Goal: Task Accomplishment & Management: Manage account settings

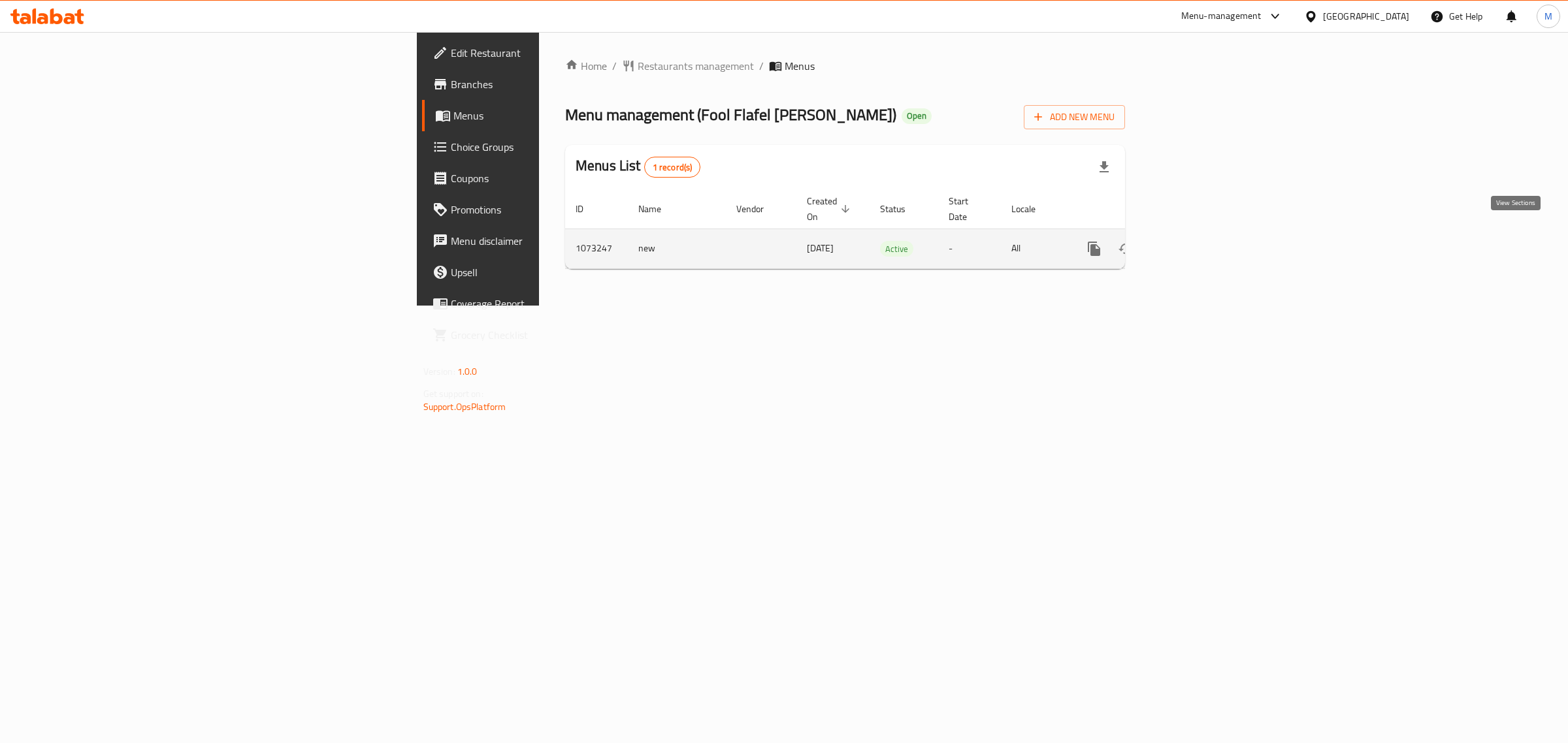
click at [1196, 241] on icon "enhanced table" at bounding box center [1188, 248] width 15 height 15
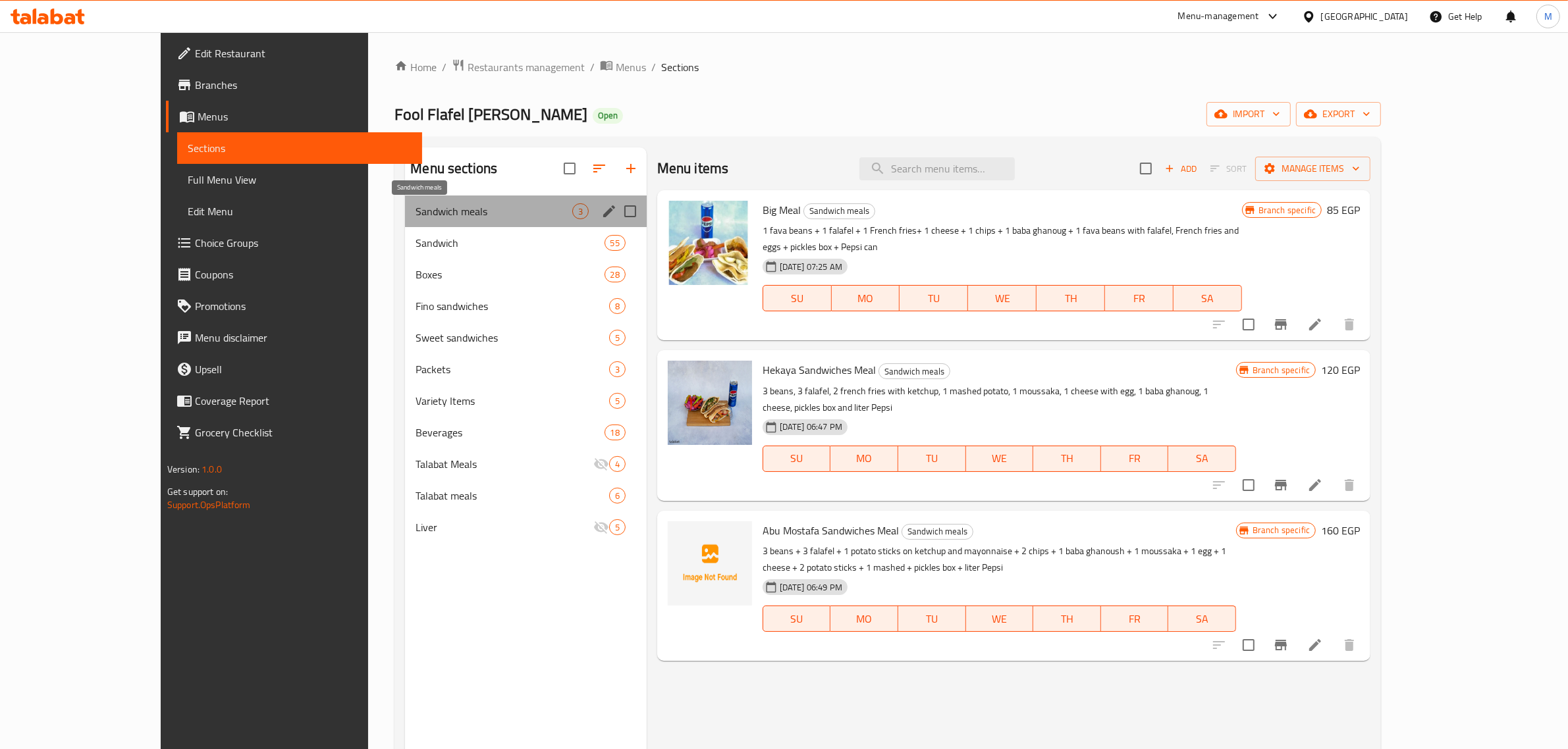
click at [507, 219] on span "Sandwich meals" at bounding box center [494, 211] width 156 height 16
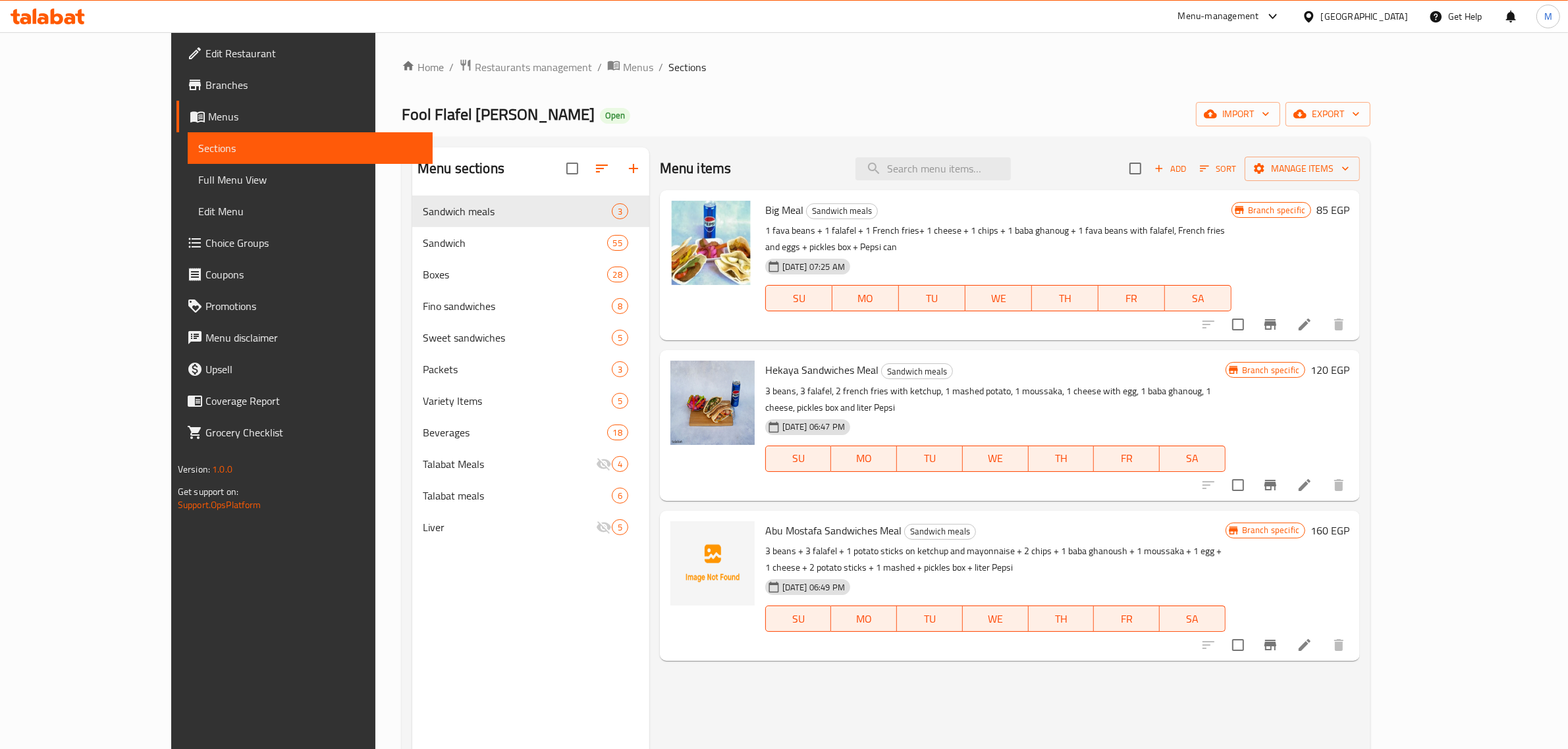
click at [985, 361] on h6 "Hekaya Sandwiches Meal Sandwich meals" at bounding box center [995, 369] width 460 height 18
click at [936, 511] on div "Abu Mostafa Sandwiches Meal Sandwich meals 3 beans + 3 falafel + 1 potato stick…" at bounding box center [1010, 586] width 700 height 150
click at [1188, 175] on span "Add" at bounding box center [1170, 168] width 36 height 15
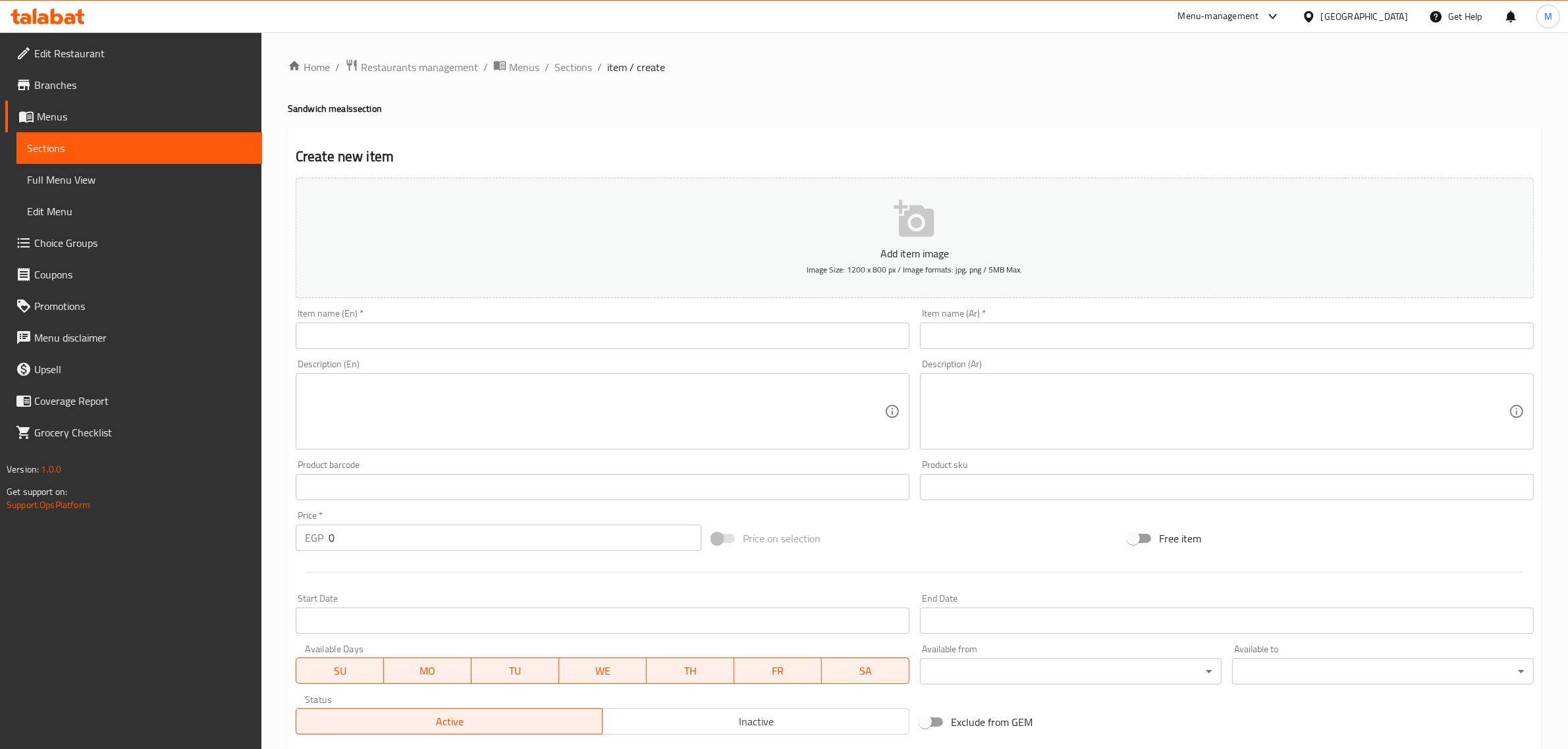
click at [995, 332] on input "text" at bounding box center [1227, 336] width 614 height 26
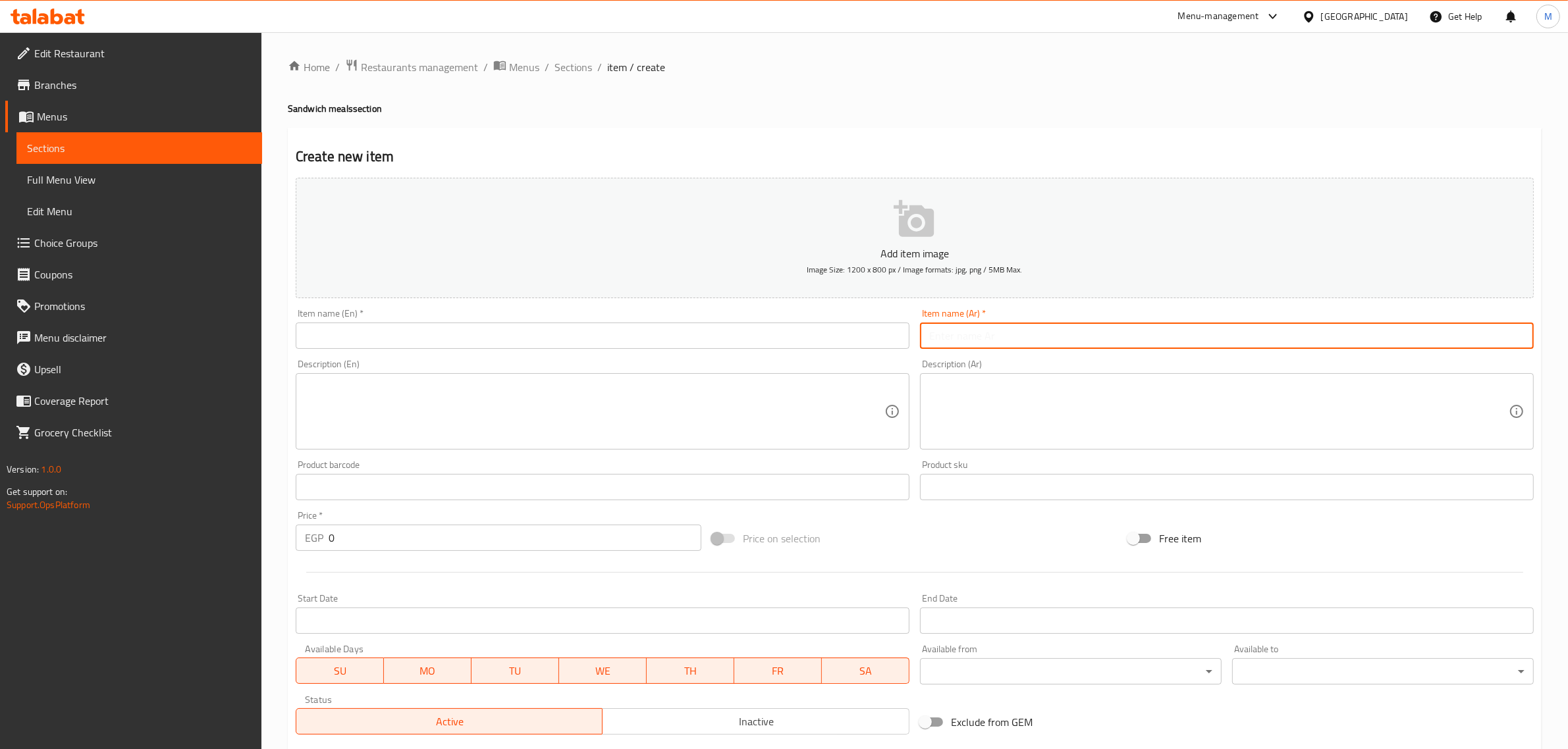
paste input "وجبة سندوتشات العائلة"
type input "وجبة سندوتشات العائلة"
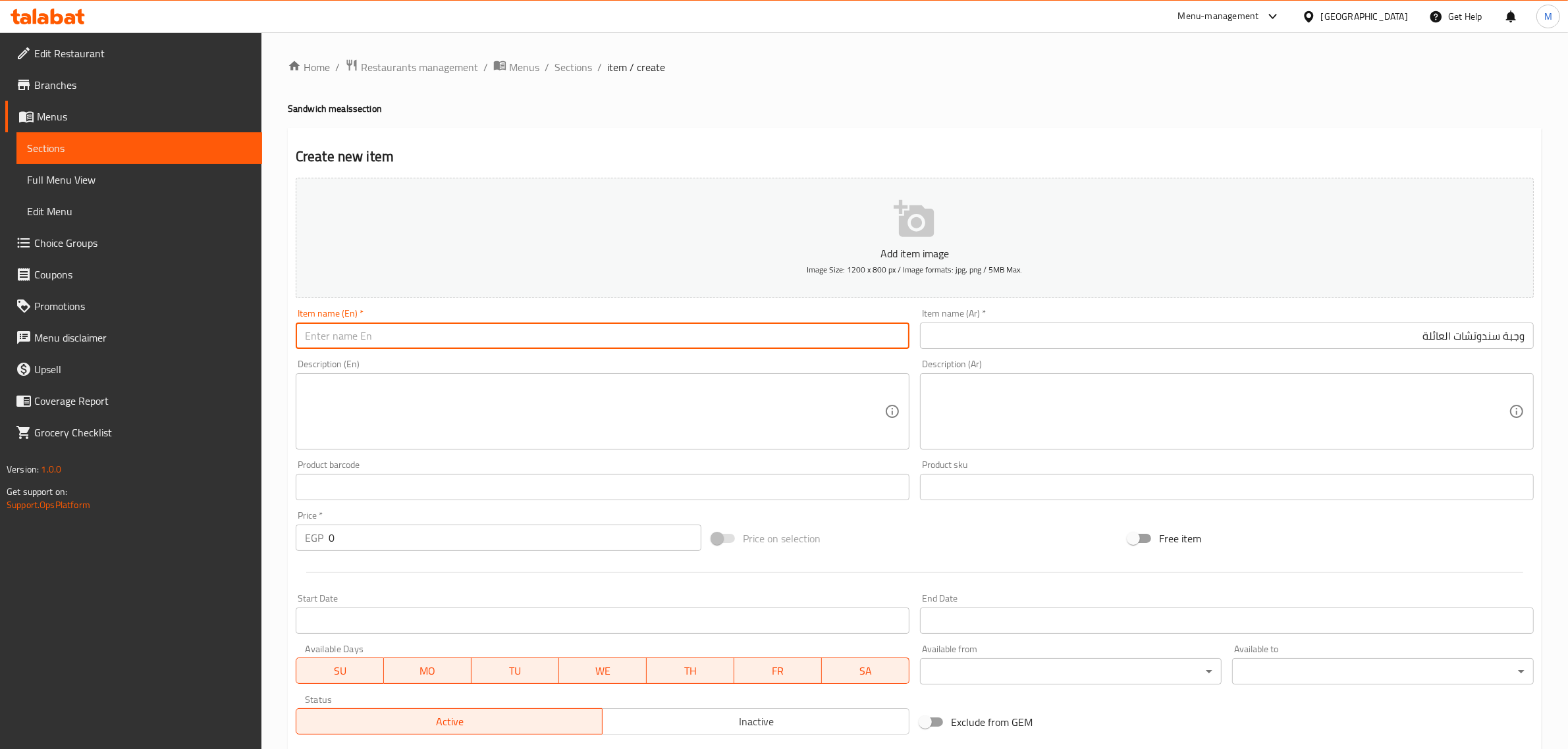
click at [810, 336] on input "text" at bounding box center [603, 336] width 614 height 26
paste input "Family Sandwich Meal"
type input "Family Sandwich Meal"
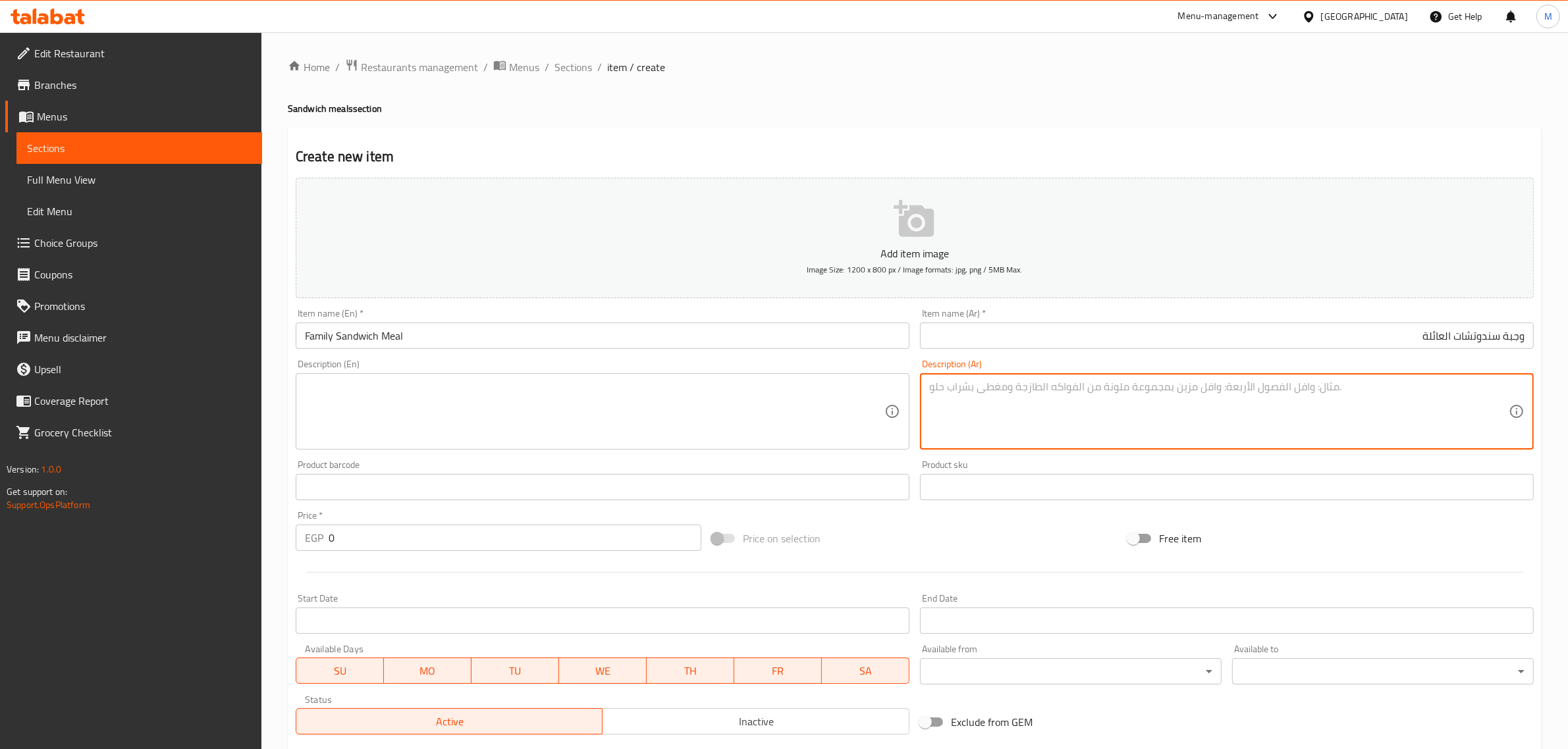
click at [1469, 403] on textarea at bounding box center [1219, 411] width 580 height 62
type textarea "5 فول، 5 بطاطس صوابع، 5 طعمية، 5 مشكل، 3 طرشي، 2 لتر ونصف بيبسي."
click at [540, 550] on input "0" at bounding box center [515, 537] width 373 height 26
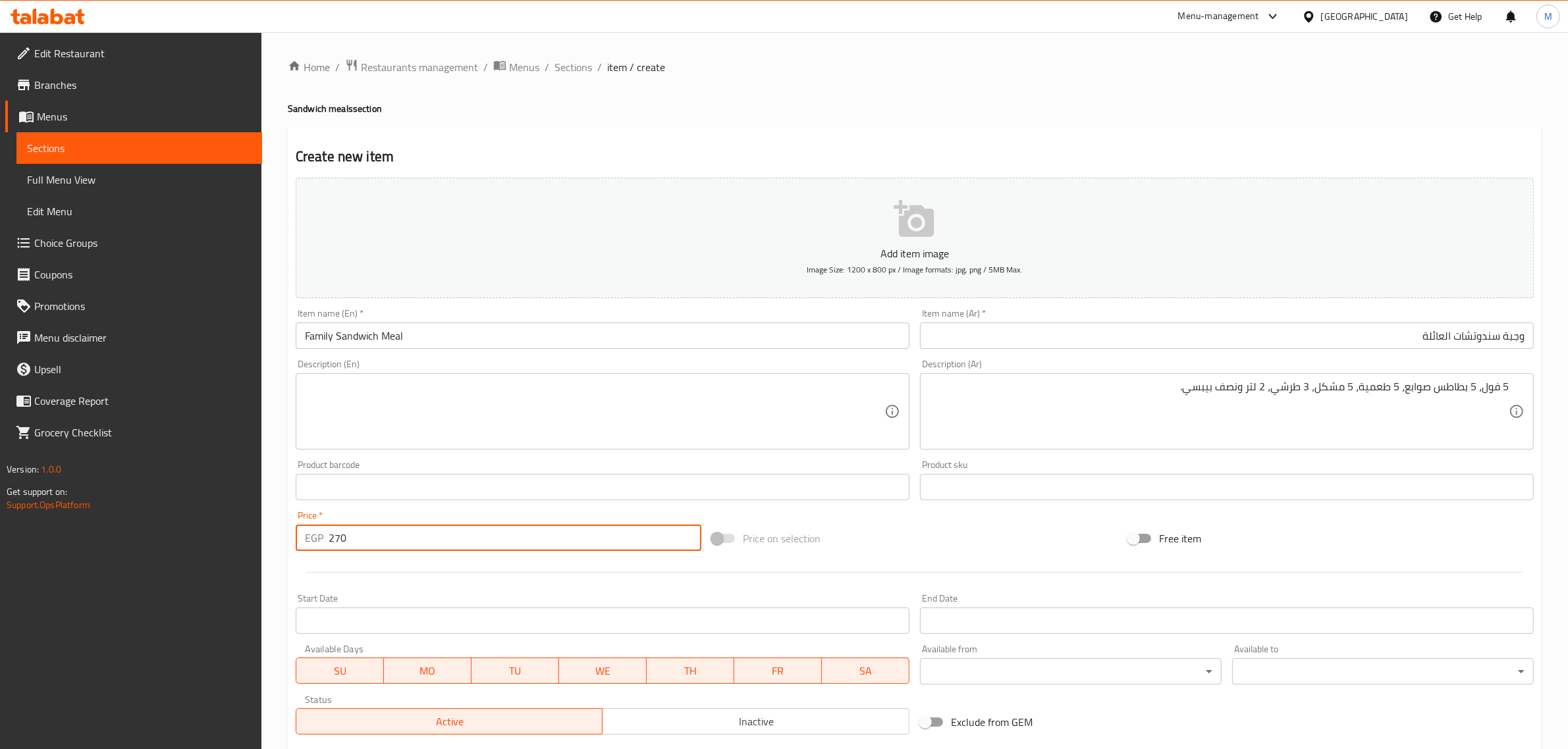
type input "270"
click at [972, 528] on div "Price on selection" at bounding box center [915, 539] width 416 height 36
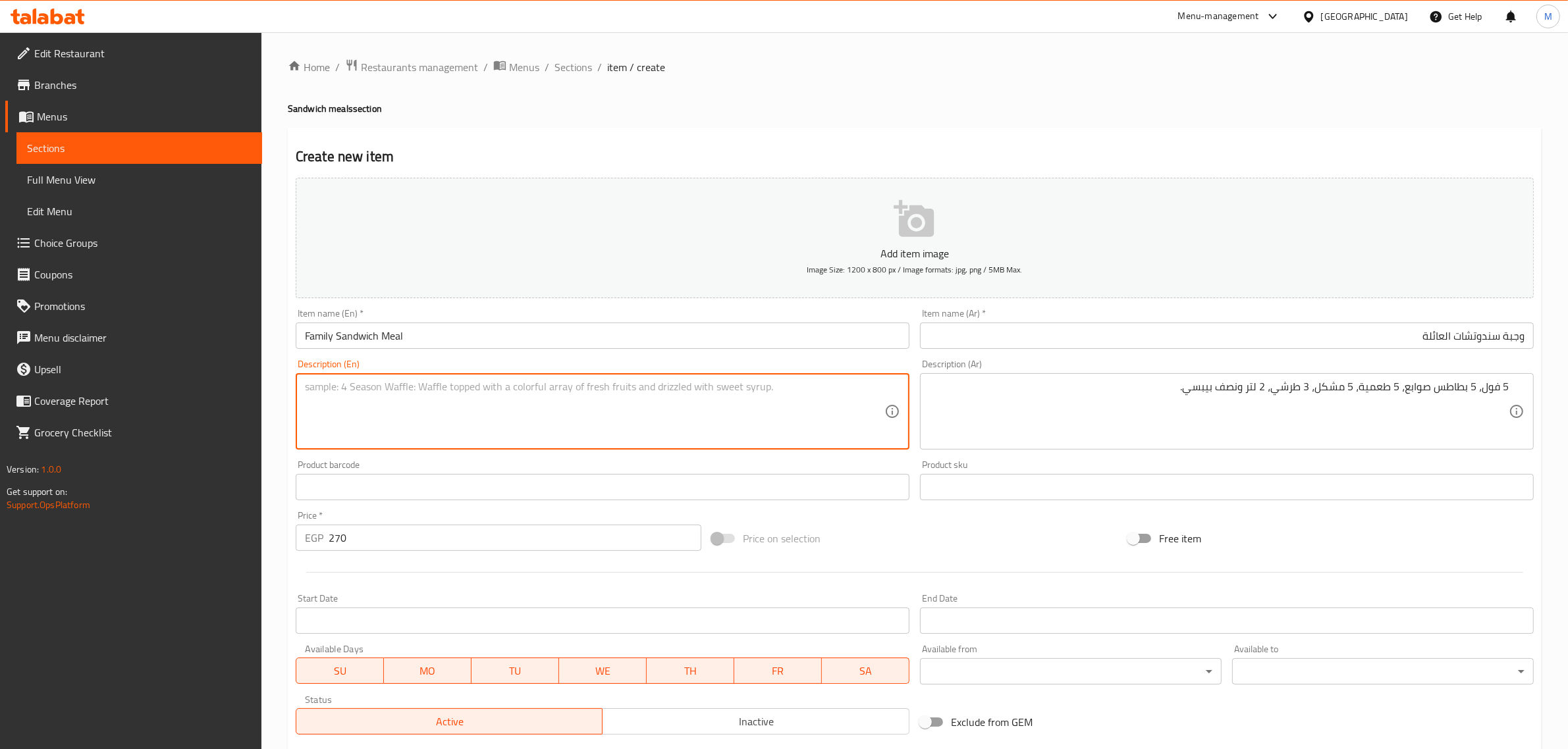
click at [716, 399] on textarea at bounding box center [594, 411] width 580 height 62
paste textarea "5 beans, 5 potato fingers, 5 falafel, 5 mixed, 3 pickles, 2.5 liters of Pepsi."
type textarea "5 beans, 5 potato fingers, 5 falafel, 5 mixed, 3 pickles, 2.5 liters of Pepsi."
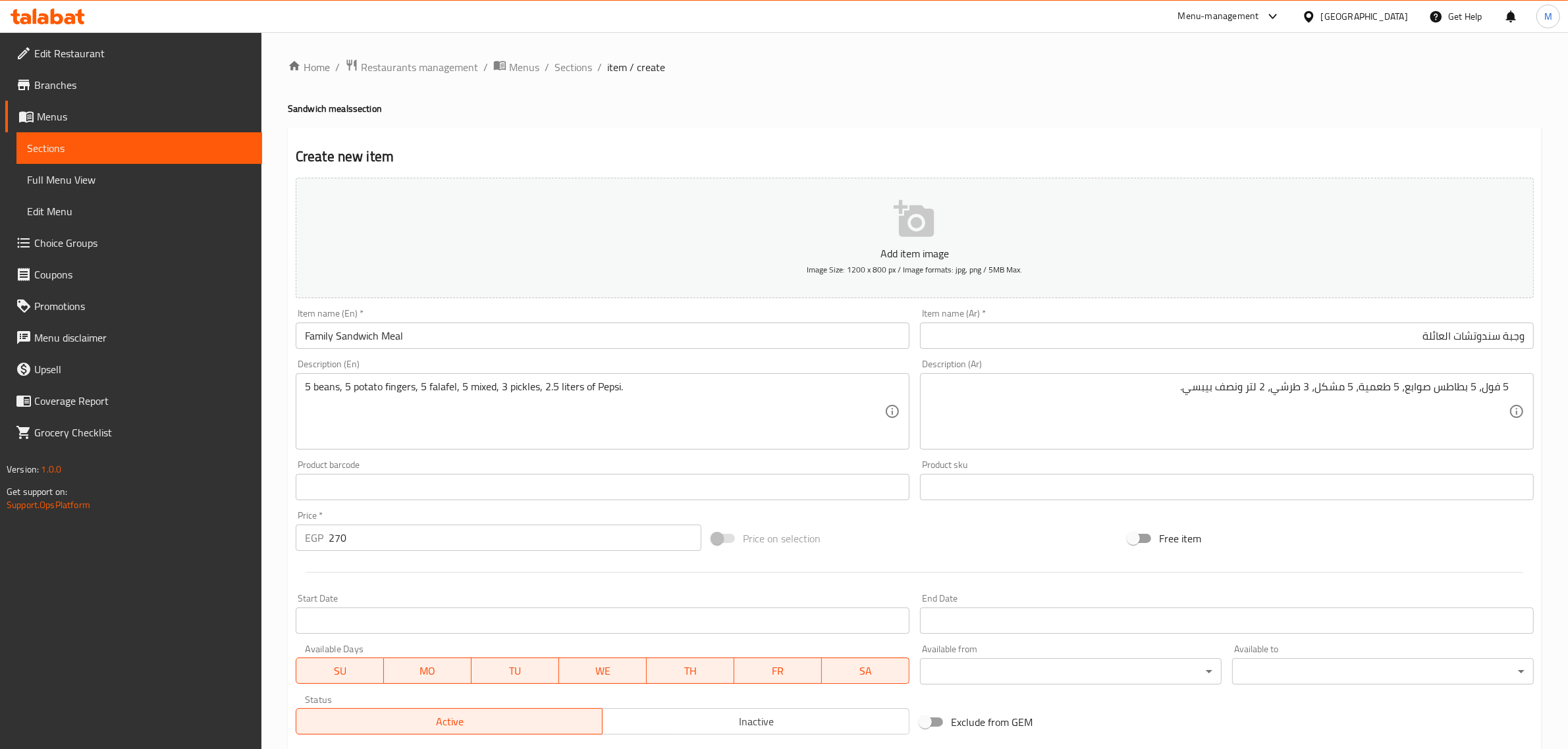
click at [868, 516] on div "Add item image Image Size: 1200 x 800 px / Image formats: jpg, png / 5MB Max. I…" at bounding box center [915, 456] width 1249 height 568
click at [865, 551] on div "Price on selection" at bounding box center [915, 539] width 416 height 36
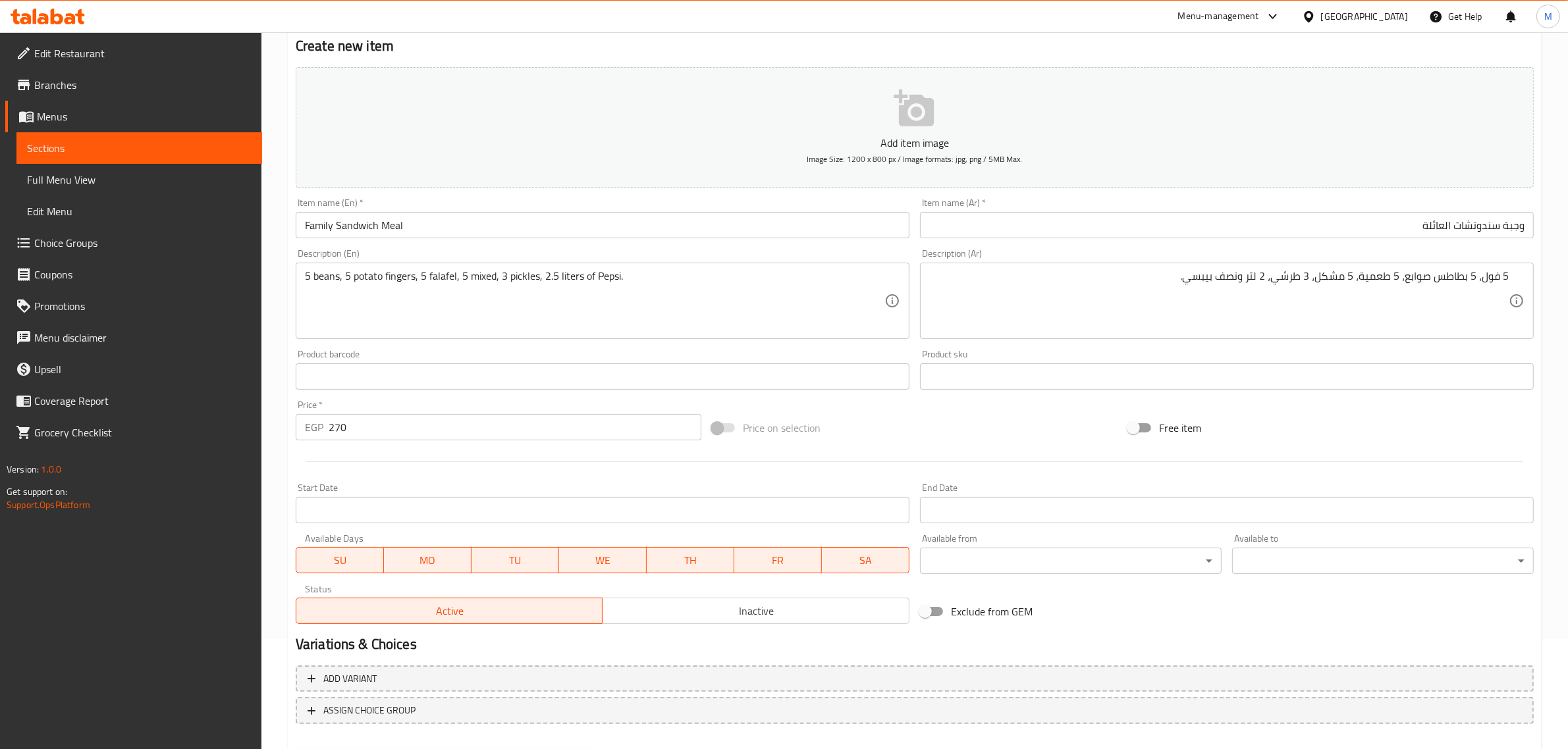
scroll to position [179, 0]
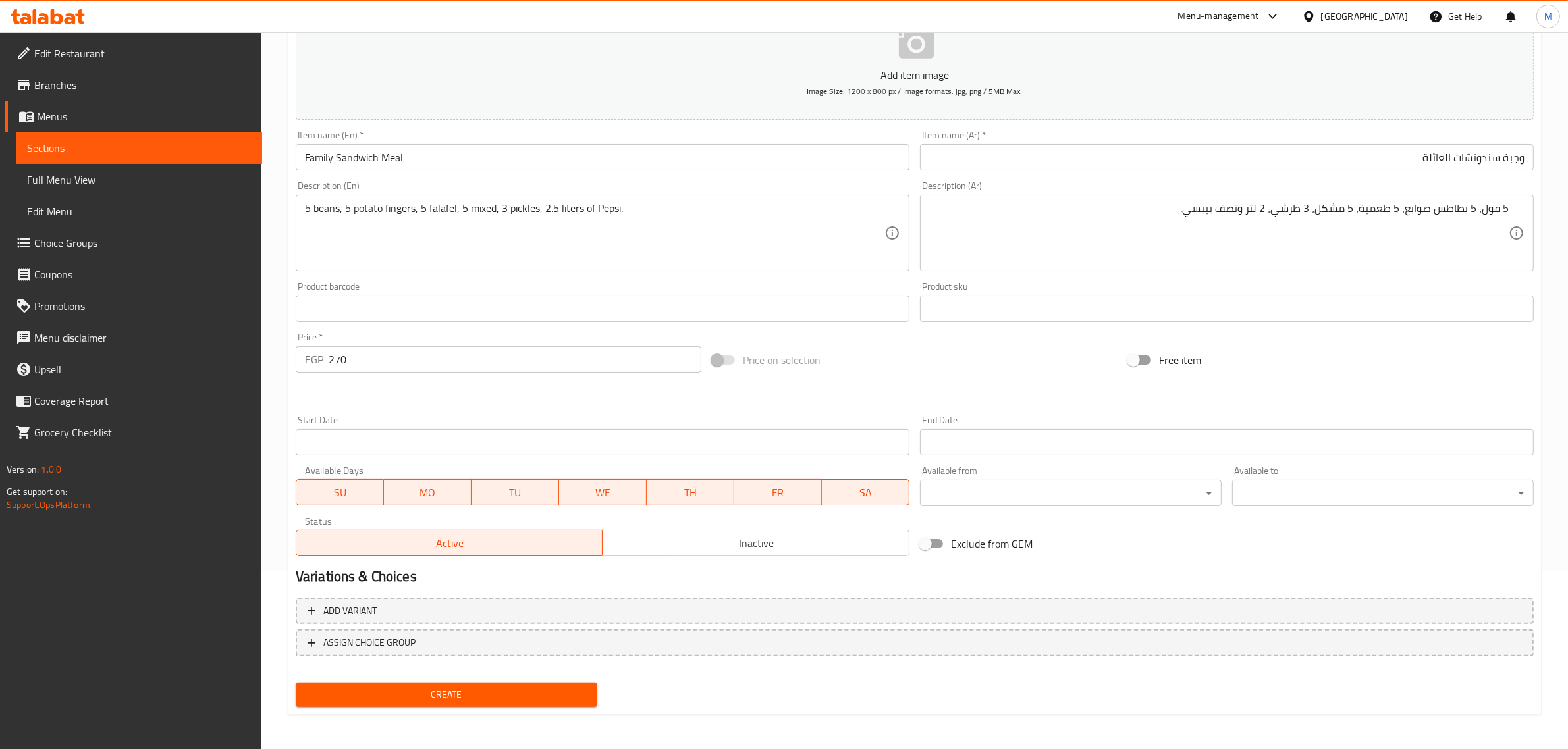
click at [760, 548] on span "Inactive" at bounding box center [756, 543] width 297 height 19
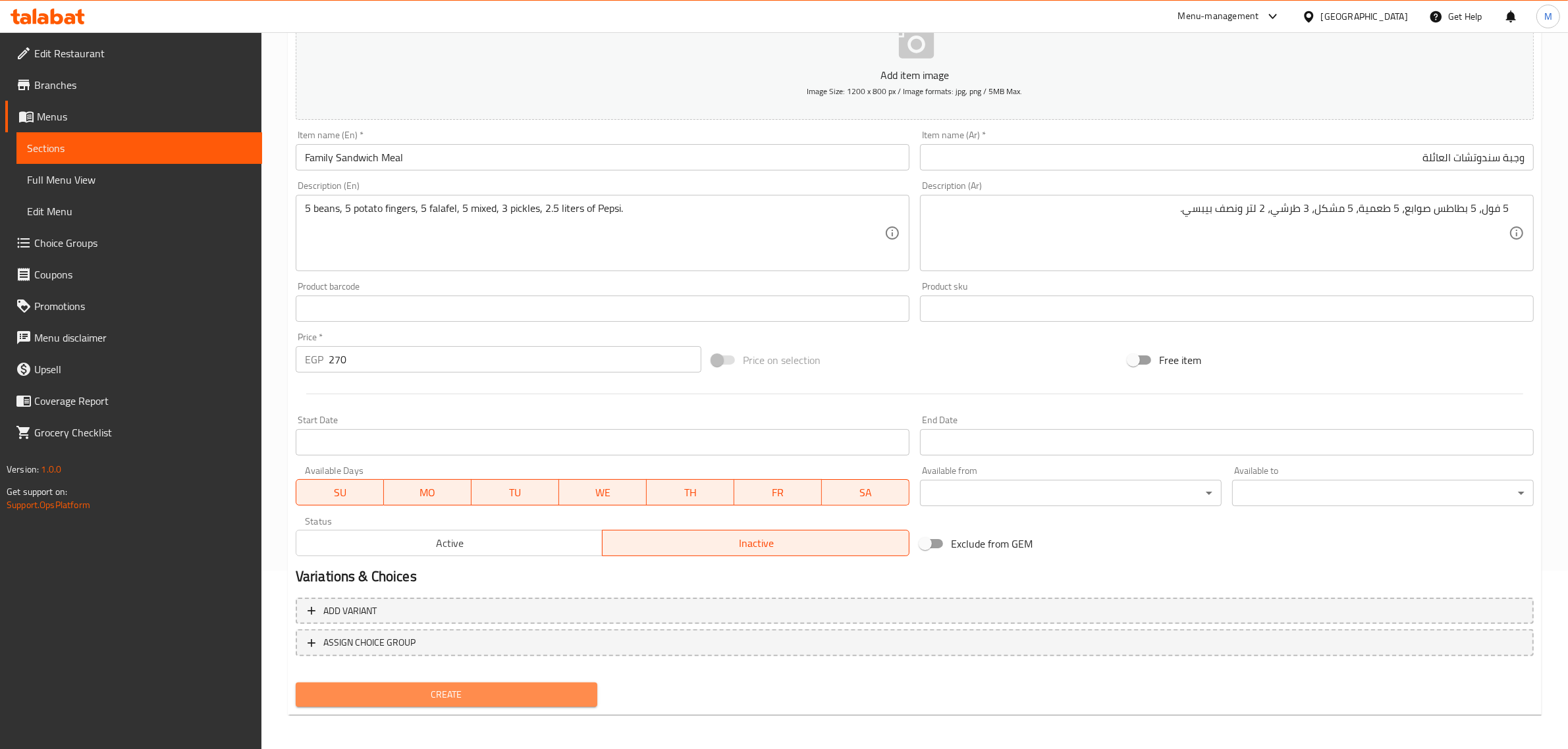
click at [519, 694] on span "Create" at bounding box center [446, 695] width 280 height 16
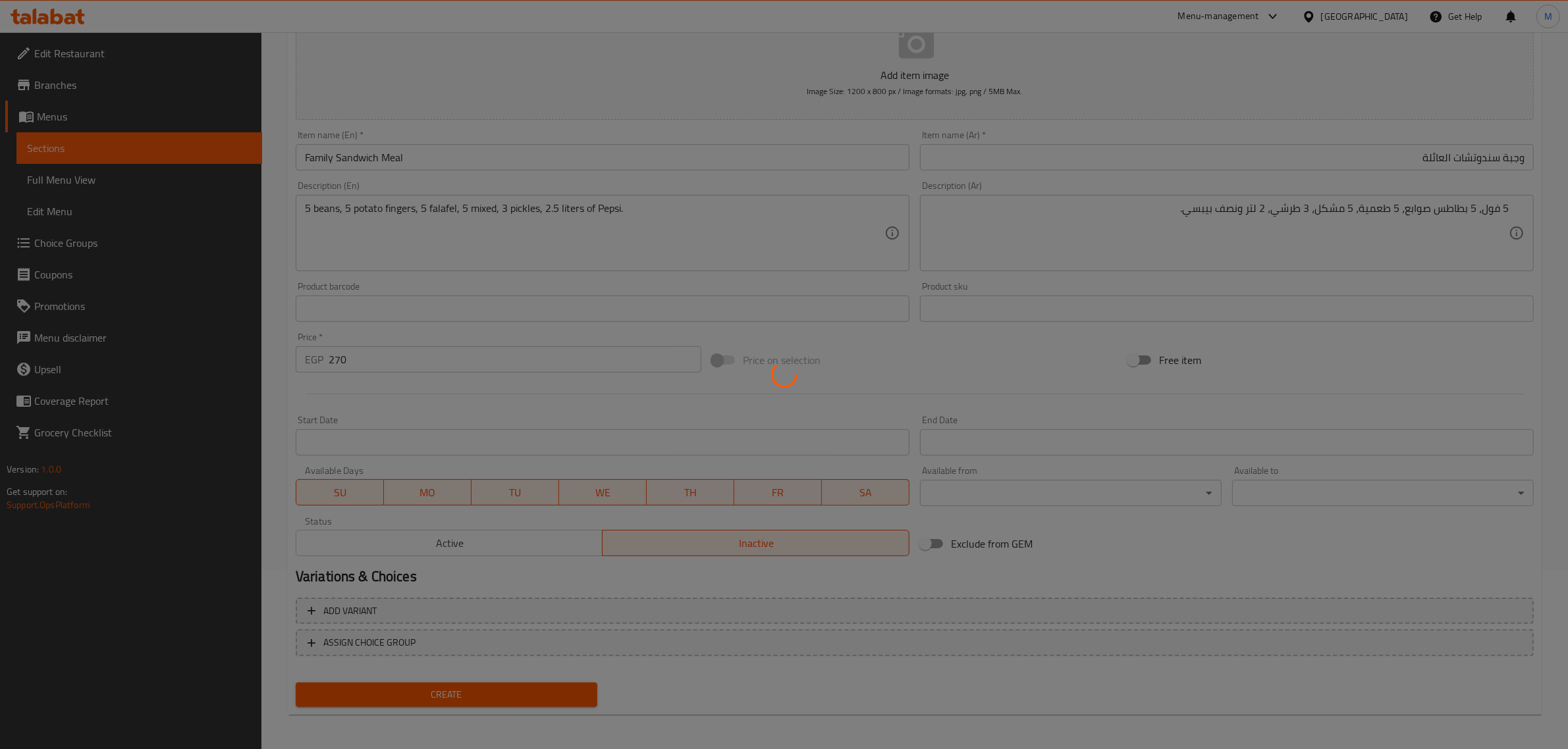
type input "0"
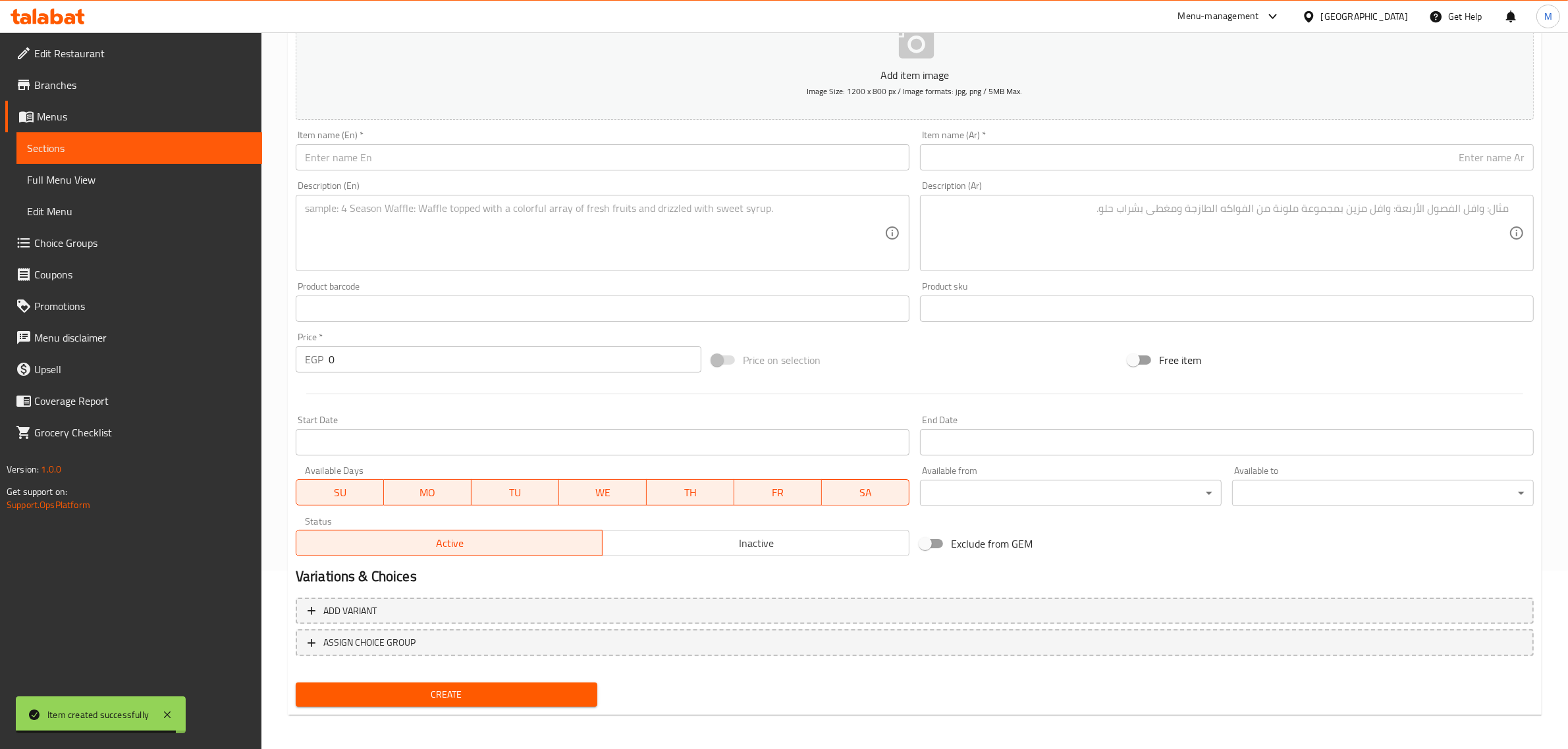
click at [1083, 156] on input "text" at bounding box center [1227, 157] width 614 height 26
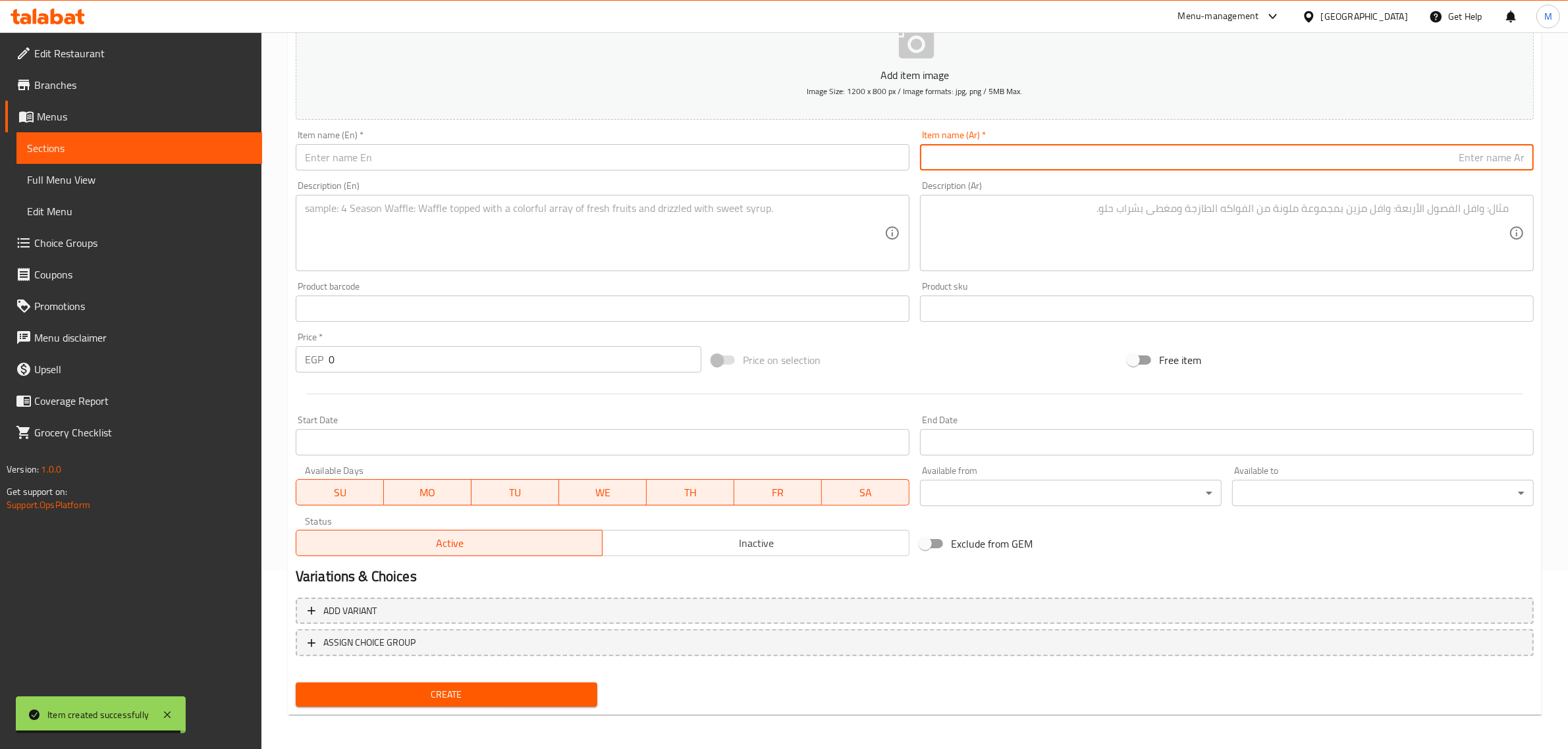
paste input "وجبة سندوتشات اصل الحكاية"
type input "وجبة سندوتشات اصل الحكاية"
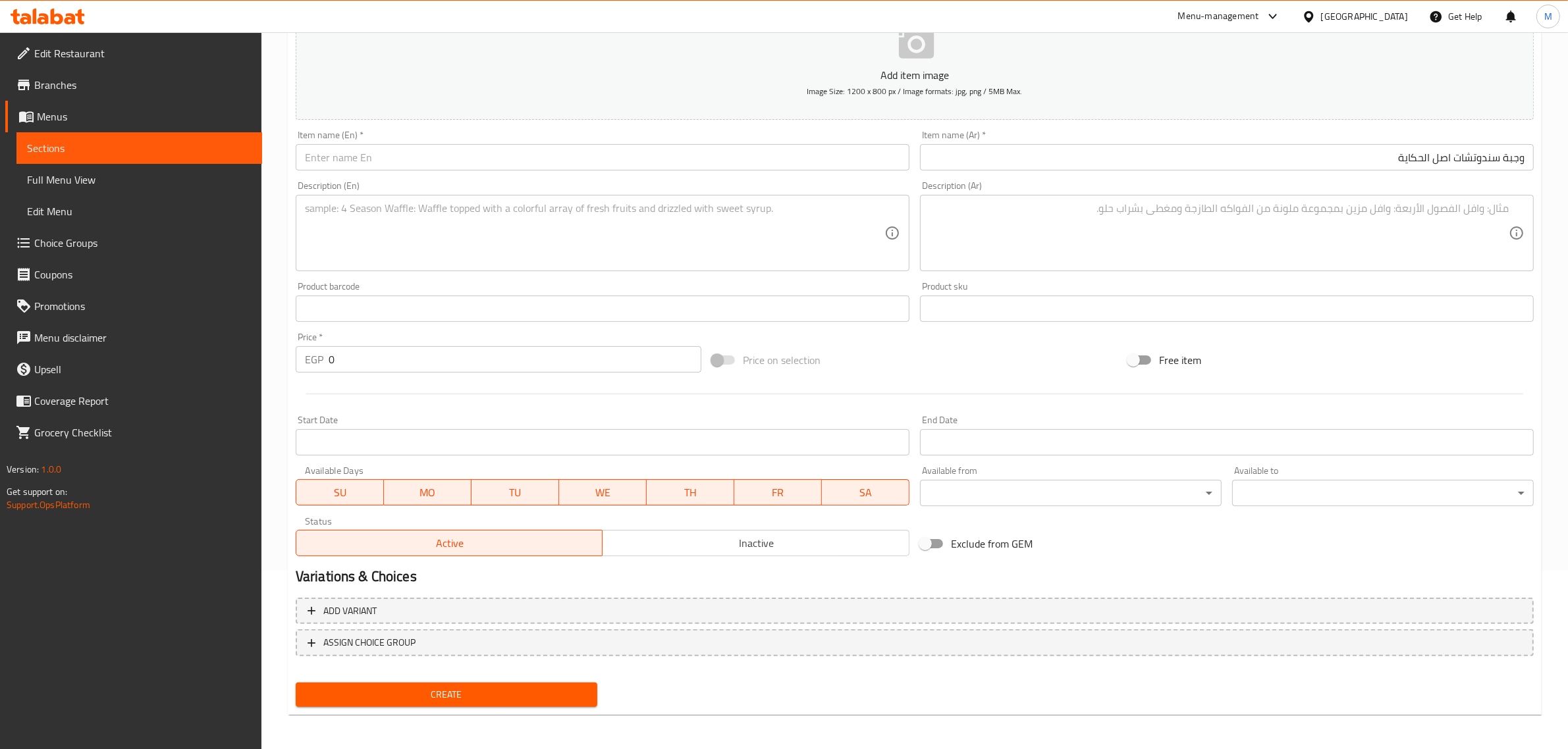
click at [805, 157] on input "text" at bounding box center [603, 157] width 614 height 26
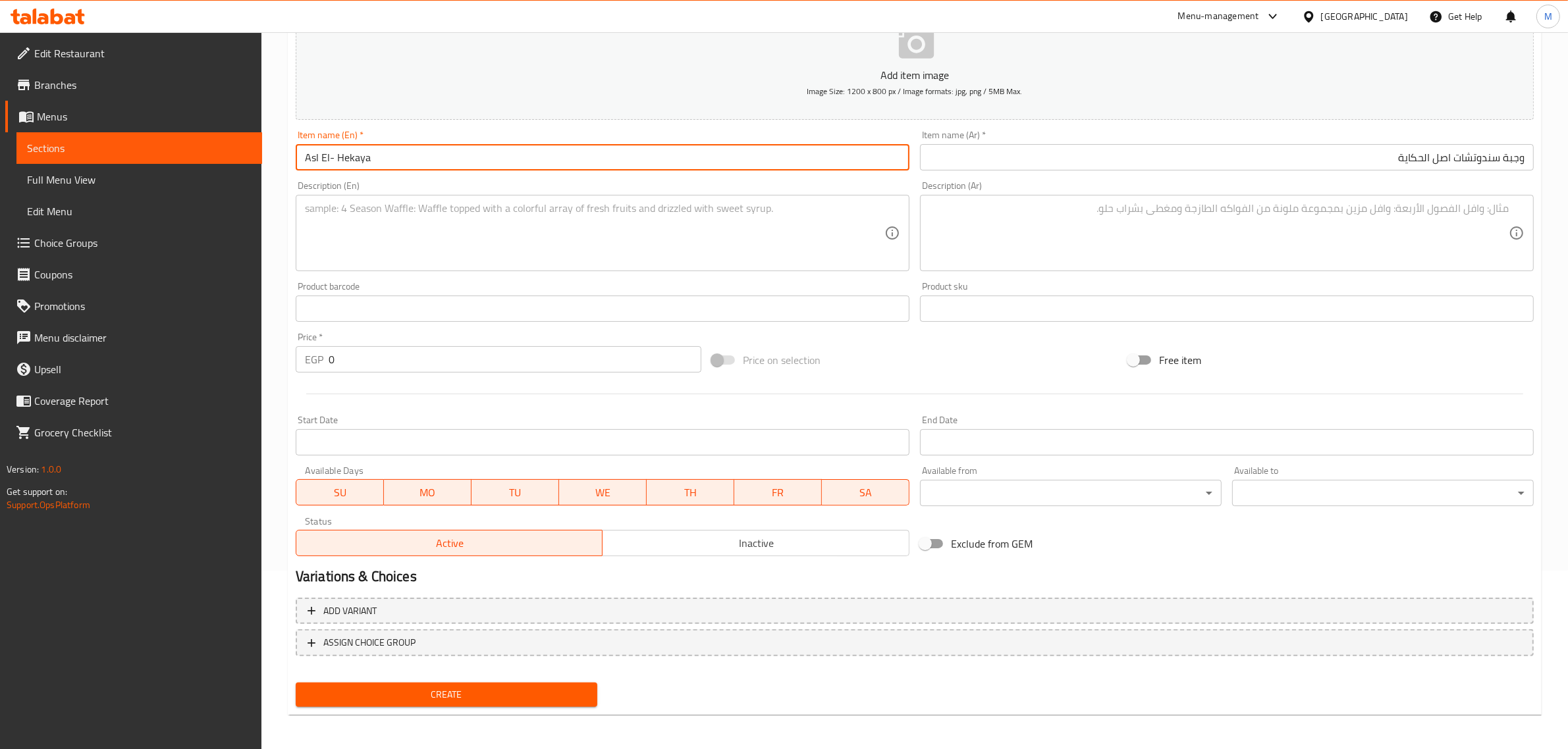
paste input "sandwich meal"
type input "Asl El- Hekaya Sandwich Meal"
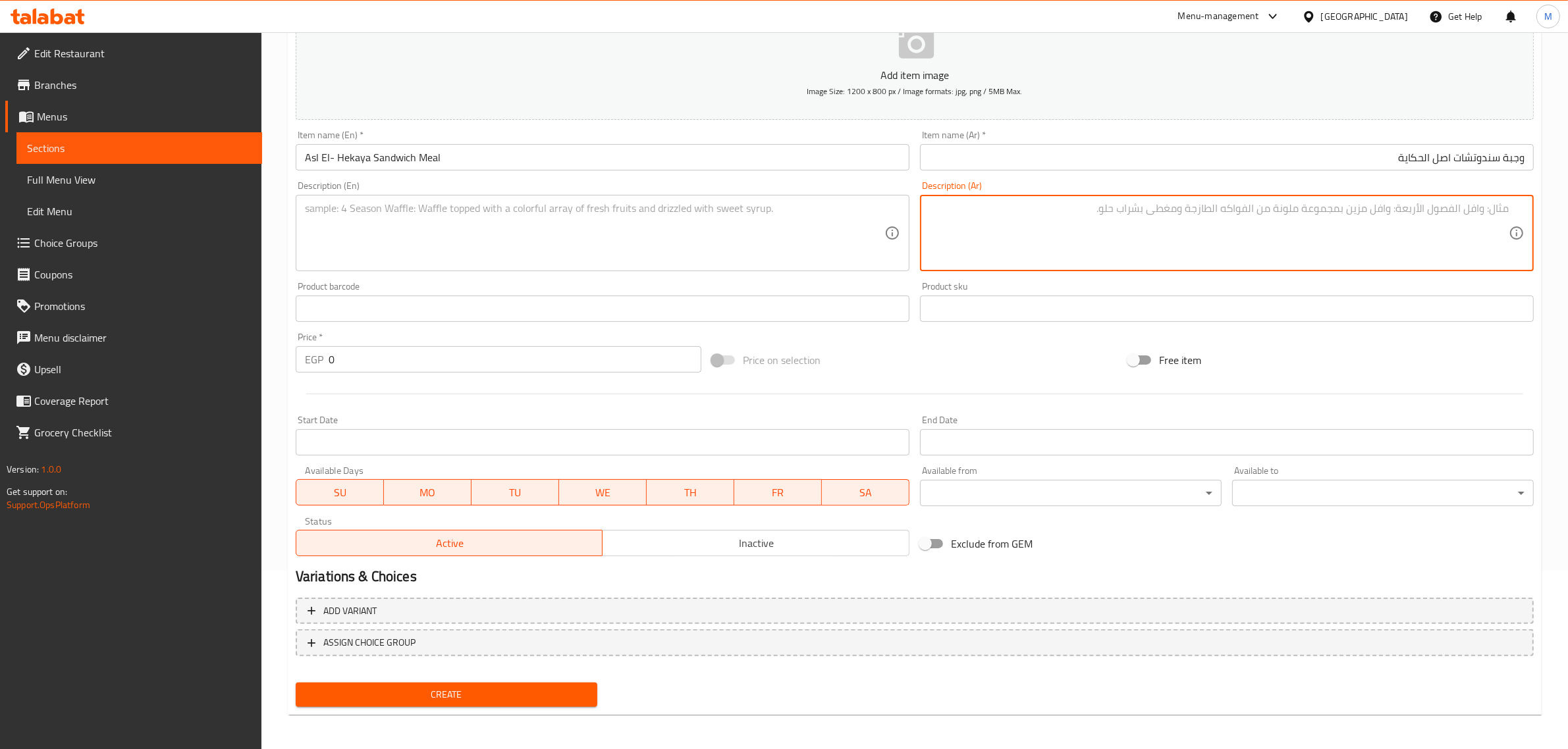
click at [1424, 232] on textarea at bounding box center [1219, 233] width 580 height 62
paste textarea "5 فول، 5 بطاطس صوابع، 5 طعمية، 5 بطاطس صوابع كاتشب ومايونيز، 5 مشكل، 4 طبق طرشي…"
type textarea "5 فول، 5 بطاطس صوابع، 5 طعمية، 5 بطاطس صوابع كاتشب ومايونيز، 5 مشكل، 4 طبق طرشي…"
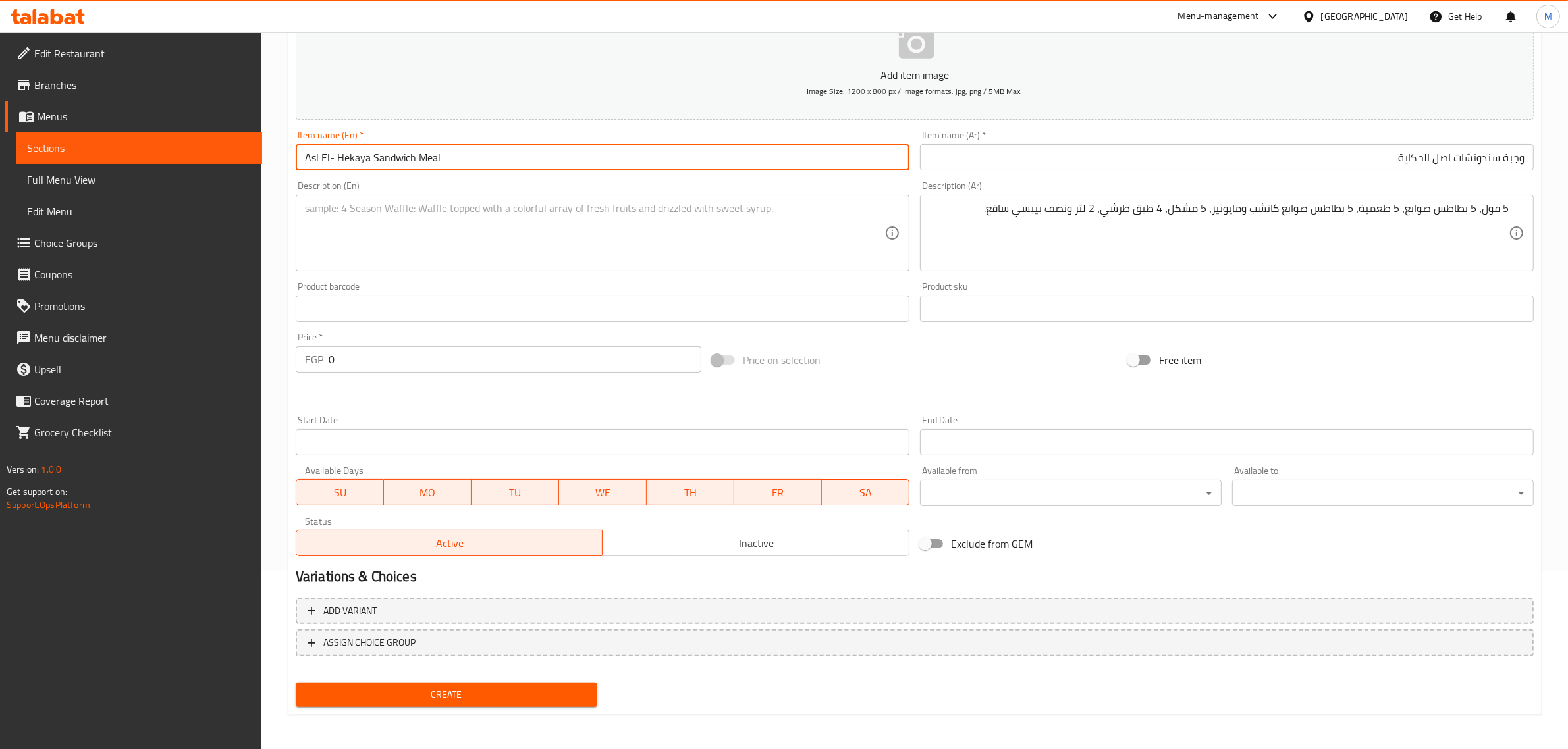
click at [614, 158] on input "Asl El- Hekaya Sandwich Meal" at bounding box center [603, 157] width 614 height 26
click at [1120, 156] on input "وجبة سندوتشات اصل الحكاية" at bounding box center [1227, 157] width 614 height 26
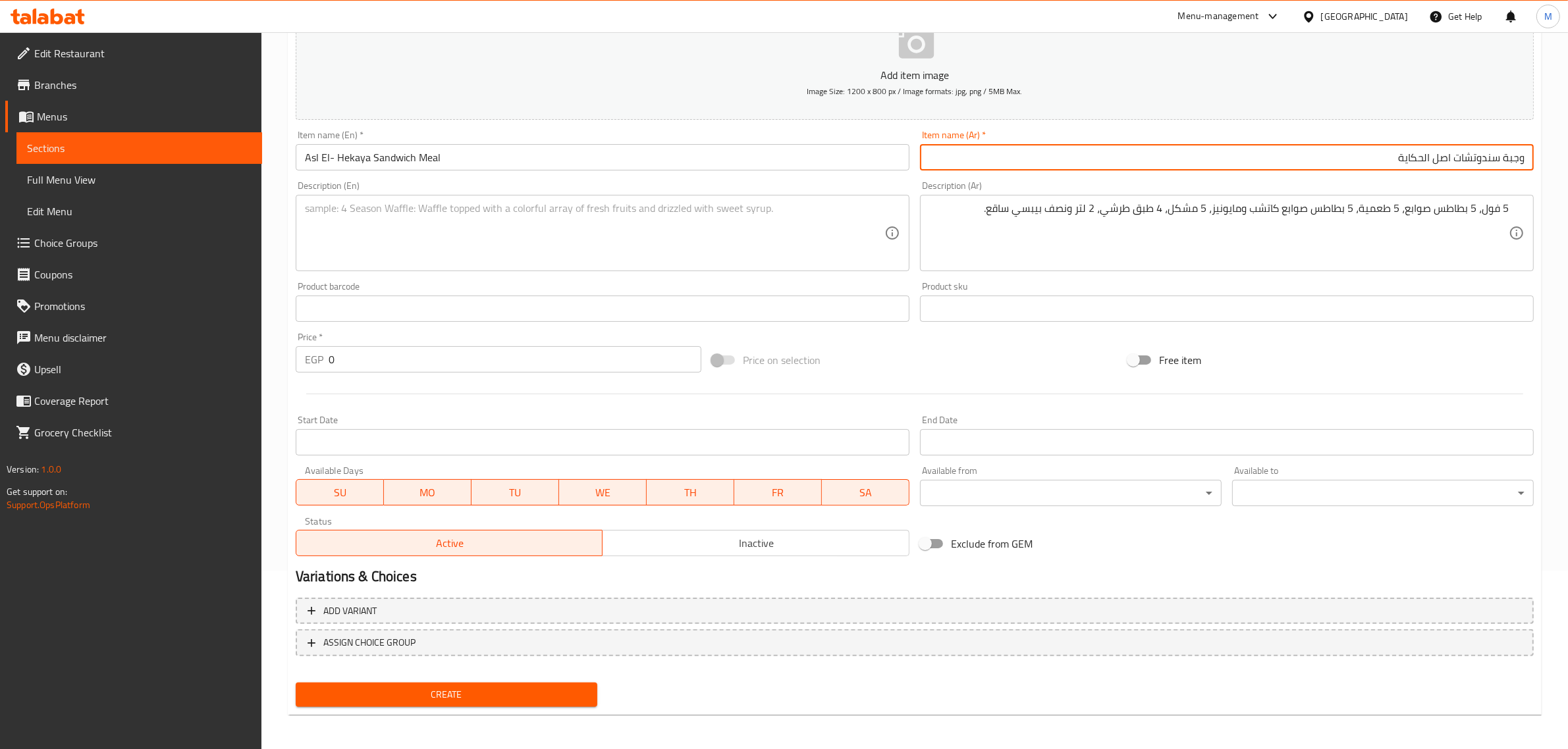
click at [1120, 156] on input "وجبة سندوتشات اصل الحكاية" at bounding box center [1227, 157] width 614 height 26
click at [441, 357] on input "0" at bounding box center [515, 359] width 373 height 26
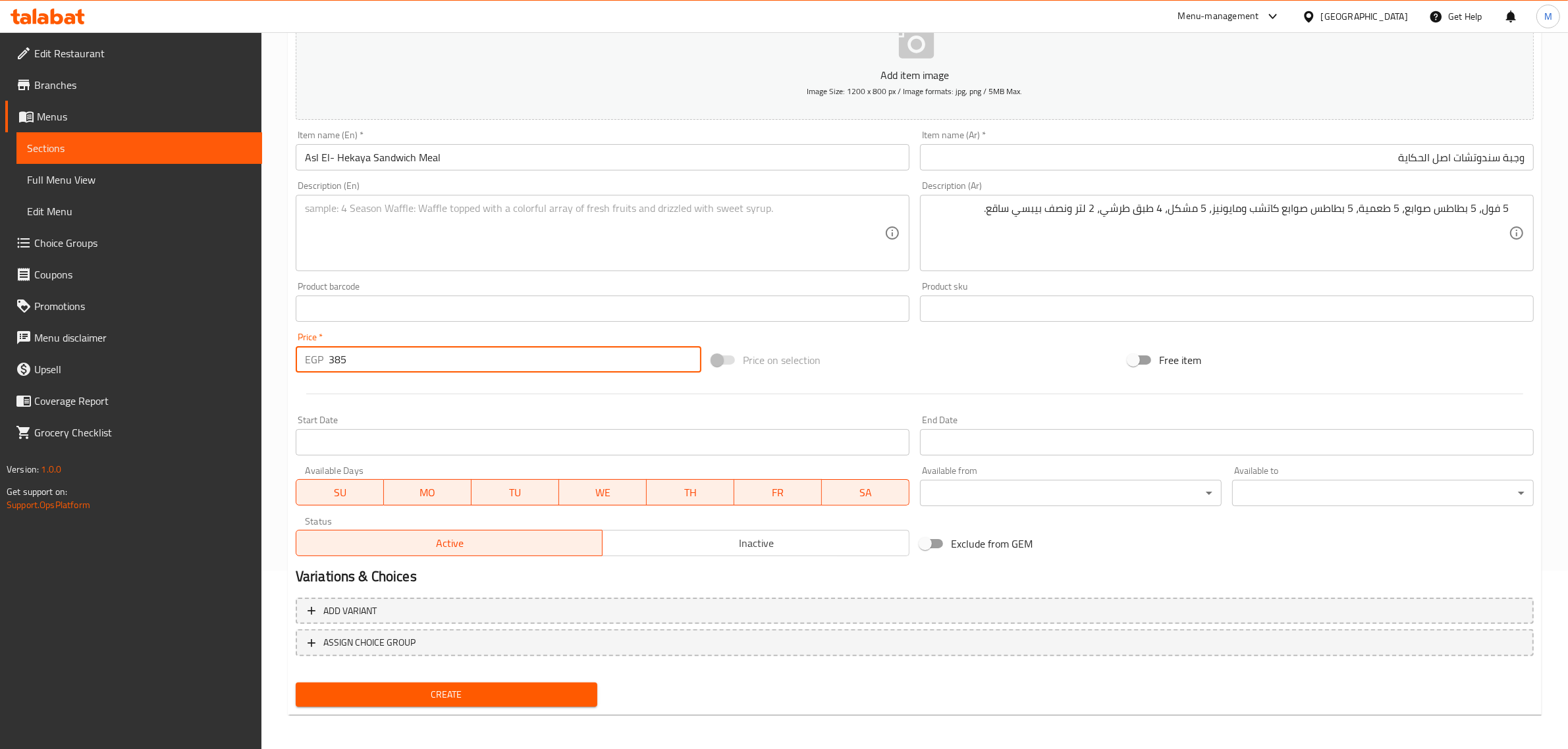
type input "385"
click at [963, 353] on div "Price on selection" at bounding box center [915, 360] width 416 height 36
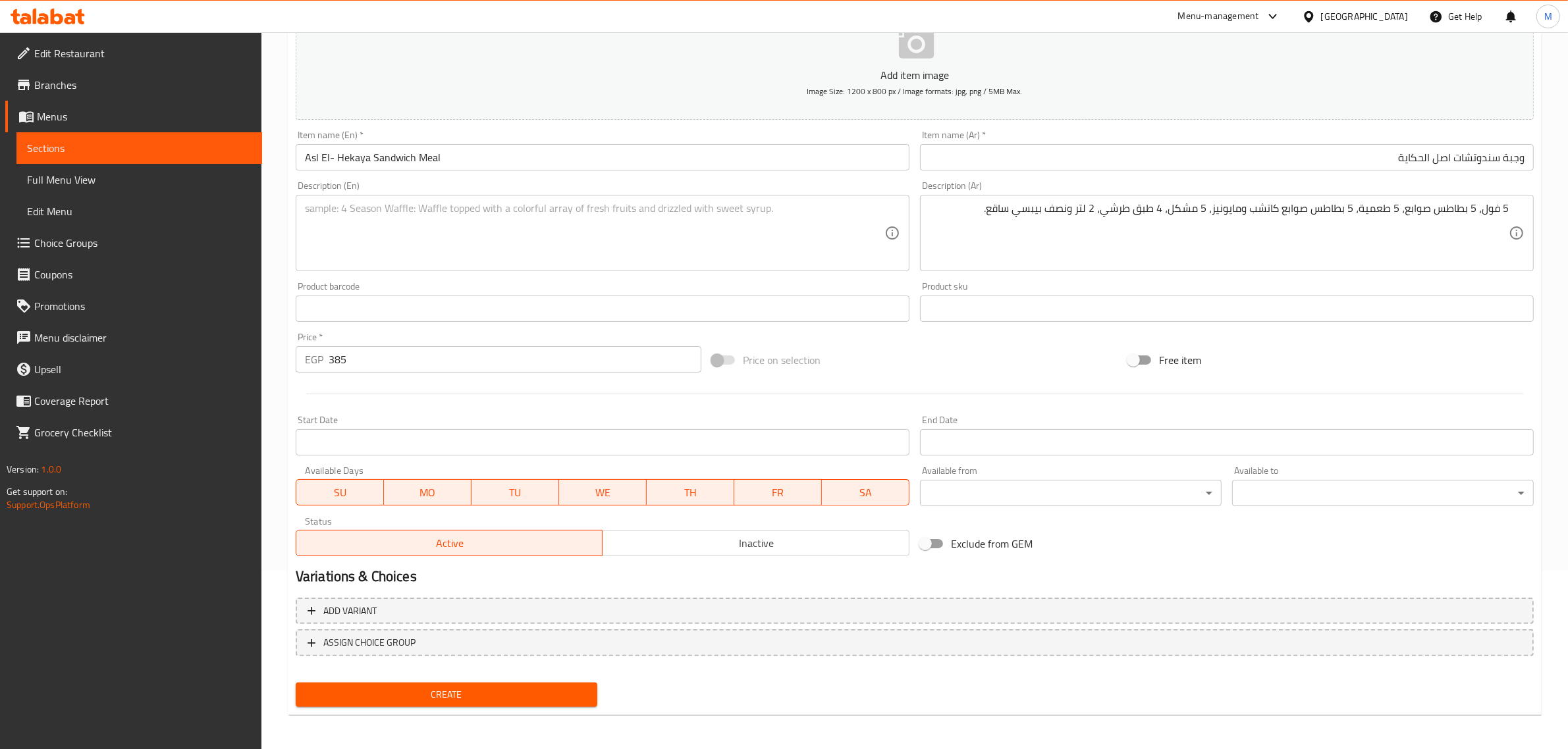
click at [710, 528] on div "Active Inactive" at bounding box center [603, 537] width 614 height 39
click at [708, 532] on button "Inactive" at bounding box center [756, 543] width 307 height 26
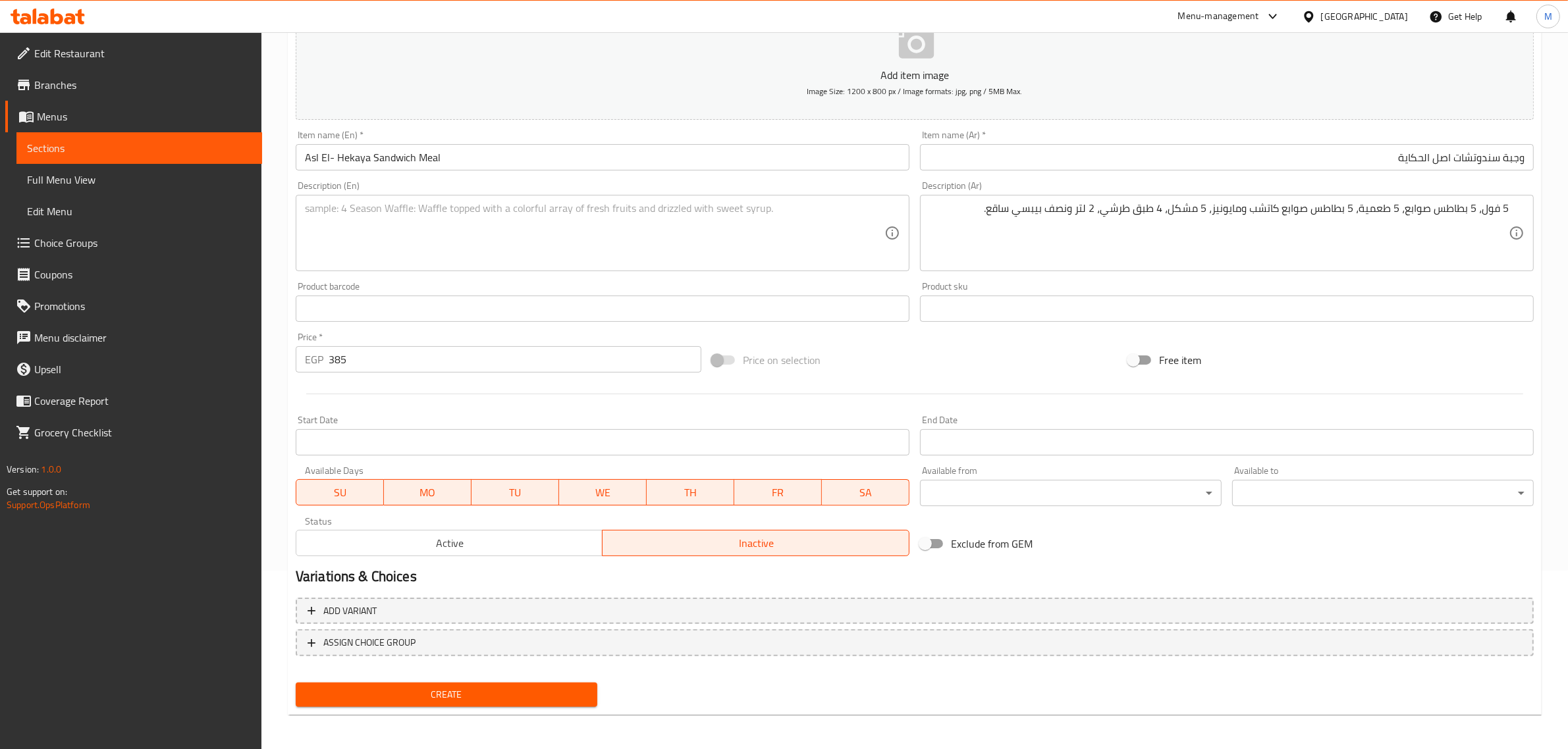
click at [804, 231] on textarea at bounding box center [594, 233] width 580 height 62
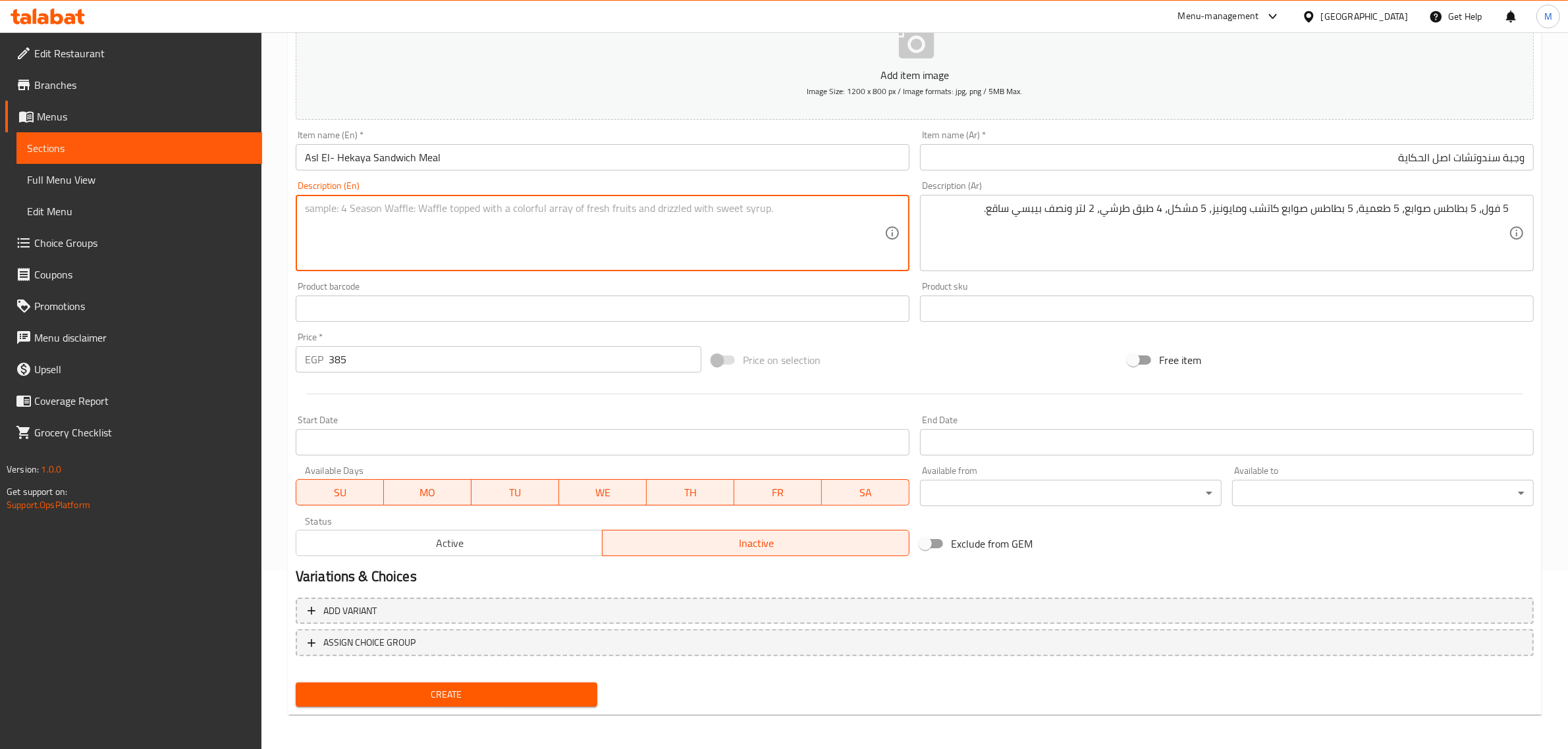
paste textarea "5 beans, 5 potato fingers, 5 falafel, 5 potato fingers, ketchup and mayonnaise,…"
click at [307, 207] on textarea "5 beans, 5 potato fingers, 5 falafel, 5 potato fingers, ketchup and mayonnaise,…" at bounding box center [594, 233] width 580 height 62
drag, startPoint x: 314, startPoint y: 208, endPoint x: 337, endPoint y: 211, distance: 23.2
click at [337, 211] on textarea "5 beans, 5 potato fingers, 5 falafel, 5 potato fingers, ketchup and mayonnaise,…" at bounding box center [594, 233] width 580 height 62
type textarea "5 Foul, 5 potato fingers, 5 falafel, 5 potato fingers, ketchup and mayonnaise, …"
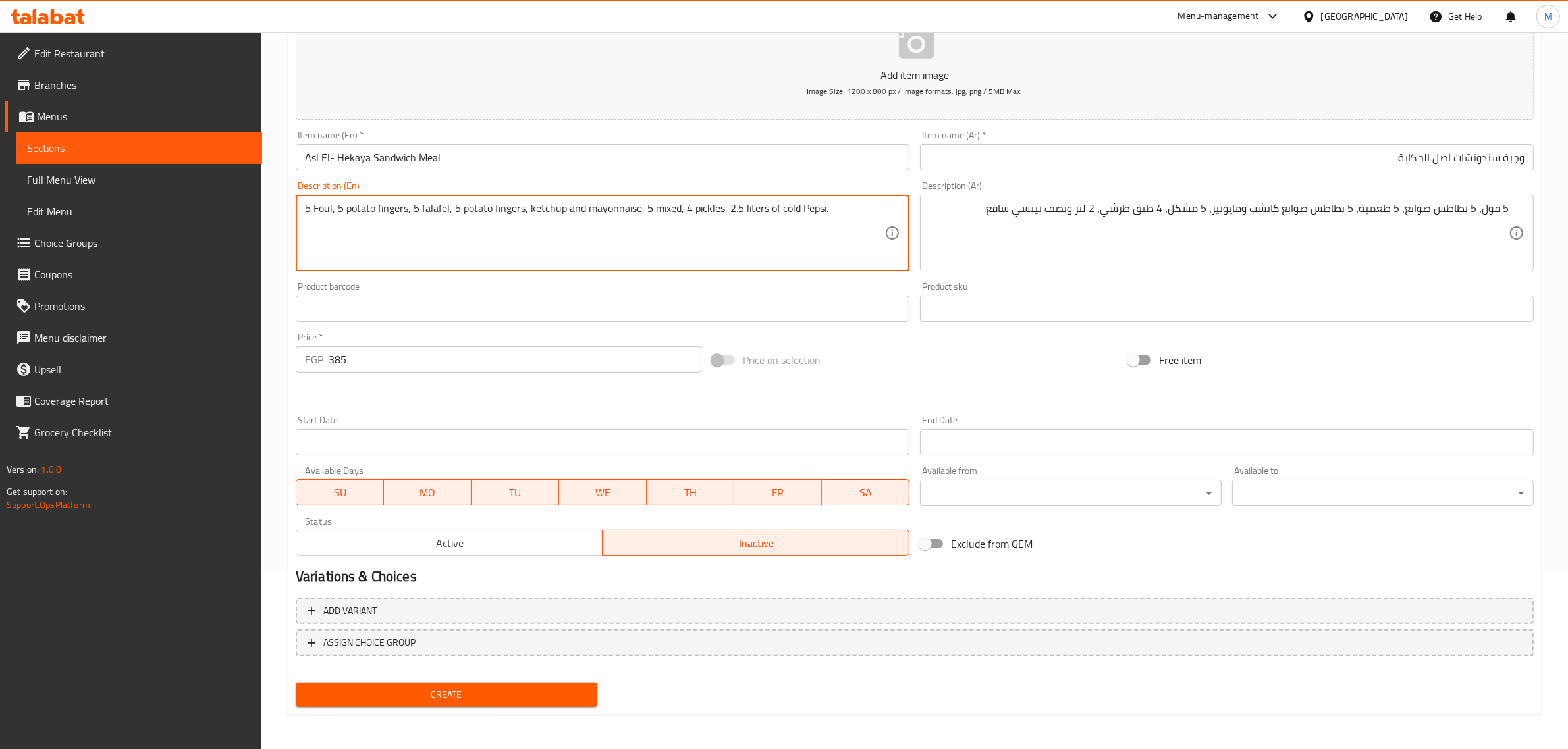
click at [945, 354] on div "Price on selection" at bounding box center [915, 360] width 416 height 36
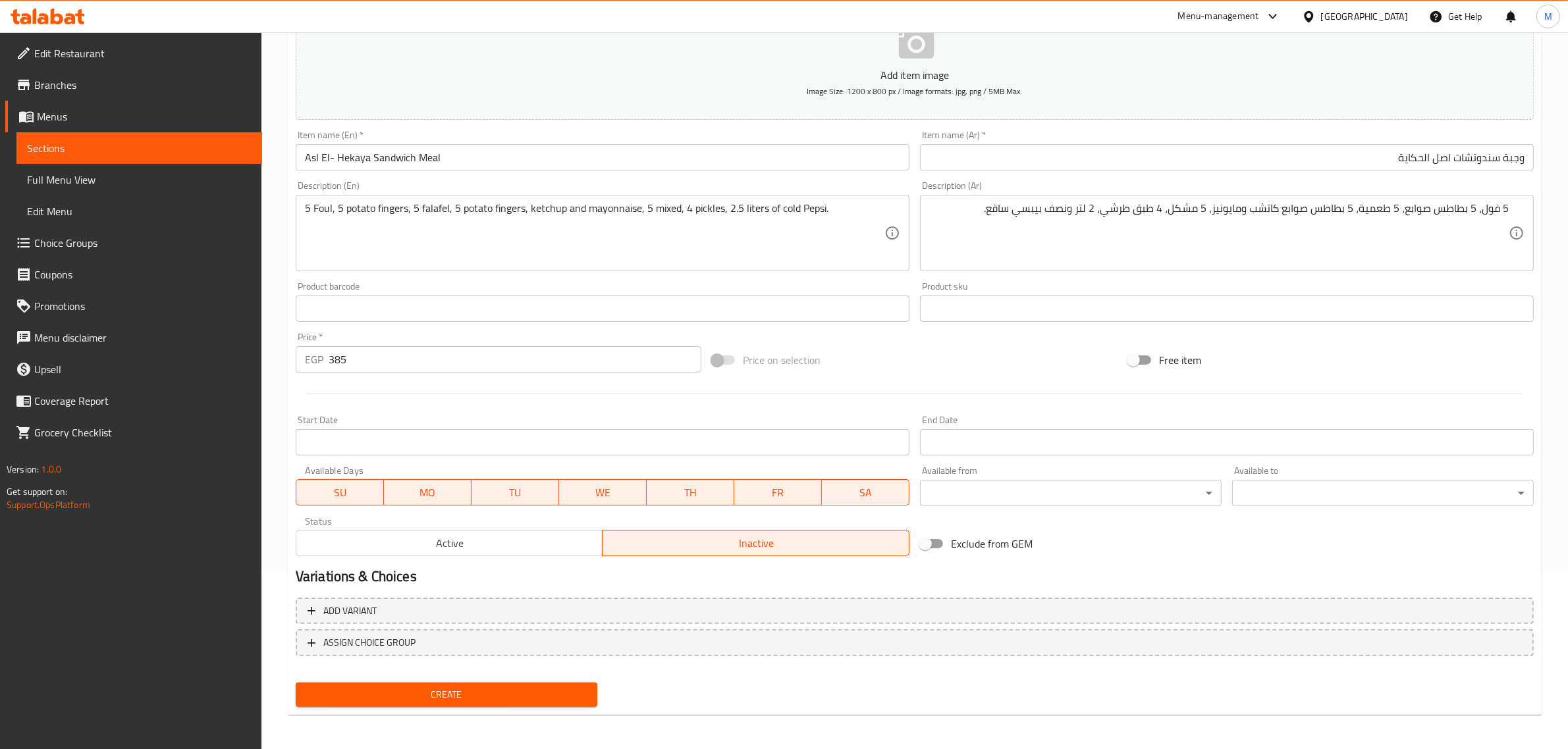
click at [970, 344] on div "Price on selection" at bounding box center [915, 360] width 416 height 36
click at [522, 702] on button "Create" at bounding box center [447, 695] width 302 height 24
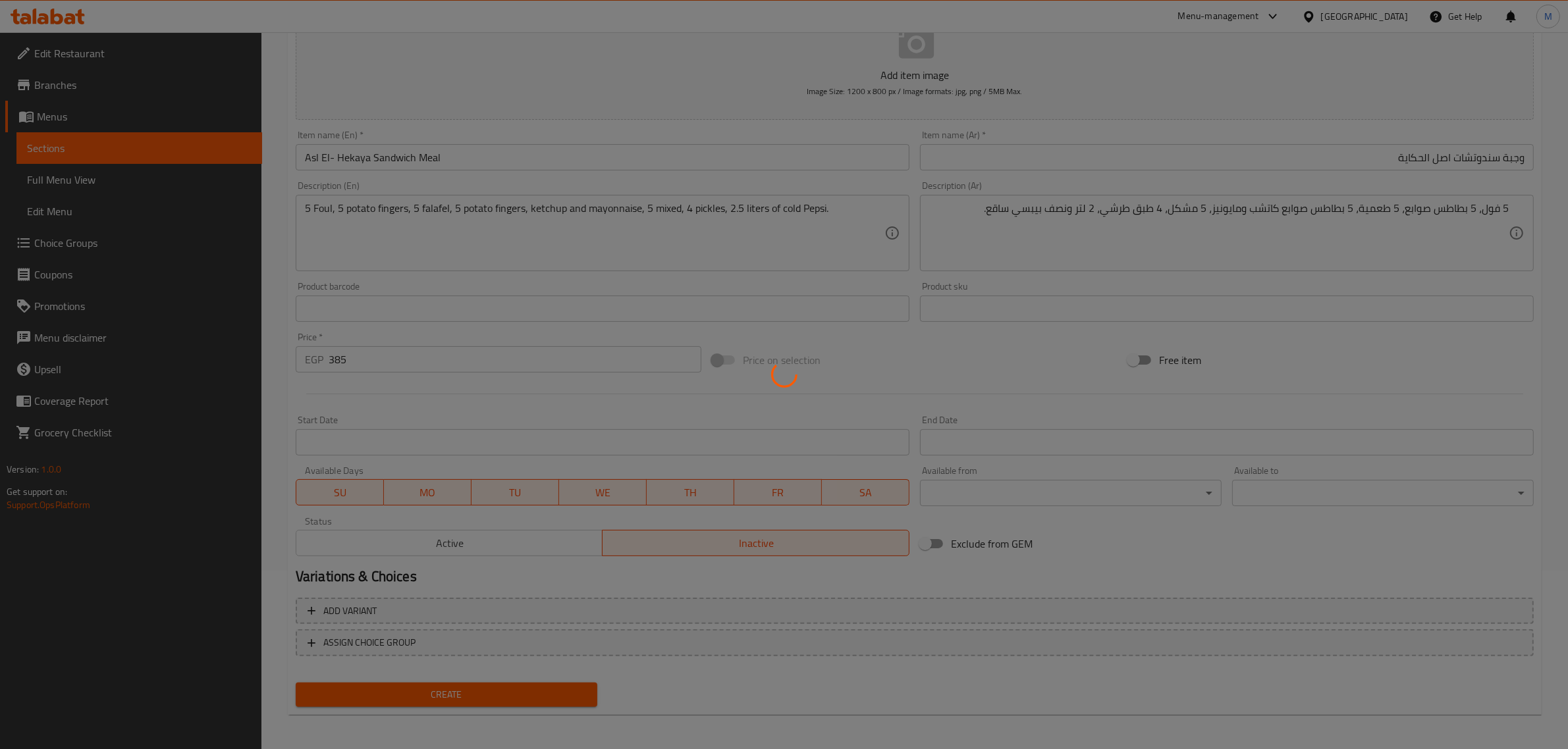
type input "0"
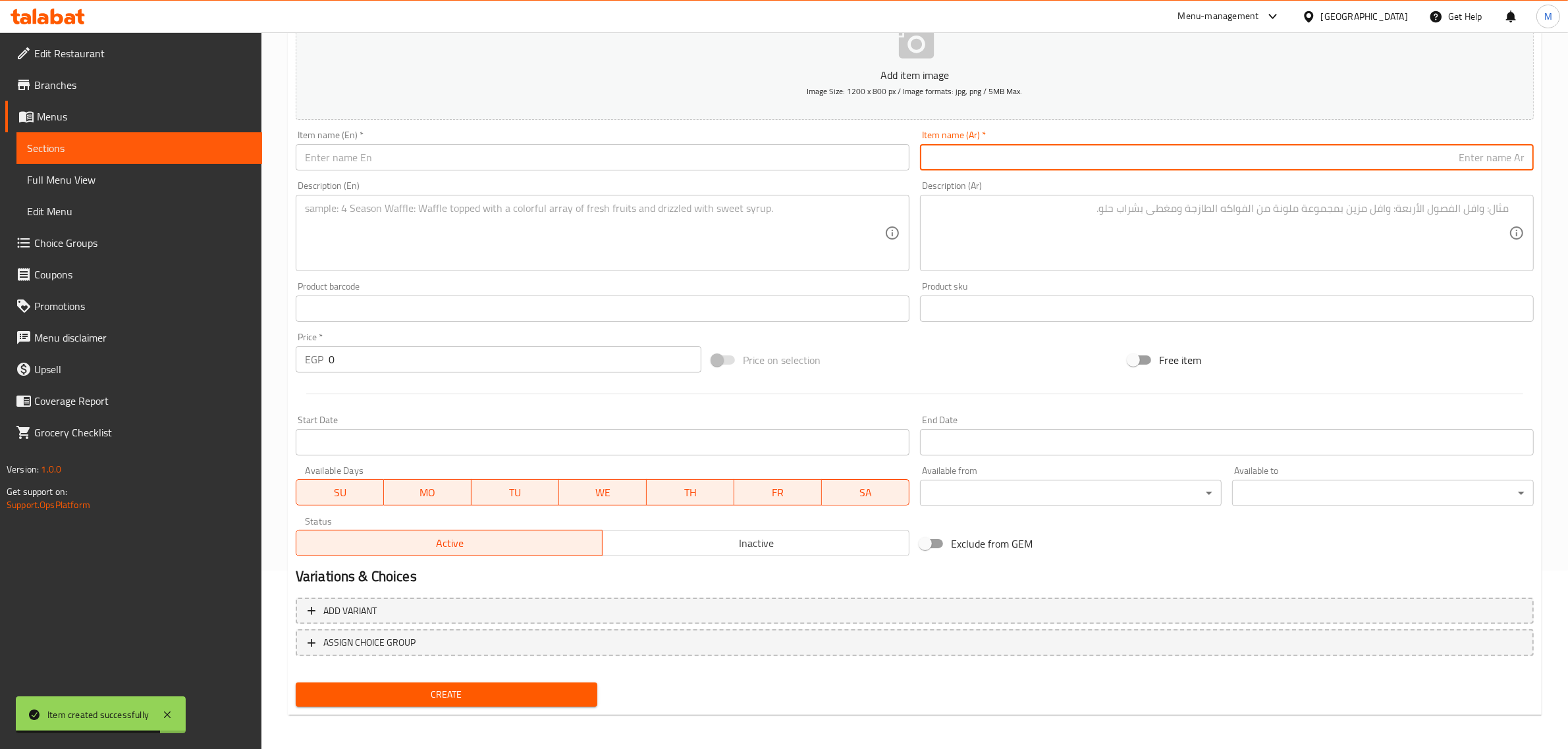
click at [1157, 145] on input "text" at bounding box center [1227, 157] width 614 height 26
paste input "وجبة سندوتشات صغيرة"
type input "وجبة سندوتشات صغيرة"
click at [454, 156] on input "text" at bounding box center [603, 157] width 614 height 26
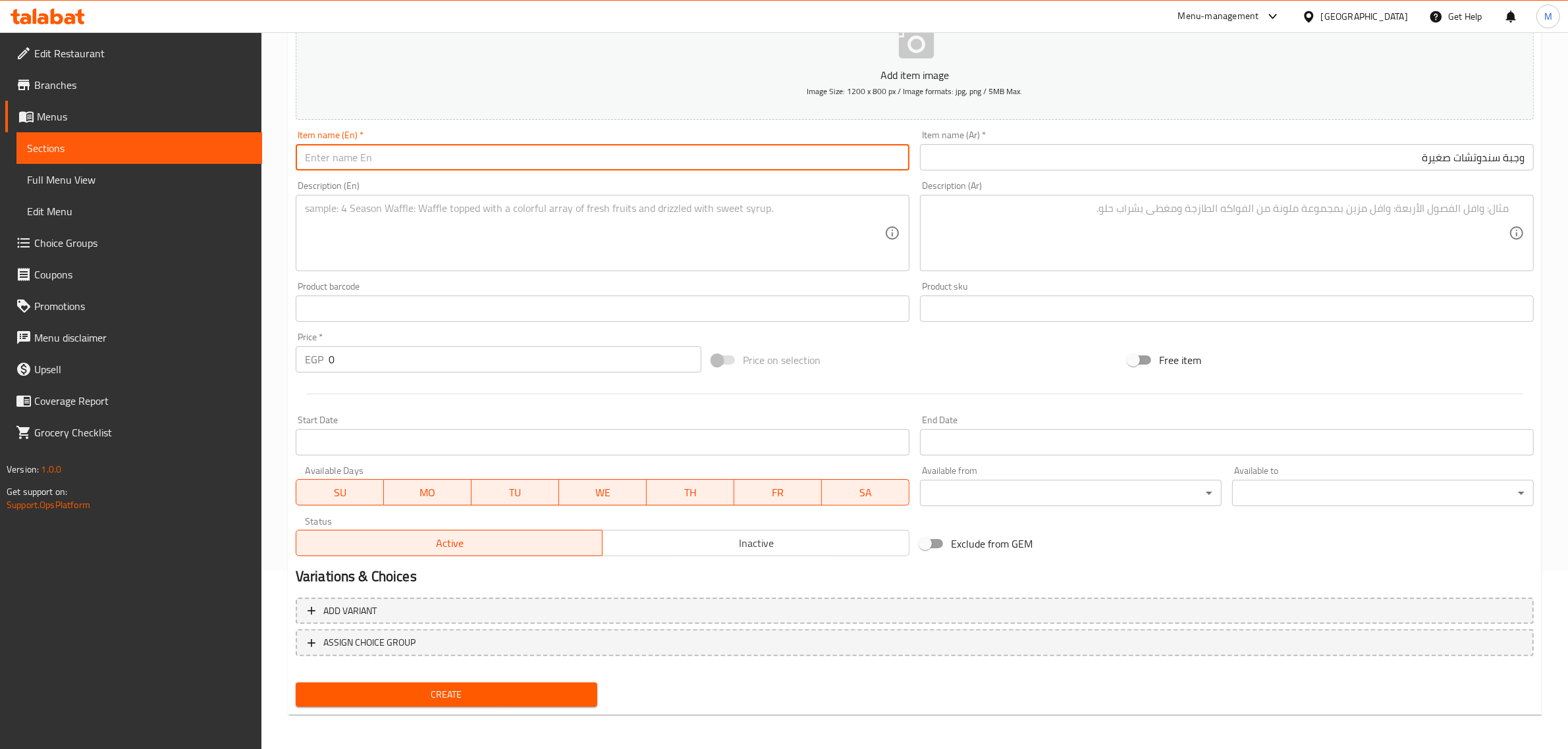
paste input "Small sandwich meal"
type input "Small Sandwich Meal"
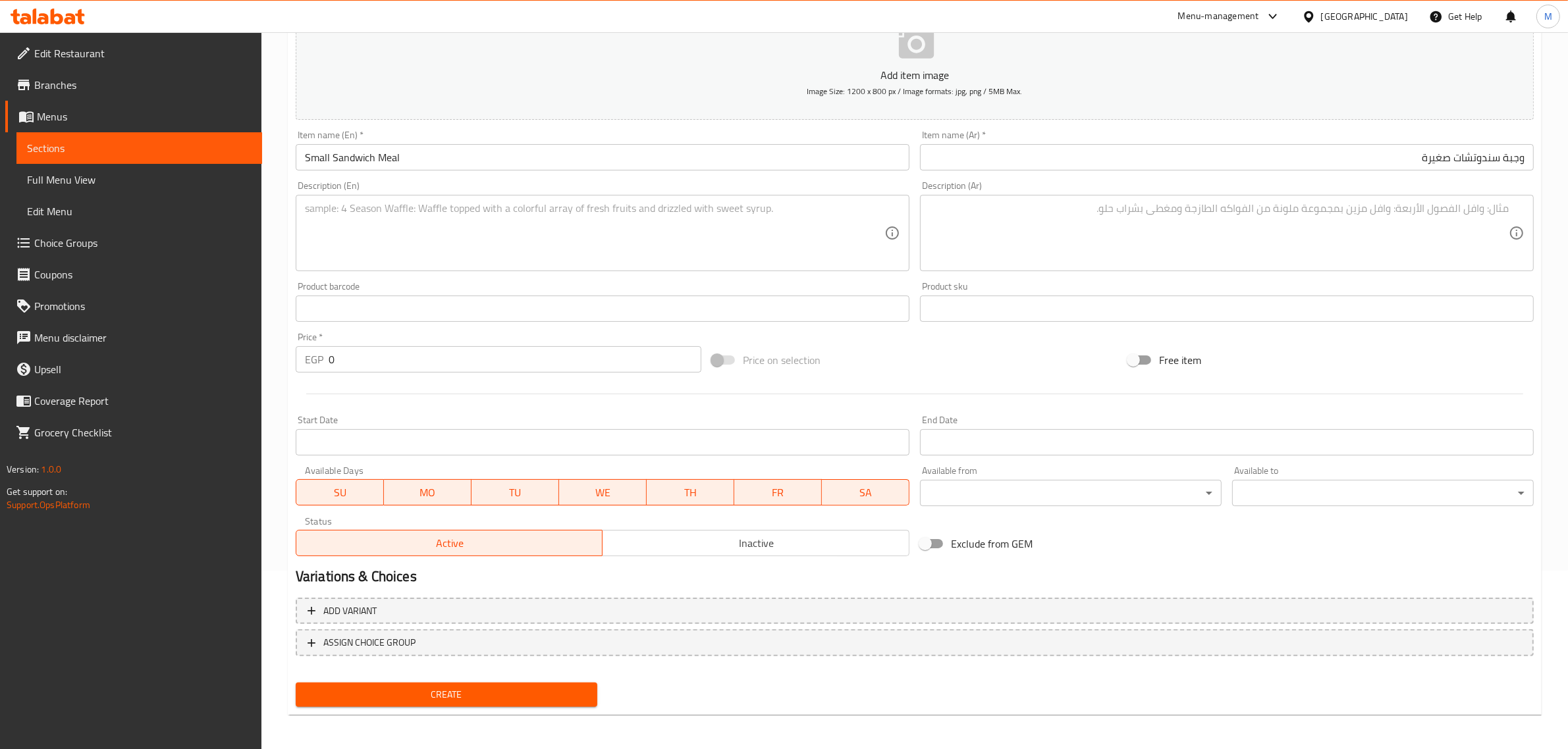
click at [917, 376] on div "Price on selection" at bounding box center [915, 360] width 416 height 36
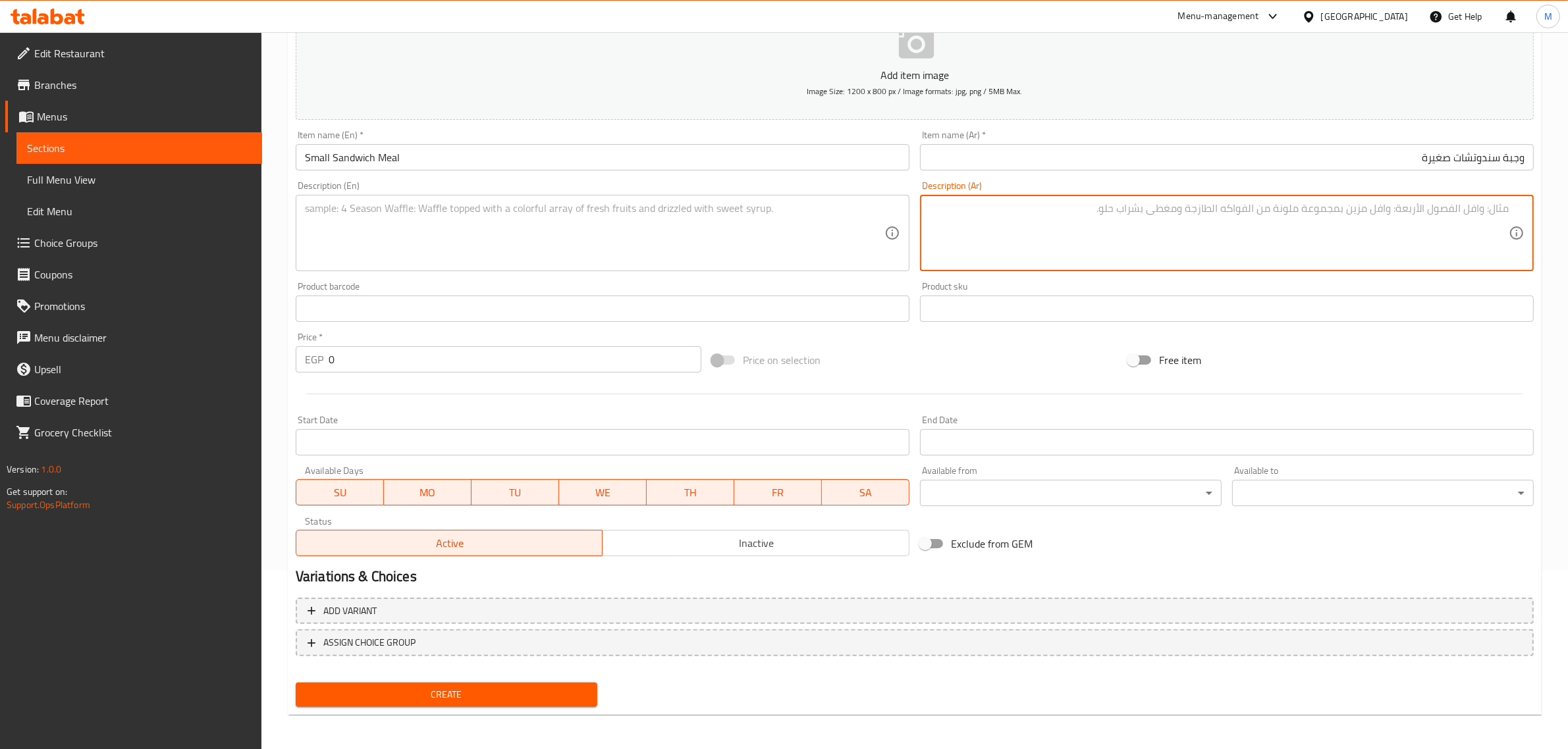
click at [1461, 241] on textarea at bounding box center [1219, 233] width 580 height 62
type textarea "1 فول، 1 طعمية، 1 بطاطس صوابع، علبة مخلل وكانز بيبسي."
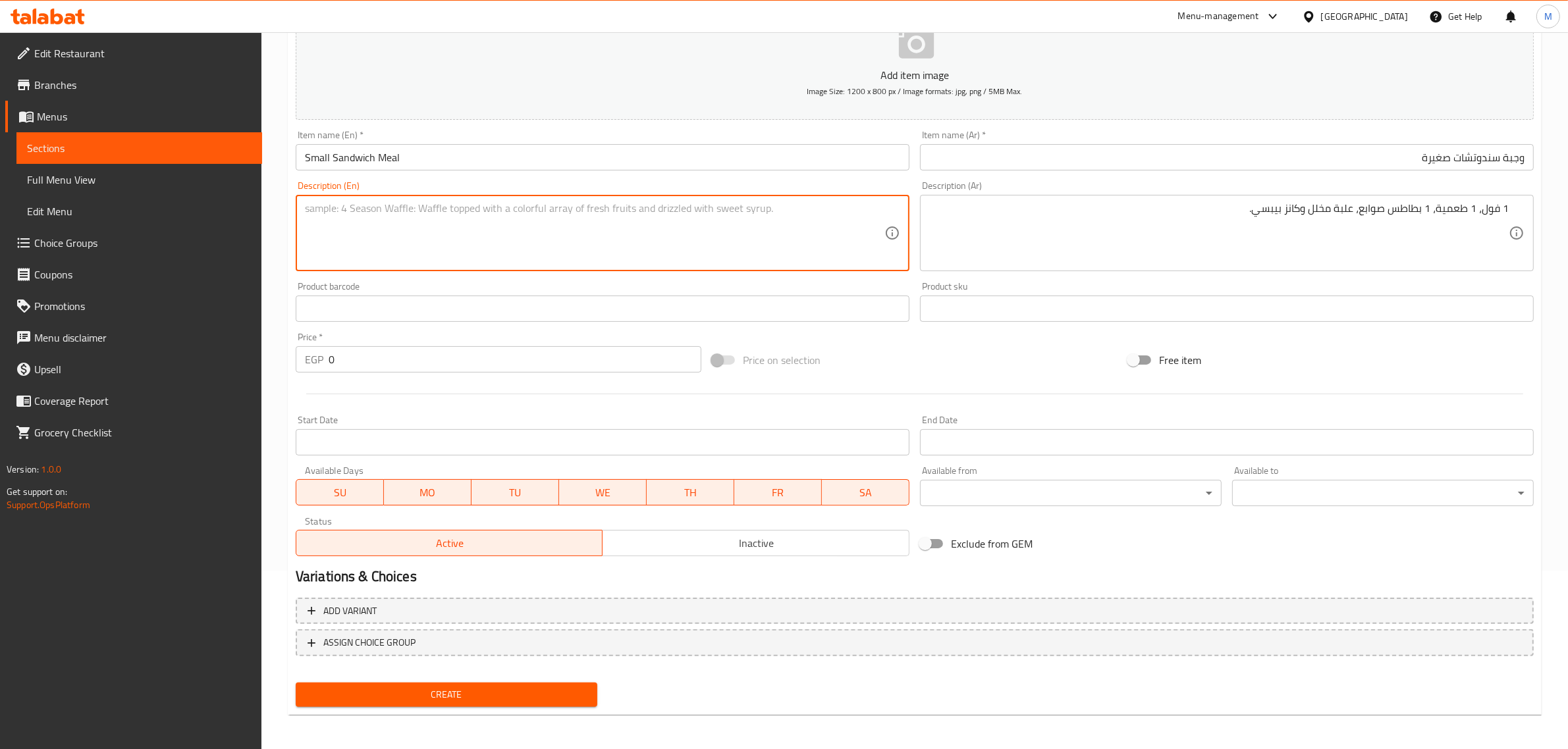
click at [522, 241] on textarea at bounding box center [594, 233] width 580 height 62
paste textarea "1 fava beans, 1 falafel, 1 potato wedge, a box of pickles, and a can of Pepsi."
drag, startPoint x: 314, startPoint y: 208, endPoint x: 361, endPoint y: 212, distance: 47.2
click at [361, 212] on textarea "1 fava beans, 1 falafel, 1 potato wedge, a box of pickles, and a can of Pepsi." at bounding box center [594, 233] width 580 height 62
drag, startPoint x: 418, startPoint y: 206, endPoint x: 443, endPoint y: 208, distance: 25.1
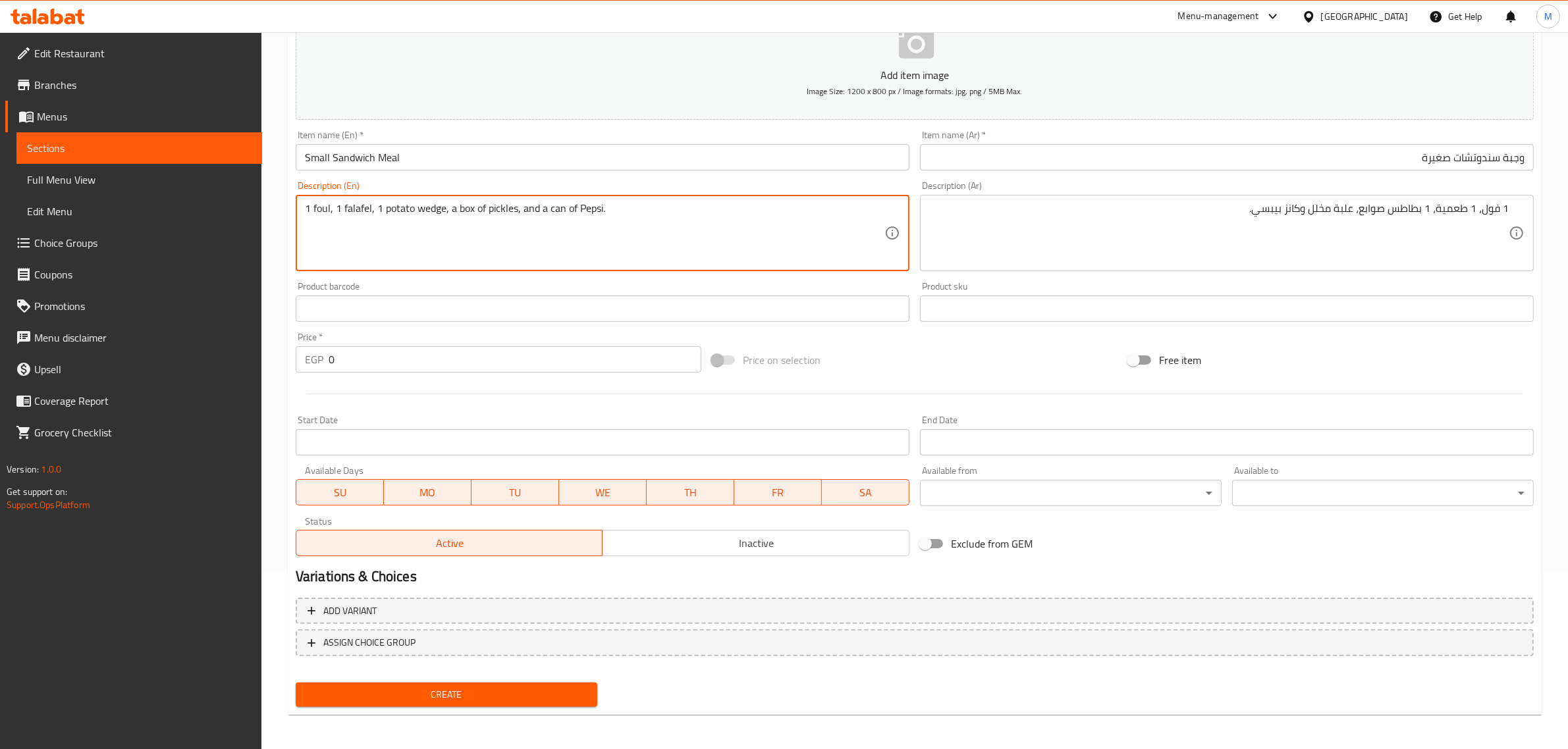
click at [443, 208] on textarea "1 foul, 1 falafel, 1 potato wedge, a box of pickles, and a can of Pepsi." at bounding box center [594, 233] width 580 height 62
type textarea "1 foul, 1 falafel, 1 potato fingers, a box of pickles, and a can of Pepsi."
click at [890, 374] on div "Price on selection" at bounding box center [915, 360] width 416 height 36
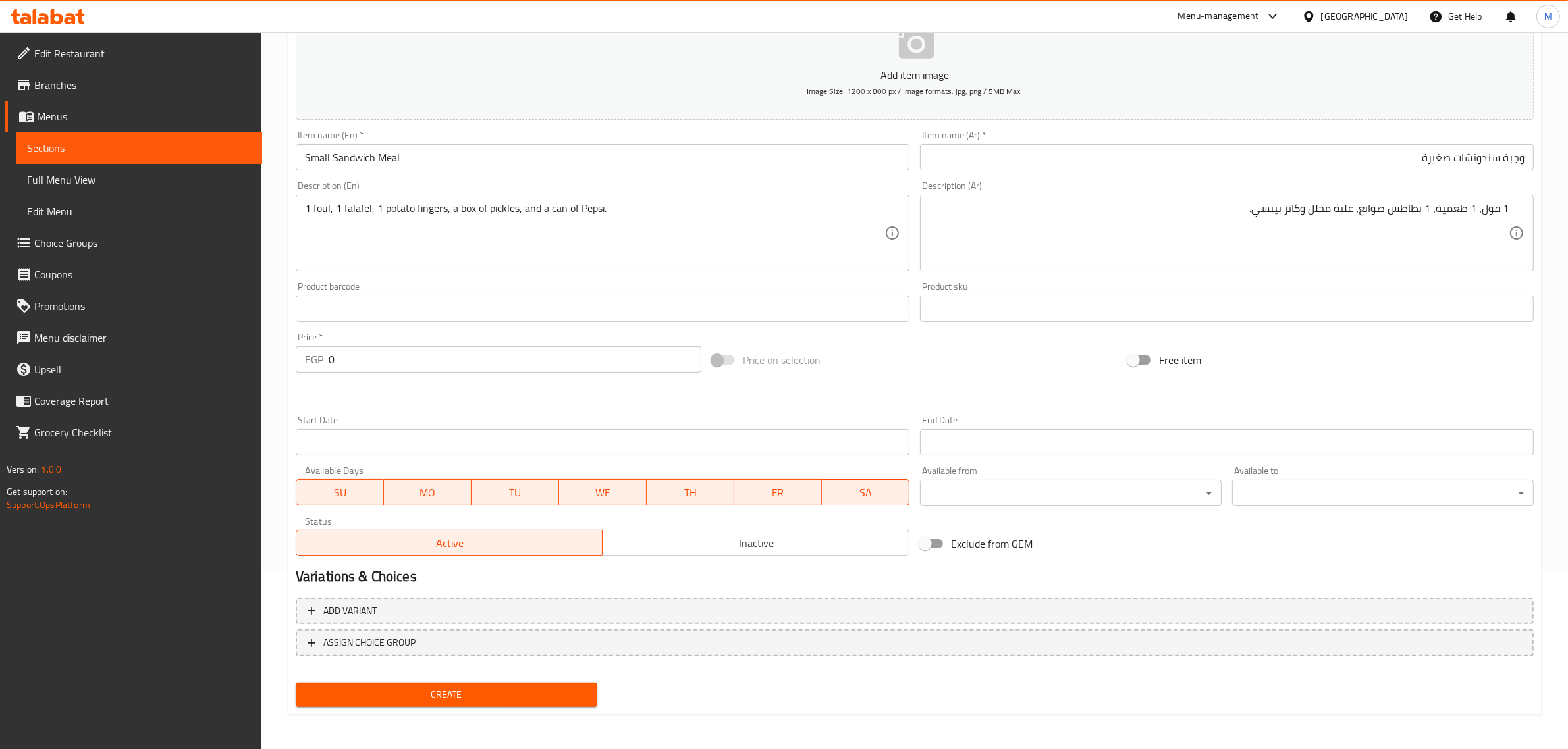
click at [523, 366] on input "0" at bounding box center [515, 359] width 373 height 26
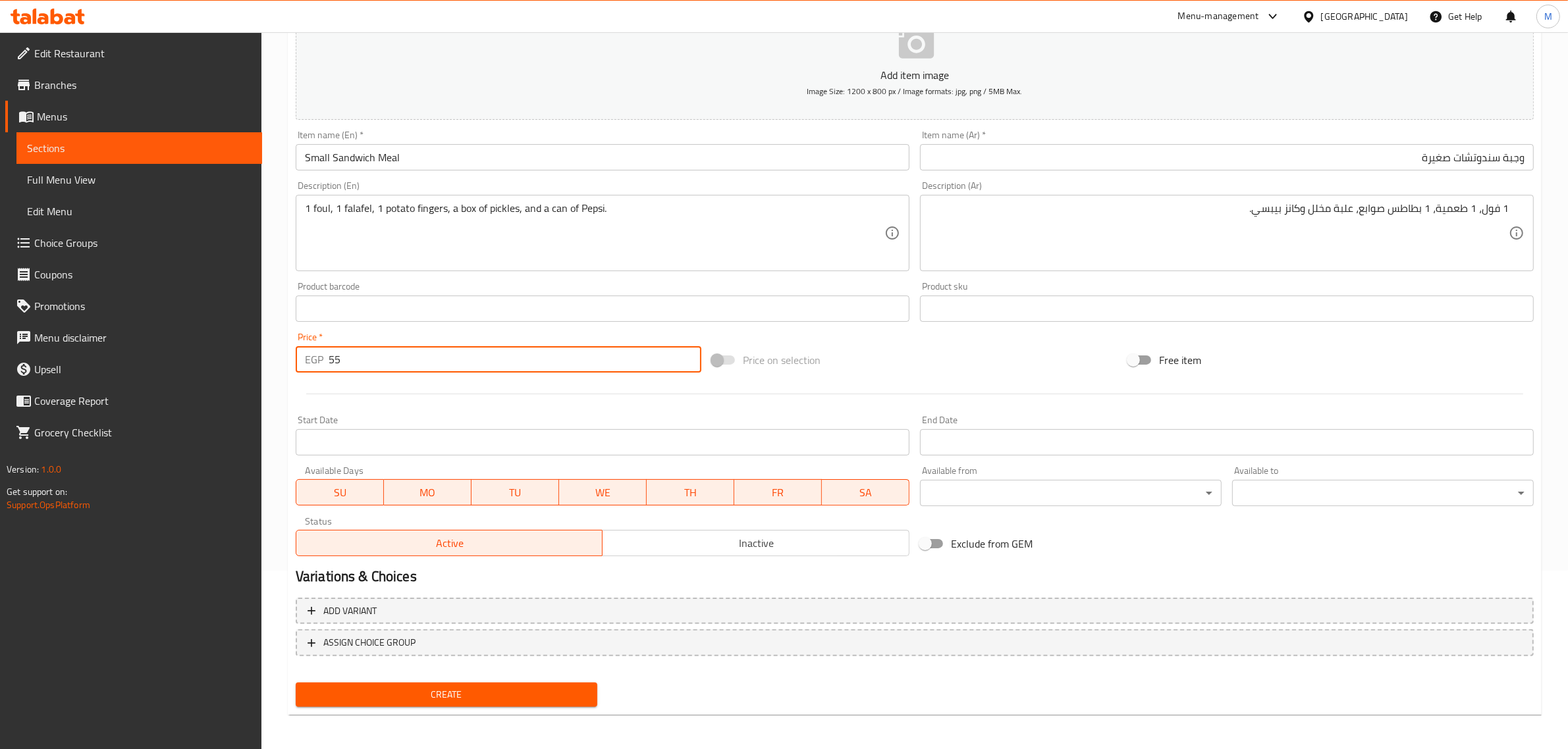
type input "55"
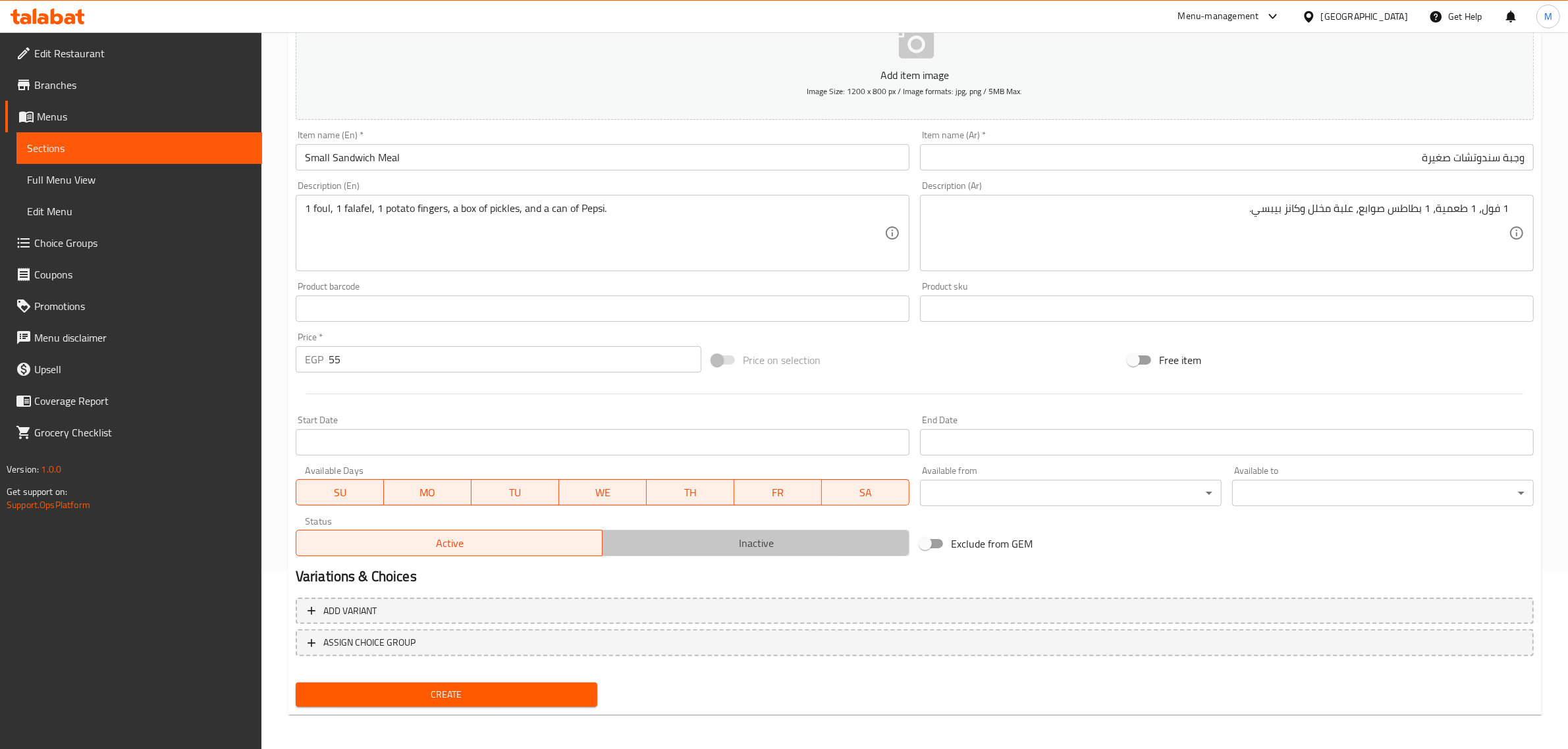
click at [703, 547] on span "Inactive" at bounding box center [756, 543] width 297 height 19
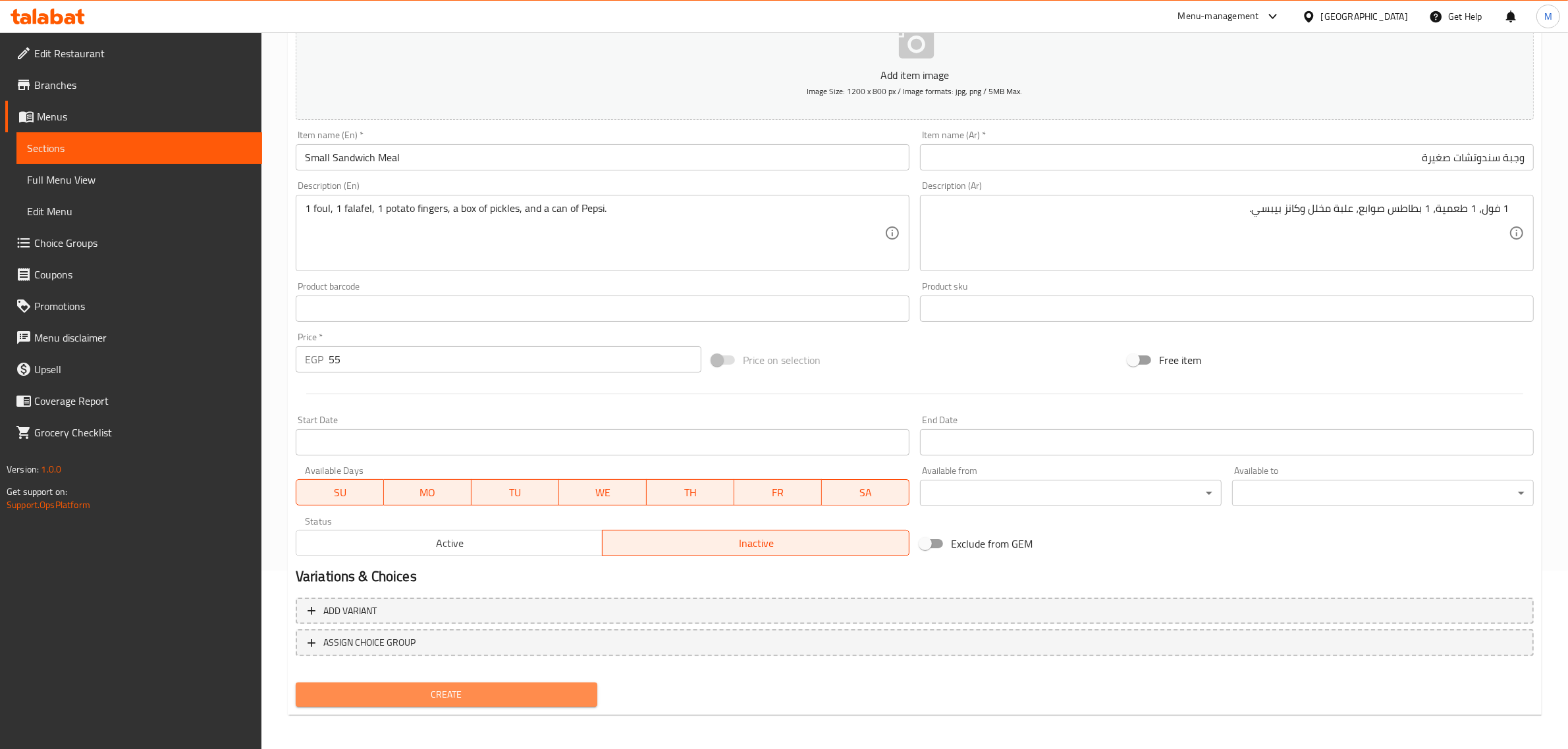
click at [548, 698] on span "Create" at bounding box center [446, 695] width 280 height 16
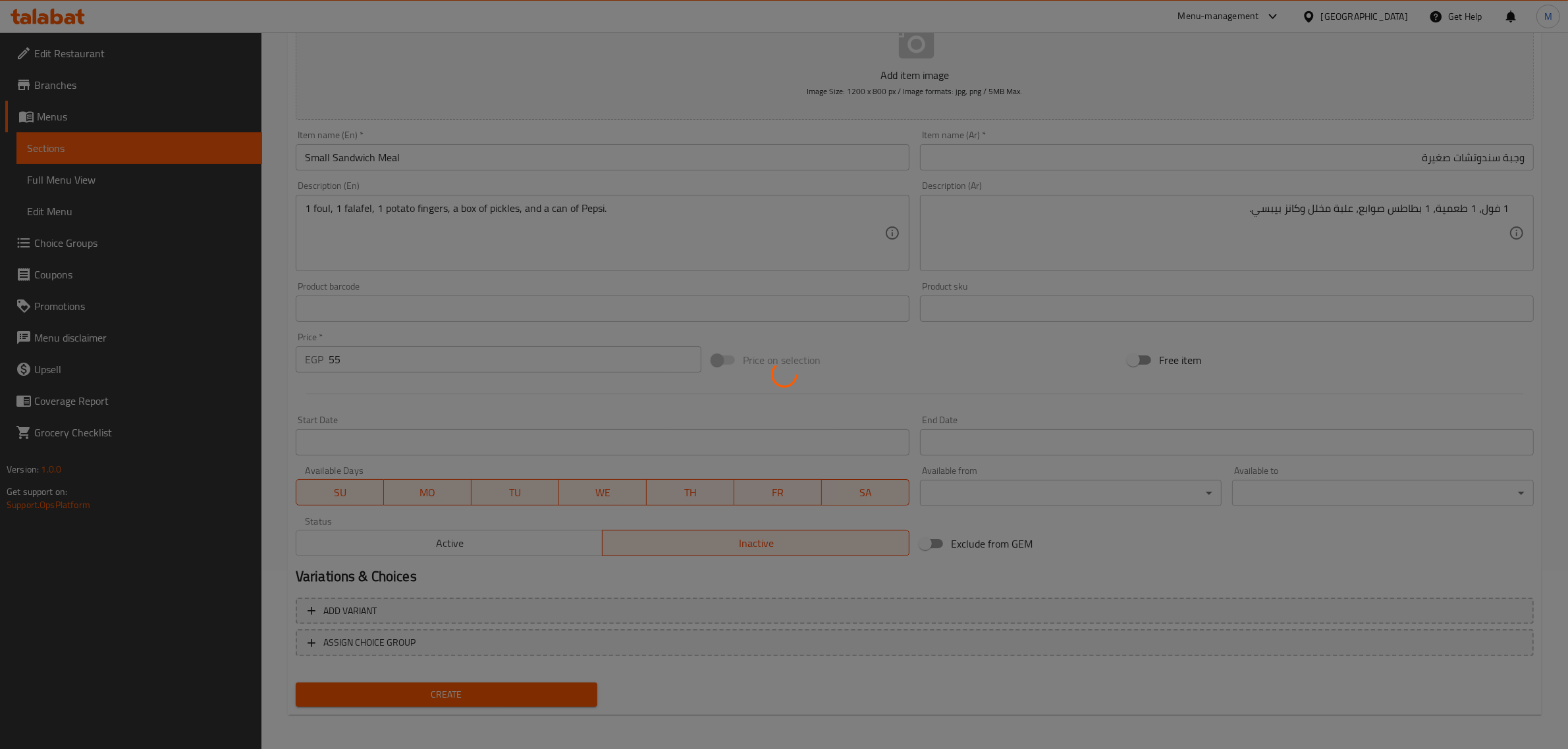
type input "0"
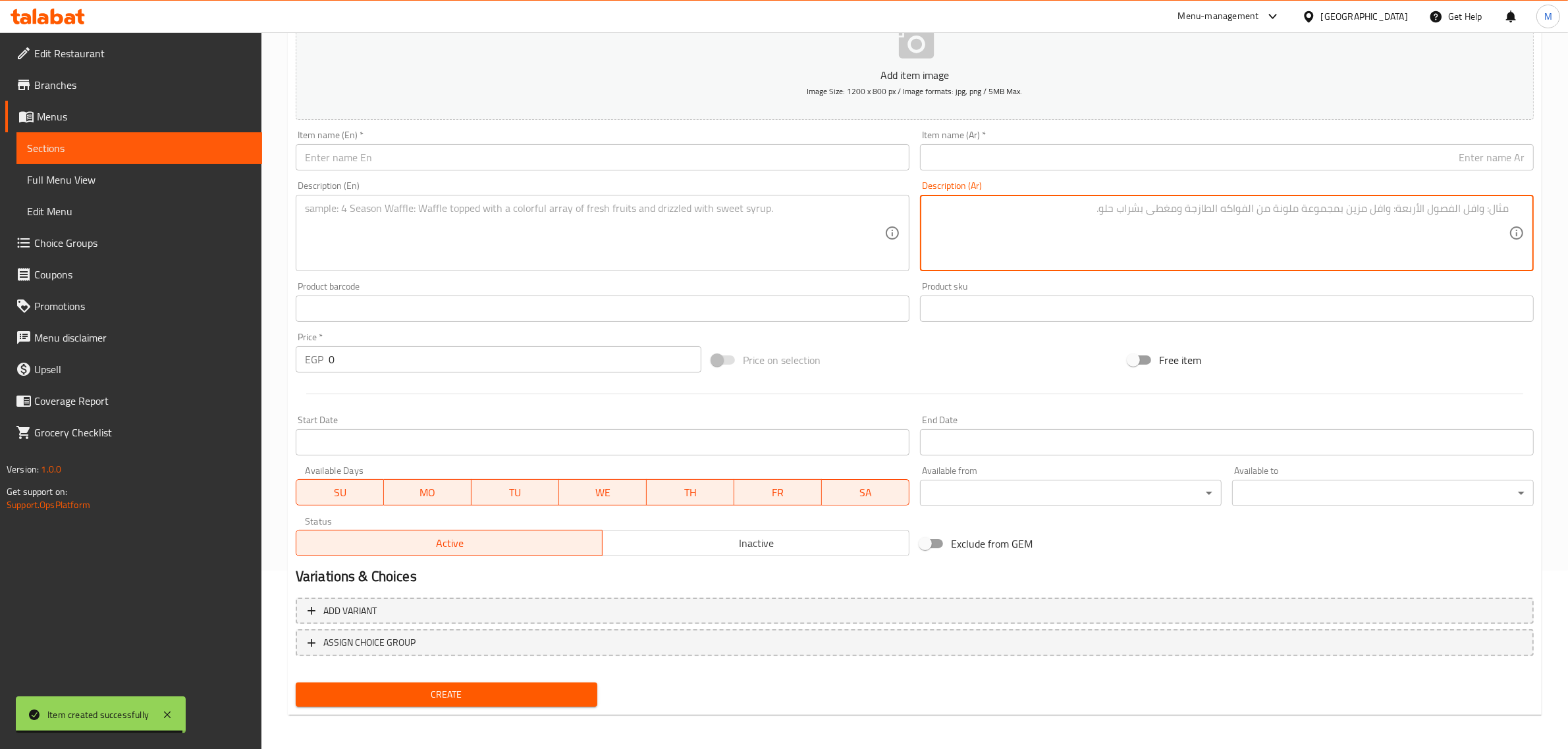
click at [1427, 206] on textarea at bounding box center [1219, 233] width 580 height 62
click at [1047, 235] on textarea at bounding box center [1219, 233] width 580 height 62
paste textarea "1 فول، 1 طعمية، 1 بطاطس صوابع، علبة مخلل وكانز بيبسي."
click at [1358, 212] on textarea "1 فول، 1 طعمية، 1 بطاطس صوابع، علبة مخلل وكانز بيبسي." at bounding box center [1219, 233] width 580 height 62
type textarea "1 فول، 1 طعمية، 1 بطاطس صوابع، 1 بطاطس صوابع بالبيض، 1 مسقعة، علبة مخلل وكانز ب…"
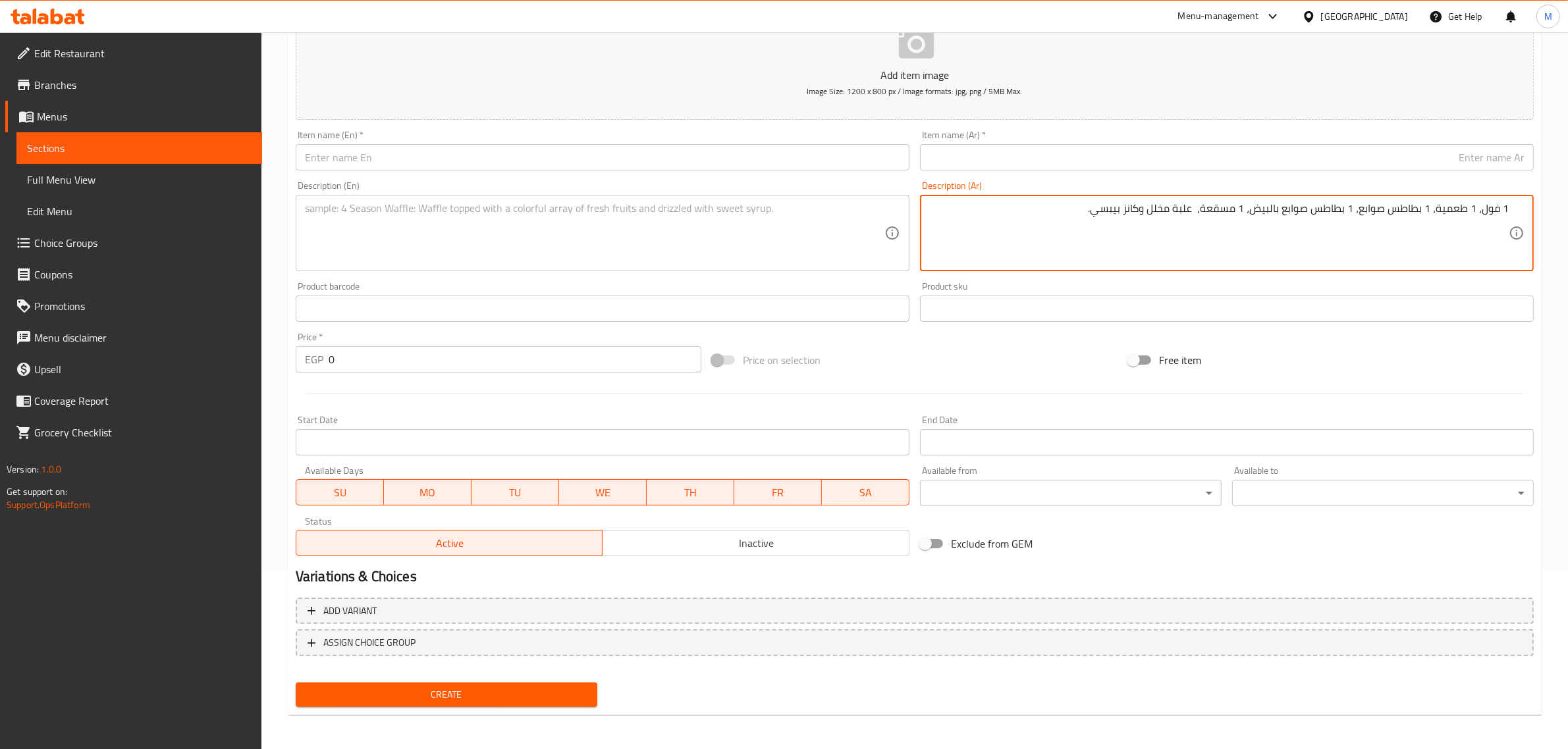
click at [584, 363] on input "0" at bounding box center [515, 359] width 373 height 26
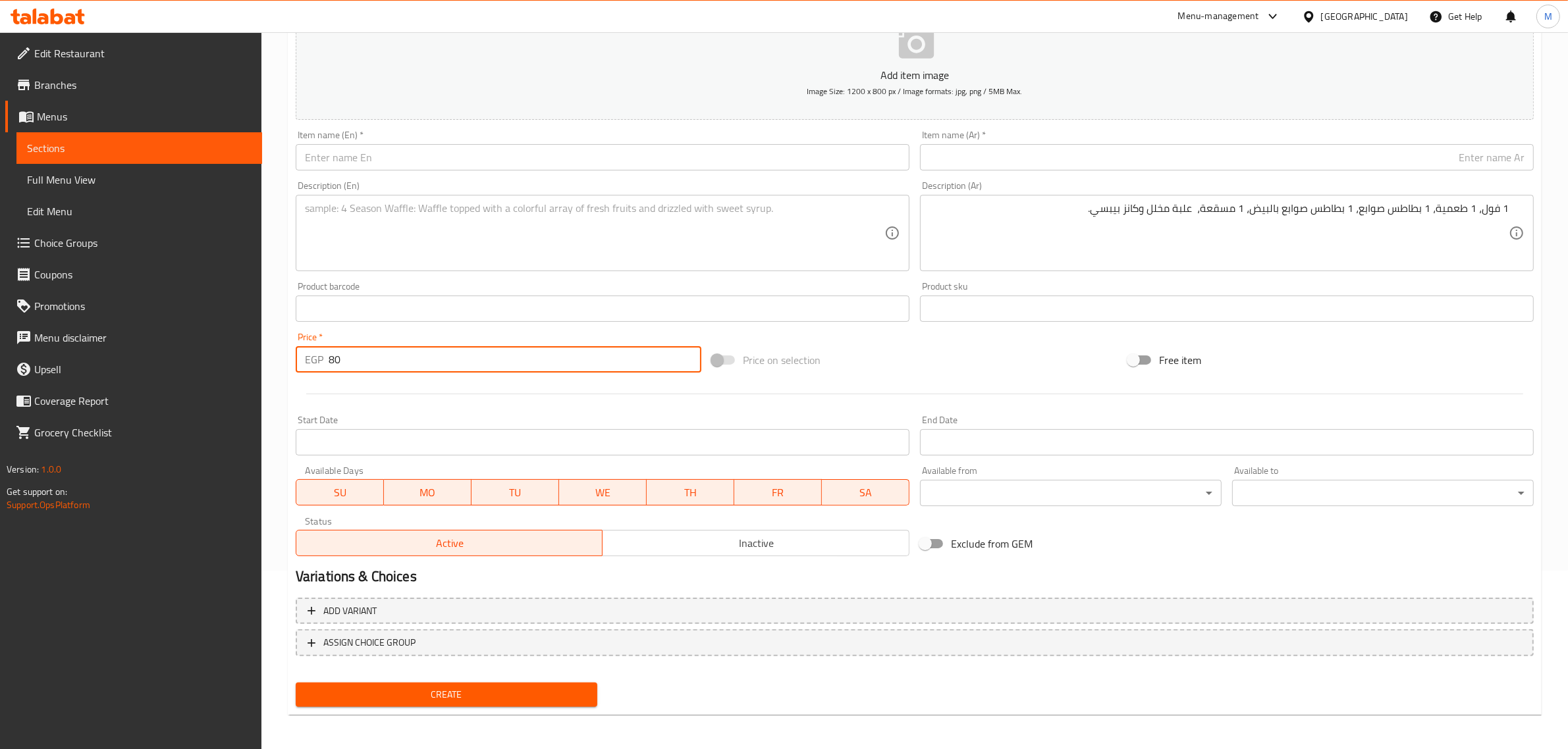
type input "80"
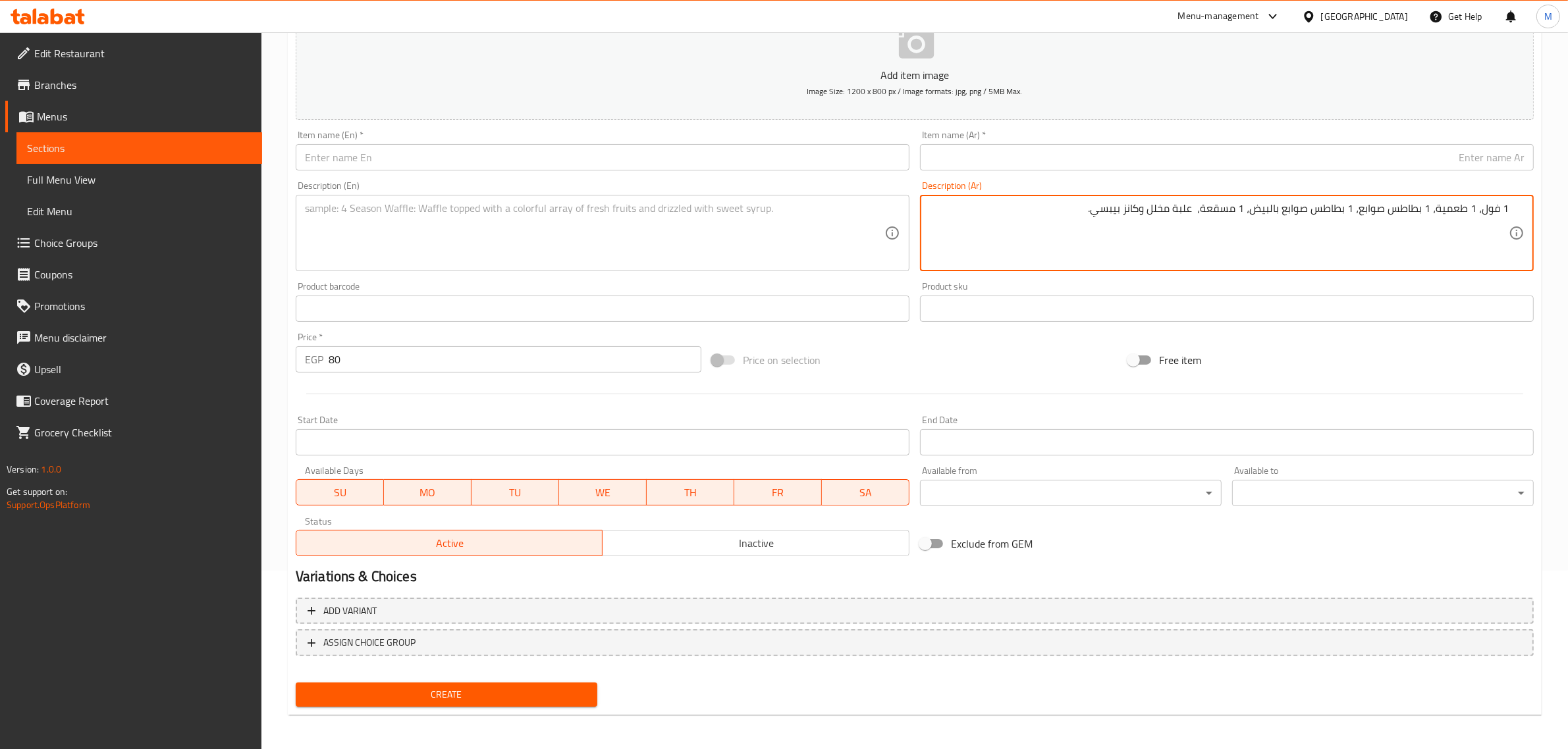
click at [1104, 204] on textarea "1 فول، 1 طعمية، 1 بطاطس صوابع، 1 بطاطس صوابع بالبيض، 1 مسقعة، علبة مخلل وكانز ب…" at bounding box center [1219, 233] width 580 height 62
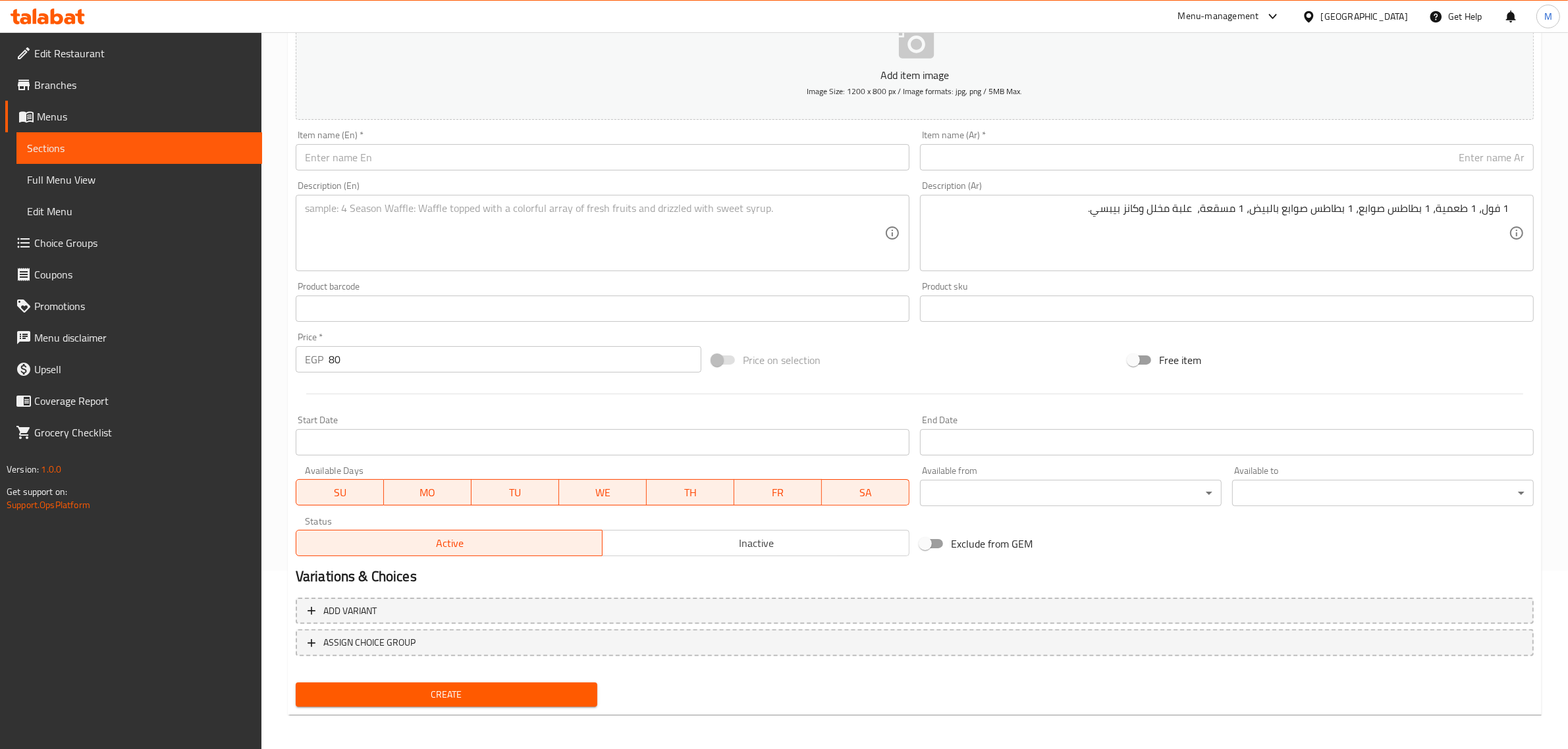
click at [815, 246] on textarea at bounding box center [594, 233] width 580 height 62
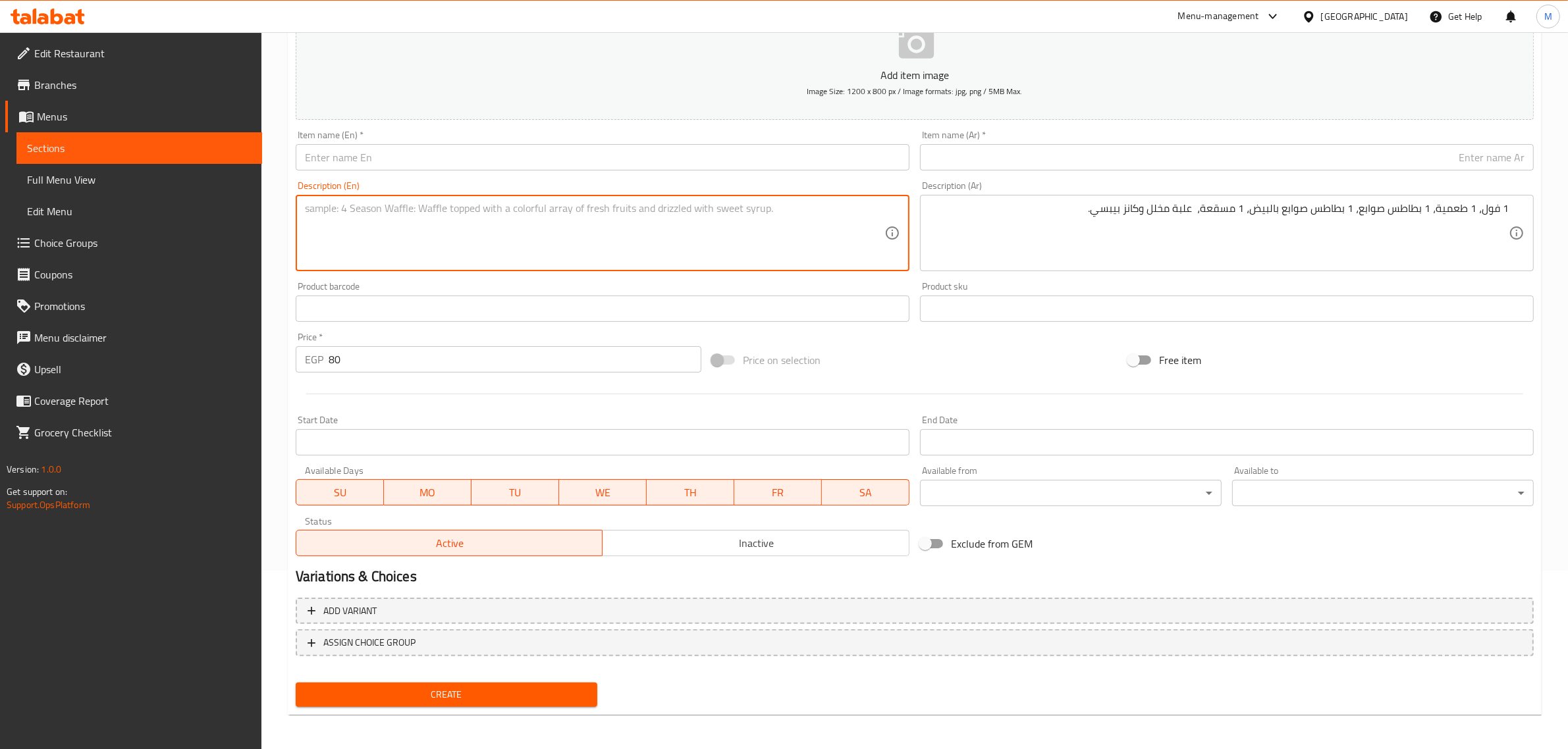
paste textarea "1 fava beans, 1 falafel, 1 potato fingers, 1 potato fingers with egg, 1 moussak…"
drag, startPoint x: 315, startPoint y: 212, endPoint x: 359, endPoint y: 219, distance: 44.6
click at [359, 219] on textarea "1 fava beans, 1 falafel, 1 potato fingers, 1 potato fingers with egg, 1 moussak…" at bounding box center [594, 233] width 580 height 62
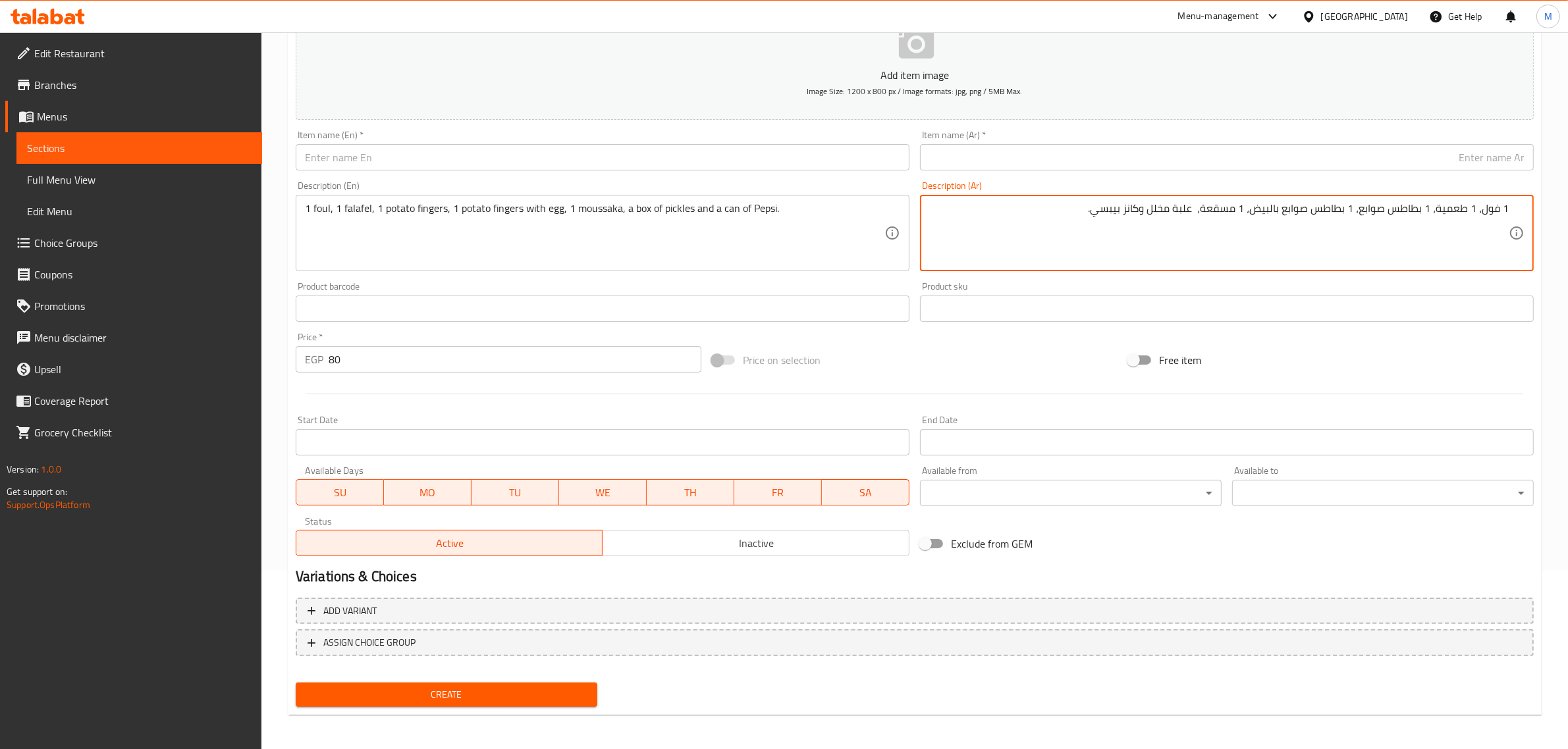
click at [1219, 208] on textarea "1 فول، 1 طعمية، 1 بطاطس صوابع، 1 بطاطس صوابع بالبيض، 1 مسقعة، علبة مخلل وكانز ب…" at bounding box center [1219, 233] width 580 height 62
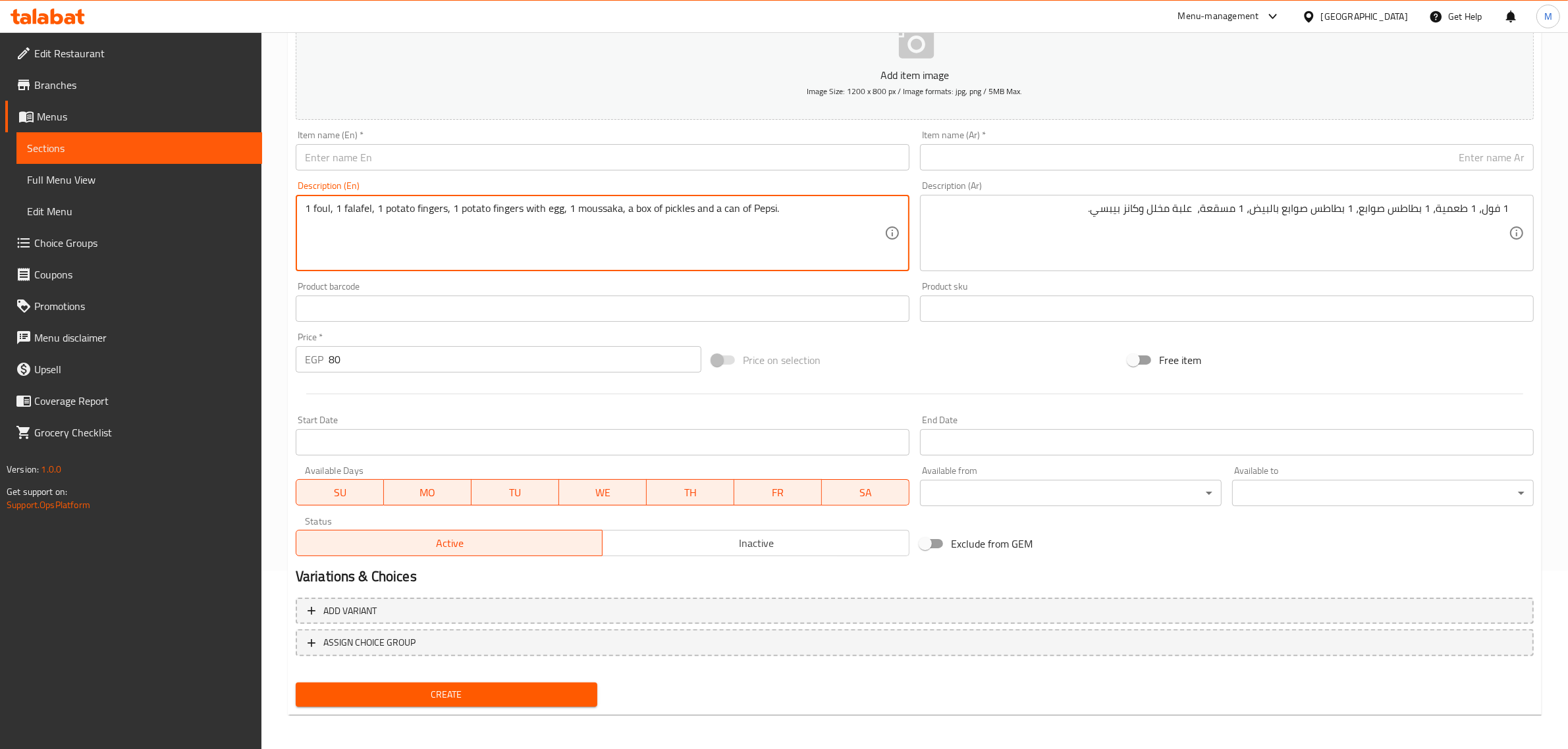
drag, startPoint x: 577, startPoint y: 206, endPoint x: 618, endPoint y: 208, distance: 41.0
paste textarea "Mesaka"
click at [586, 210] on textarea "1 foul, 1 falafel, 1 potato fingers, 1 potato fingers with egg, 1 Mesakaa, a bo…" at bounding box center [594, 233] width 580 height 62
drag, startPoint x: 621, startPoint y: 206, endPoint x: 653, endPoint y: 208, distance: 32.1
click at [653, 208] on textarea "1 foul, 1 falafel, 1 potato fingers, 1 potato fingers with egg, 1 mesakaa, a bo…" at bounding box center [594, 233] width 580 height 62
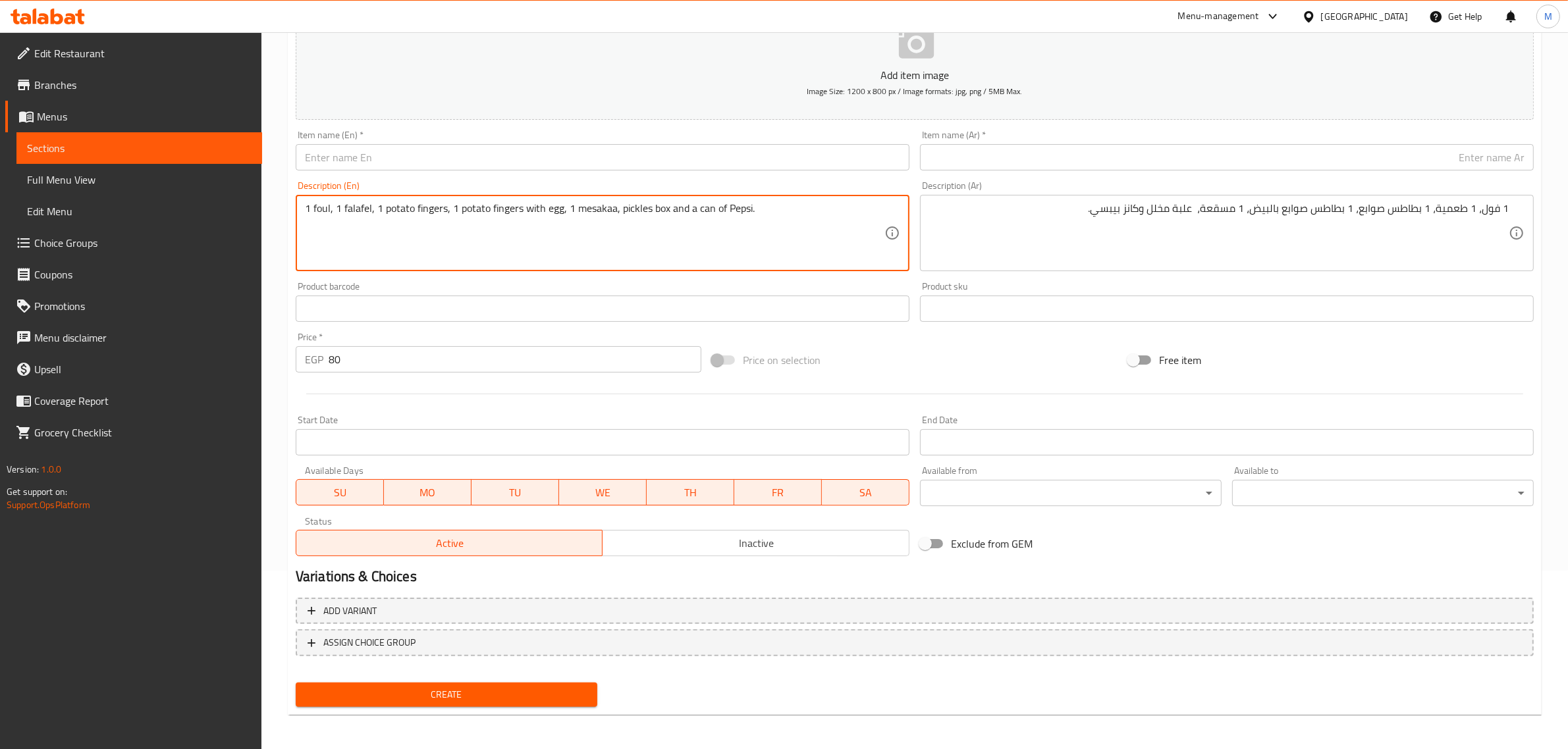
drag, startPoint x: 689, startPoint y: 209, endPoint x: 722, endPoint y: 215, distance: 33.5
click at [722, 215] on textarea "1 foul, 1 falafel, 1 potato fingers, 1 potato fingers with egg, 1 mesakaa, pick…" at bounding box center [594, 233] width 580 height 62
type textarea "1 foul, 1 falafel, 1 potato fingers, 1 potato fingers with egg, 1 mesakaa, pick…"
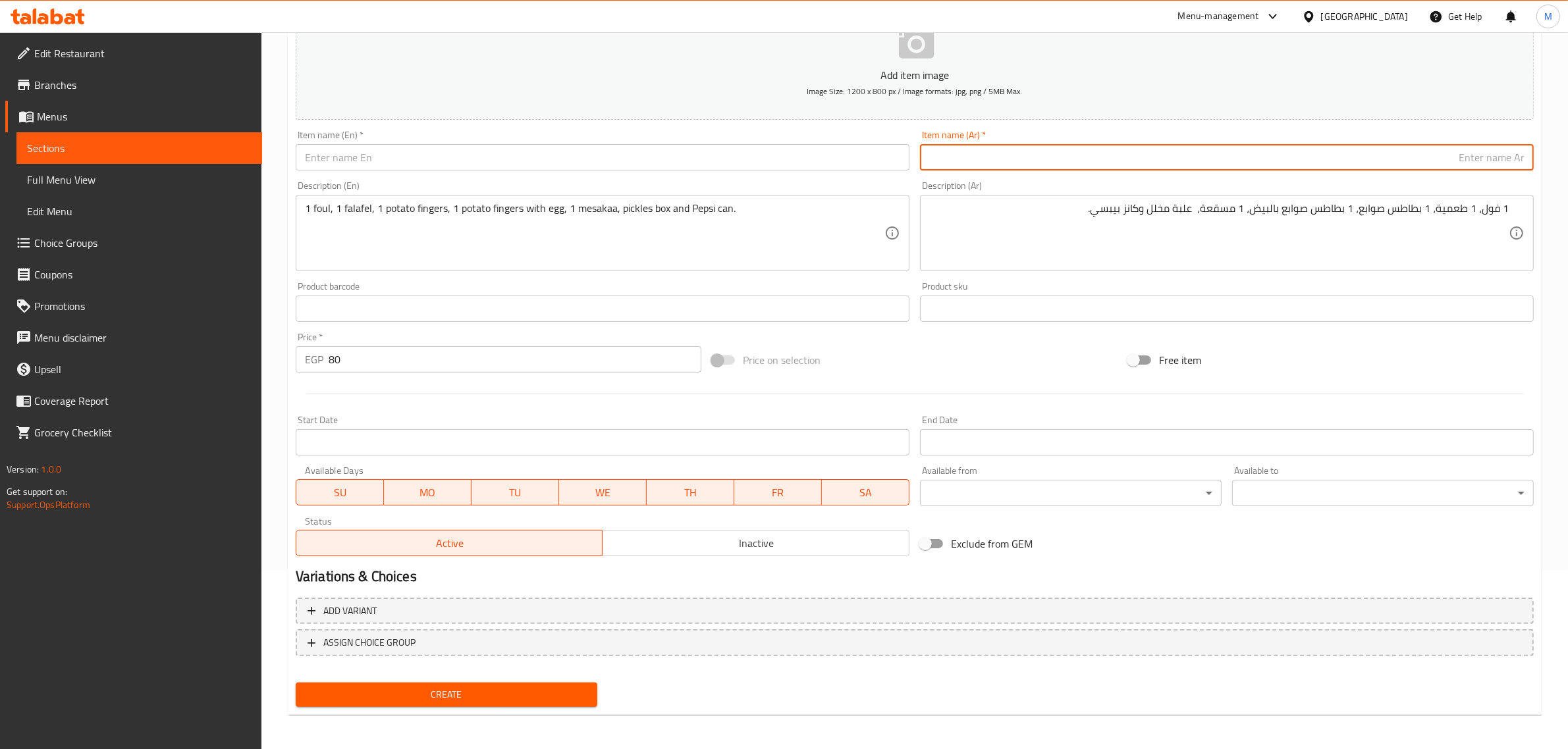
click at [1328, 168] on input "text" at bounding box center [1227, 157] width 614 height 26
paste input "وجبة سندوتشات وسط"
type input "وجبة سندوتشات وسط"
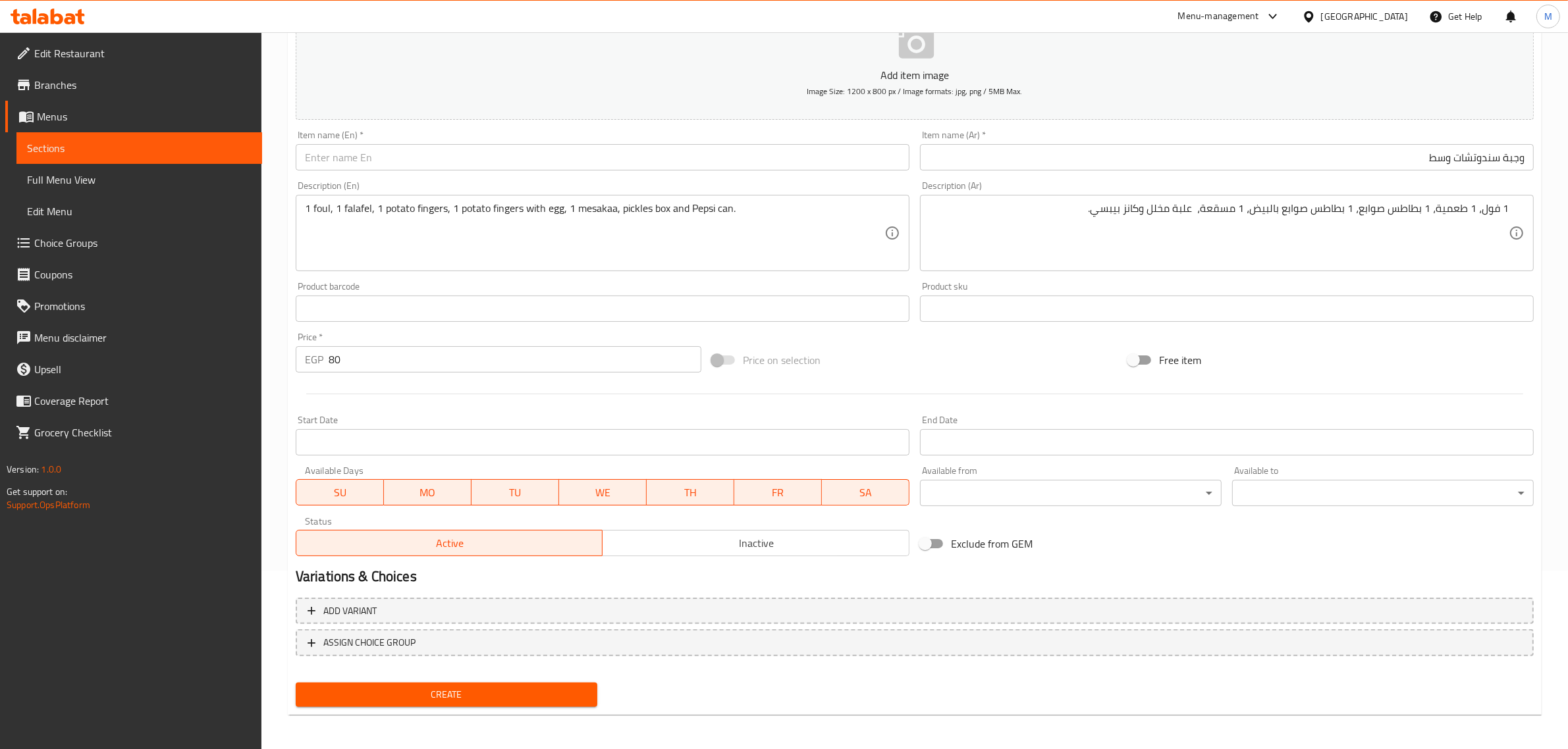
click at [764, 164] on input "text" at bounding box center [603, 157] width 614 height 26
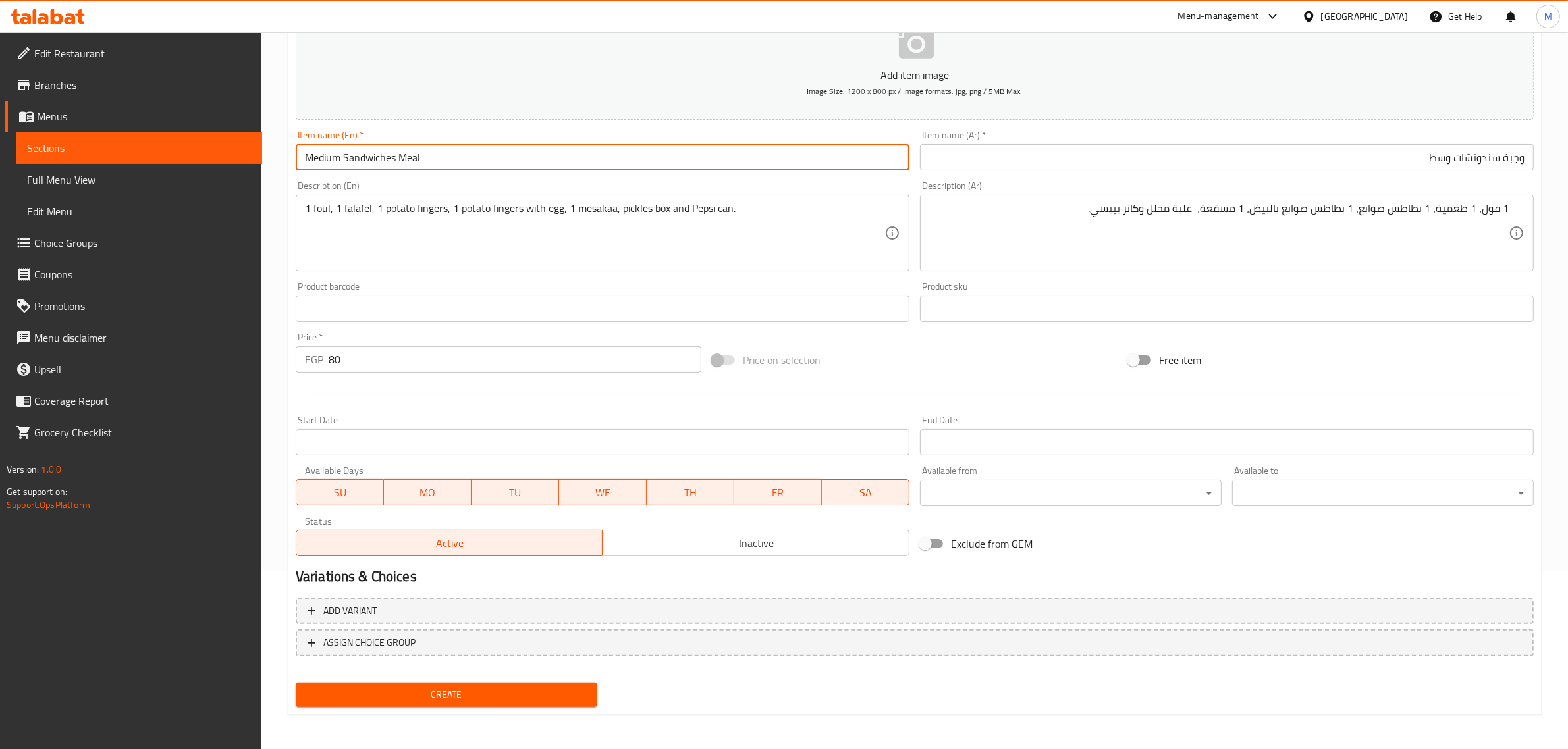
type input "Medium Sandwiches Meal"
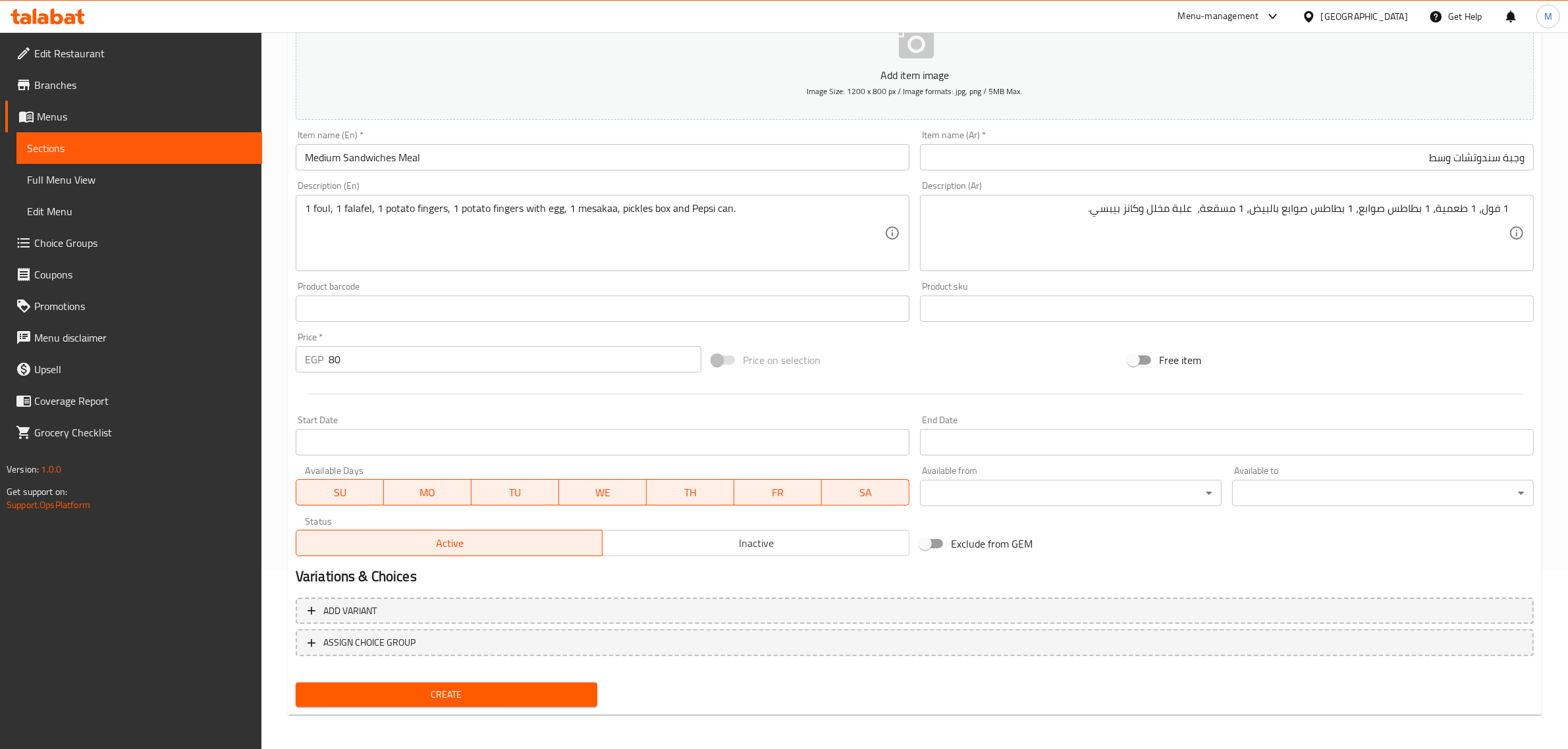
drag, startPoint x: 758, startPoint y: 542, endPoint x: 729, endPoint y: 585, distance: 51.9
click at [758, 541] on span "Inactive" at bounding box center [756, 543] width 297 height 19
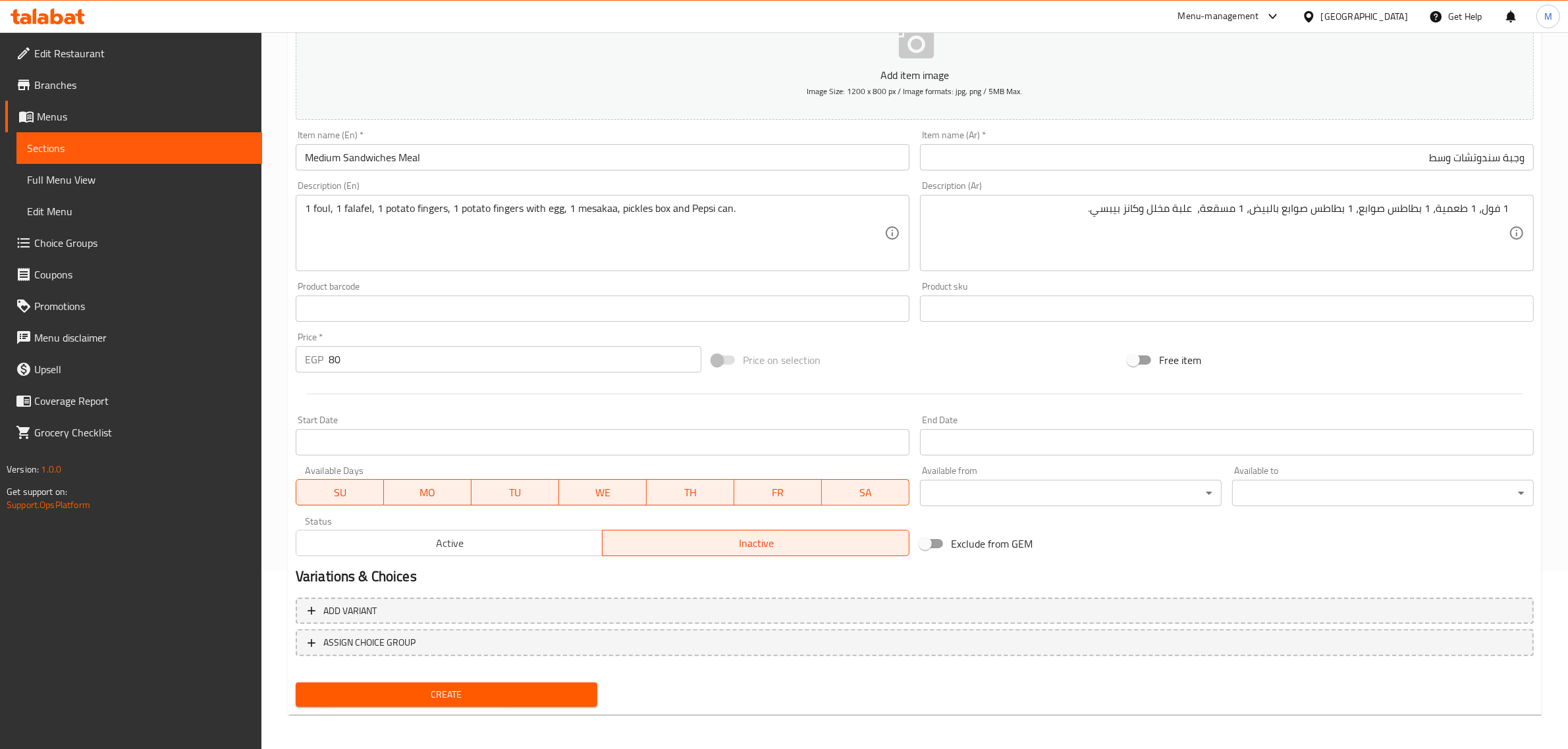
click at [557, 698] on span "Create" at bounding box center [446, 695] width 280 height 16
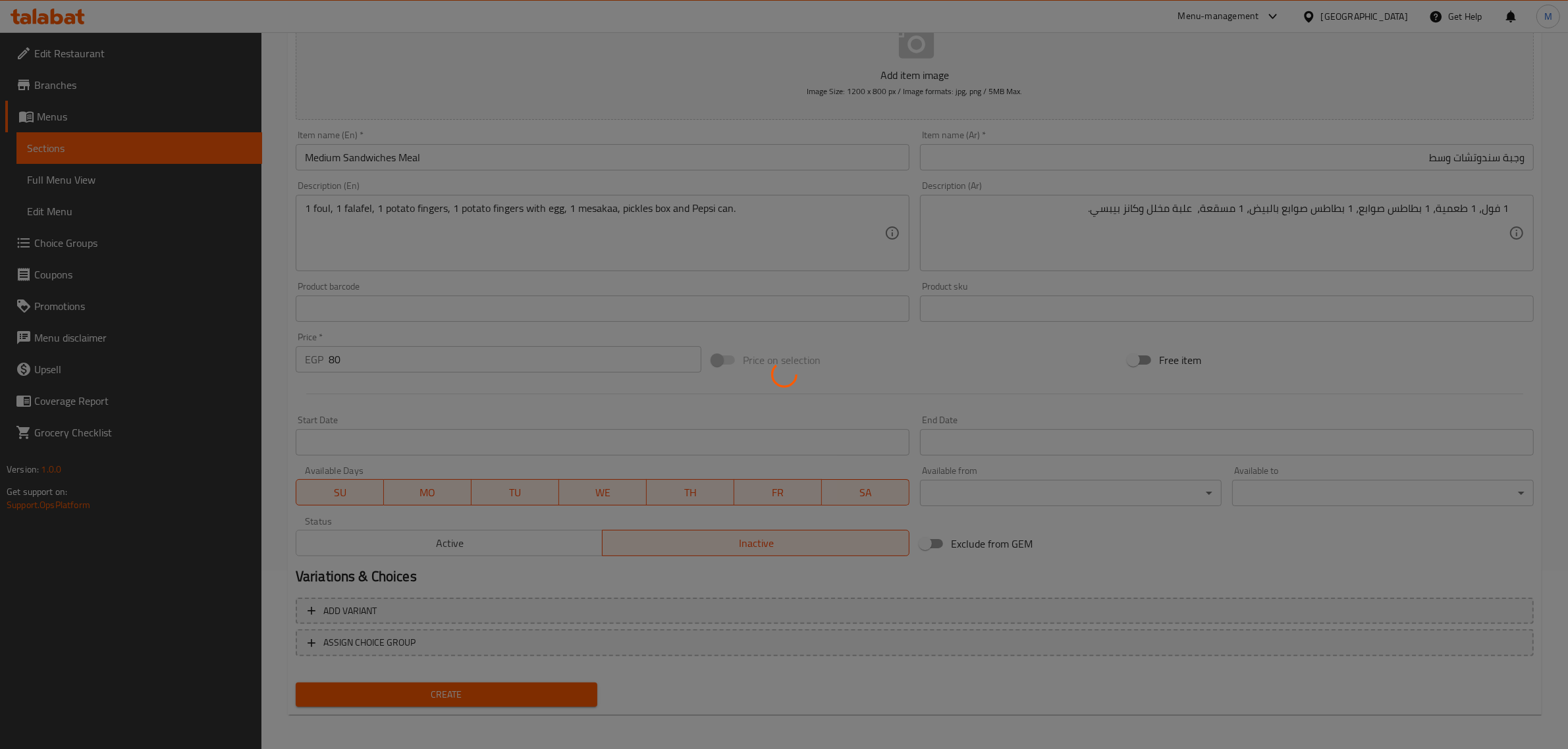
type input "0"
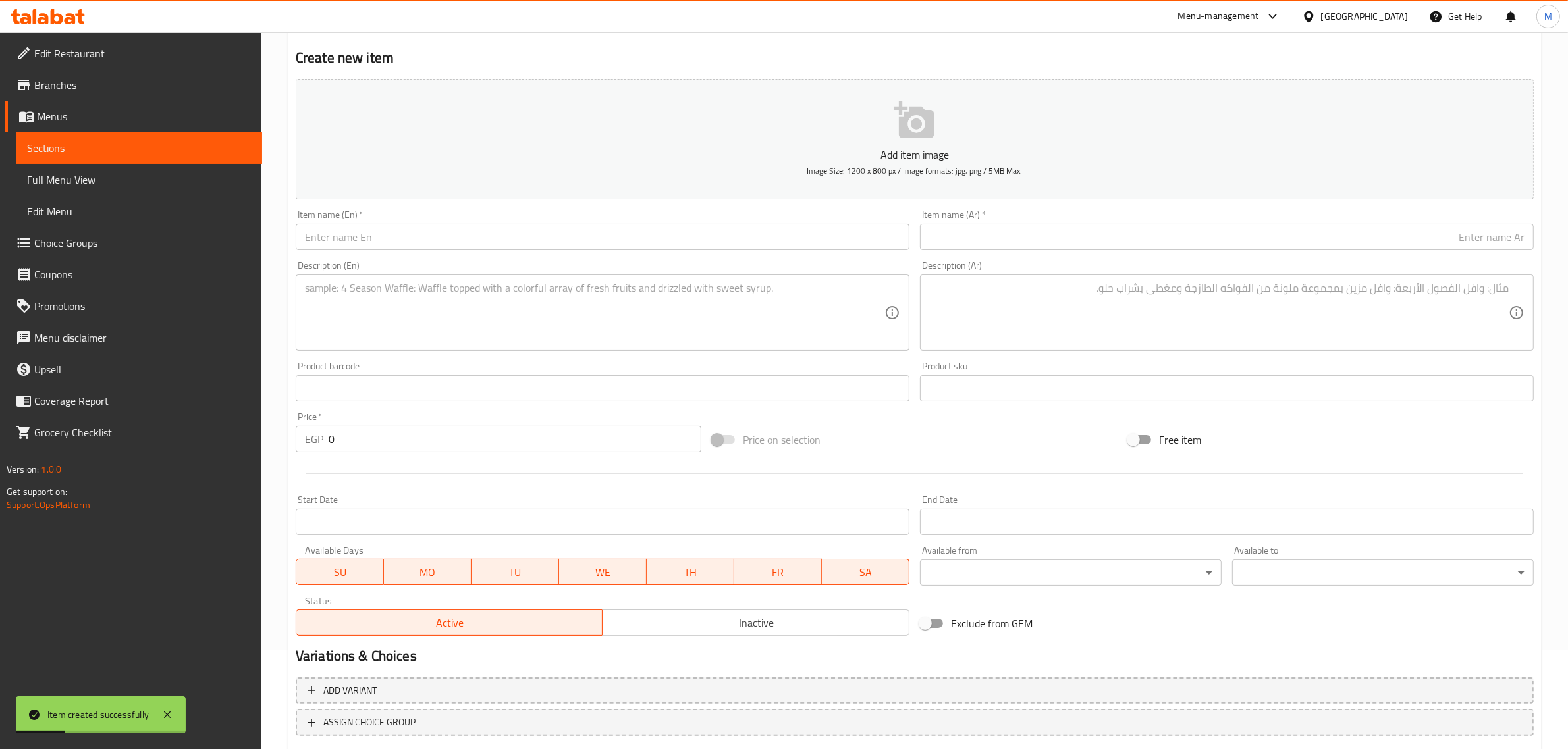
scroll to position [0, 0]
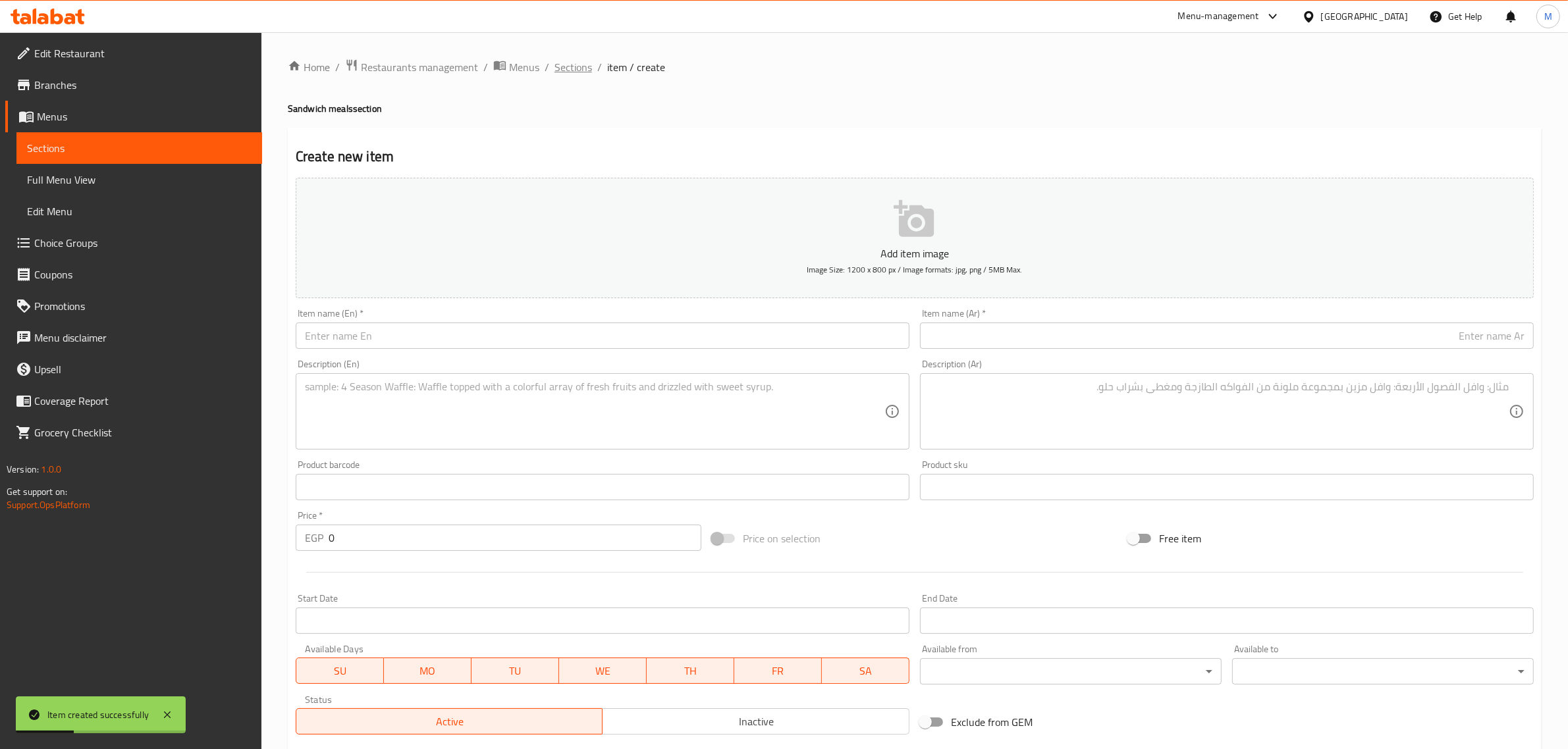
click at [568, 73] on span "Sections" at bounding box center [573, 67] width 37 height 16
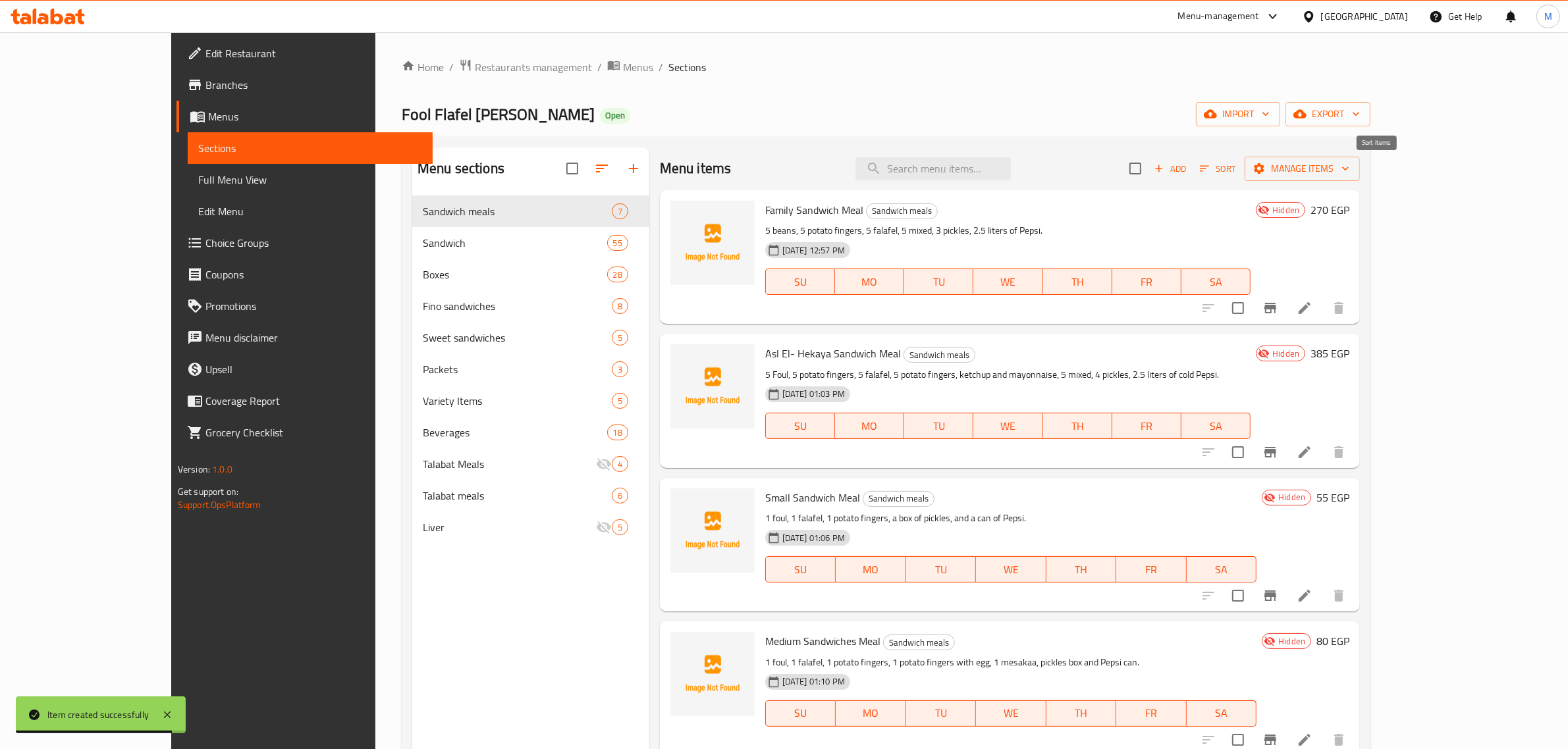
click at [1236, 166] on span "Sort" at bounding box center [1219, 168] width 37 height 15
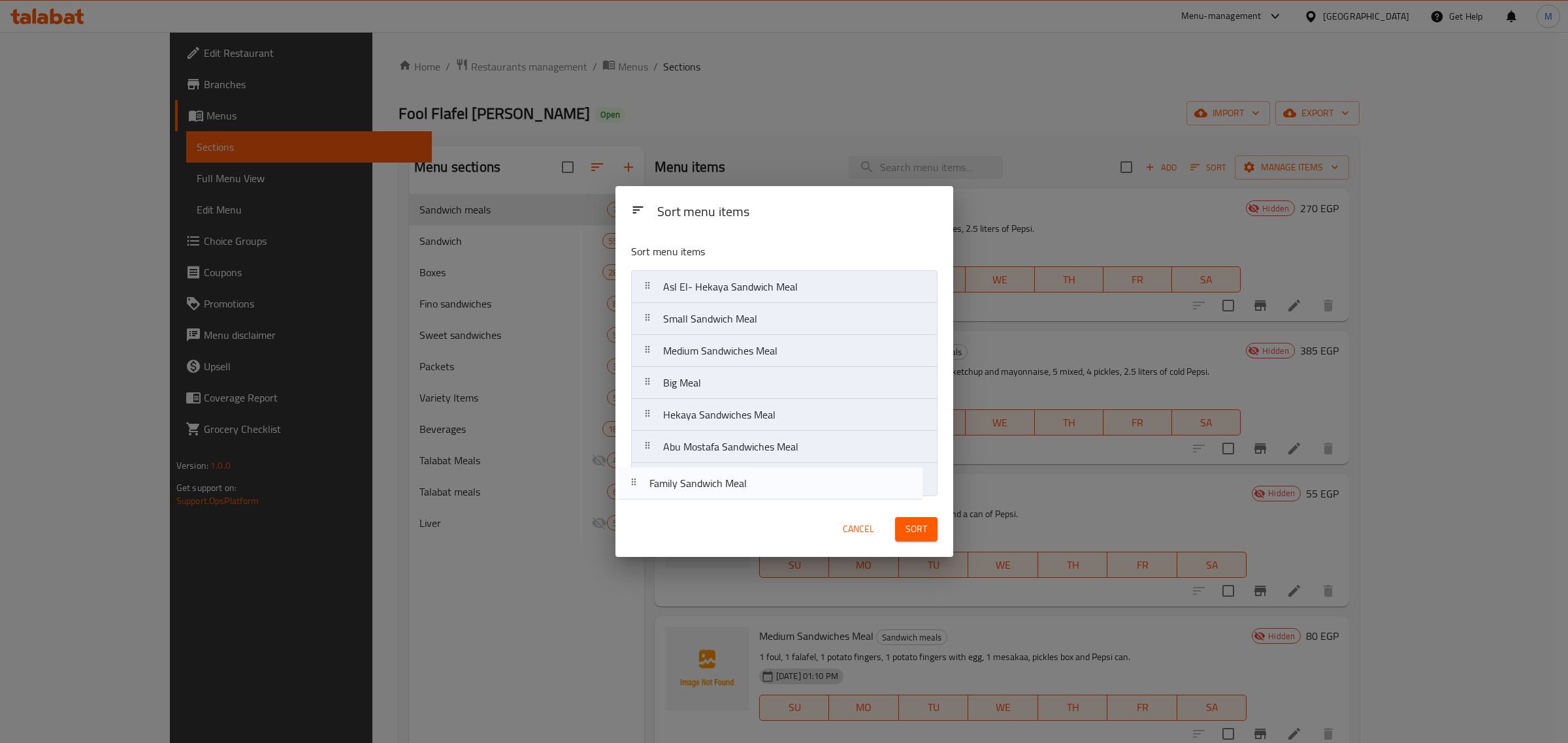
drag, startPoint x: 762, startPoint y: 291, endPoint x: 746, endPoint y: 487, distance: 196.7
click at [748, 491] on nav "Family Sandwich Meal Asl El- Hekaya Sandwich Meal Small Sandwich Meal Medium Sa…" at bounding box center [784, 383] width 306 height 226
drag, startPoint x: 753, startPoint y: 296, endPoint x: 751, endPoint y: 494, distance: 198.0
click at [751, 506] on div "Sort menu items Sort menu items Asl El- Hekaya Sandwich Meal Small Sandwich Mea…" at bounding box center [784, 371] width 338 height 370
drag, startPoint x: 745, startPoint y: 295, endPoint x: 752, endPoint y: 499, distance: 204.1
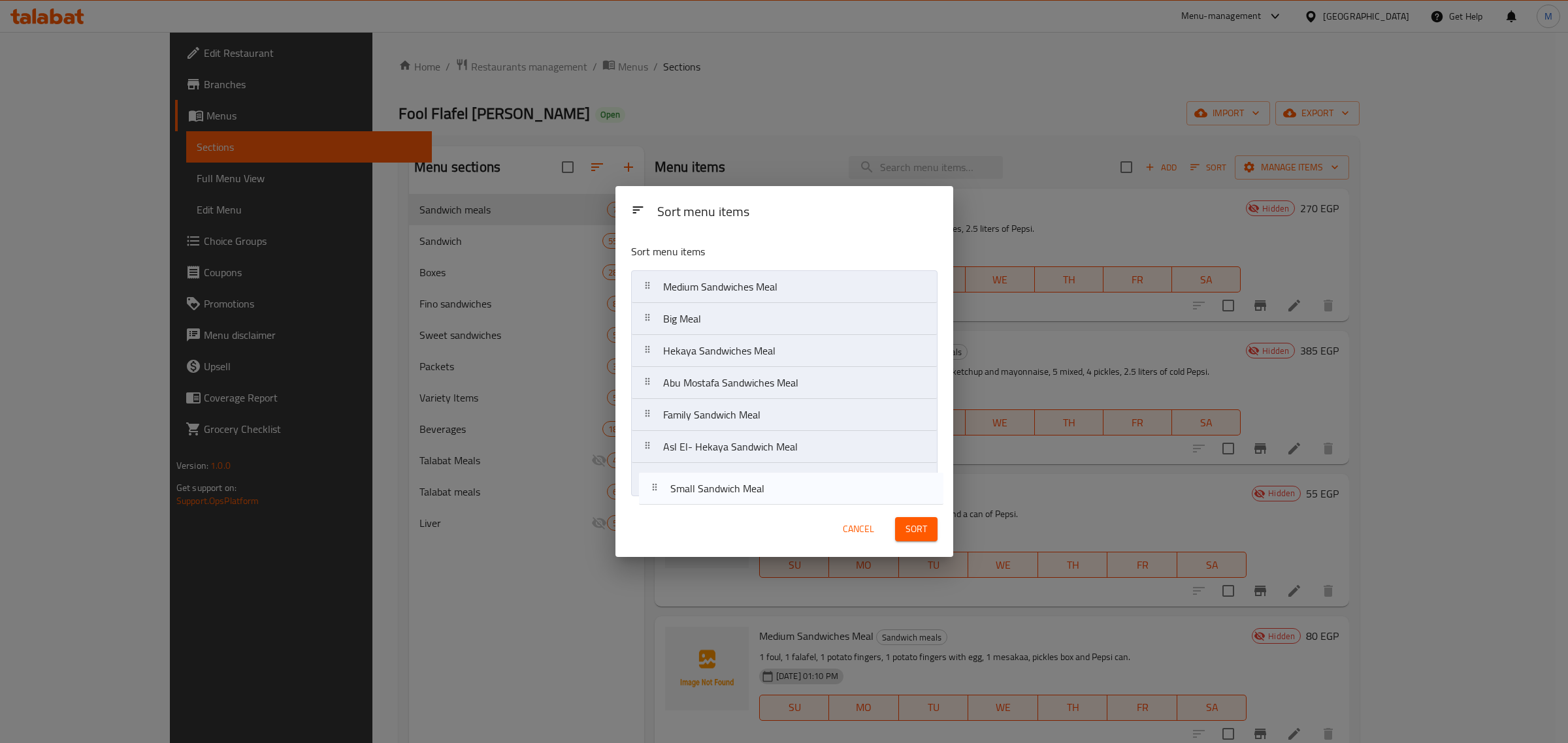
click at [752, 499] on div "Sort menu items Small Sandwich Meal Medium Sandwiches Meal Big Meal Hekaya Sand…" at bounding box center [784, 366] width 338 height 268
drag, startPoint x: 755, startPoint y: 291, endPoint x: 755, endPoint y: 481, distance: 190.0
click at [755, 481] on nav "Medium Sandwiches Meal Big Meal Hekaya Sandwiches Meal Abu Mostafa Sandwiches M…" at bounding box center [784, 383] width 306 height 226
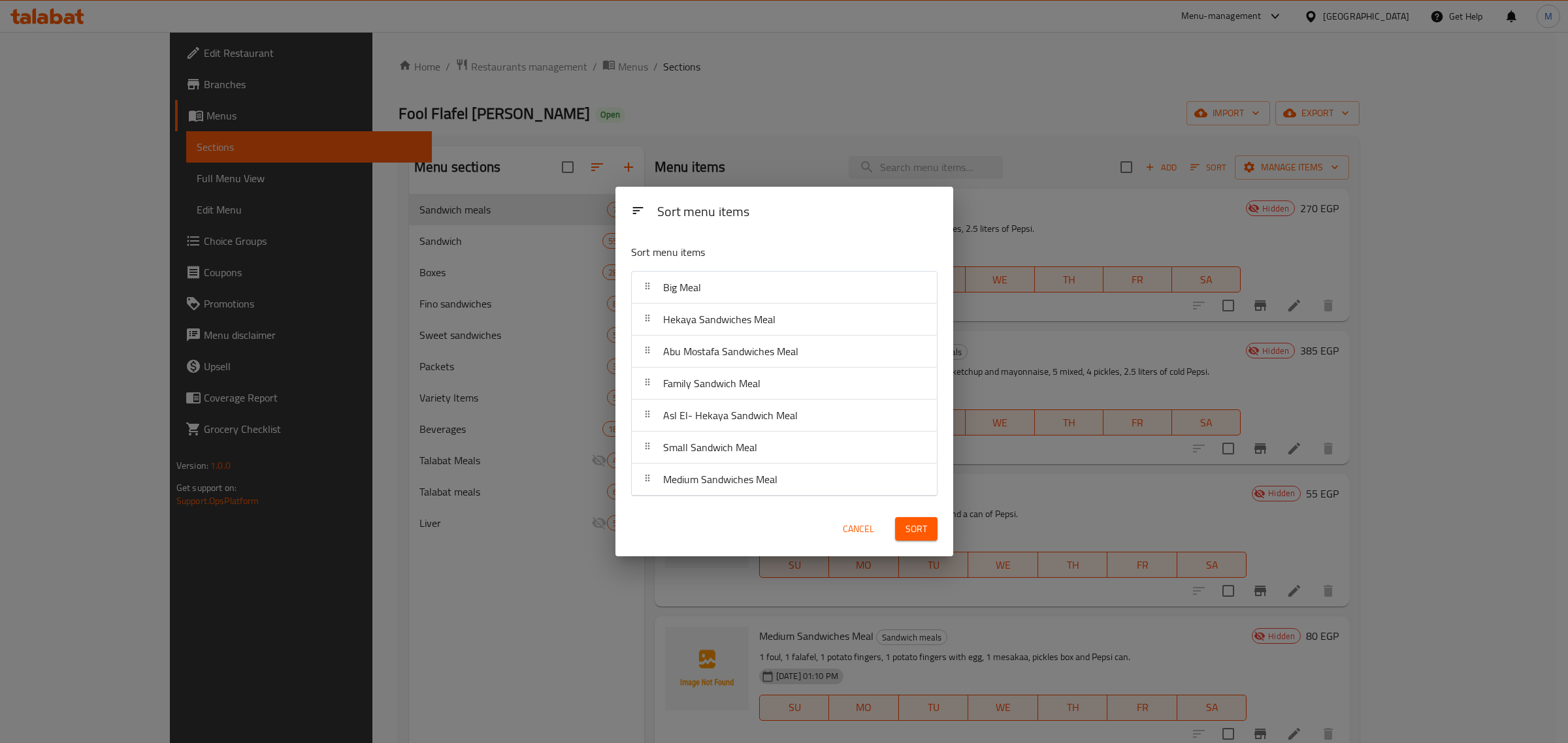
click at [913, 533] on span "Sort" at bounding box center [916, 529] width 21 height 16
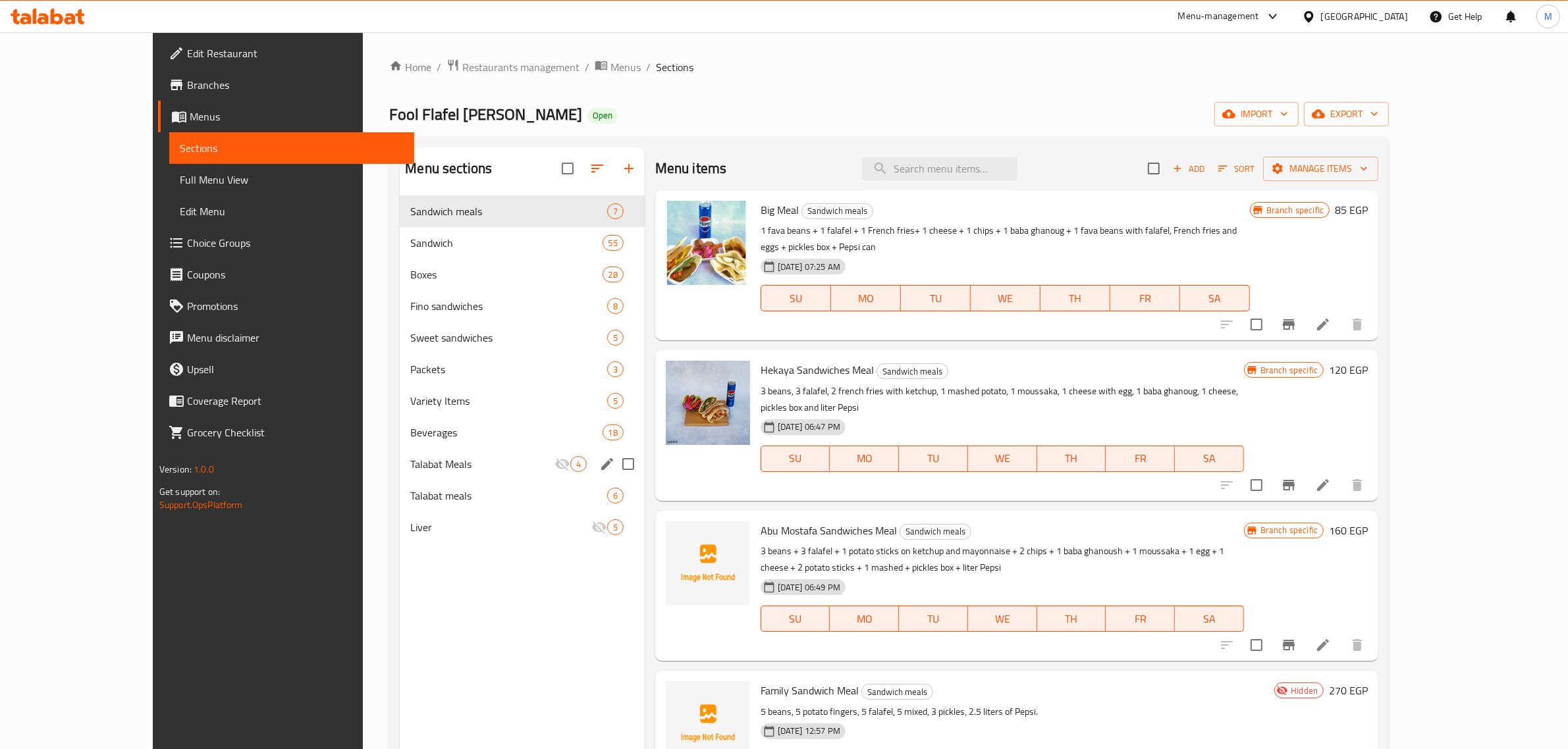
click at [459, 461] on span "Talabat Meals" at bounding box center [482, 463] width 144 height 16
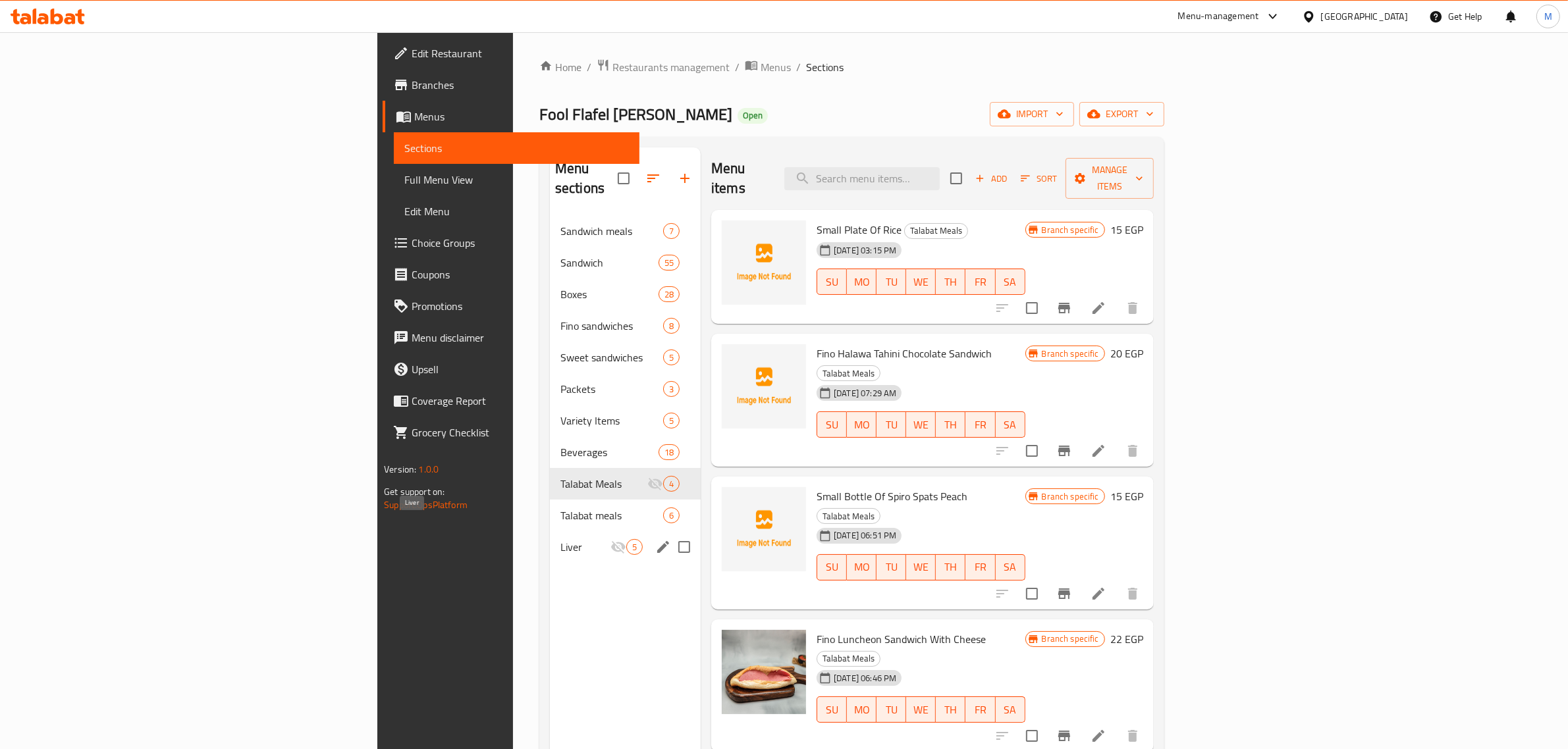
click at [561, 539] on span "Liver" at bounding box center [586, 547] width 50 height 16
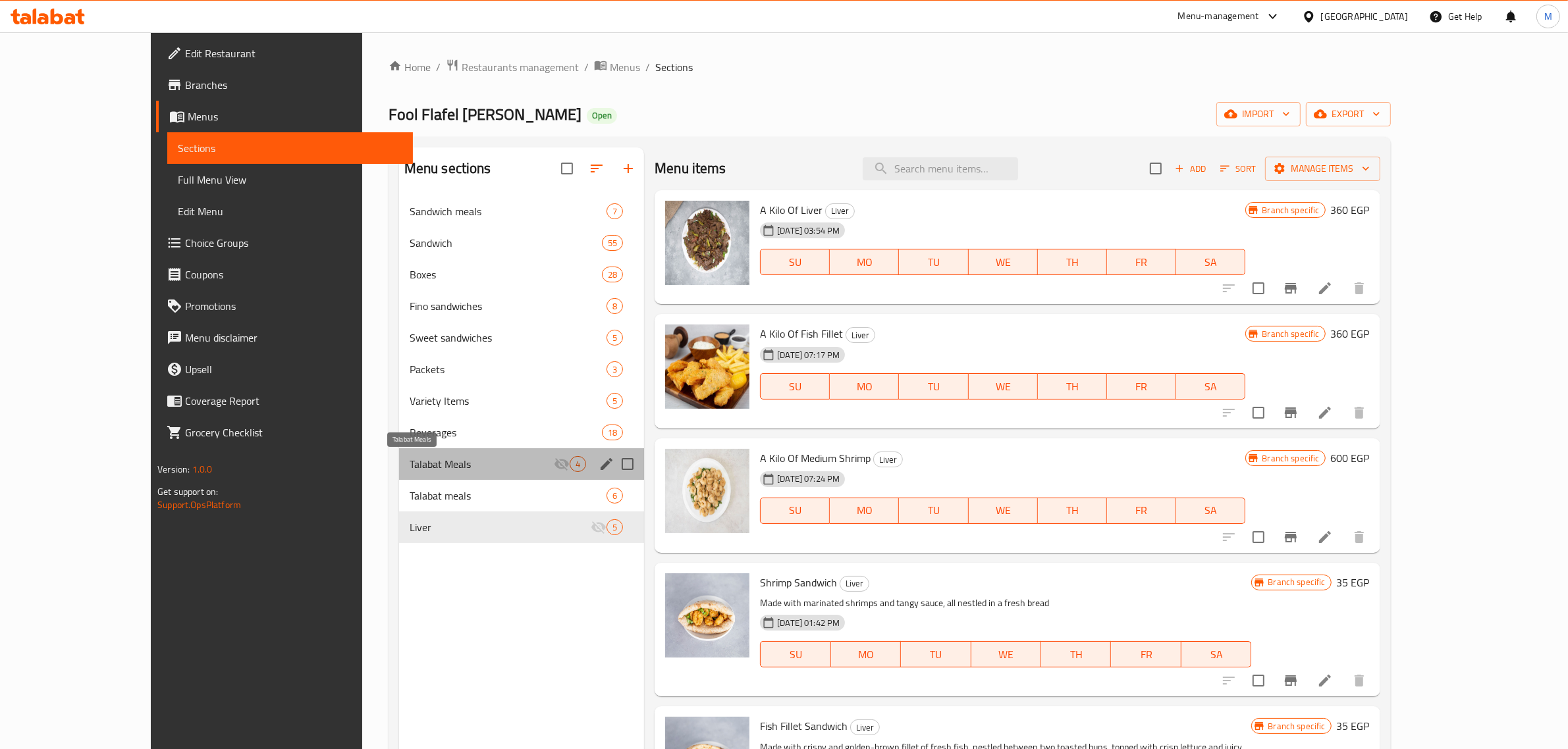
click at [449, 466] on span "Talabat Meals" at bounding box center [481, 463] width 144 height 16
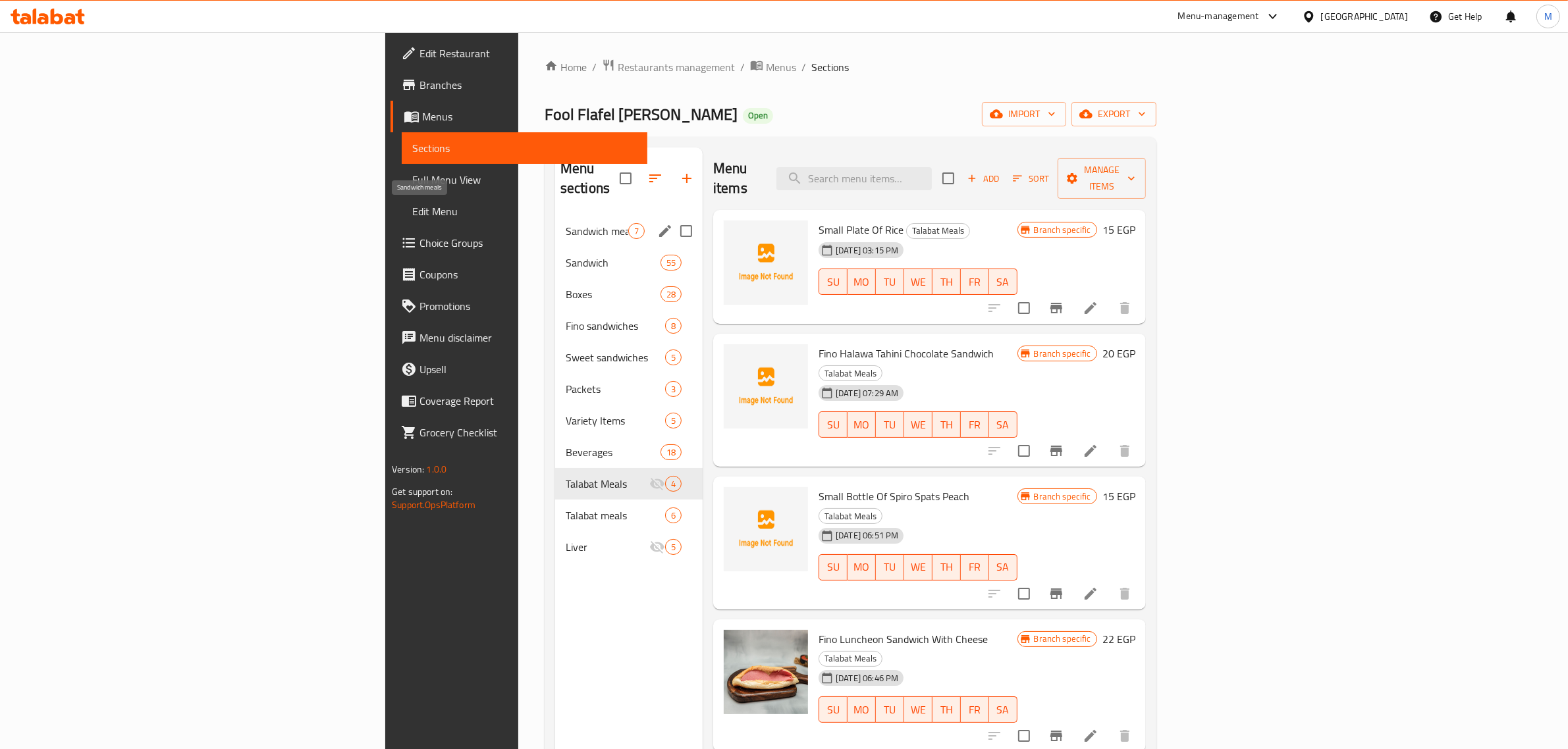
click at [566, 223] on span "Sandwich meals" at bounding box center [597, 231] width 62 height 16
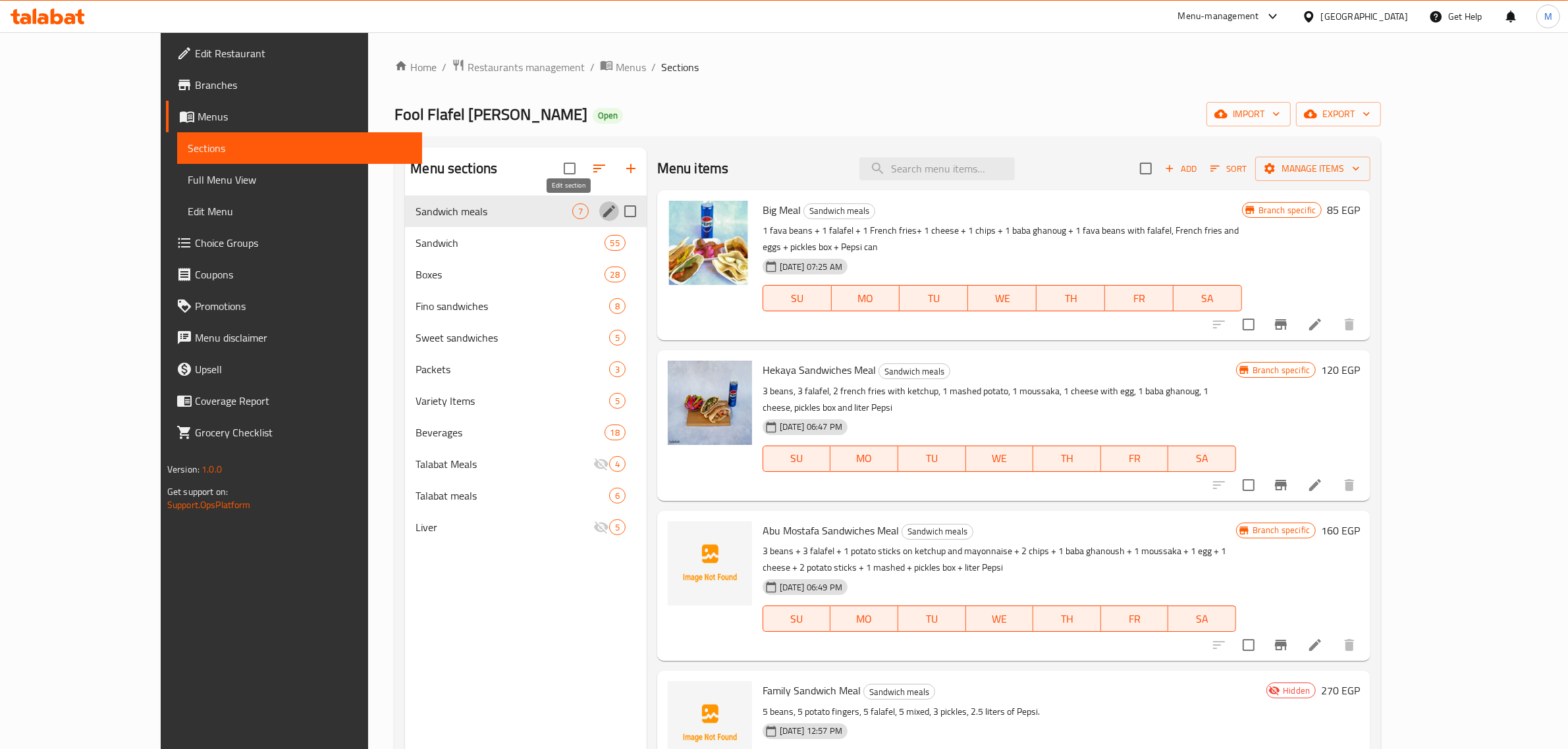
click at [601, 212] on icon "edit" at bounding box center [609, 211] width 16 height 16
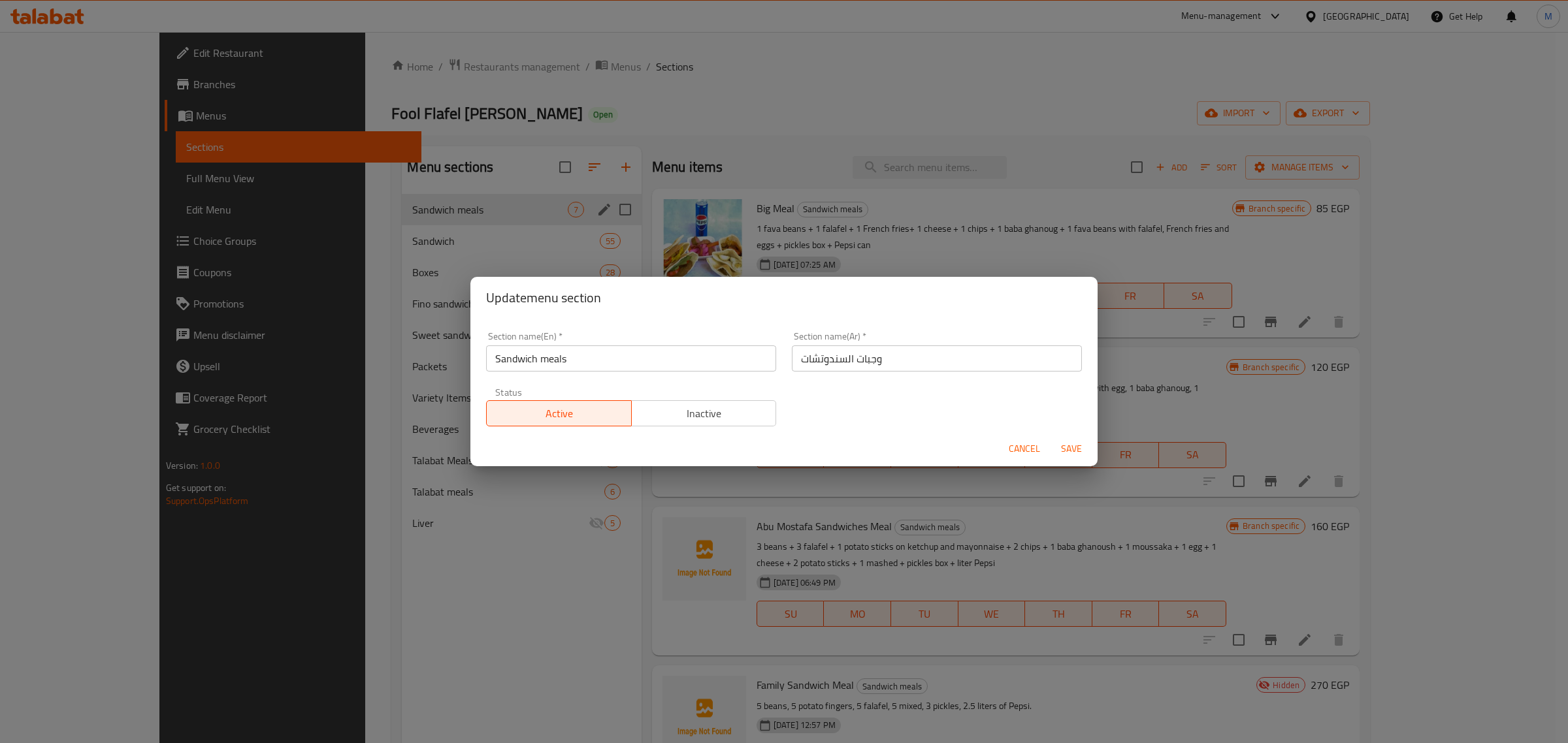
click at [614, 359] on input "Sandwich meals" at bounding box center [631, 358] width 290 height 26
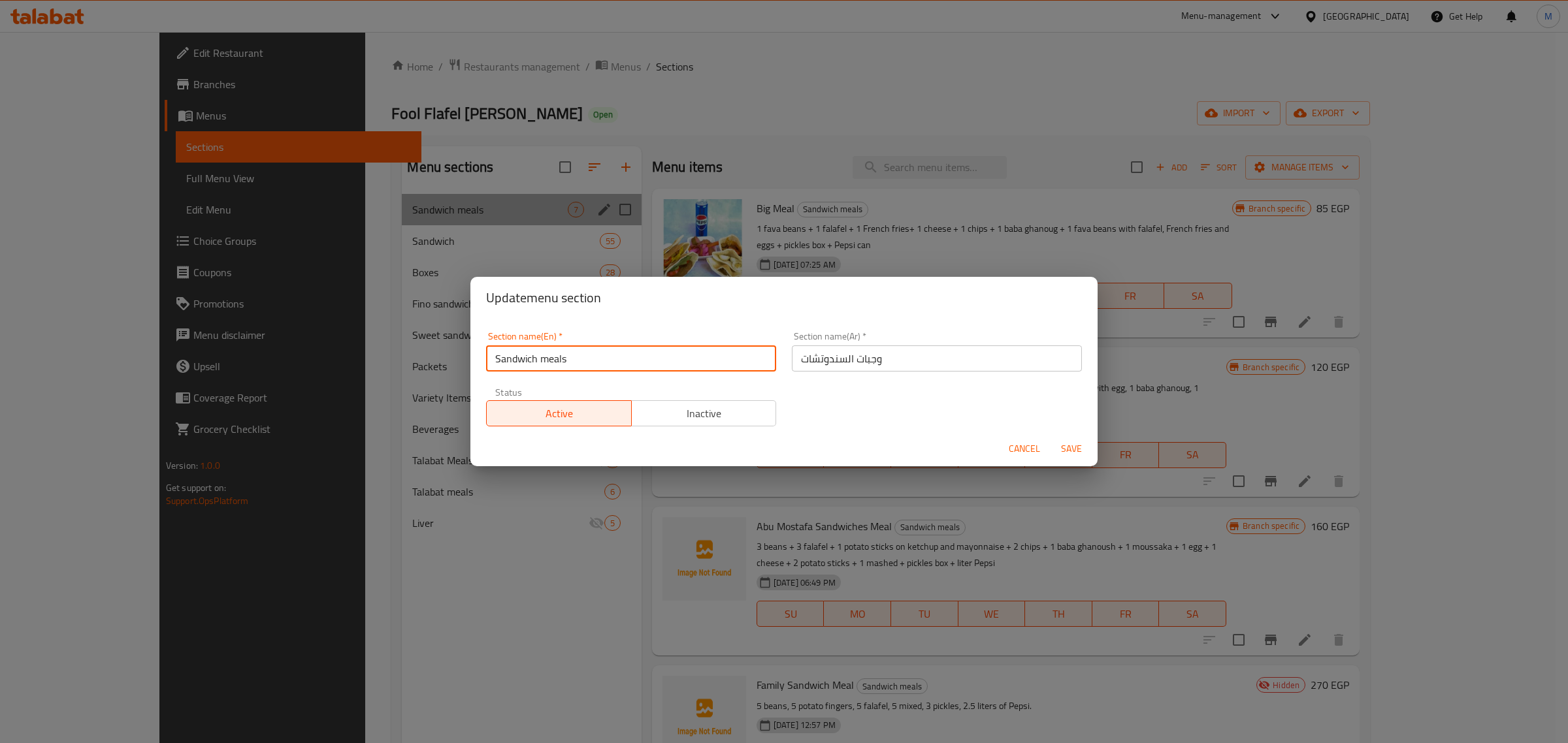
click at [614, 359] on input "Sandwich meals" at bounding box center [631, 358] width 290 height 26
type input "Sandwich Meals"
click at [1068, 445] on span "Save" at bounding box center [1071, 449] width 32 height 16
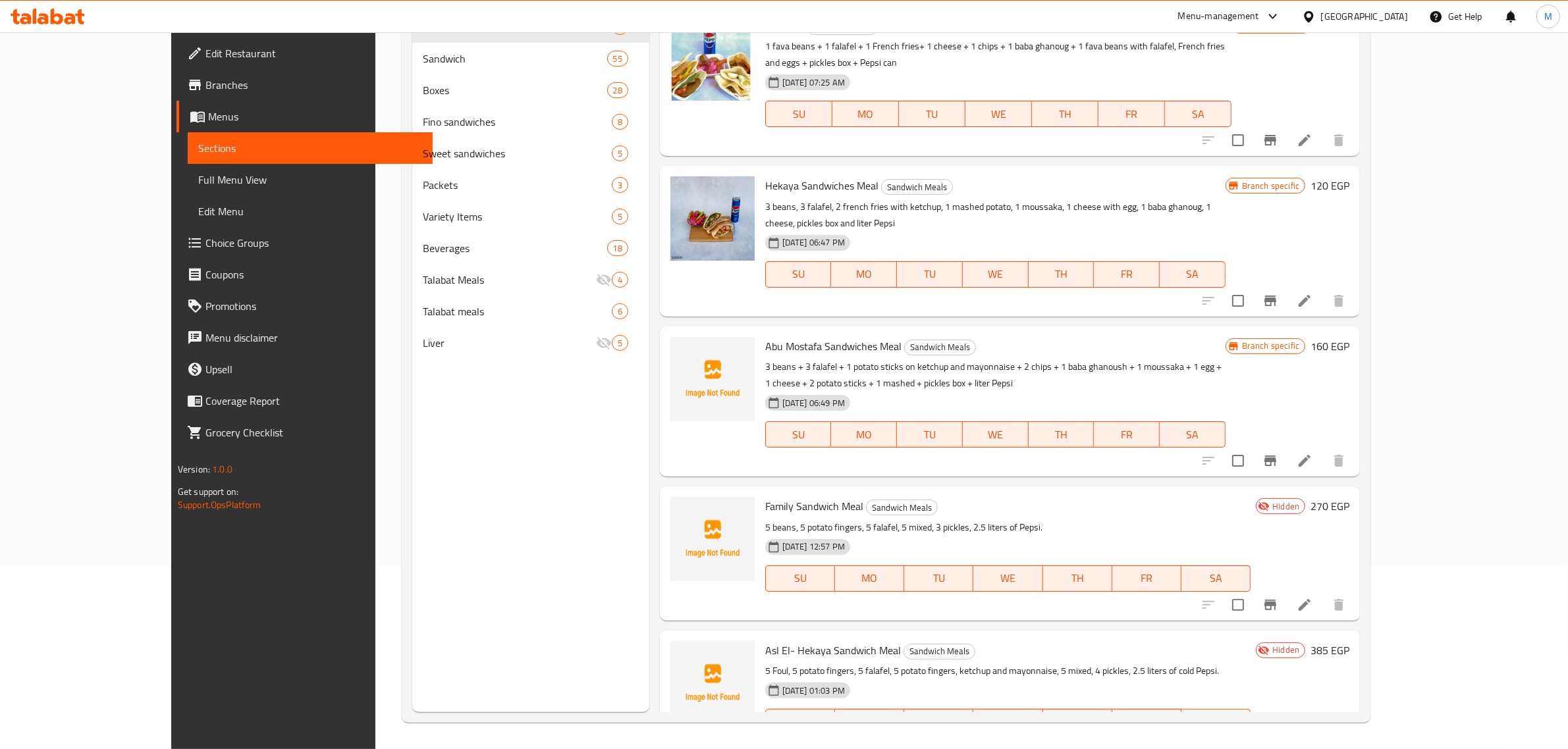
click at [1394, 12] on div "Egypt" at bounding box center [1365, 16] width 87 height 14
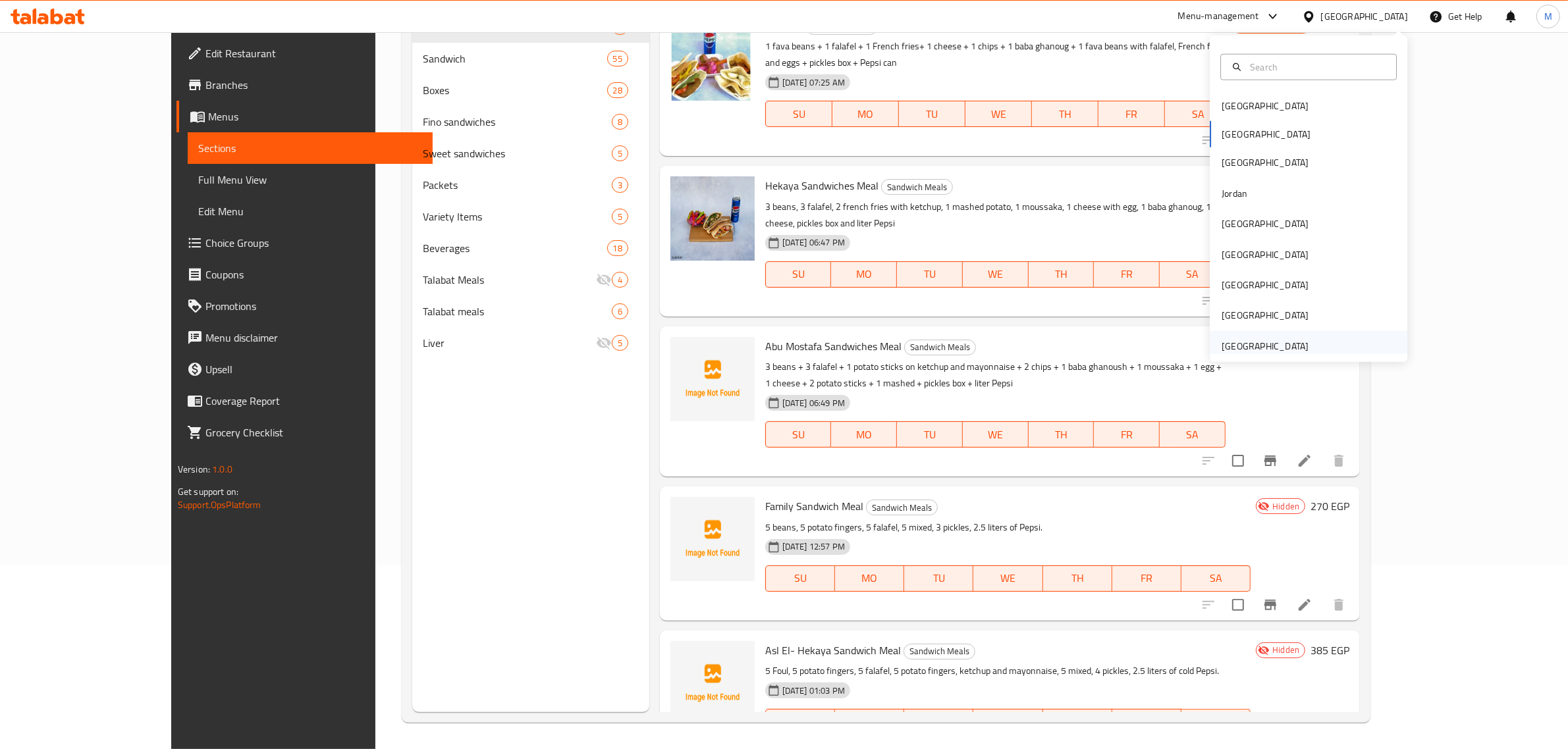
click at [1255, 346] on div "[GEOGRAPHIC_DATA]" at bounding box center [1265, 346] width 87 height 14
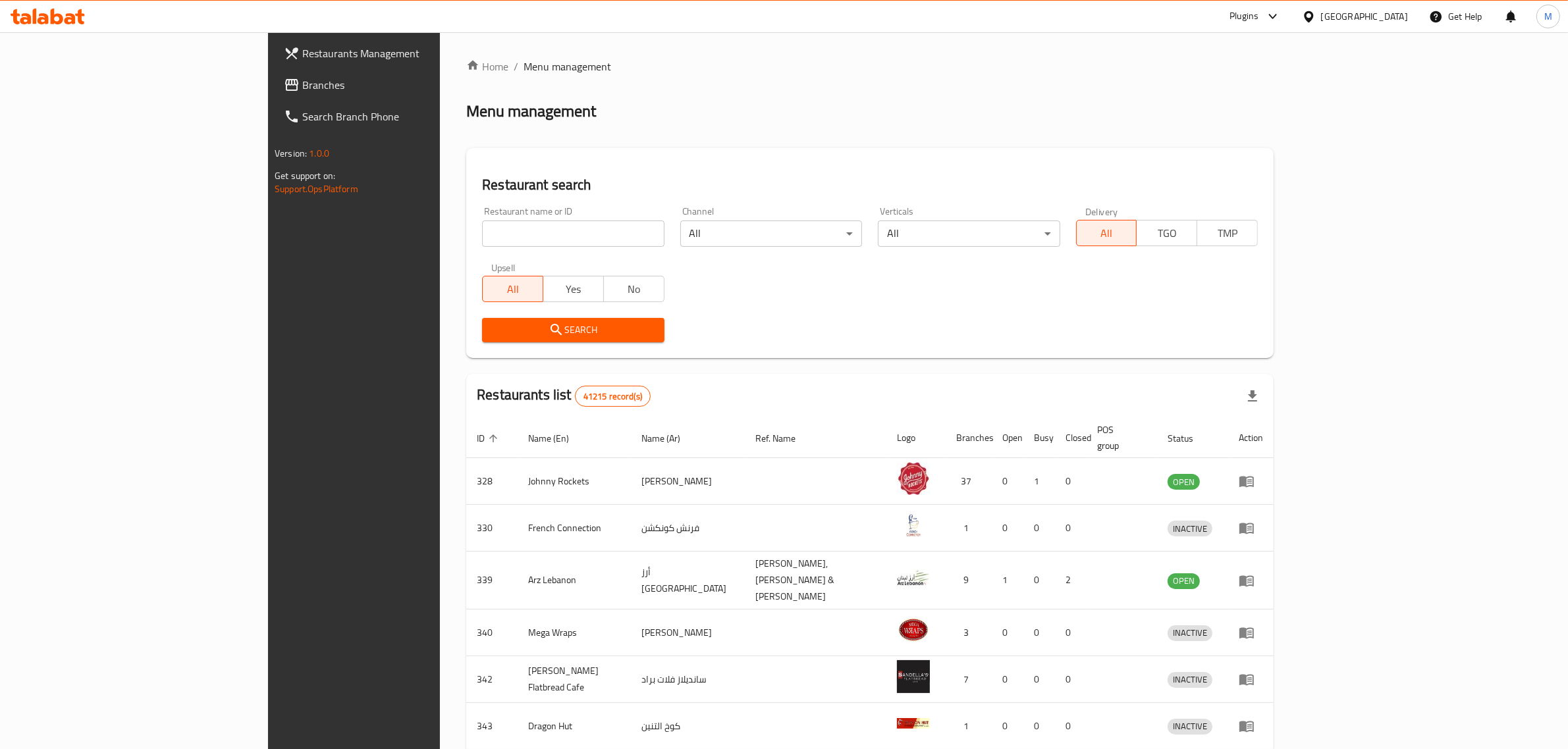
click at [1250, 15] on div "Plugins" at bounding box center [1244, 16] width 29 height 16
click at [1179, 210] on div "Restaurant-Management" at bounding box center [1148, 211] width 104 height 14
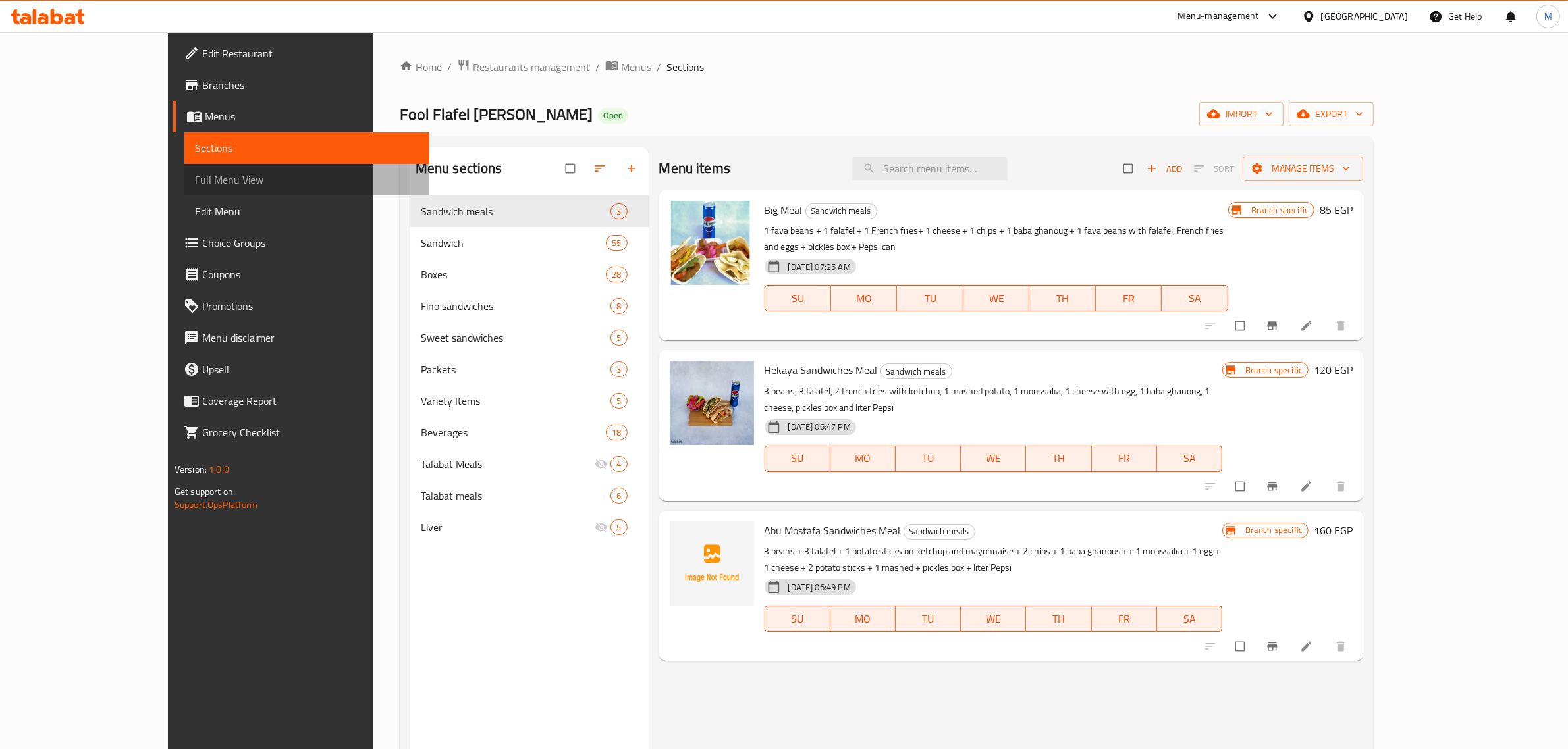
click at [195, 186] on span "Full Menu View" at bounding box center [307, 179] width 225 height 16
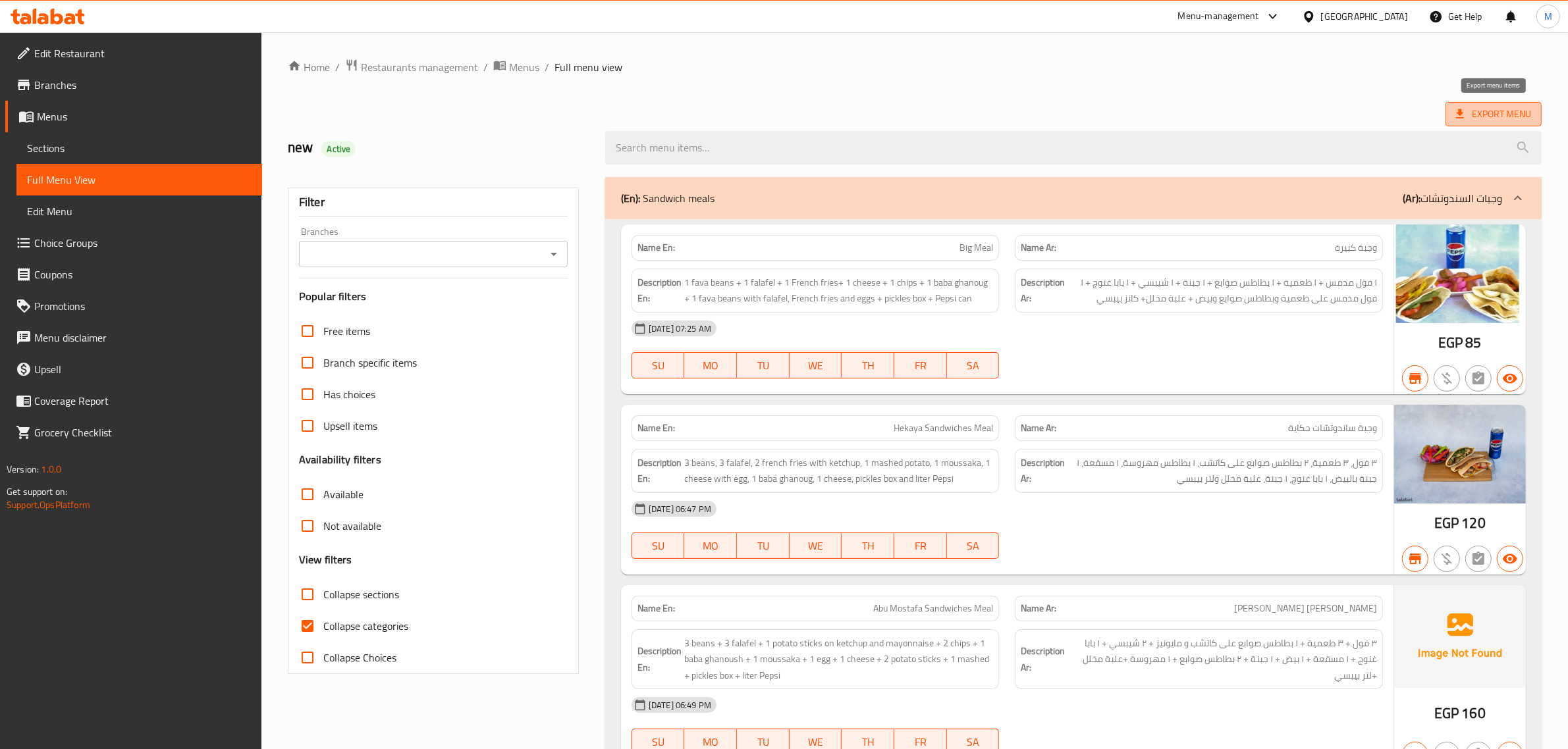
click at [1471, 116] on span "Export Menu" at bounding box center [1494, 114] width 75 height 16
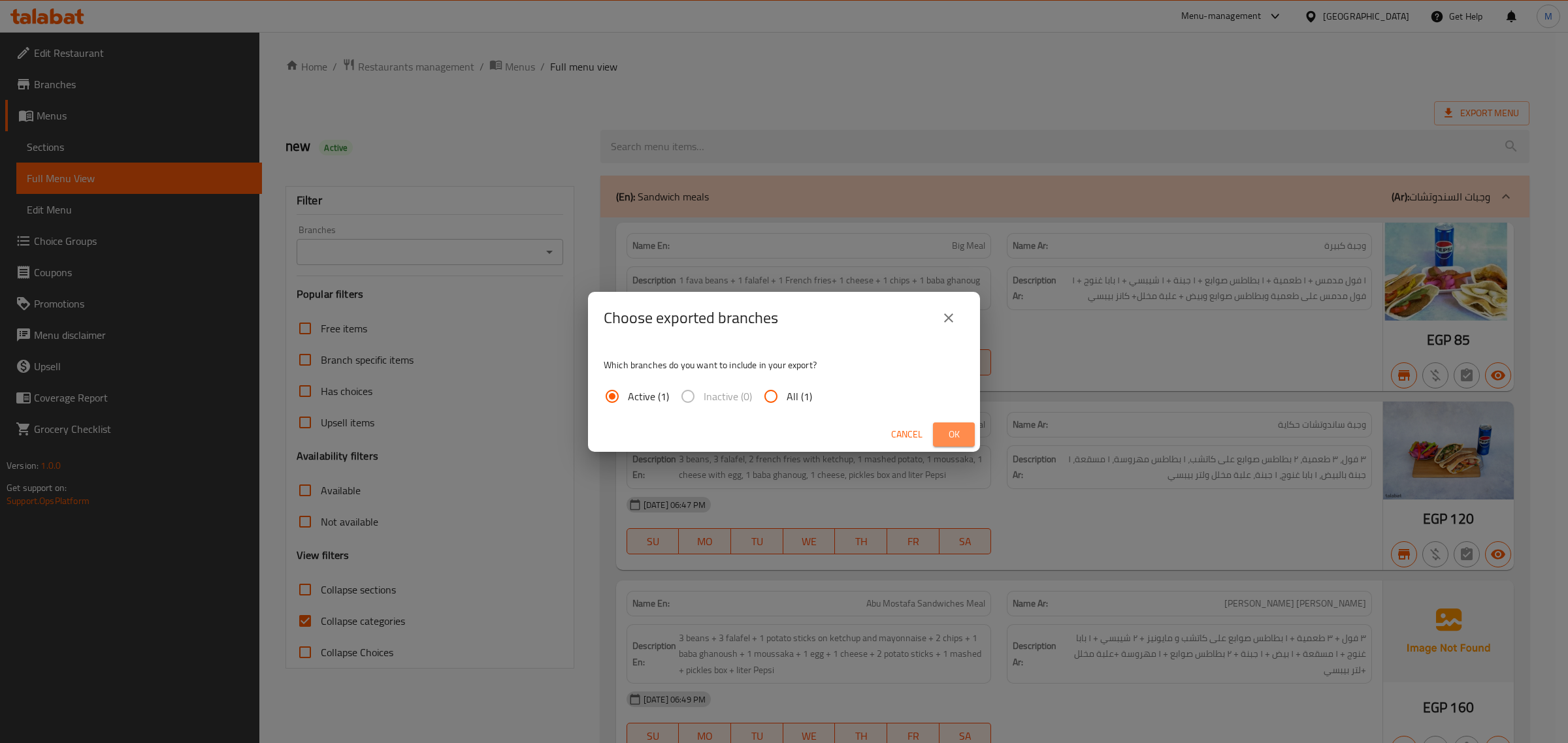
click at [968, 429] on button "Ok" at bounding box center [954, 434] width 42 height 24
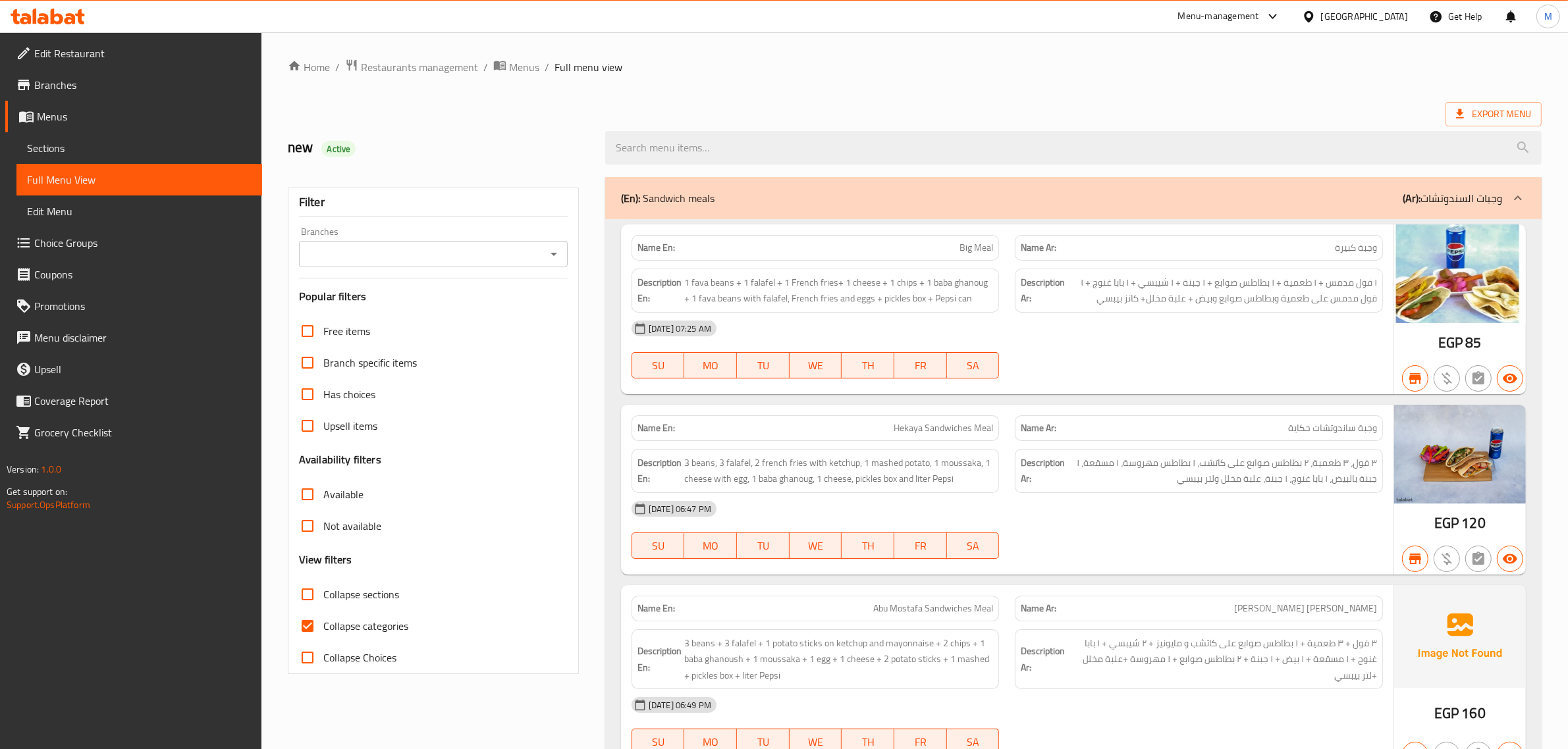
click at [943, 130] on div at bounding box center [1073, 147] width 953 height 49
click at [546, 250] on icon "Open" at bounding box center [553, 254] width 16 height 16
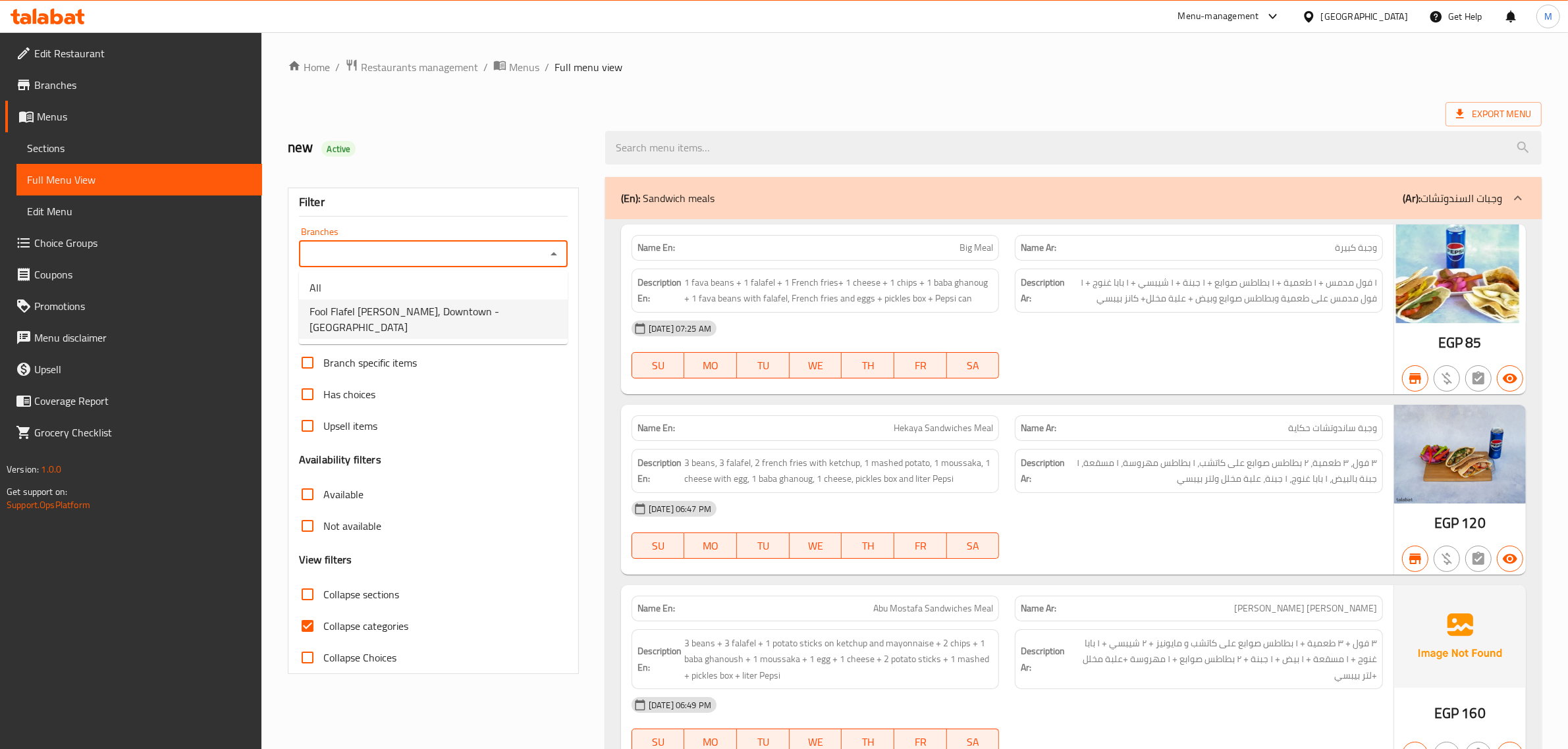
click at [516, 313] on span "Fool Flafel Hekya Abo Mostafa, Downtown - El Sayeda Zeinab" at bounding box center [433, 319] width 248 height 32
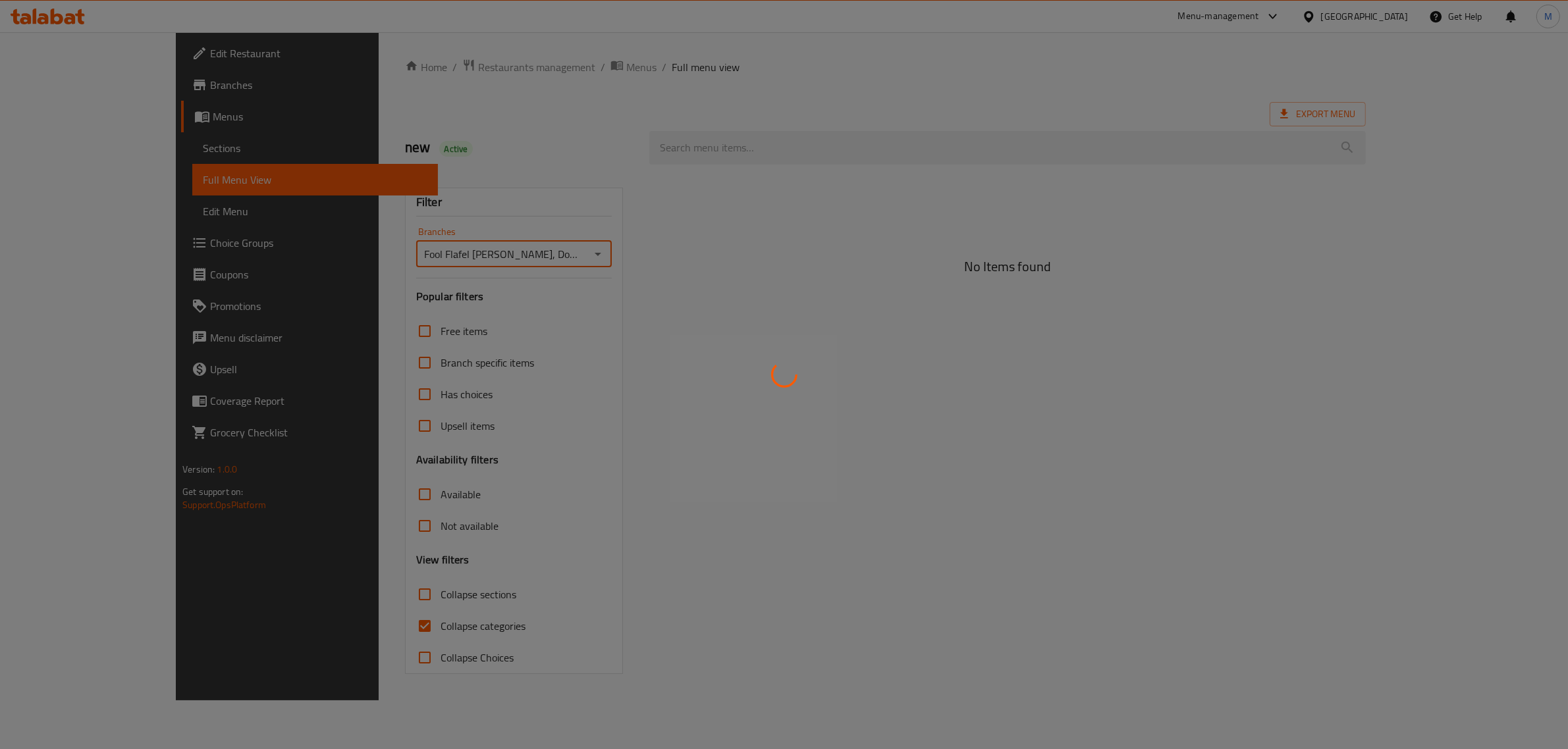
type input "Fool Flafel Hekya Abo Mostafa, Downtown - El Sayeda Zeinab"
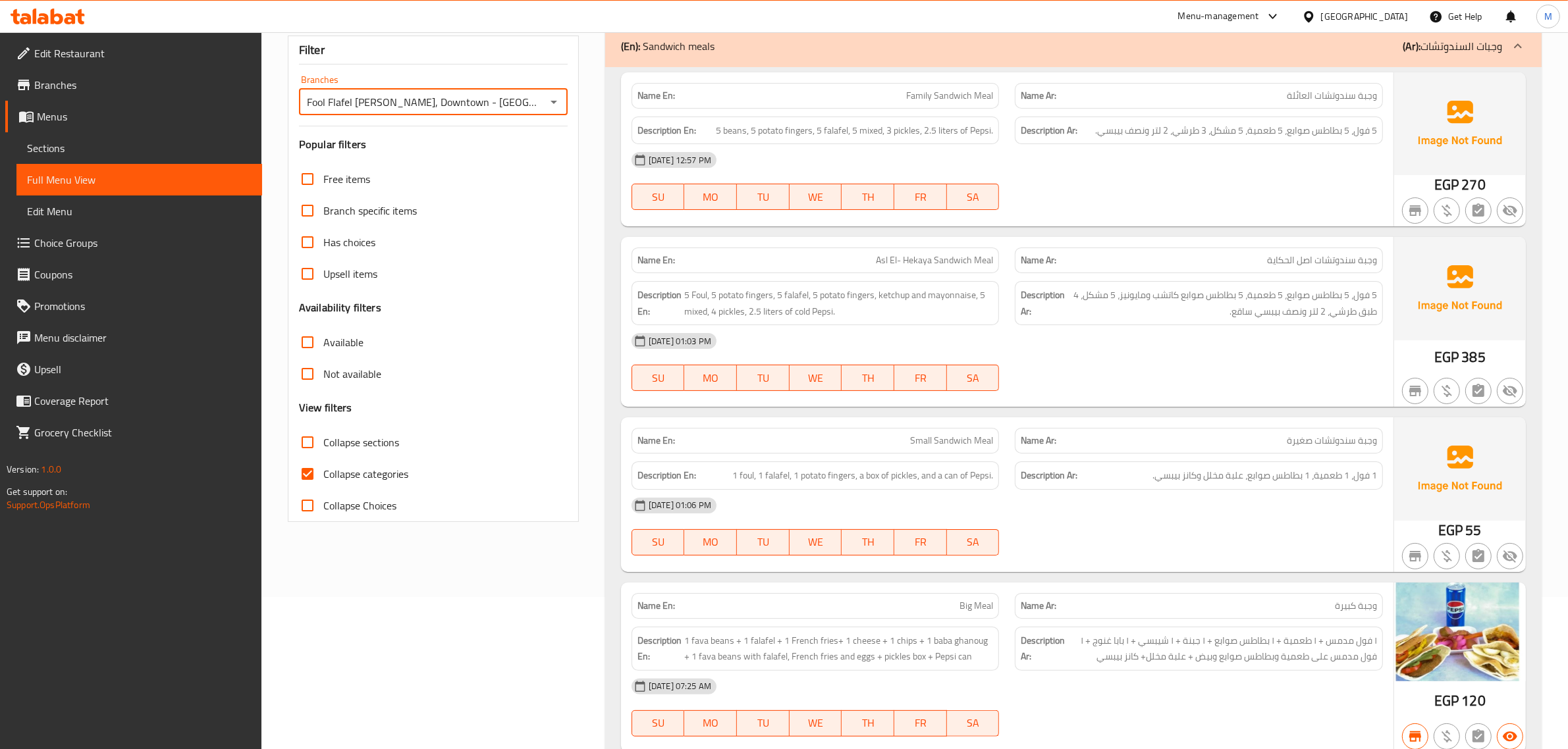
scroll to position [164, 0]
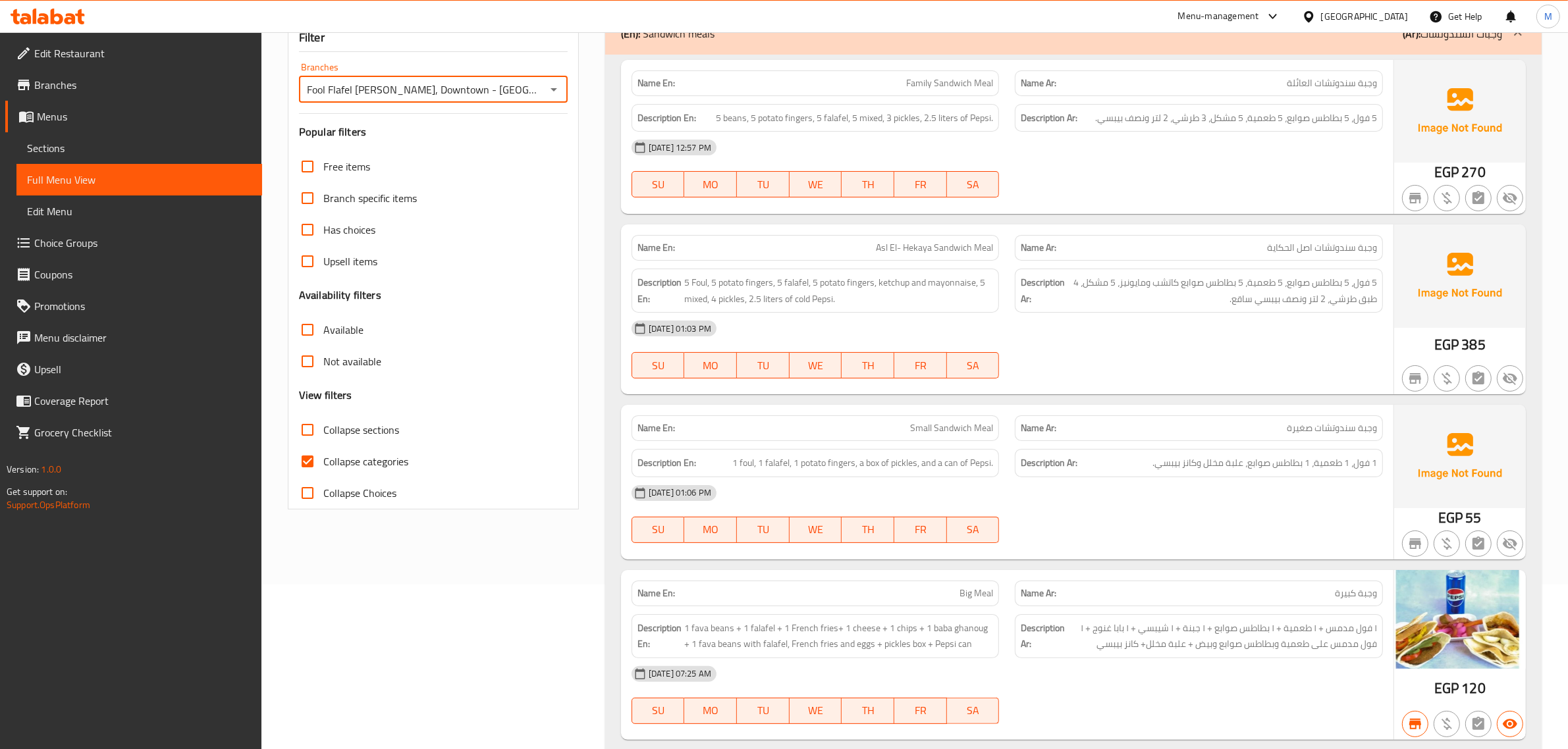
click at [1229, 459] on span "1 فول، 1 طعمية، 1 بطاطس صوابع، علبة مخلل وكانز بيبسي." at bounding box center [1265, 463] width 225 height 16
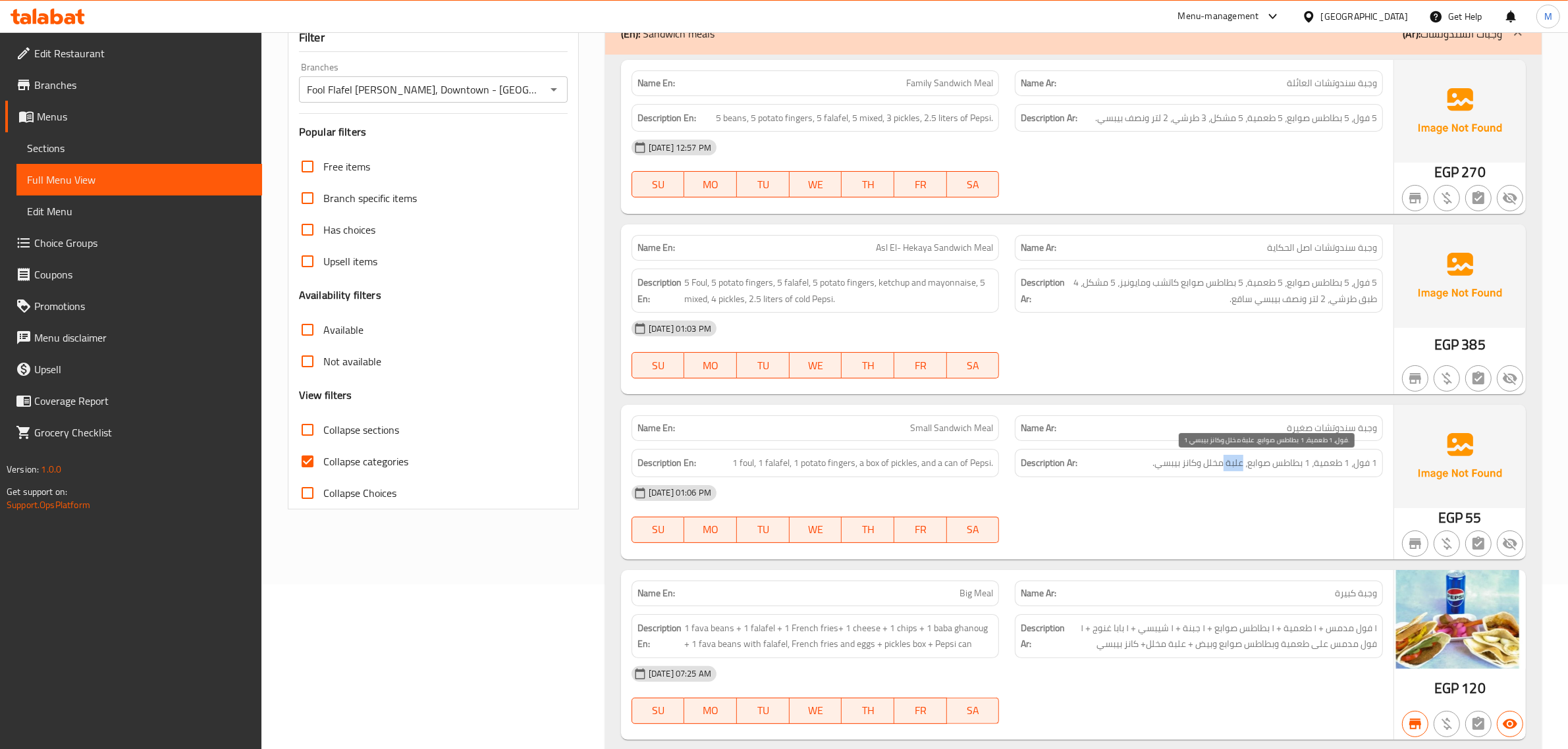
click at [1229, 459] on span "1 فول، 1 طعمية، 1 بطاطس صوابع، علبة مخلل وكانز بيبسي." at bounding box center [1265, 463] width 225 height 16
copy div "1 فول، 1 طعمية، 1 بطاطس صوابع، علبة مخلل وكانز بيبسي."
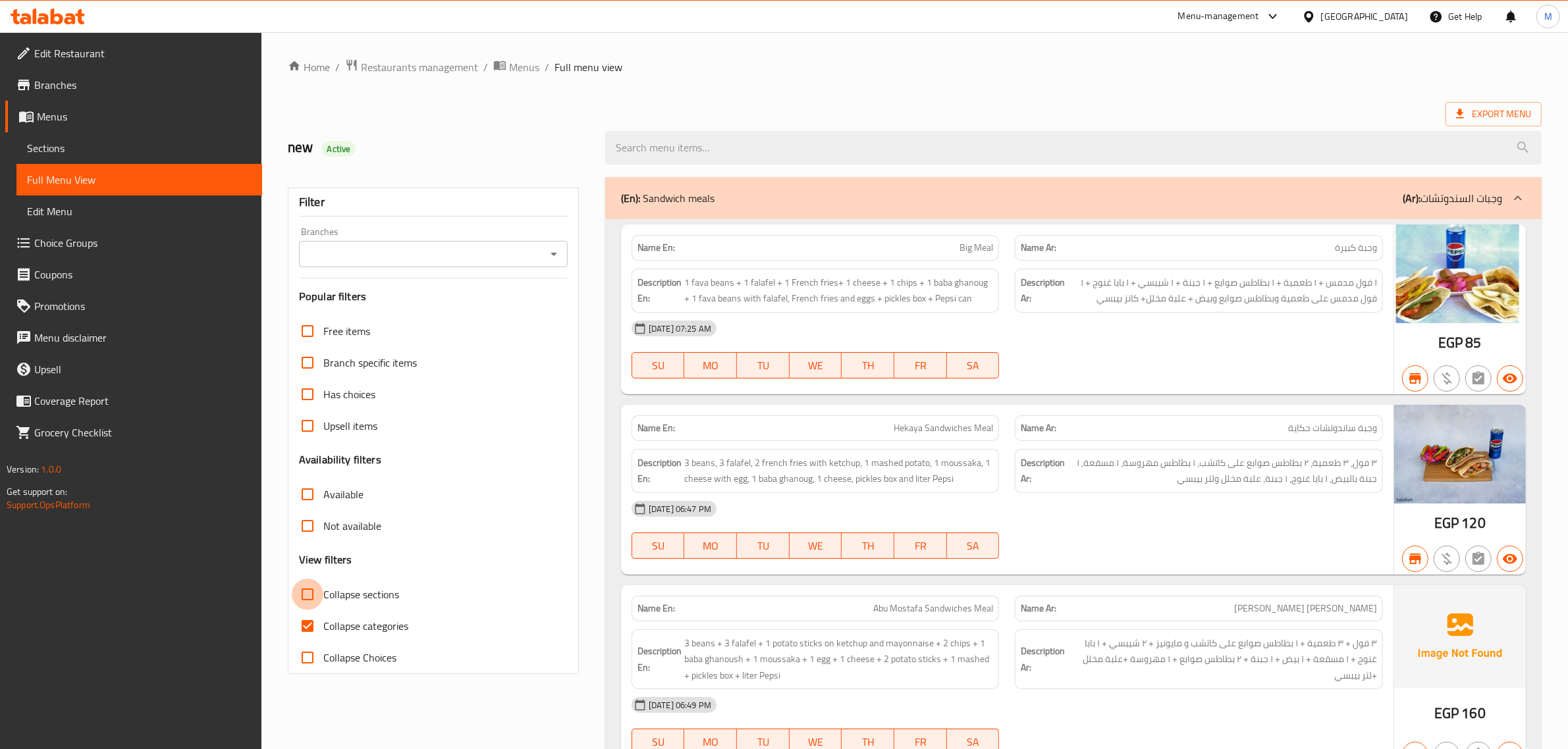
click at [310, 591] on input "Collapse sections" at bounding box center [307, 594] width 32 height 32
checkbox input "true"
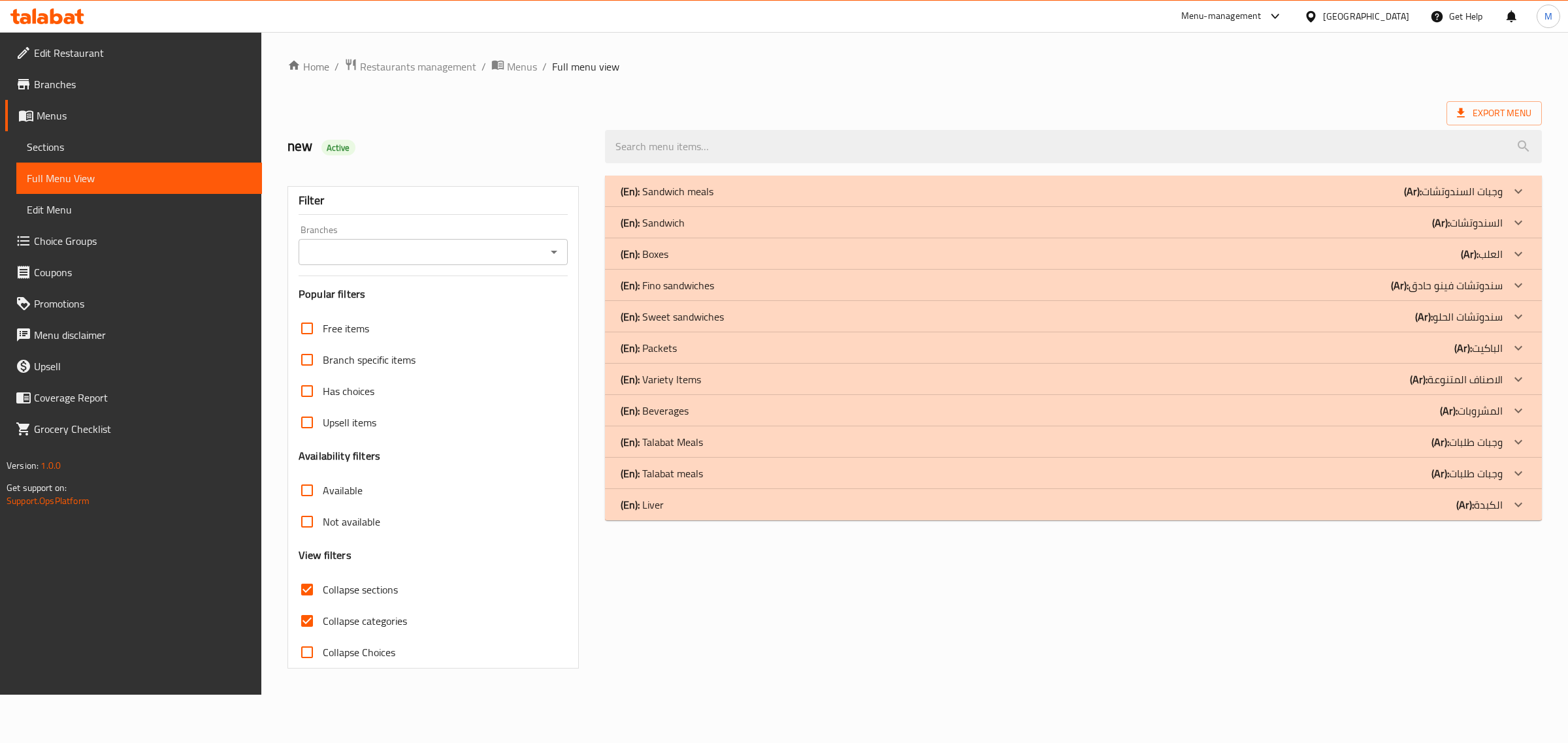
click at [1351, 193] on div "(En): Sandwich meals (Ar): وجبات السندوتشات" at bounding box center [1061, 191] width 882 height 15
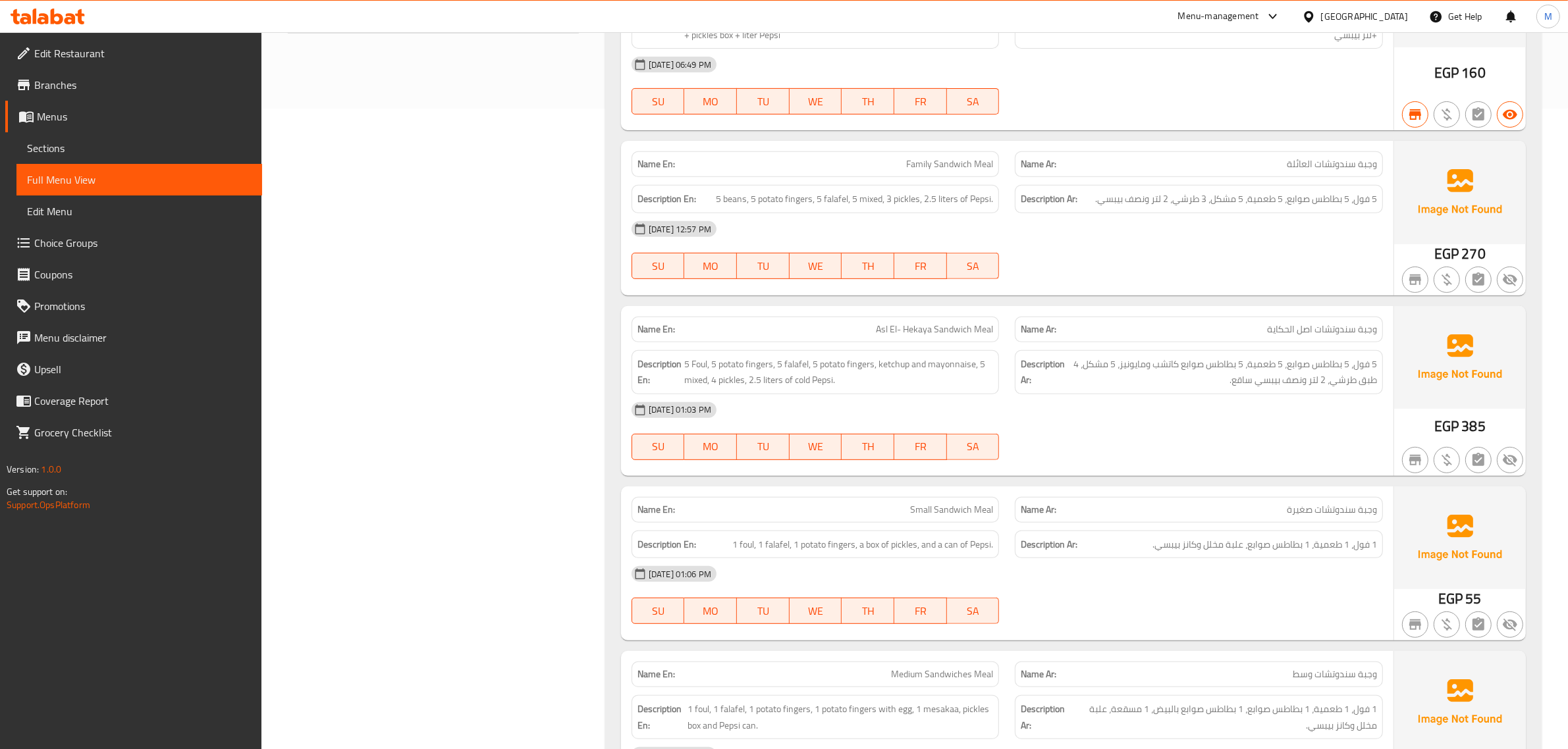
scroll to position [600, 0]
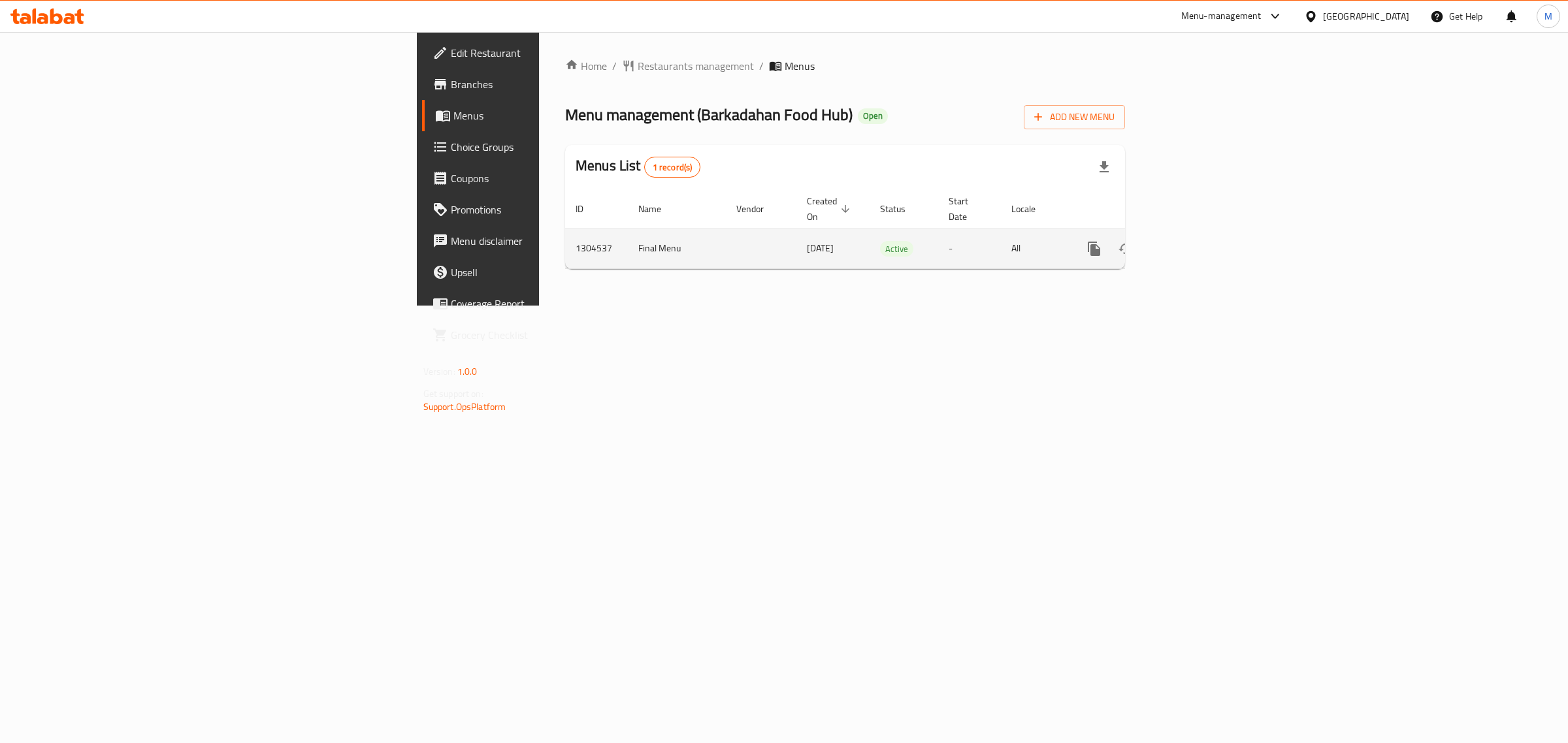
click at [628, 243] on td "Final Menu" at bounding box center [677, 248] width 98 height 40
click at [628, 236] on td "Final Menu" at bounding box center [677, 248] width 98 height 40
copy td "Final Menu"
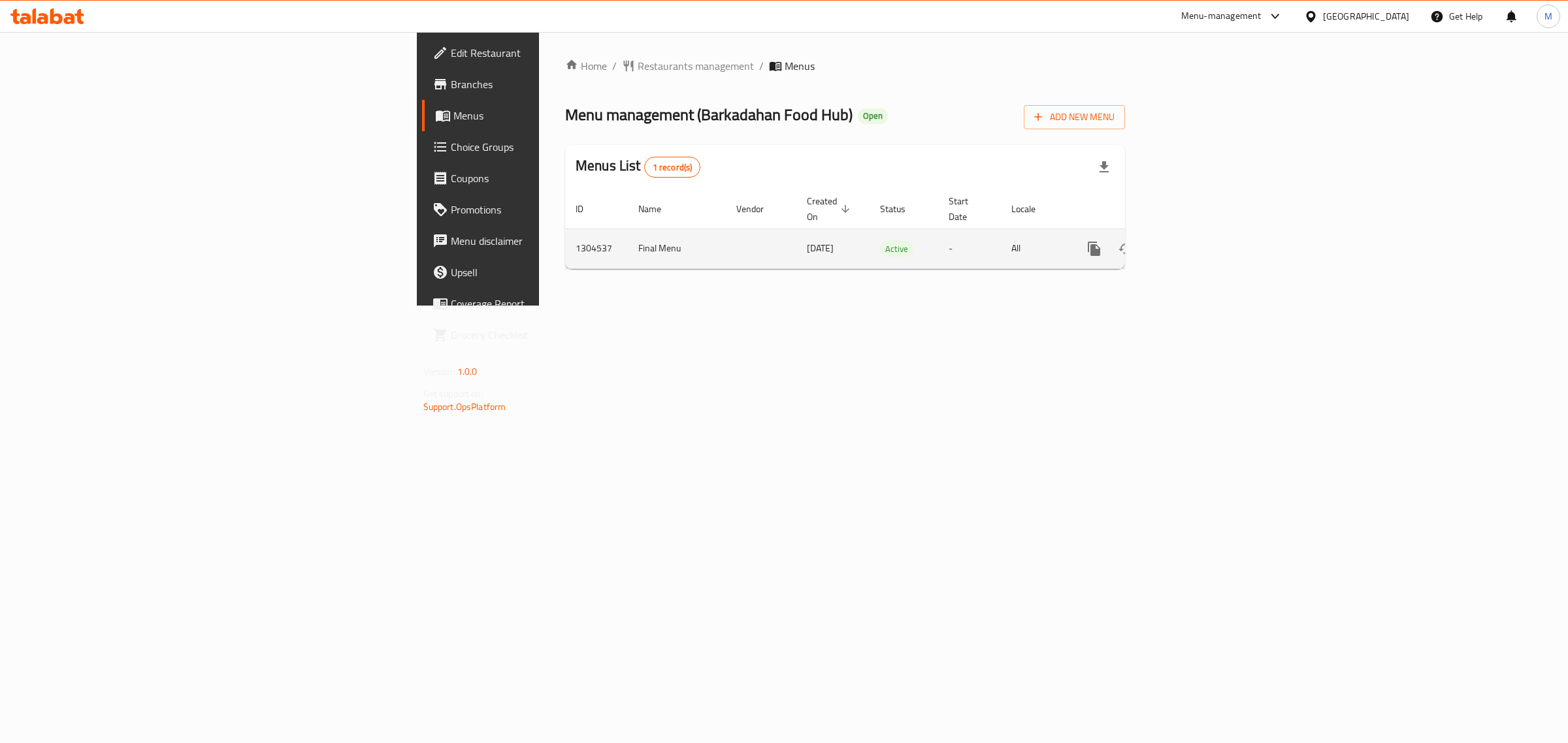
click at [565, 235] on td "1304537" at bounding box center [596, 248] width 62 height 40
copy td "1304537"
drag, startPoint x: 1302, startPoint y: 335, endPoint x: 1334, endPoint y: 321, distance: 34.9
click at [1151, 305] on div "Home / Restaurants management / Menus Menu management ( Barkadahan Food Hub ) O…" at bounding box center [845, 169] width 612 height 274
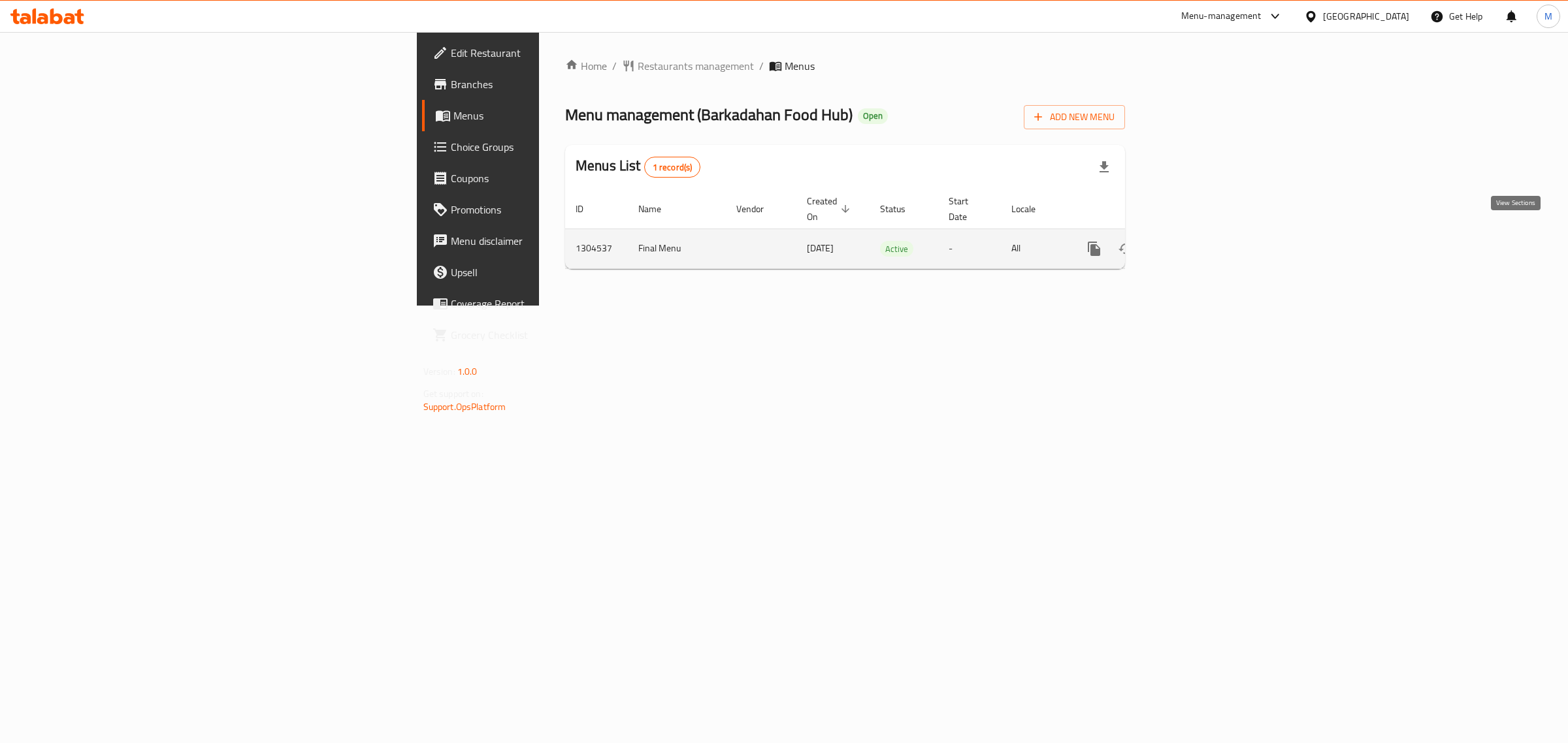
click at [1196, 241] on icon "enhanced table" at bounding box center [1188, 248] width 15 height 15
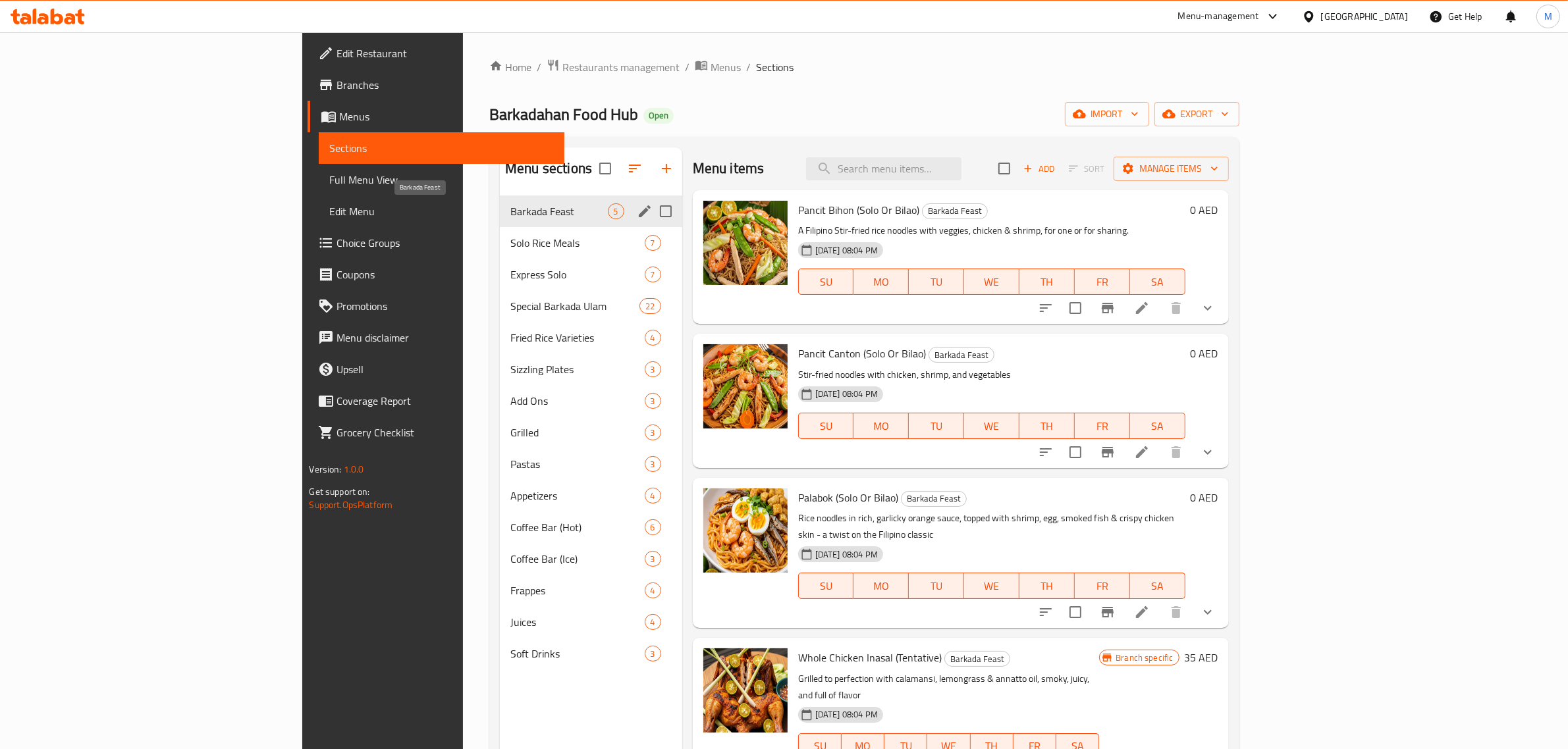
drag, startPoint x: 351, startPoint y: 215, endPoint x: 359, endPoint y: 219, distance: 8.9
click at [510, 215] on span "Barkada Feast" at bounding box center [559, 211] width 97 height 16
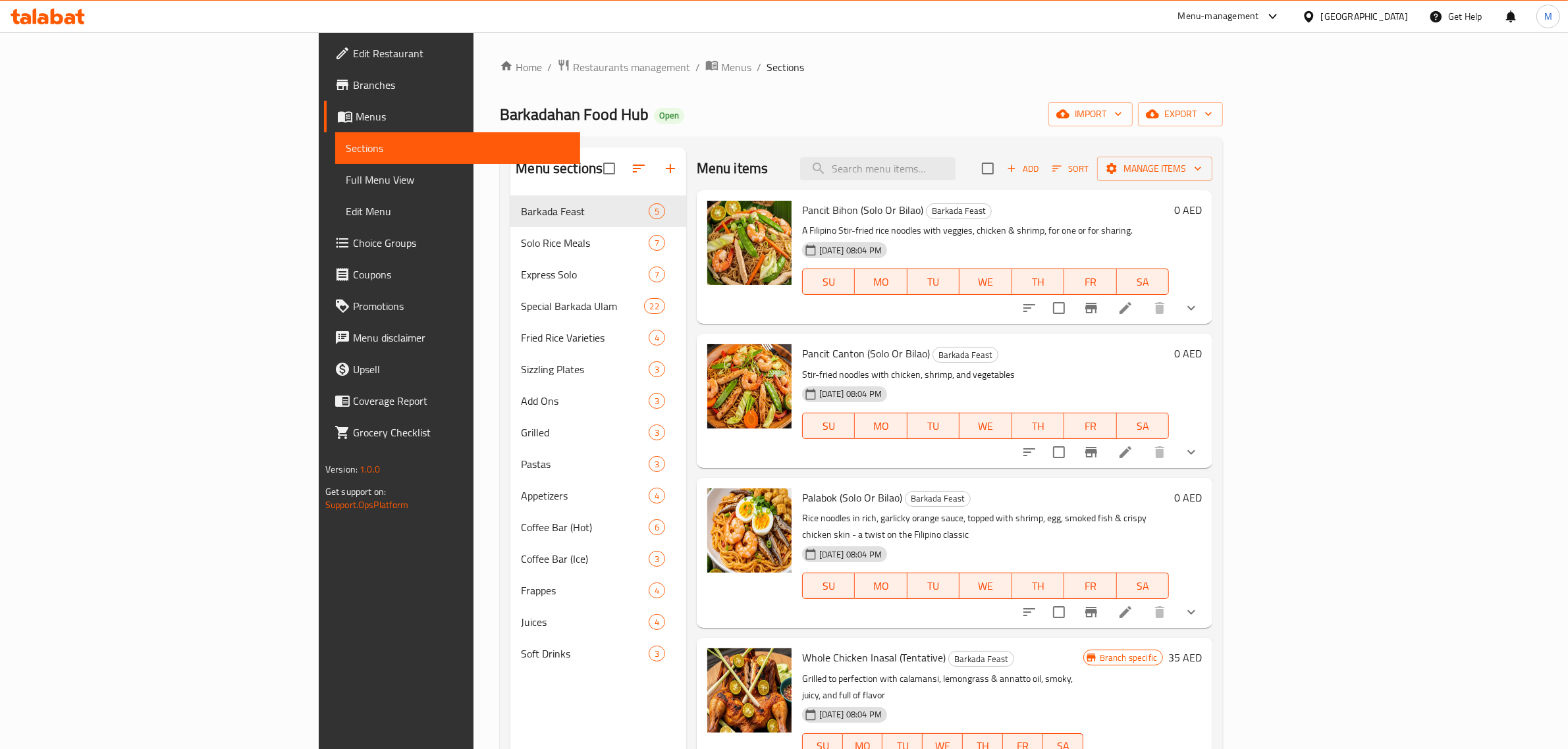
click at [1169, 217] on h6 "Pancit Bihon (Solo Or Bilao) Barkada Feast" at bounding box center [986, 210] width 367 height 18
click at [894, 491] on h6 "Palabok (Solo Or Bilao) Barkada Feast" at bounding box center [986, 496] width 367 height 18
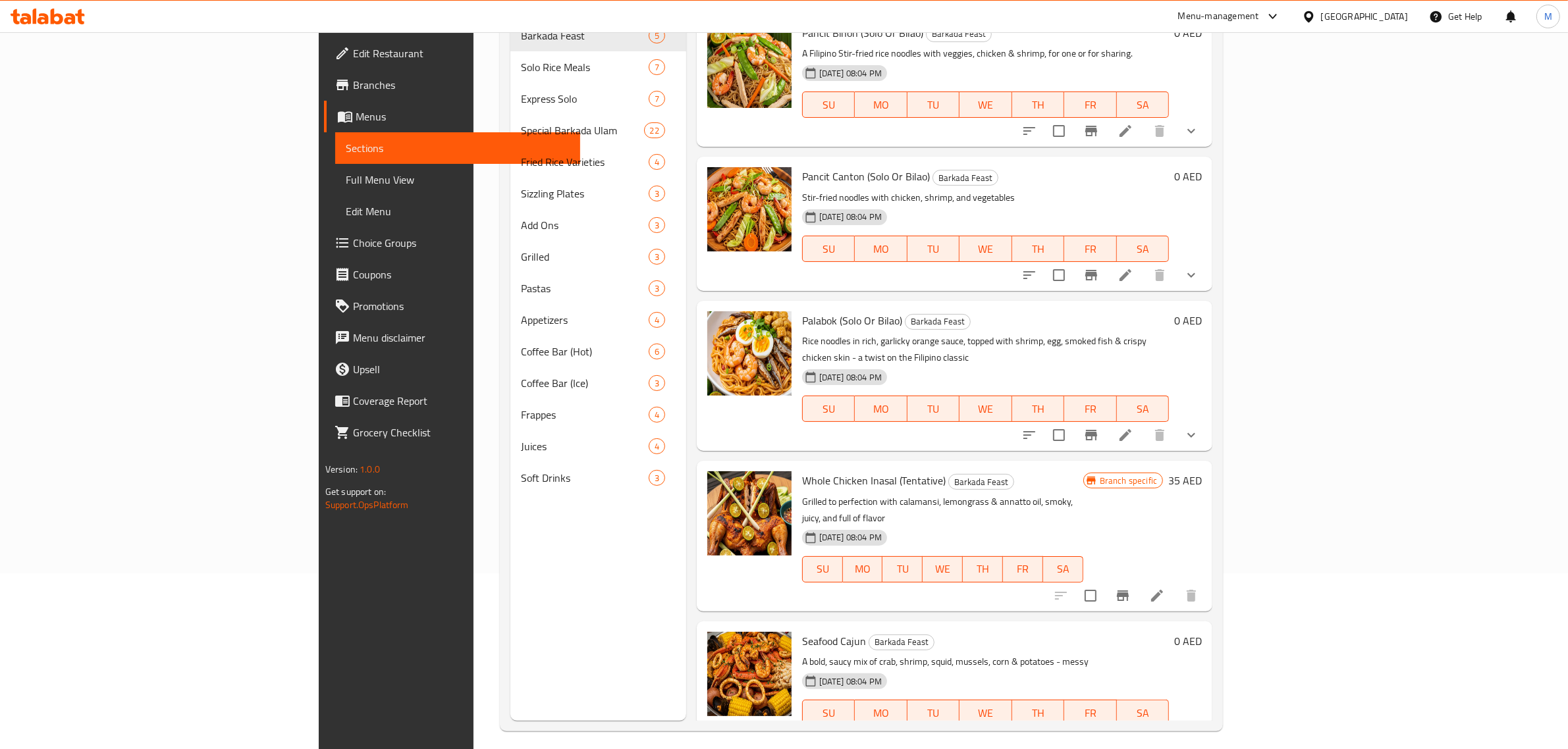
scroll to position [185, 0]
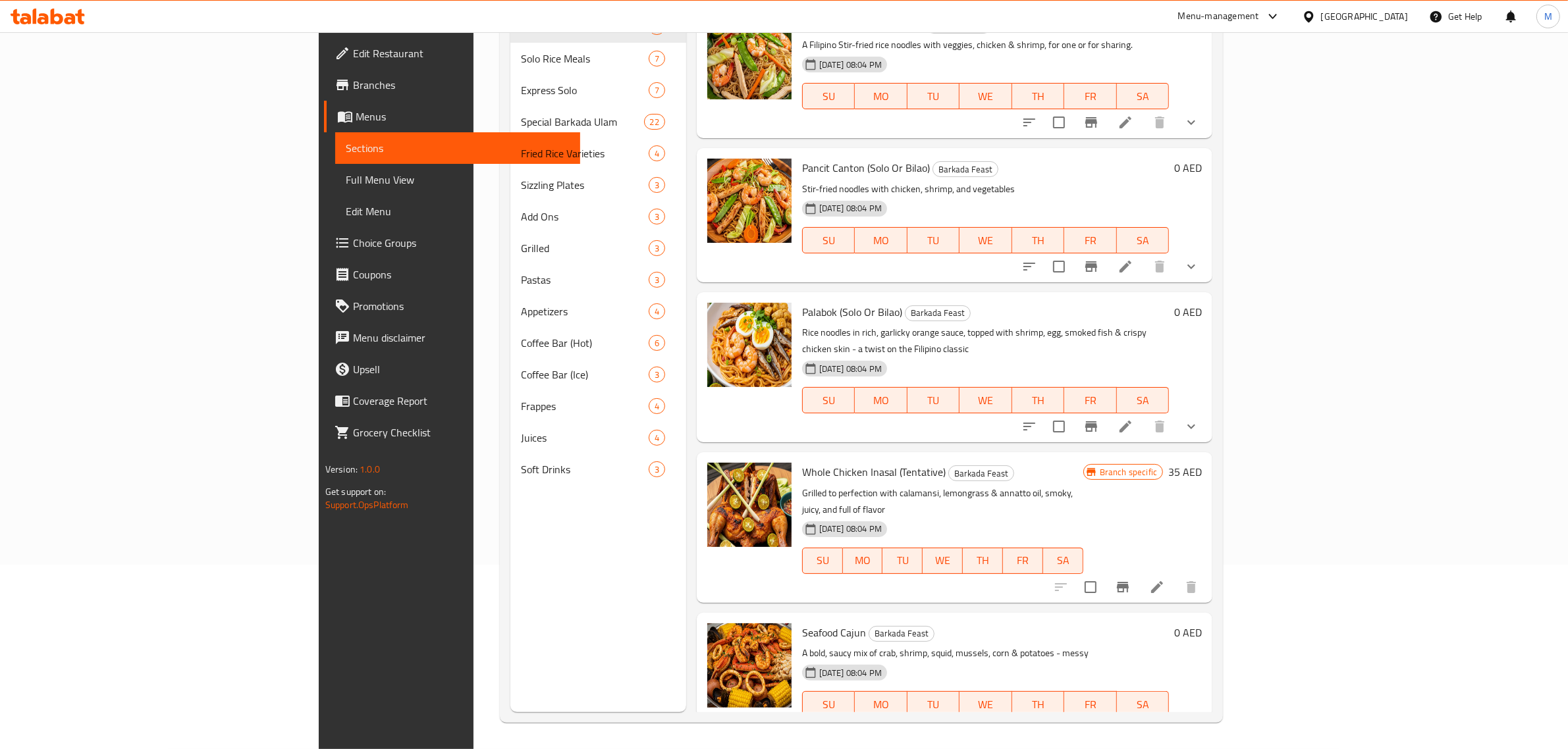
click at [548, 640] on div "Menu sections Barkada Feast 5 Solo Rice Meals 7 Express Solo 7 Special Barkada …" at bounding box center [598, 338] width 175 height 749
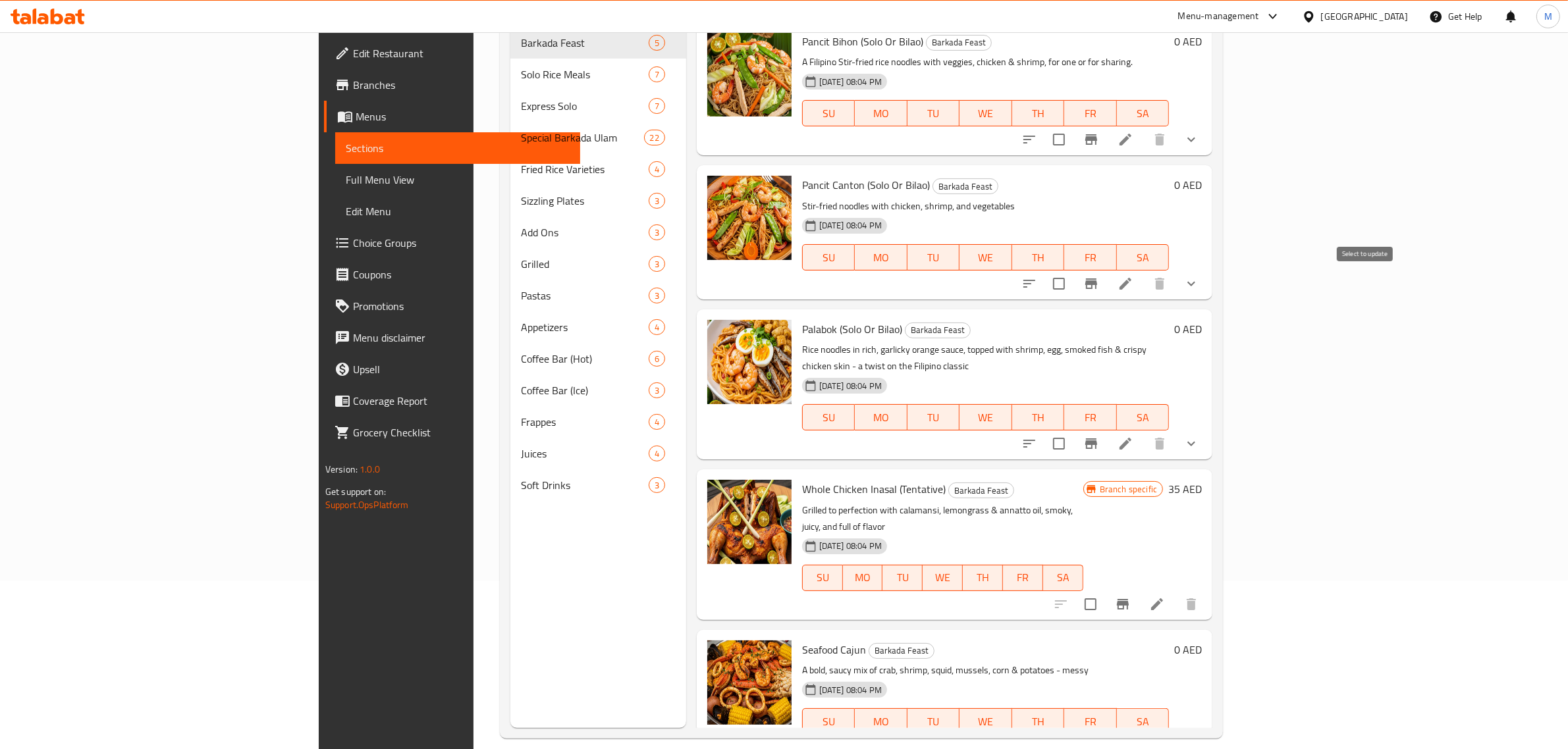
scroll to position [0, 0]
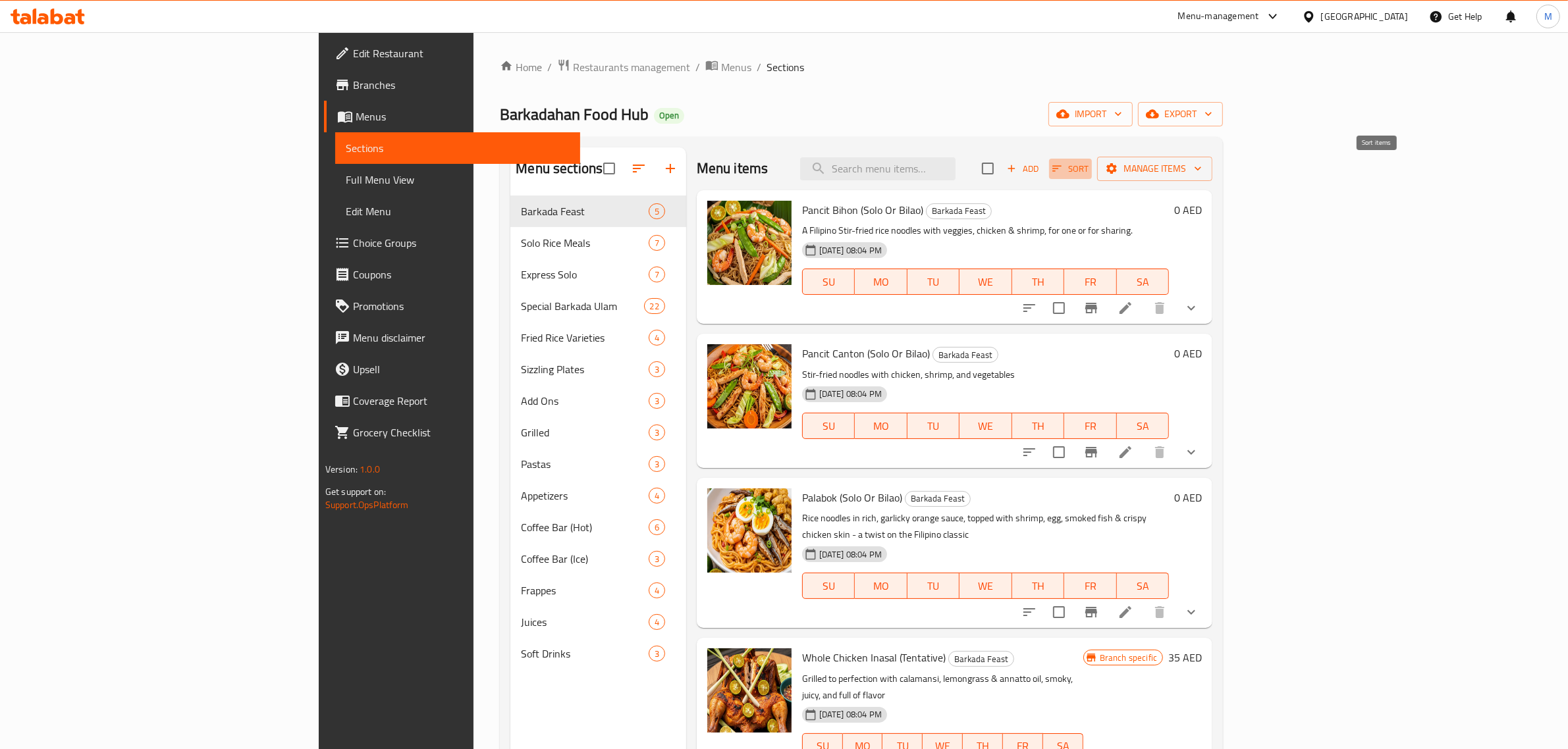
click at [1089, 169] on span "Sort" at bounding box center [1071, 168] width 37 height 15
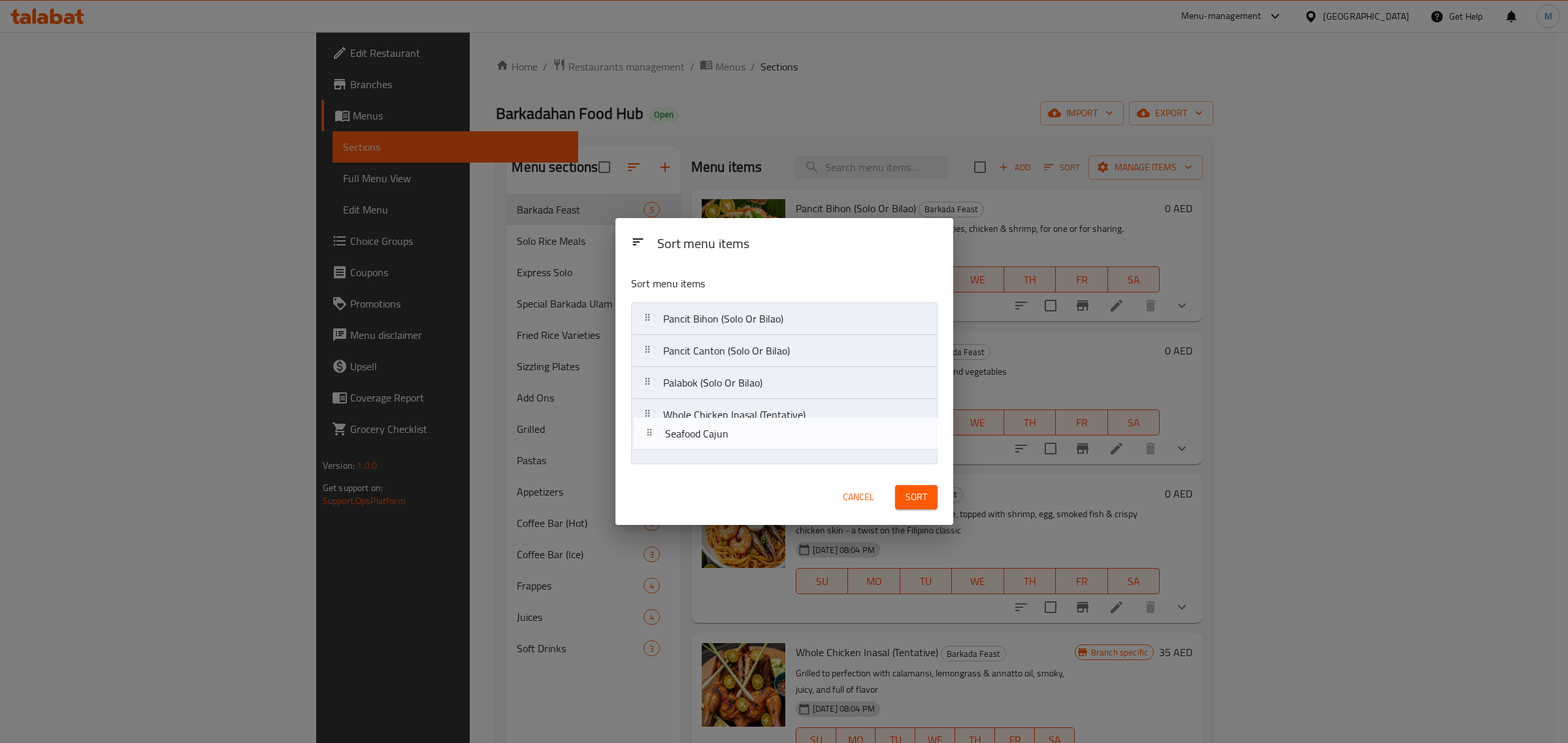
drag, startPoint x: 663, startPoint y: 451, endPoint x: 670, endPoint y: 421, distance: 30.8
click at [670, 421] on nav "Pancit Bihon (Solo Or Bilao) Pancit Canton (Solo Or Bilao) Palabok (Solo Or Bil…" at bounding box center [784, 383] width 306 height 161
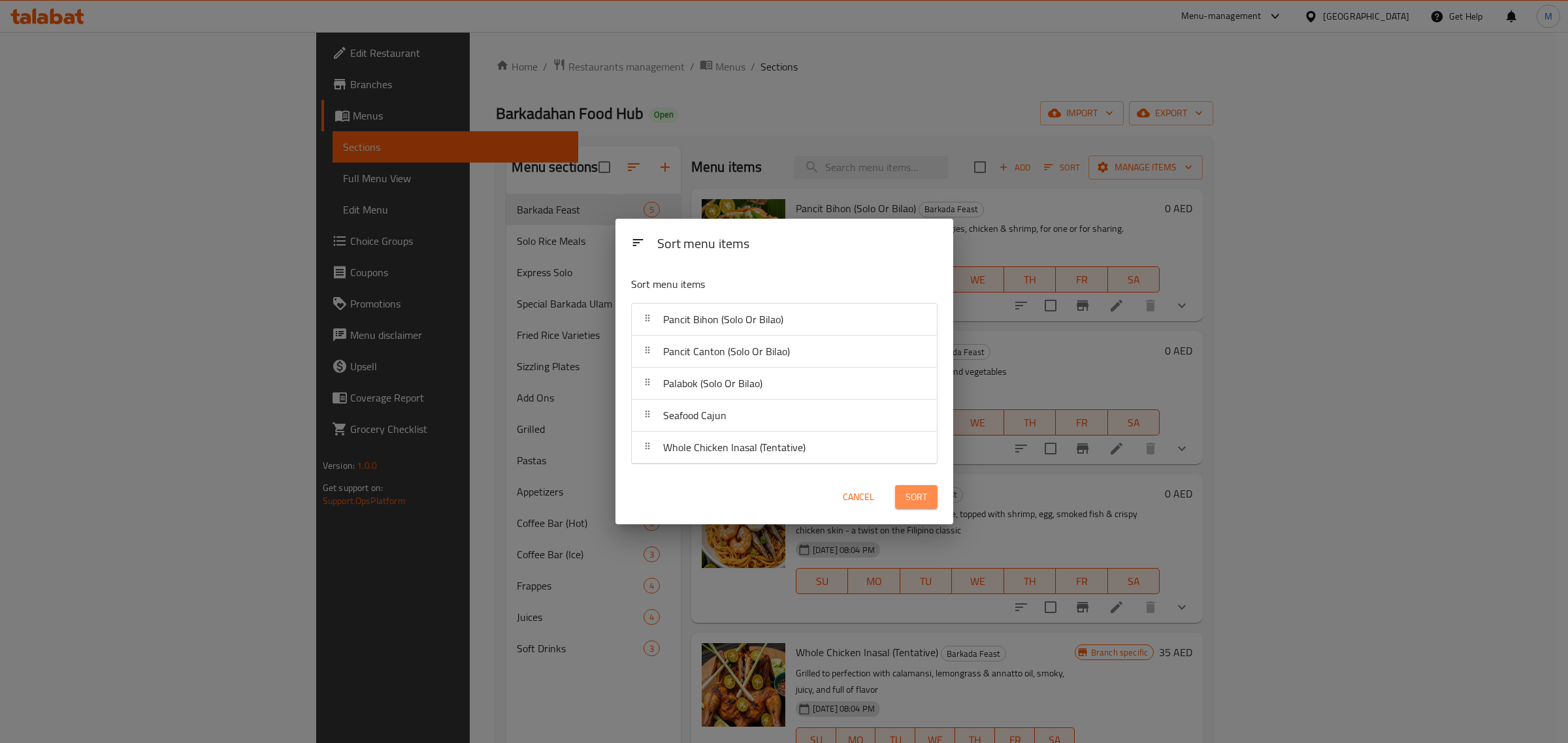
click at [909, 500] on span "Sort" at bounding box center [916, 497] width 21 height 16
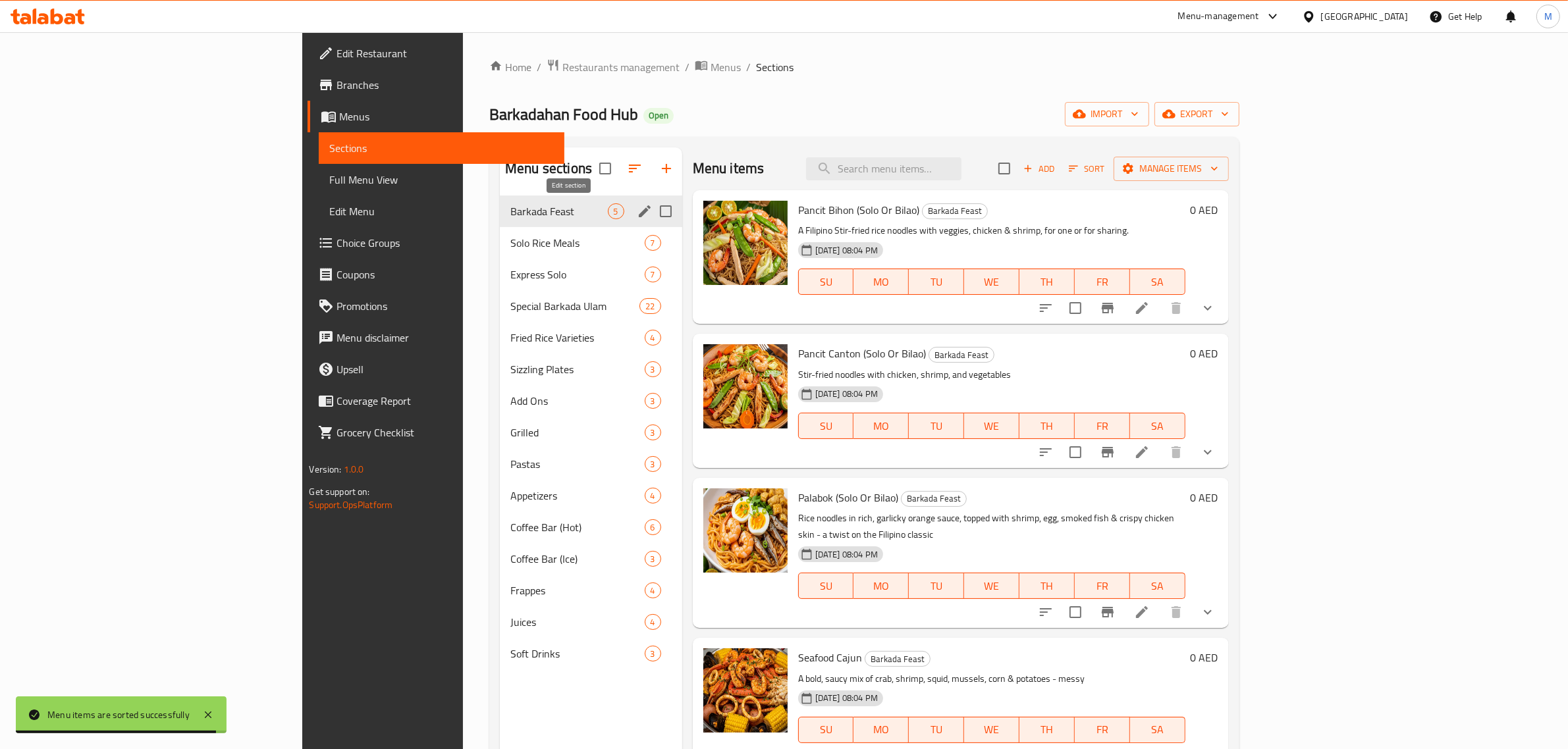
click at [637, 212] on icon "edit" at bounding box center [645, 211] width 16 height 16
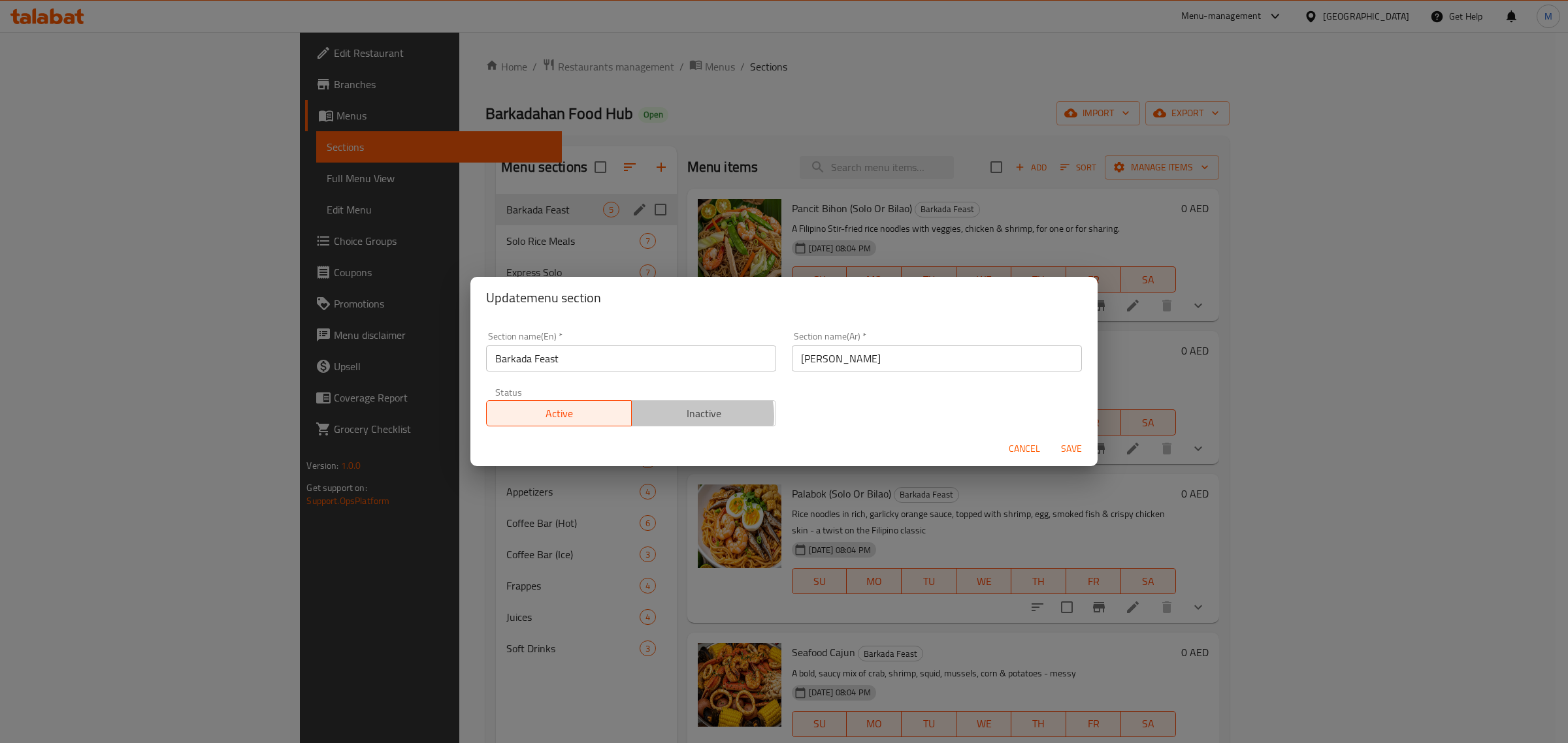
click at [688, 417] on span "Inactive" at bounding box center [704, 413] width 134 height 19
click at [1082, 440] on button "Save" at bounding box center [1071, 449] width 42 height 24
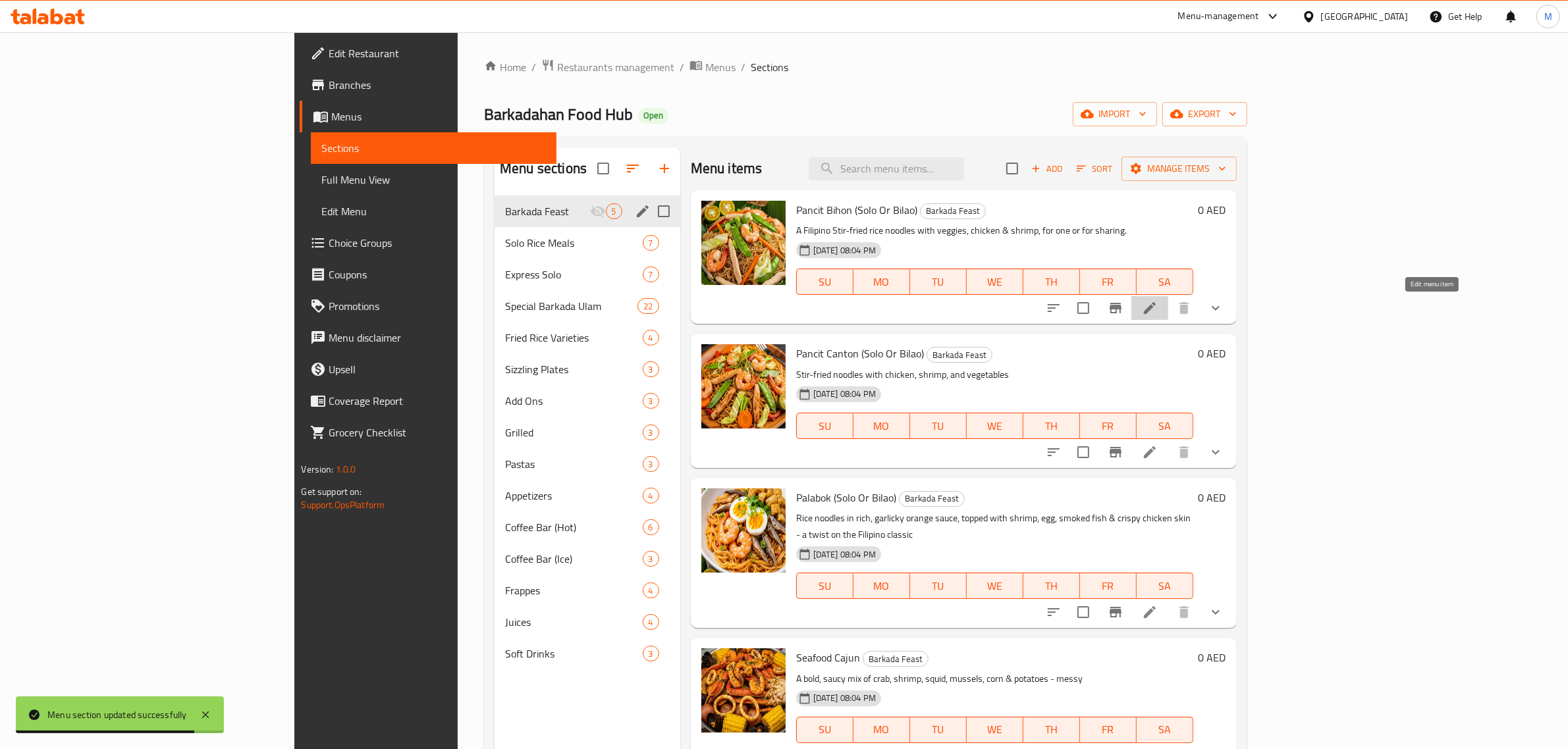
click at [1156, 313] on icon at bounding box center [1150, 309] width 12 height 12
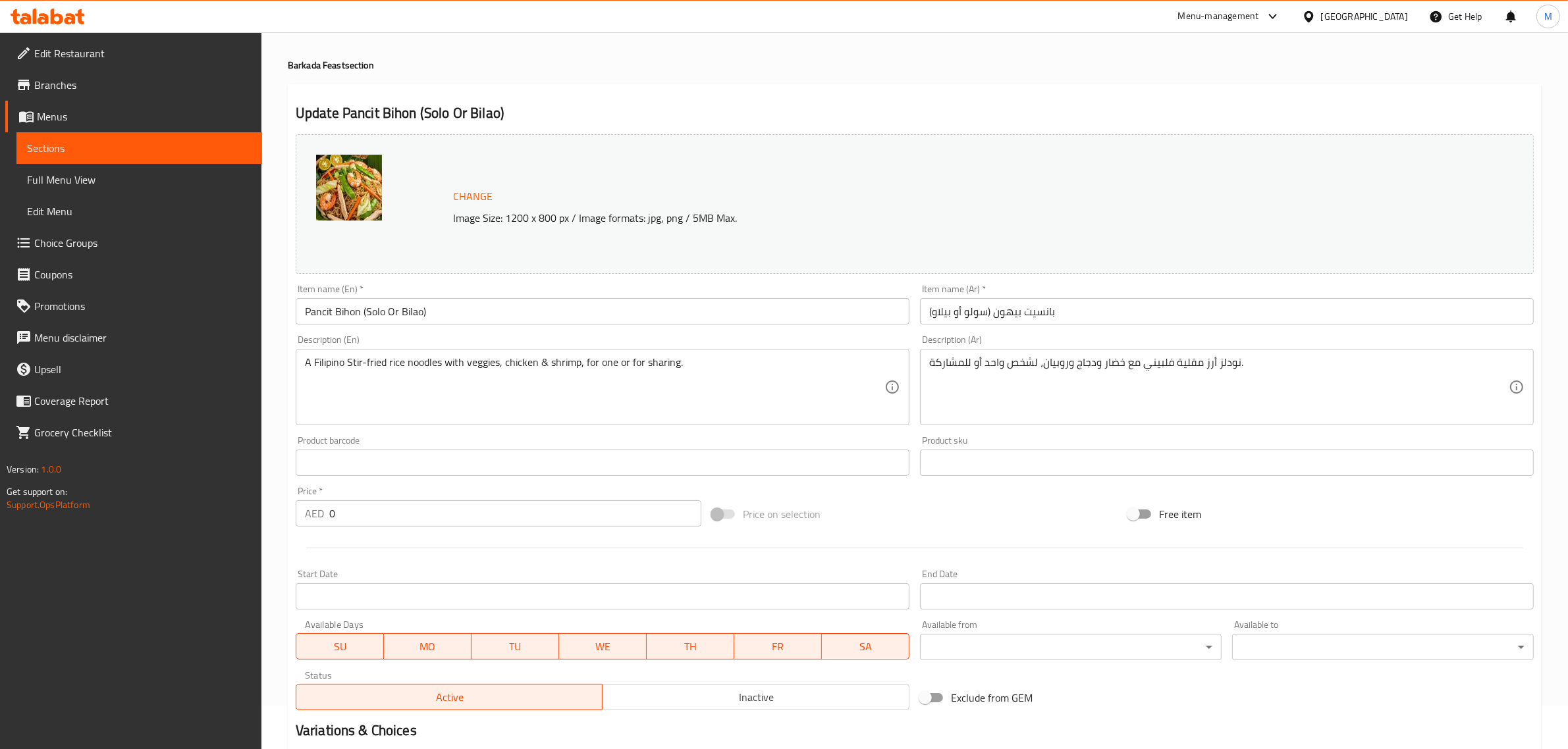
scroll to position [83, 0]
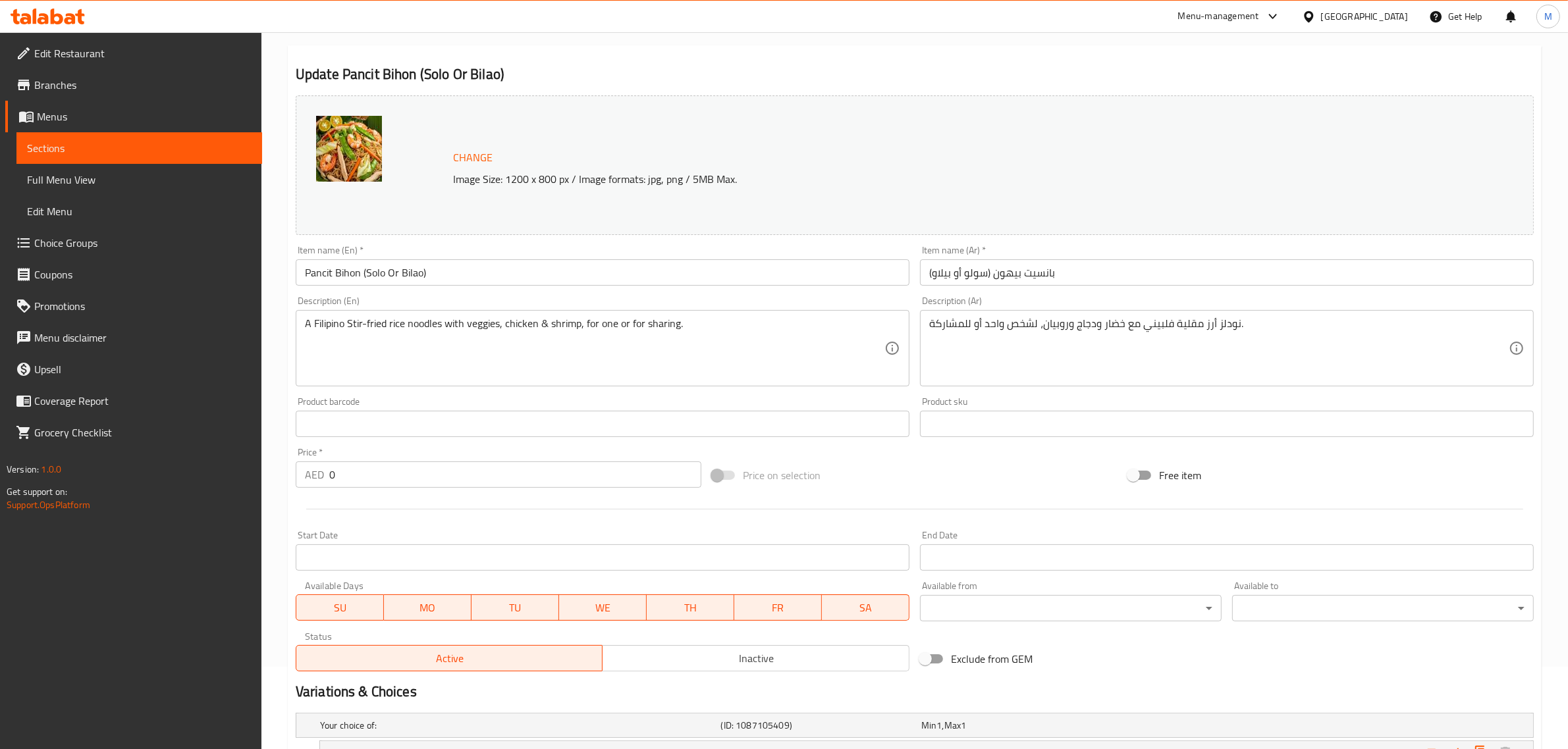
click at [914, 478] on div "Price on selection" at bounding box center [915, 475] width 416 height 36
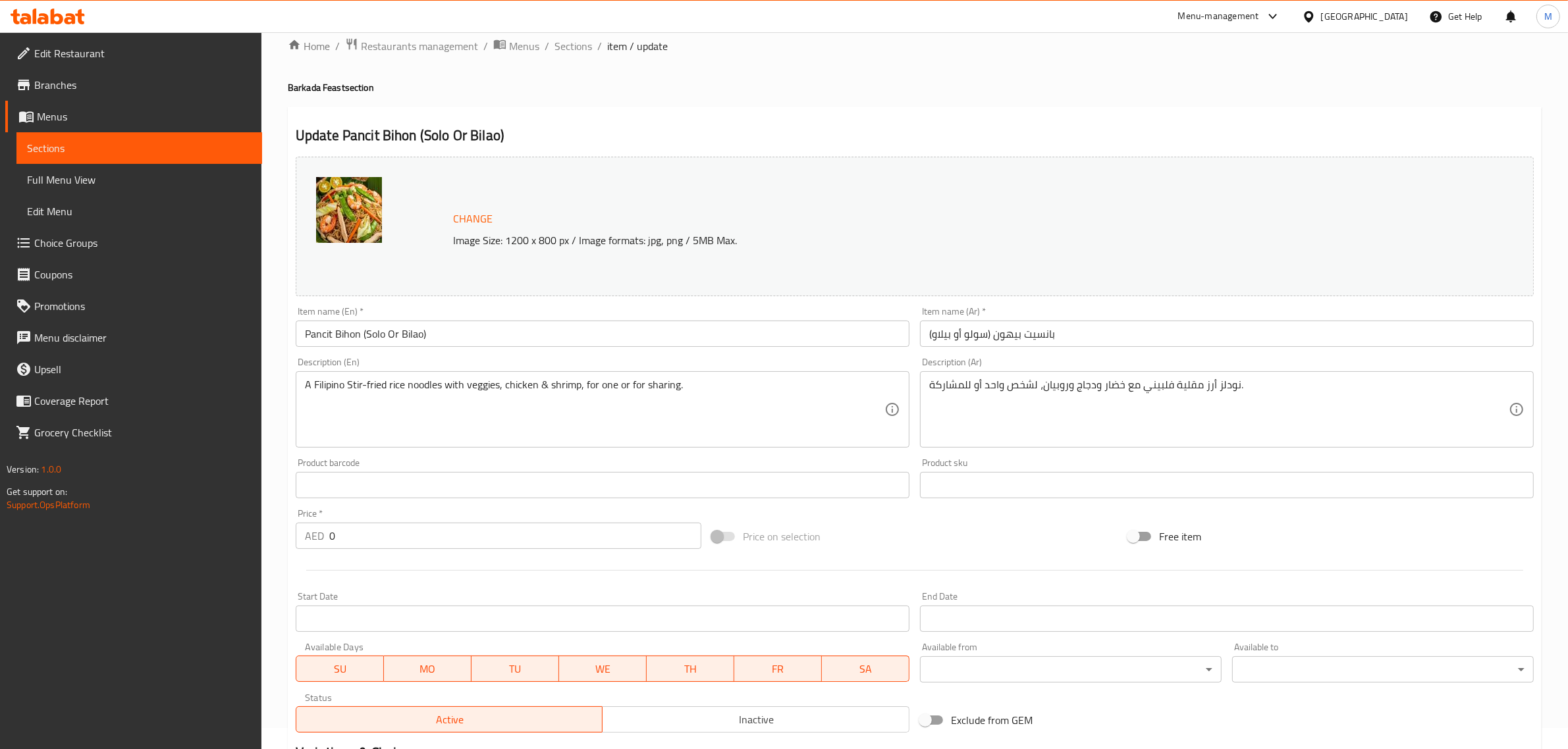
scroll to position [0, 0]
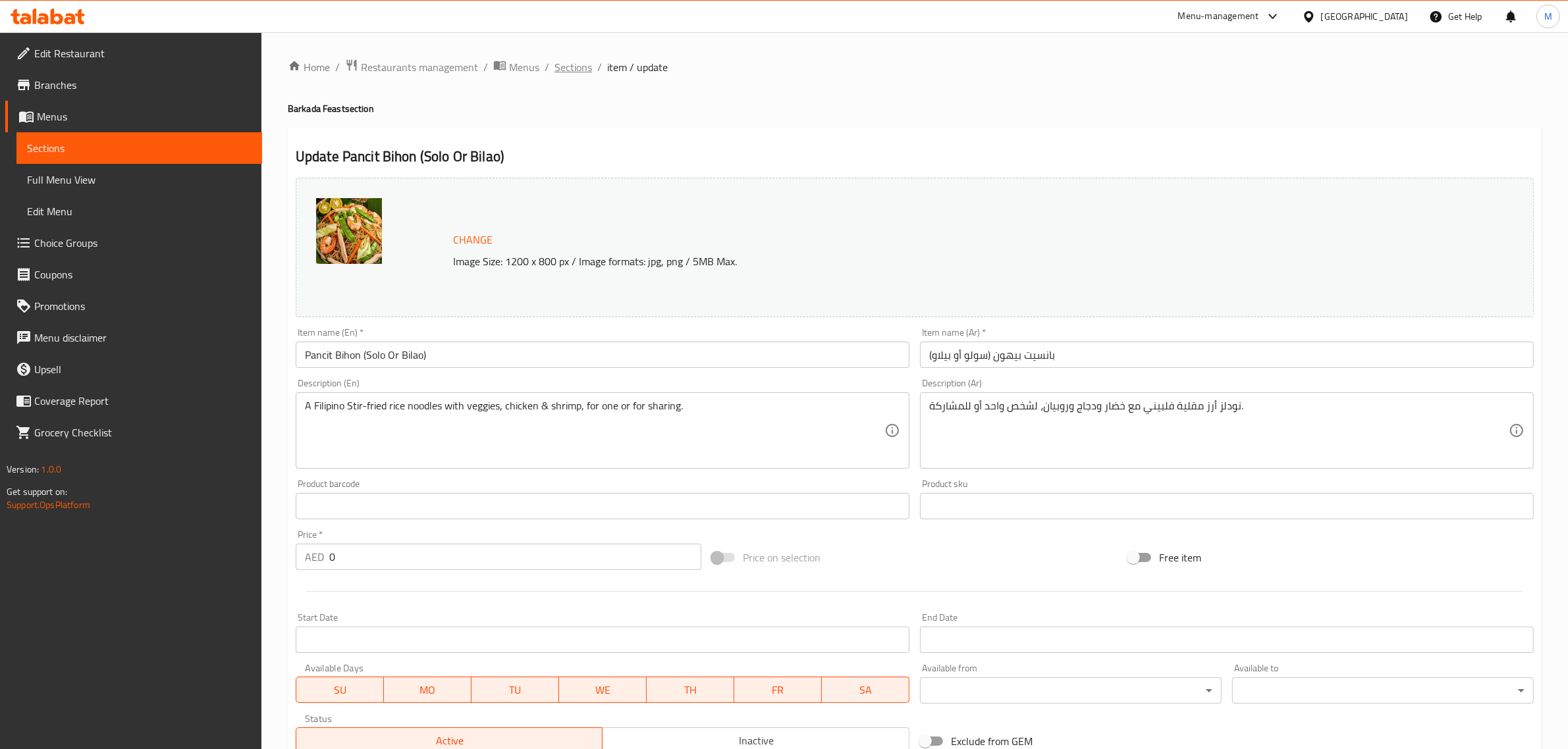
click at [574, 73] on span "Sections" at bounding box center [573, 67] width 37 height 16
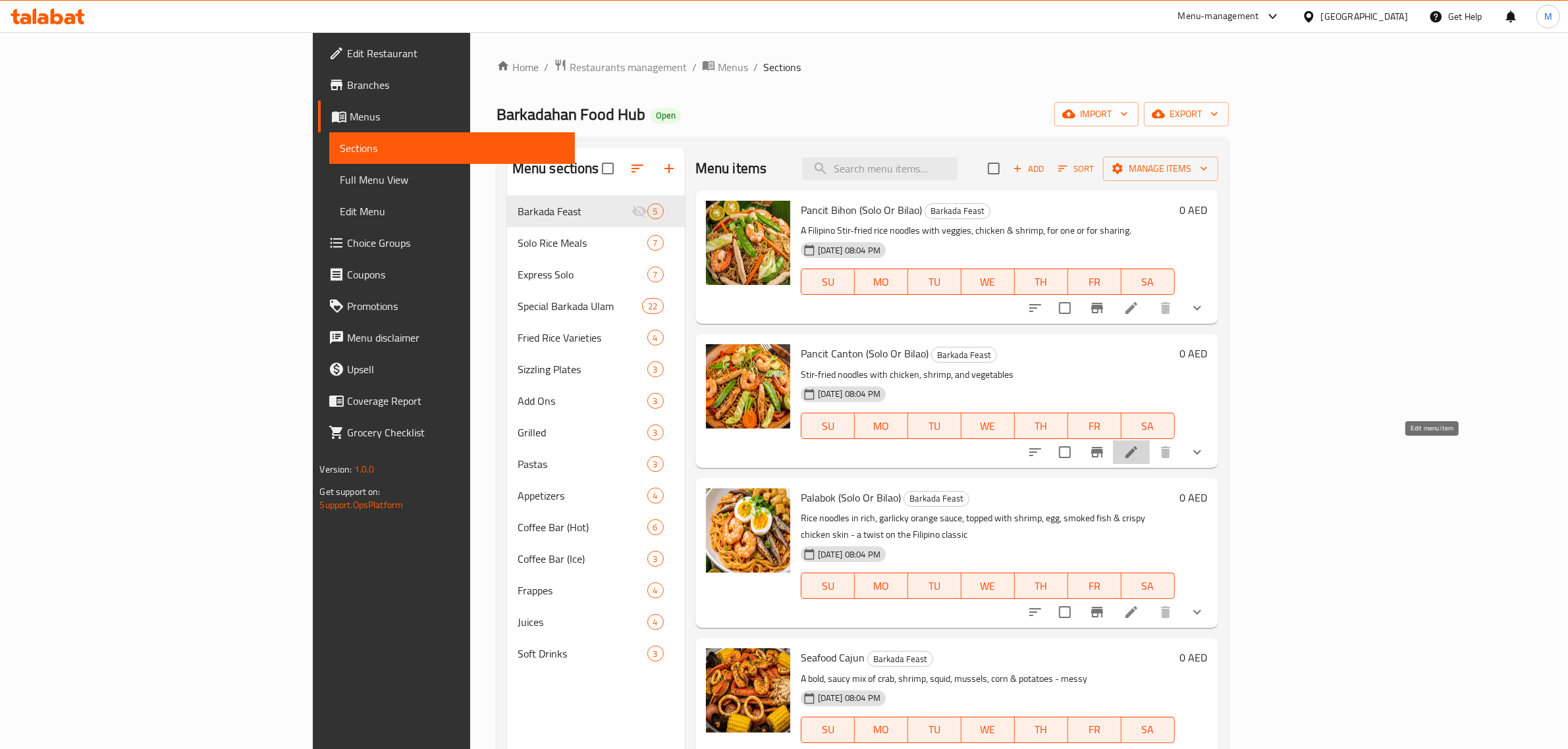
click at [1139, 451] on icon at bounding box center [1131, 452] width 16 height 16
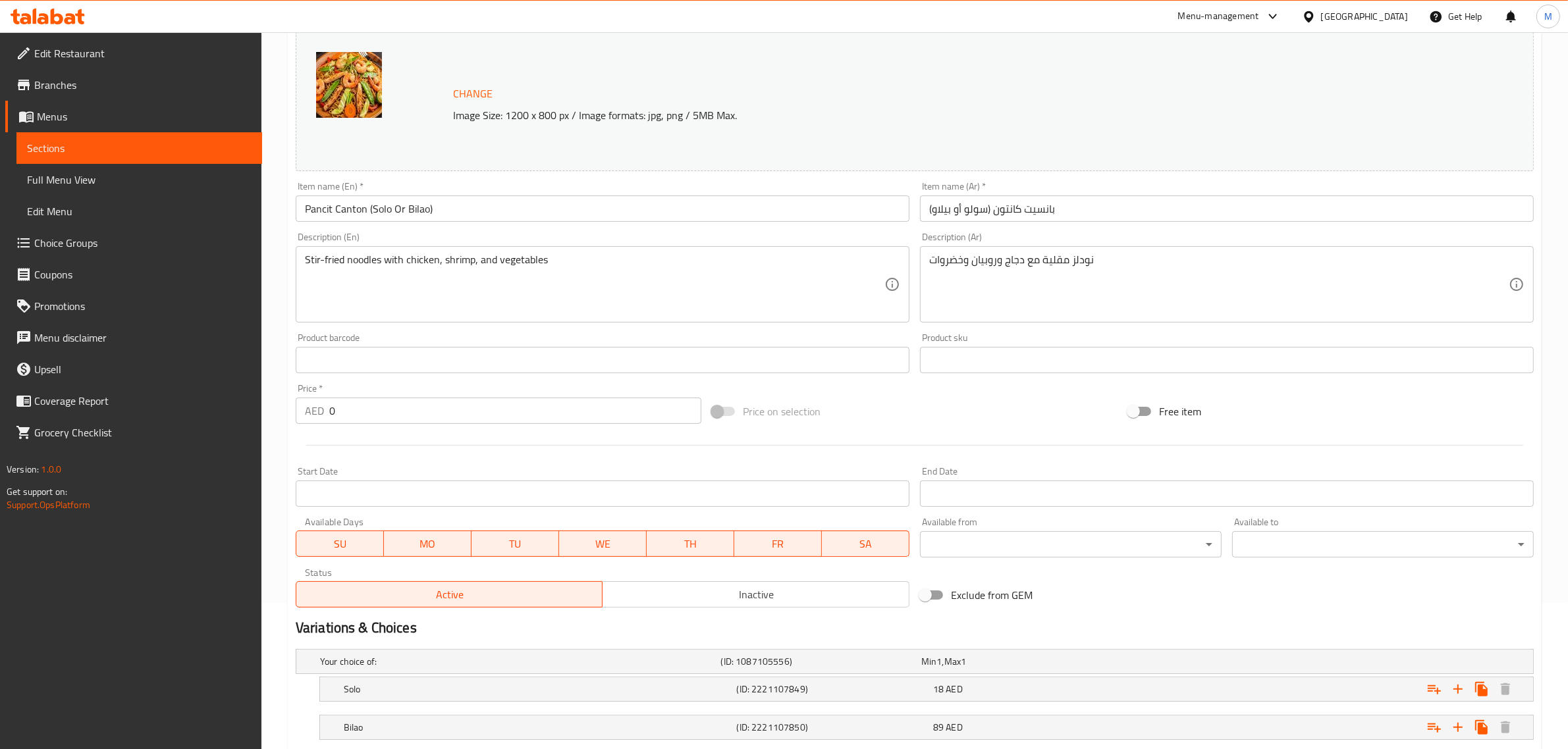
scroll to position [230, 0]
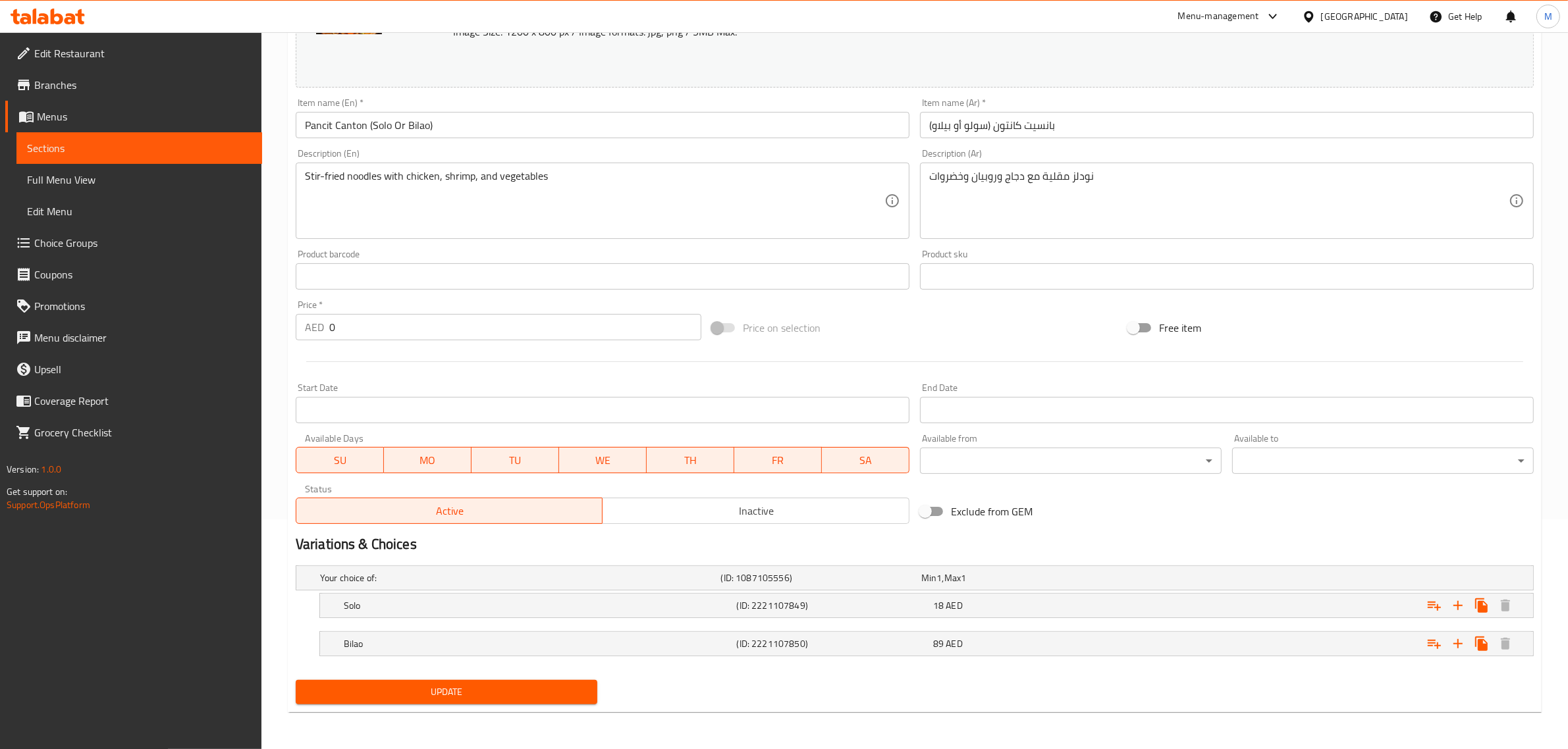
click at [1066, 340] on div "Price on selection" at bounding box center [915, 327] width 416 height 36
click at [1064, 487] on div "Change Image Size: 1200 x 800 px / Image formats: jpg, png / 5MB Max. Item name…" at bounding box center [915, 235] width 1249 height 587
click at [1072, 507] on div "Exclude from GEM" at bounding box center [1123, 512] width 416 height 36
click at [1045, 542] on h2 "Variations & Choices" at bounding box center [915, 544] width 1238 height 20
click at [1077, 498] on div "Exclude from GEM" at bounding box center [1123, 512] width 416 height 36
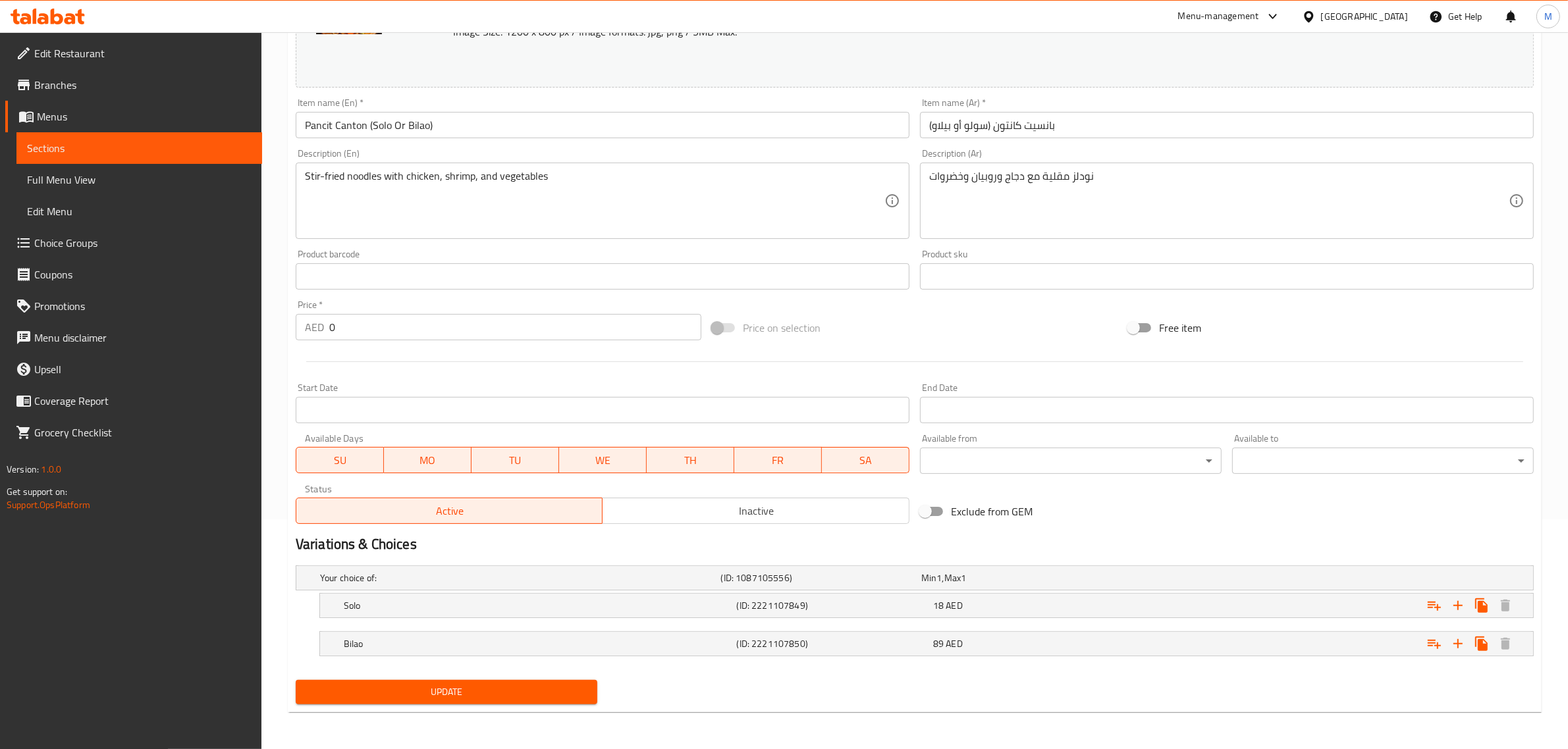
click at [1076, 499] on div "Exclude from GEM" at bounding box center [1123, 512] width 416 height 36
click at [1067, 508] on div "Exclude from GEM" at bounding box center [1123, 512] width 416 height 36
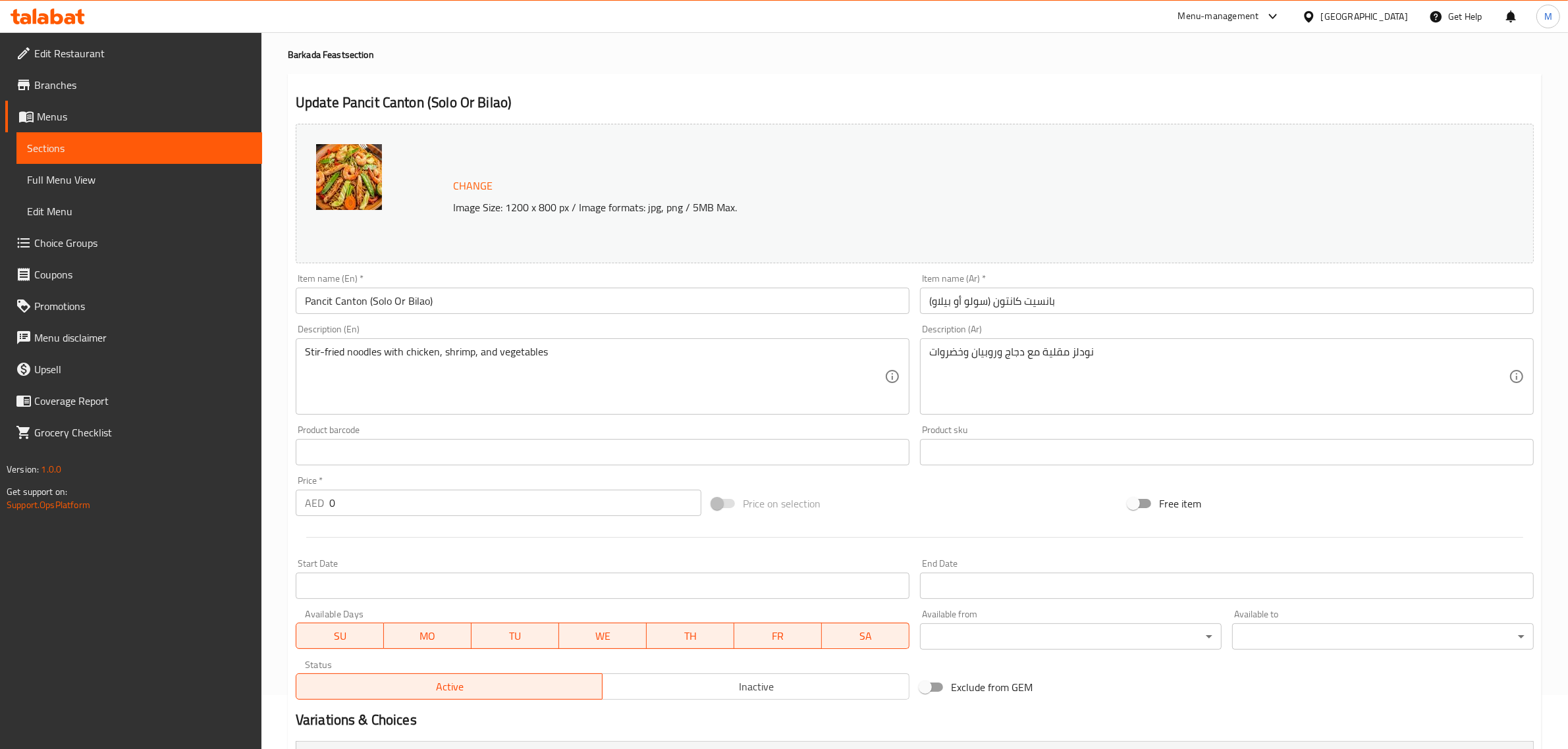
scroll to position [0, 0]
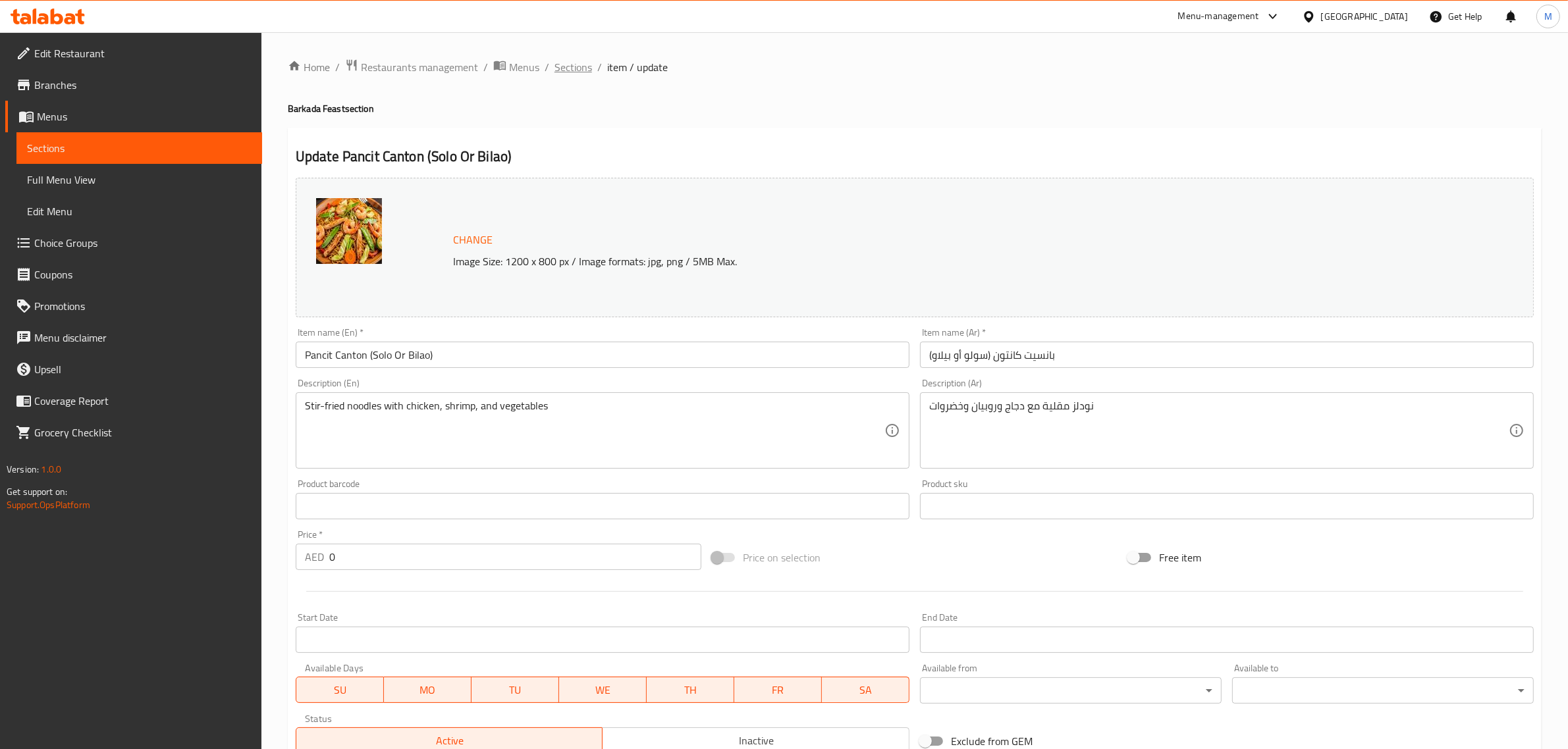
click at [584, 61] on span "Sections" at bounding box center [573, 67] width 37 height 16
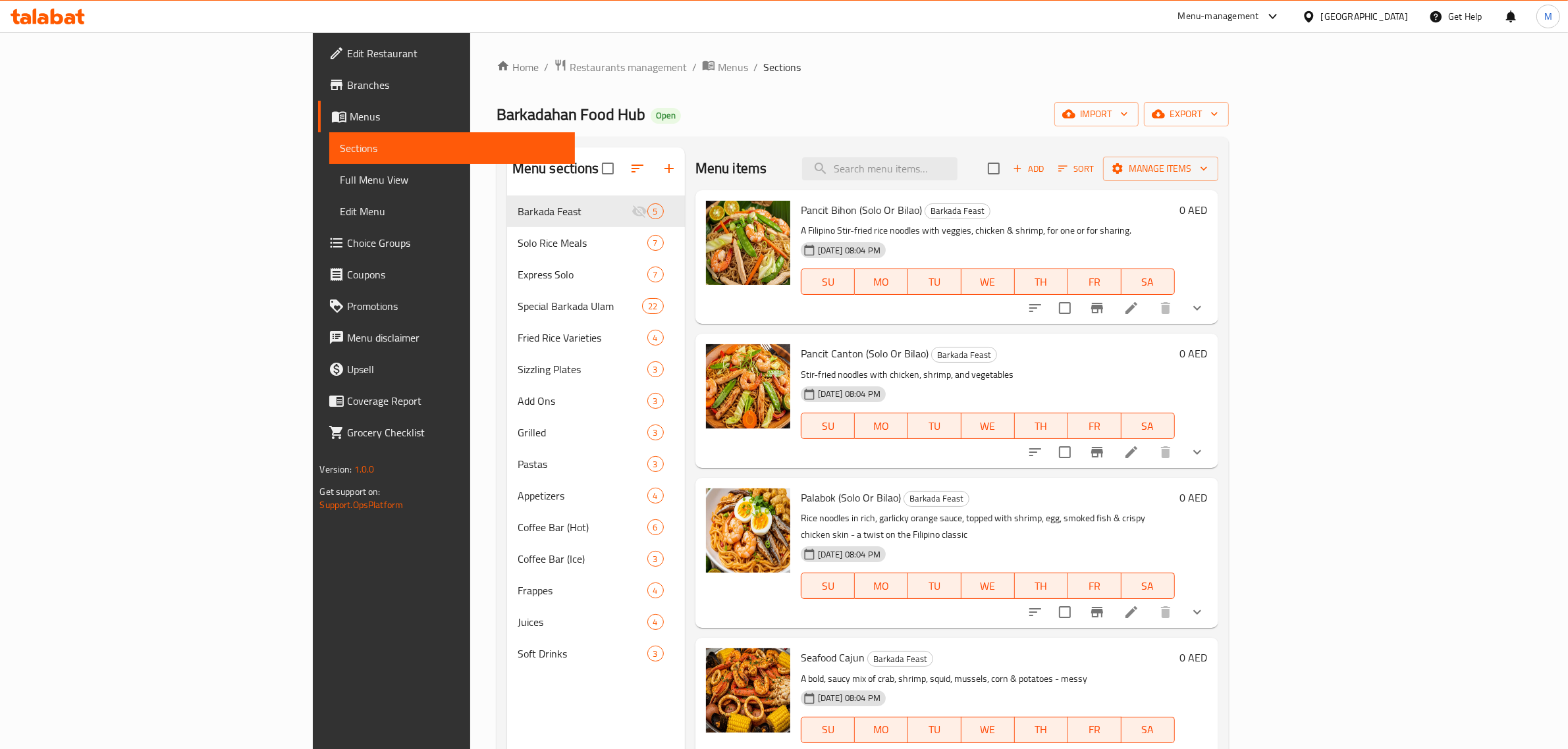
scroll to position [1, 0]
click at [1137, 605] on icon at bounding box center [1132, 611] width 12 height 12
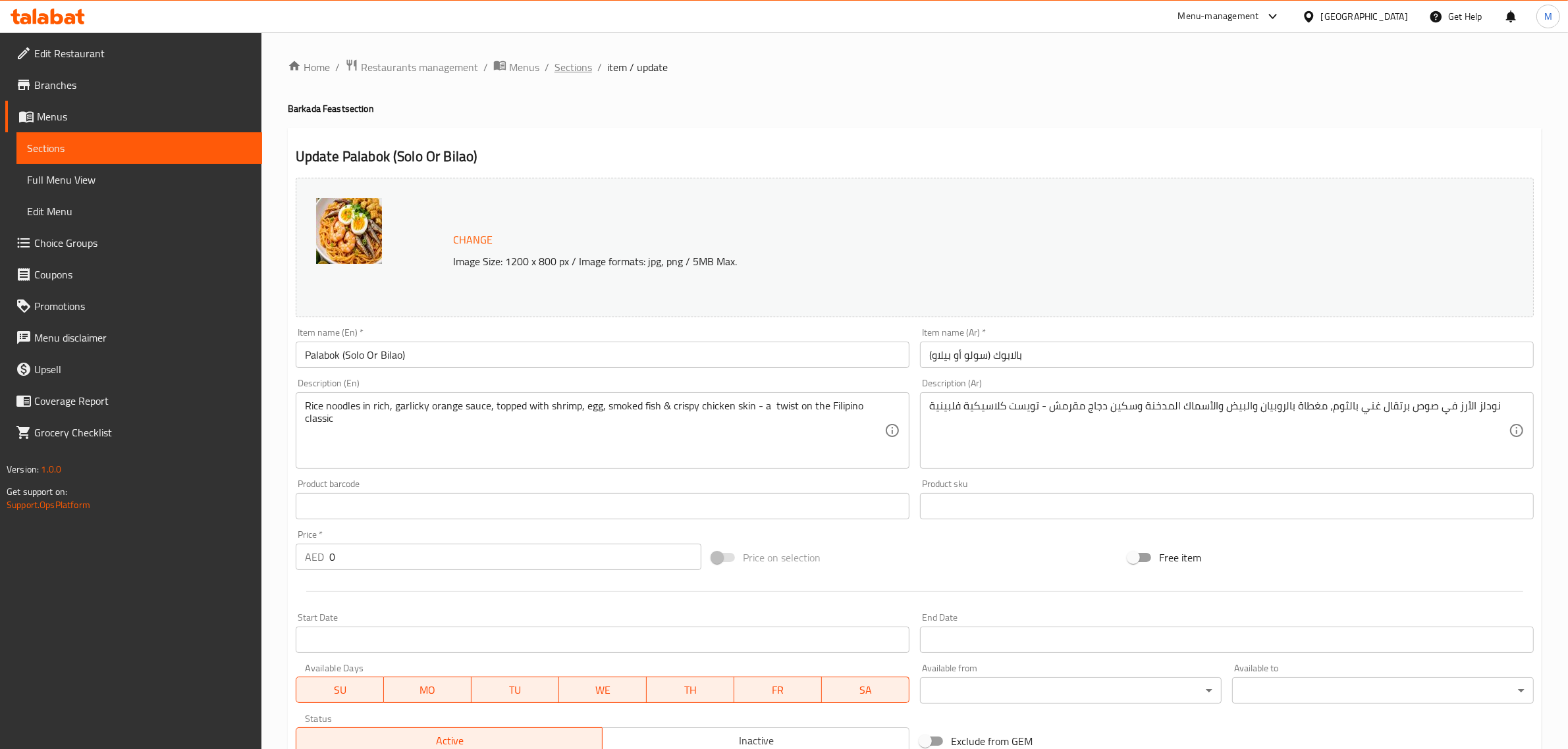
click at [580, 70] on span "Sections" at bounding box center [573, 67] width 37 height 16
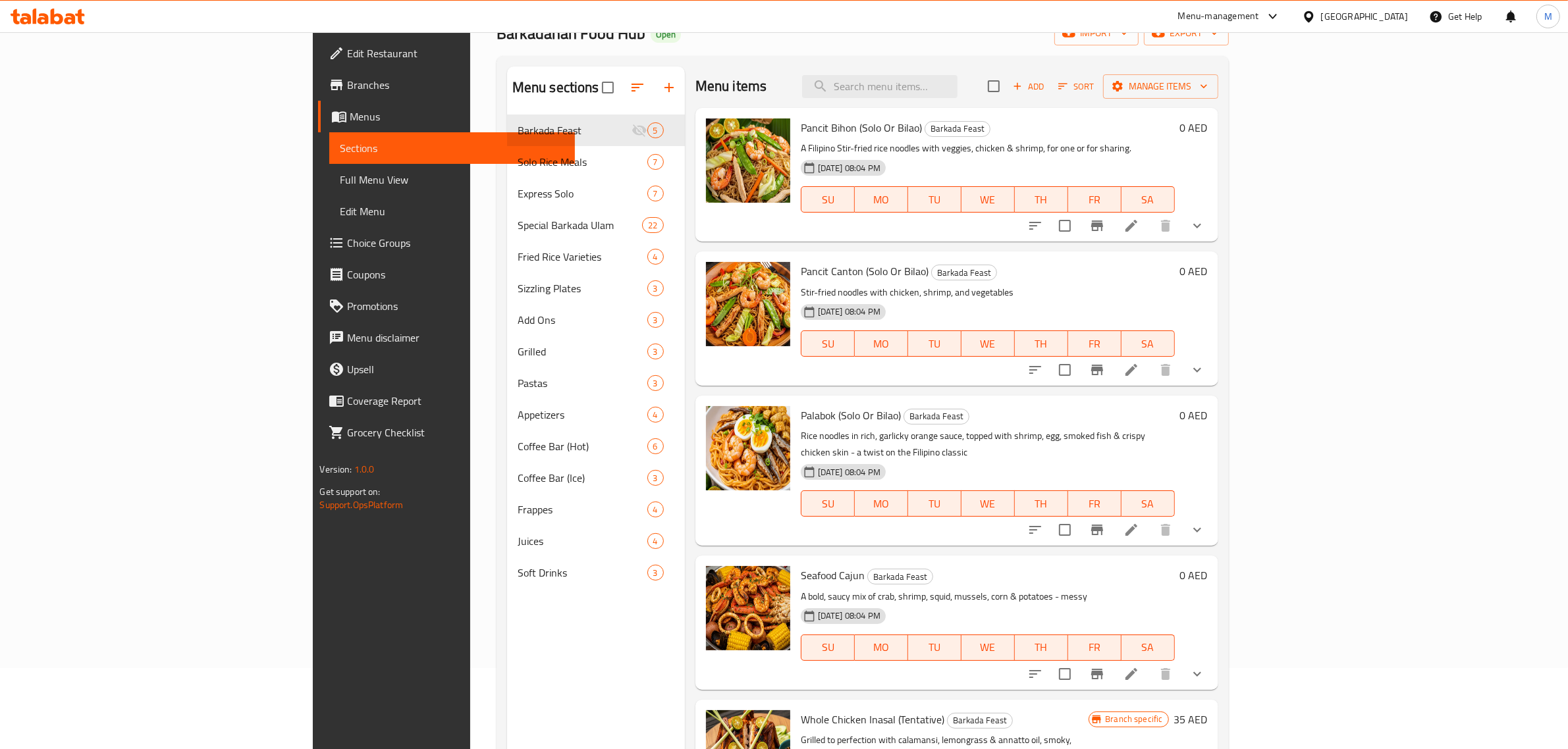
scroll to position [83, 0]
click at [1139, 665] on icon at bounding box center [1131, 673] width 16 height 16
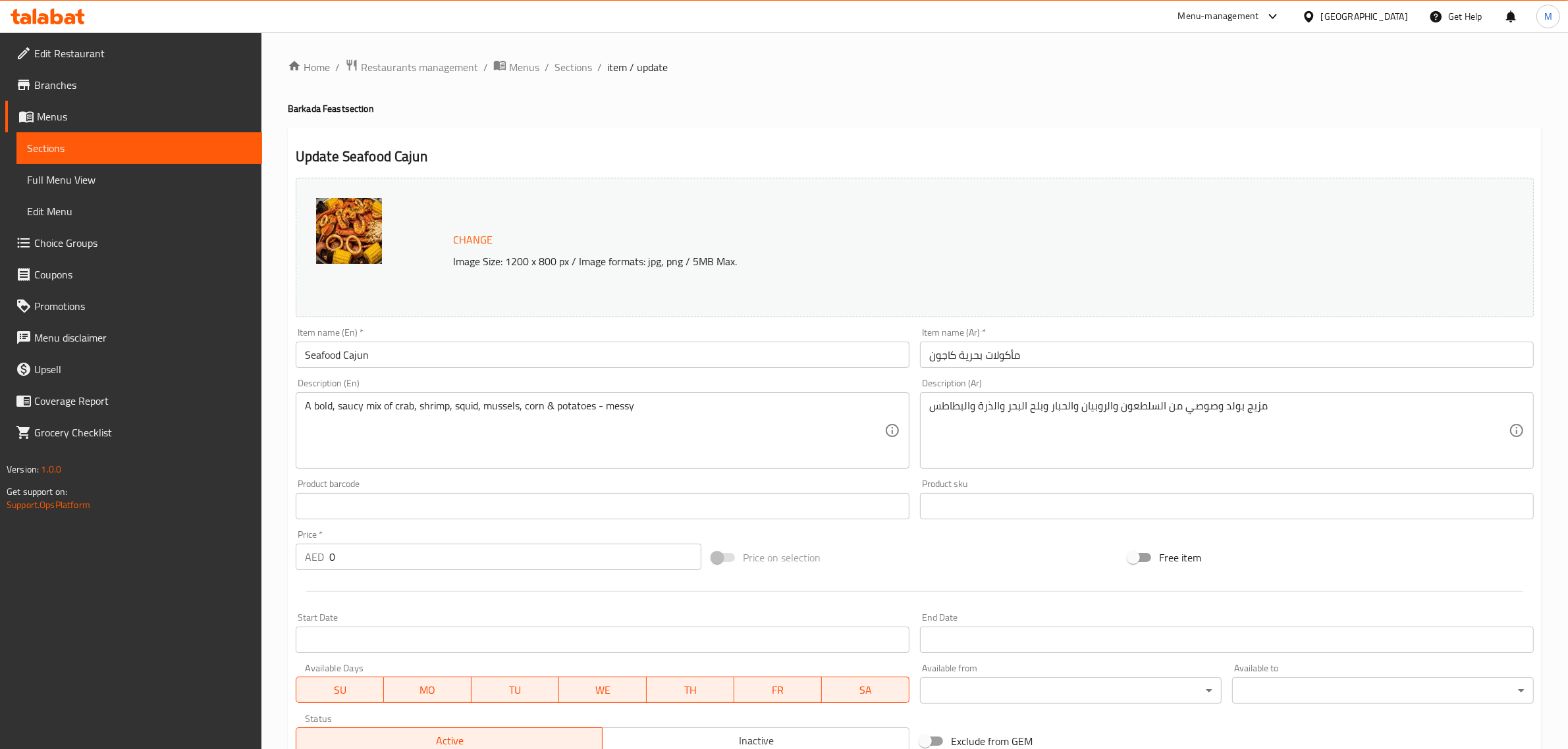
drag, startPoint x: 626, startPoint y: 131, endPoint x: 571, endPoint y: 95, distance: 65.7
click at [624, 131] on div "Update Seafood Cajun Change Image Size: 1200 x 800 px / Image formats: jpg, png…" at bounding box center [915, 554] width 1254 height 853
click at [567, 73] on span "Sections" at bounding box center [573, 67] width 37 height 16
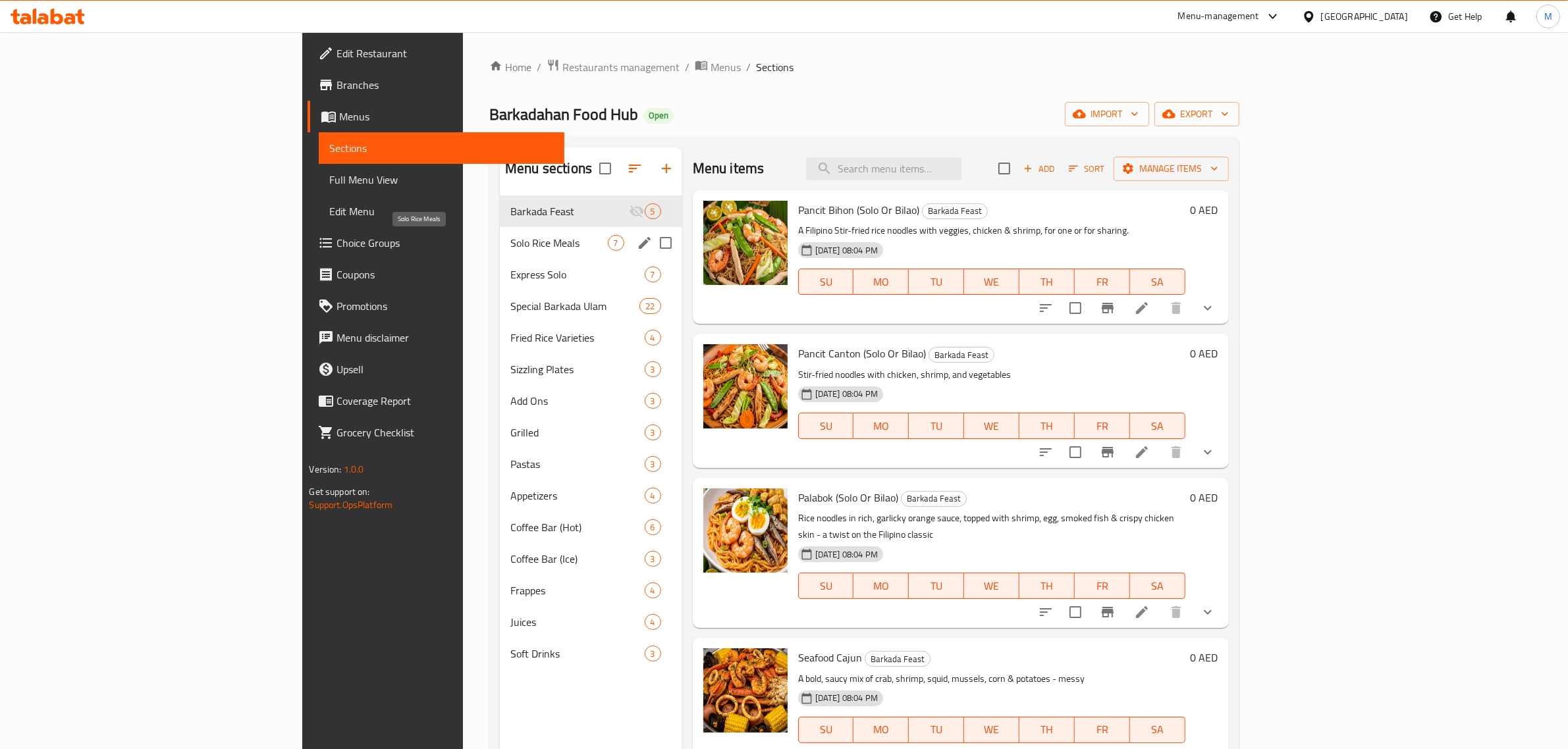
click at [510, 246] on span "Solo Rice Meals" at bounding box center [559, 242] width 97 height 16
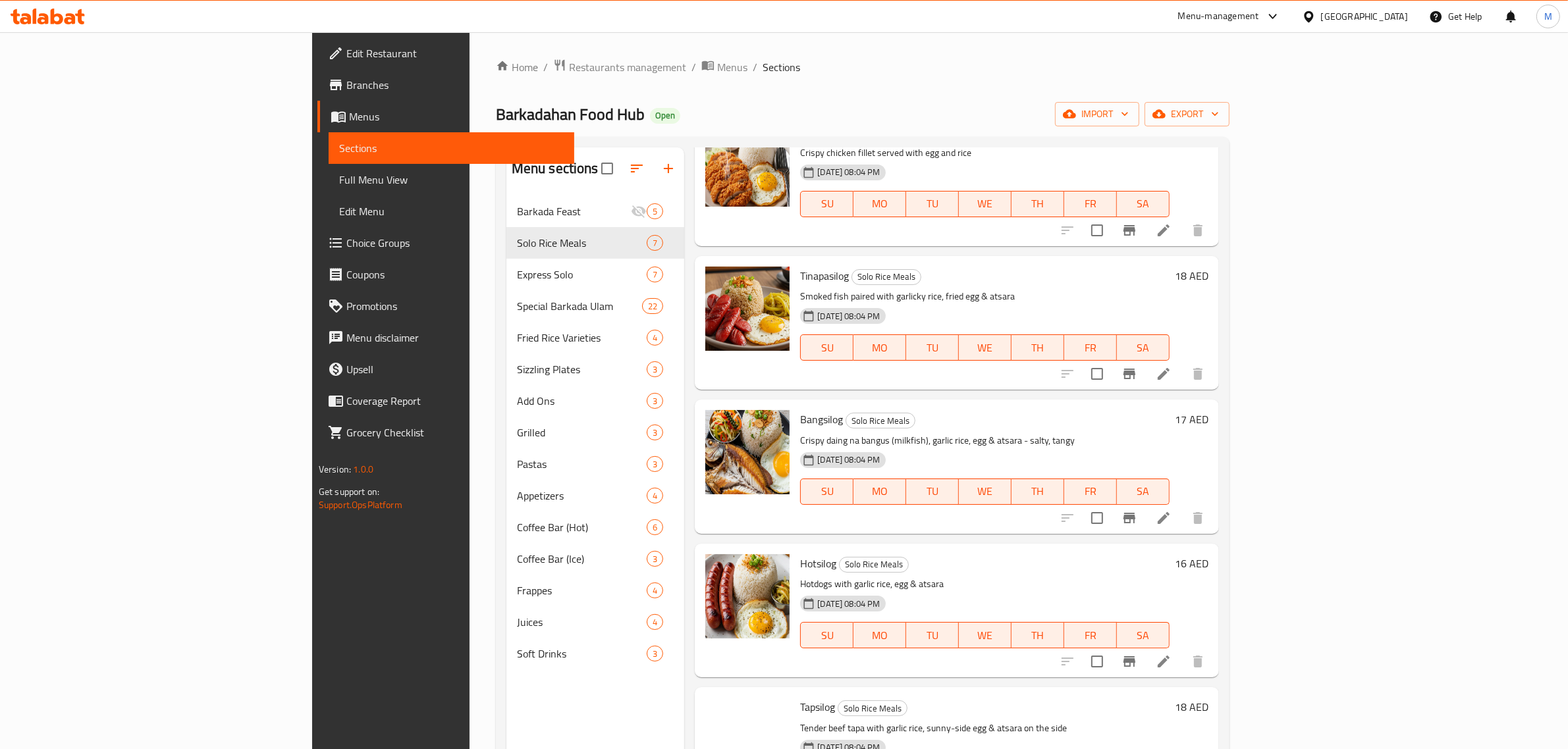
scroll to position [290, 0]
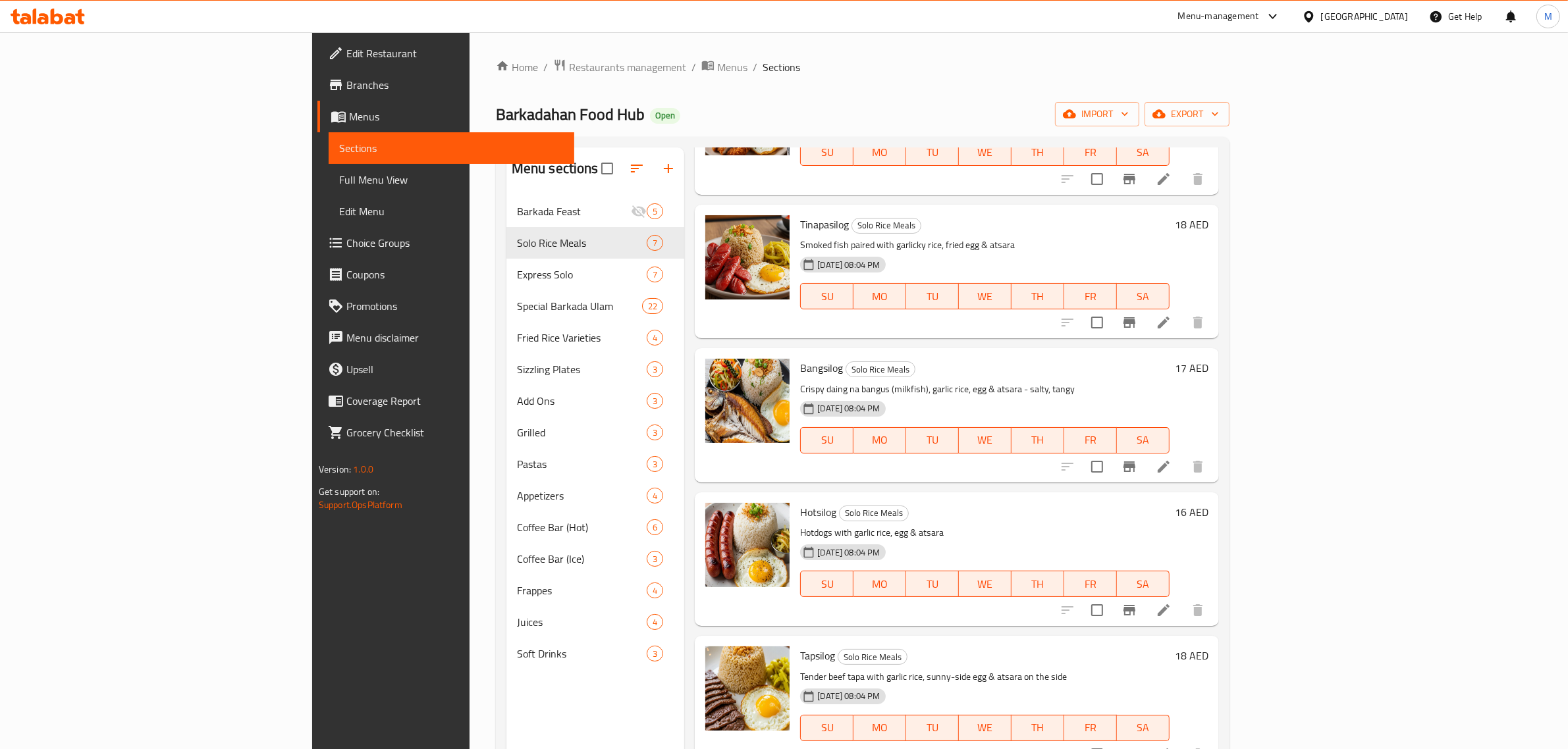
click at [1208, 359] on h6 "17 AED" at bounding box center [1192, 367] width 34 height 18
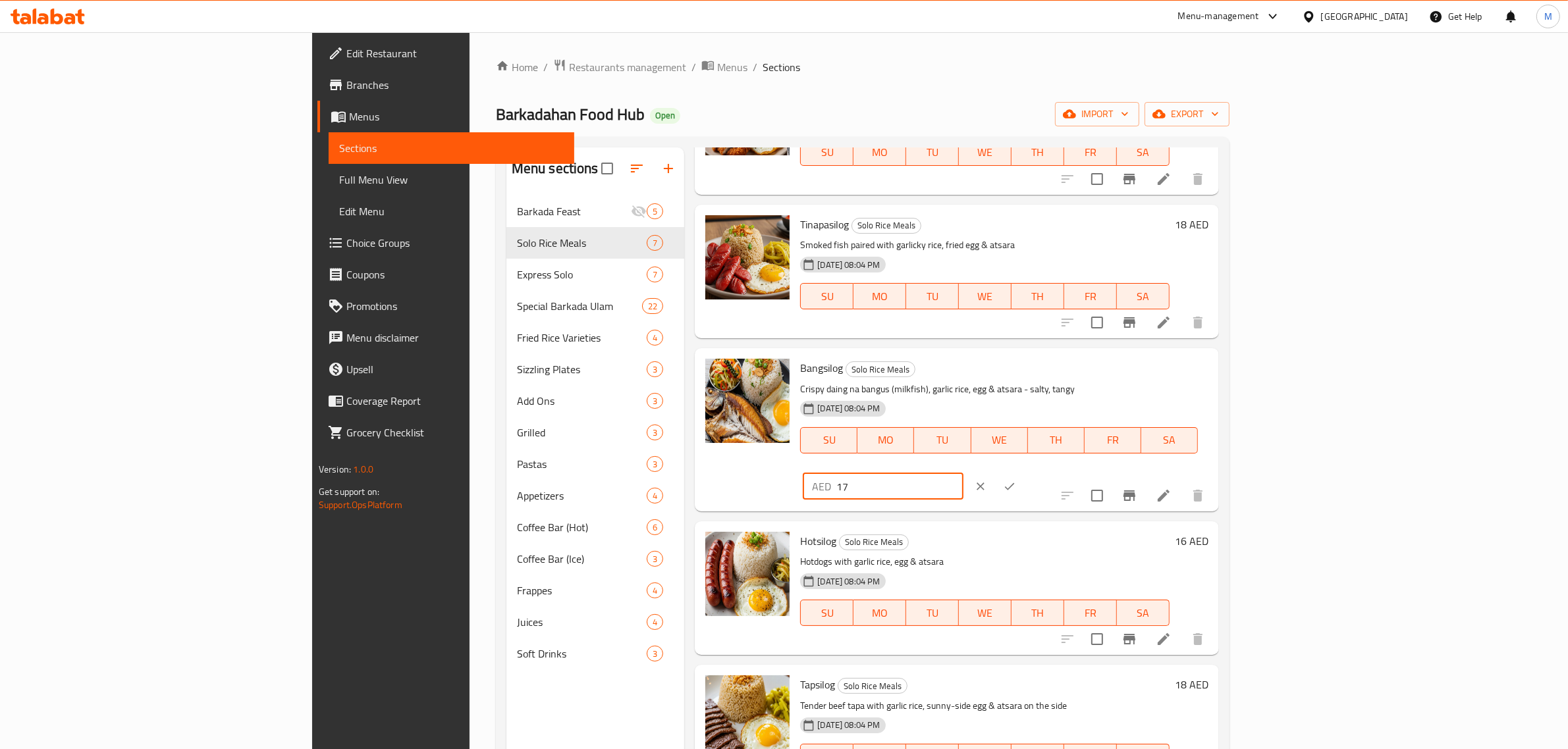
drag, startPoint x: 1364, startPoint y: 353, endPoint x: 1302, endPoint y: 365, distance: 63.2
click at [963, 473] on div "AED 17 ​" at bounding box center [883, 486] width 160 height 26
type input "18"
drag, startPoint x: 1479, startPoint y: 359, endPoint x: 1470, endPoint y: 360, distance: 9.1
click at [1016, 480] on icon "ok" at bounding box center [1009, 486] width 13 height 13
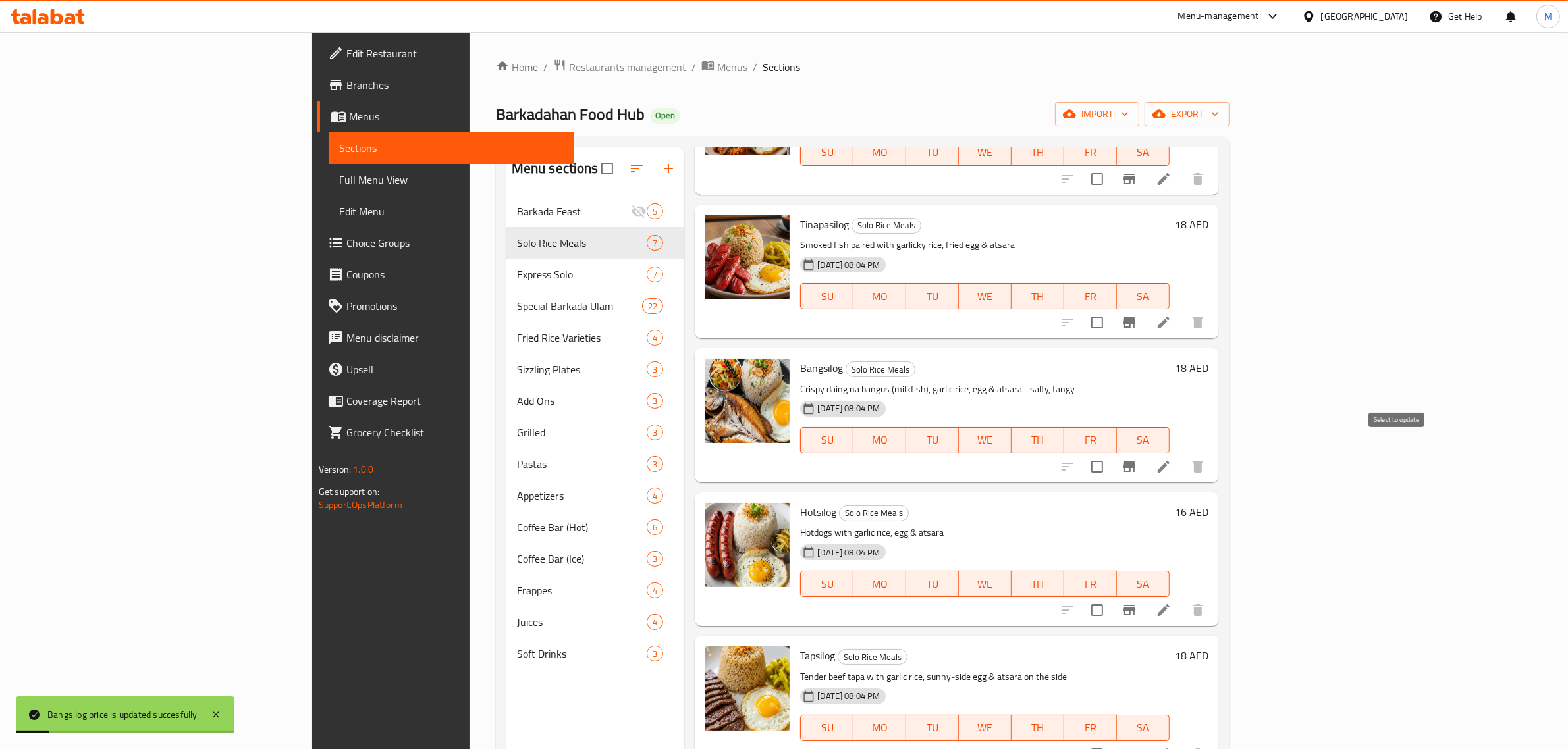
click at [1111, 453] on input "checkbox" at bounding box center [1097, 466] width 28 height 28
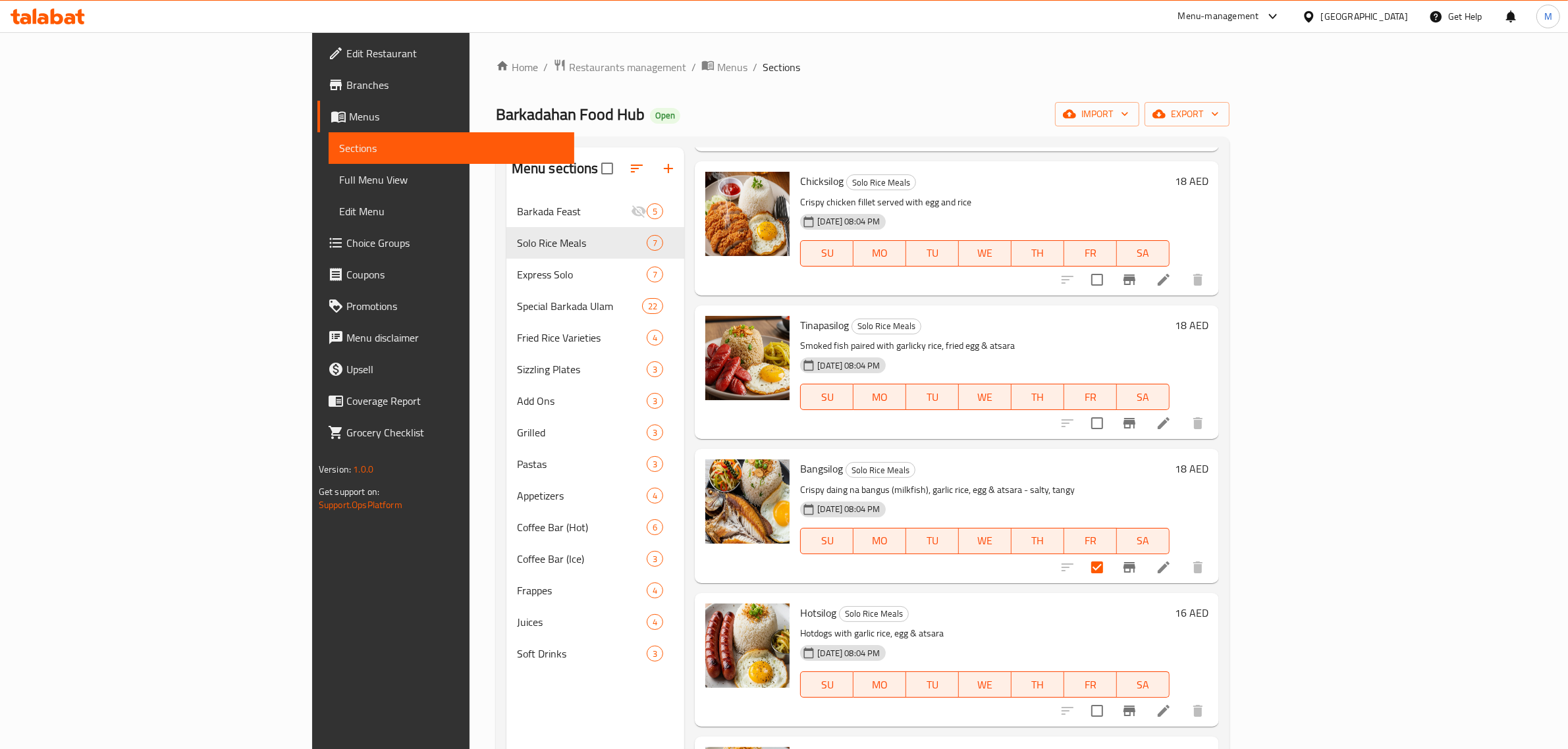
scroll to position [0, 0]
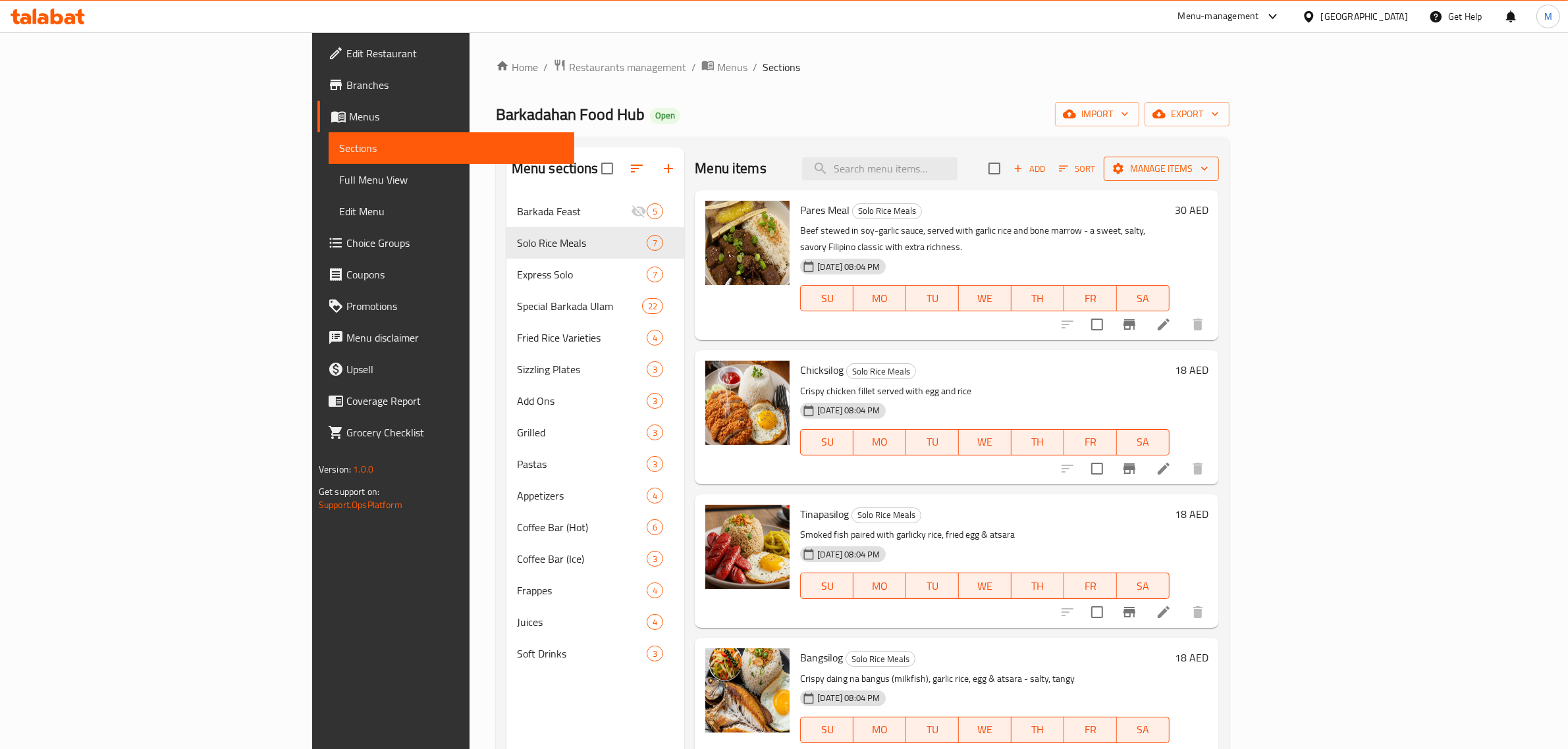
click at [1208, 175] on span "Manage items" at bounding box center [1161, 168] width 94 height 16
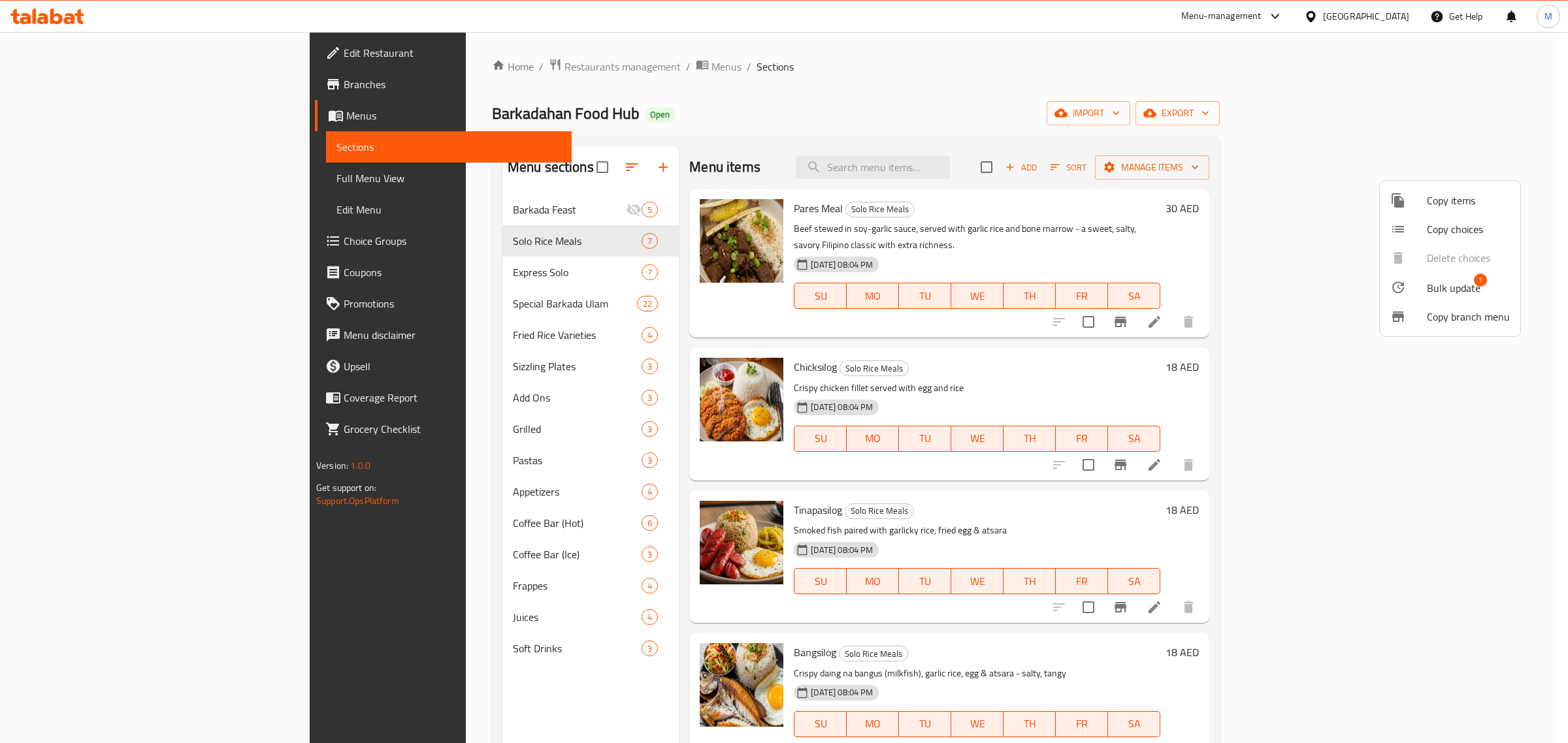
click at [1432, 291] on span "Bulk update" at bounding box center [1454, 287] width 54 height 15
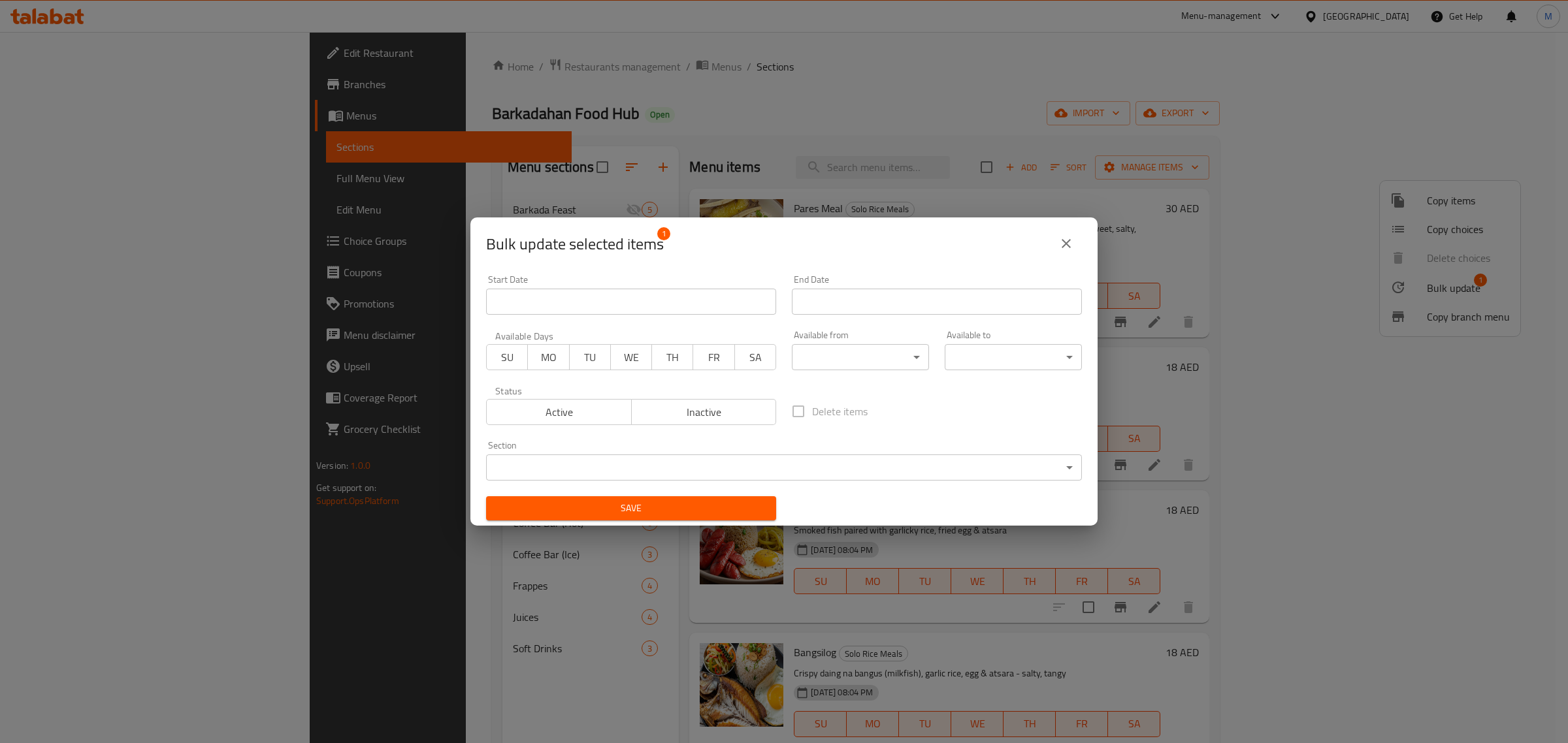
click at [778, 472] on body "​ Menu-management United Arab Emirates Get Help M Edit Restaurant Branches Menu…" at bounding box center [784, 387] width 1568 height 711
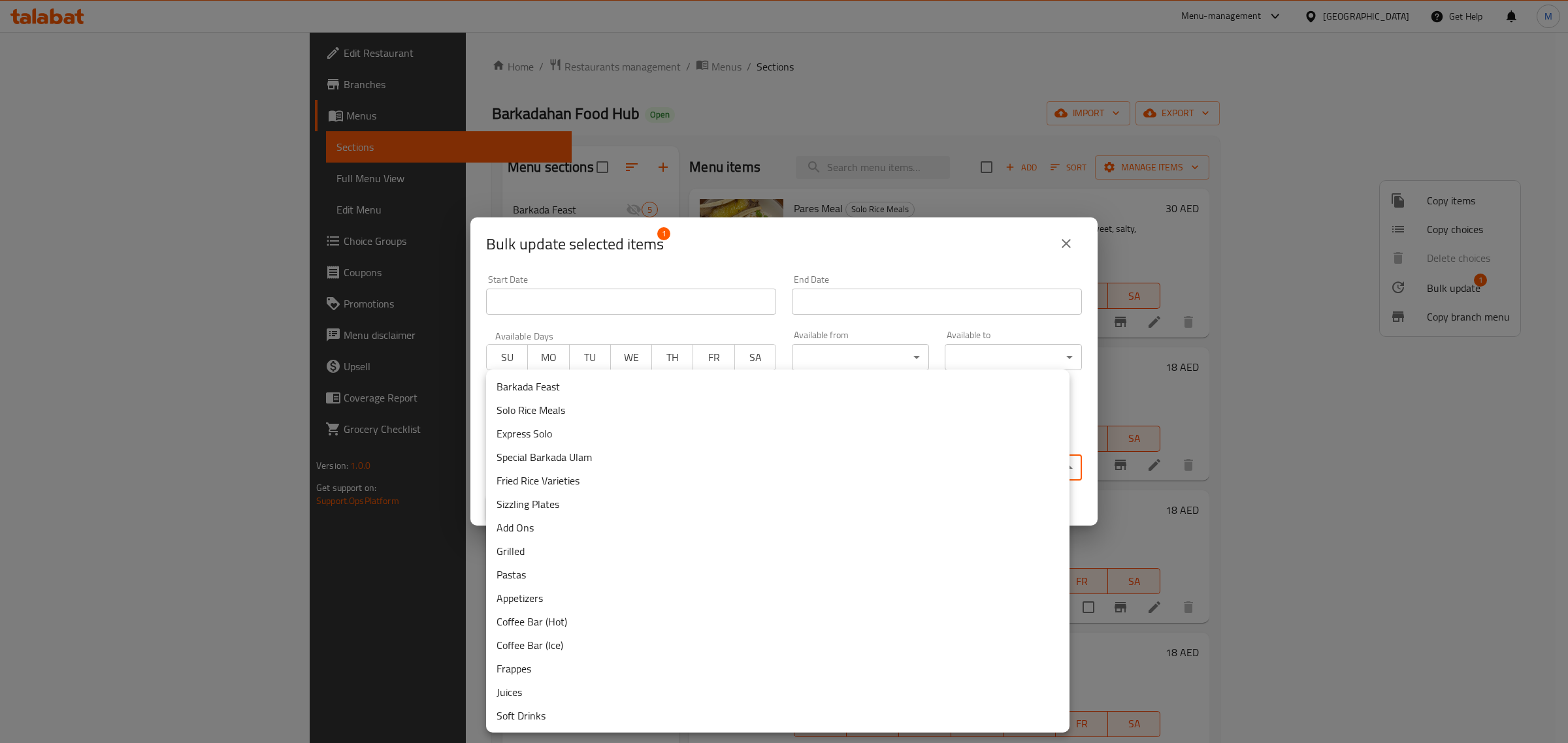
click at [563, 386] on li "Barkada Feast" at bounding box center [778, 386] width 584 height 23
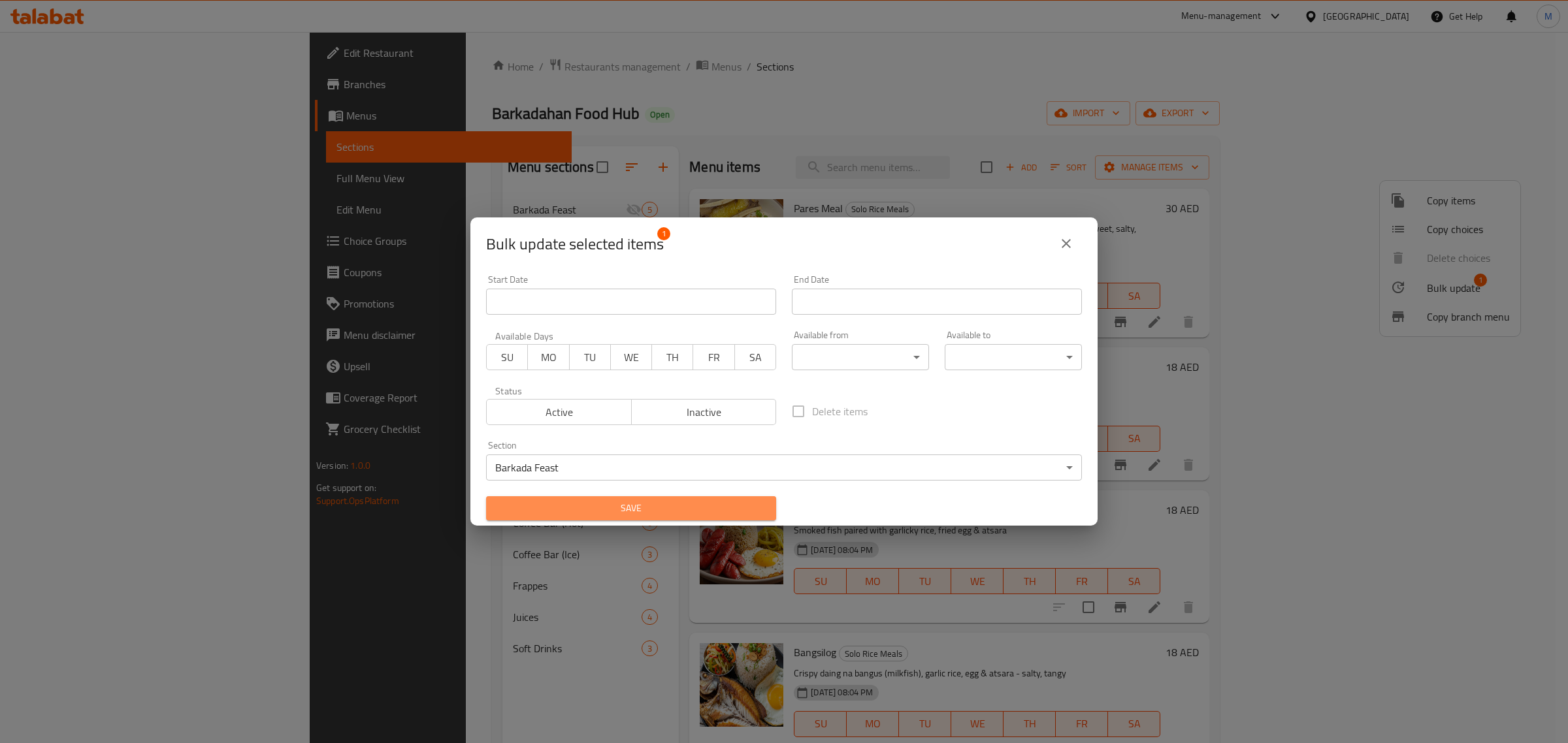
click at [686, 498] on button "Save" at bounding box center [631, 508] width 290 height 24
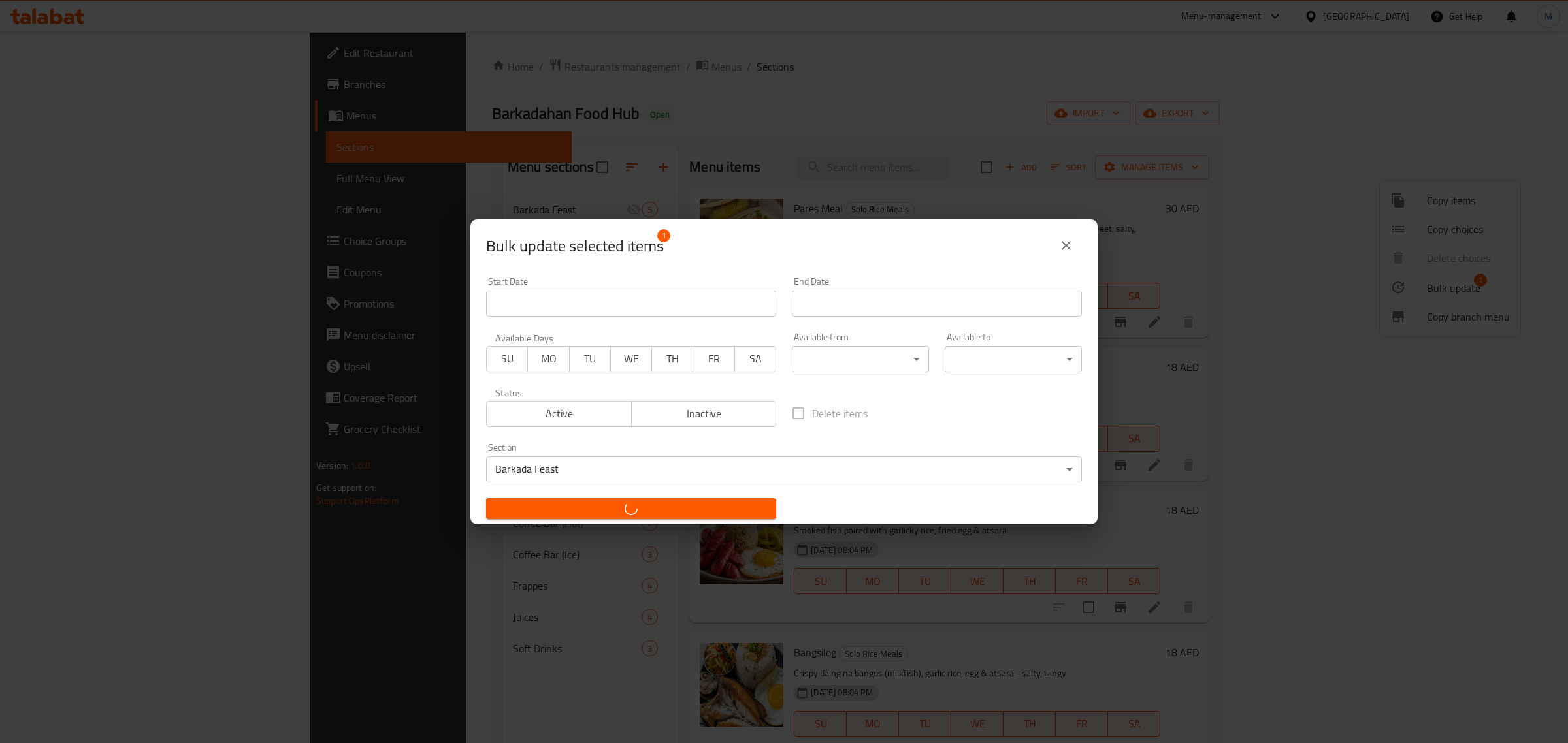
checkbox input "false"
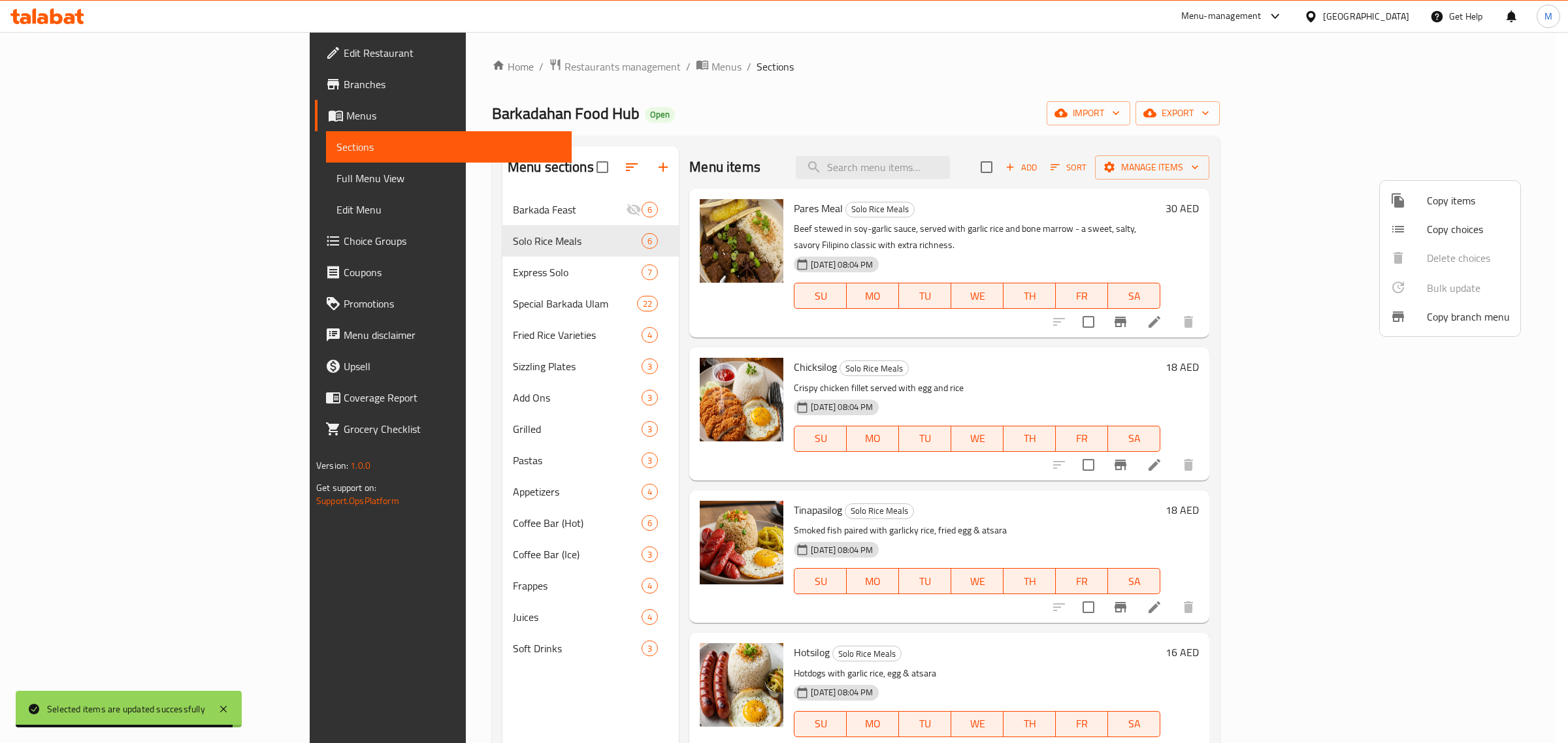
click at [739, 632] on div at bounding box center [784, 371] width 1568 height 743
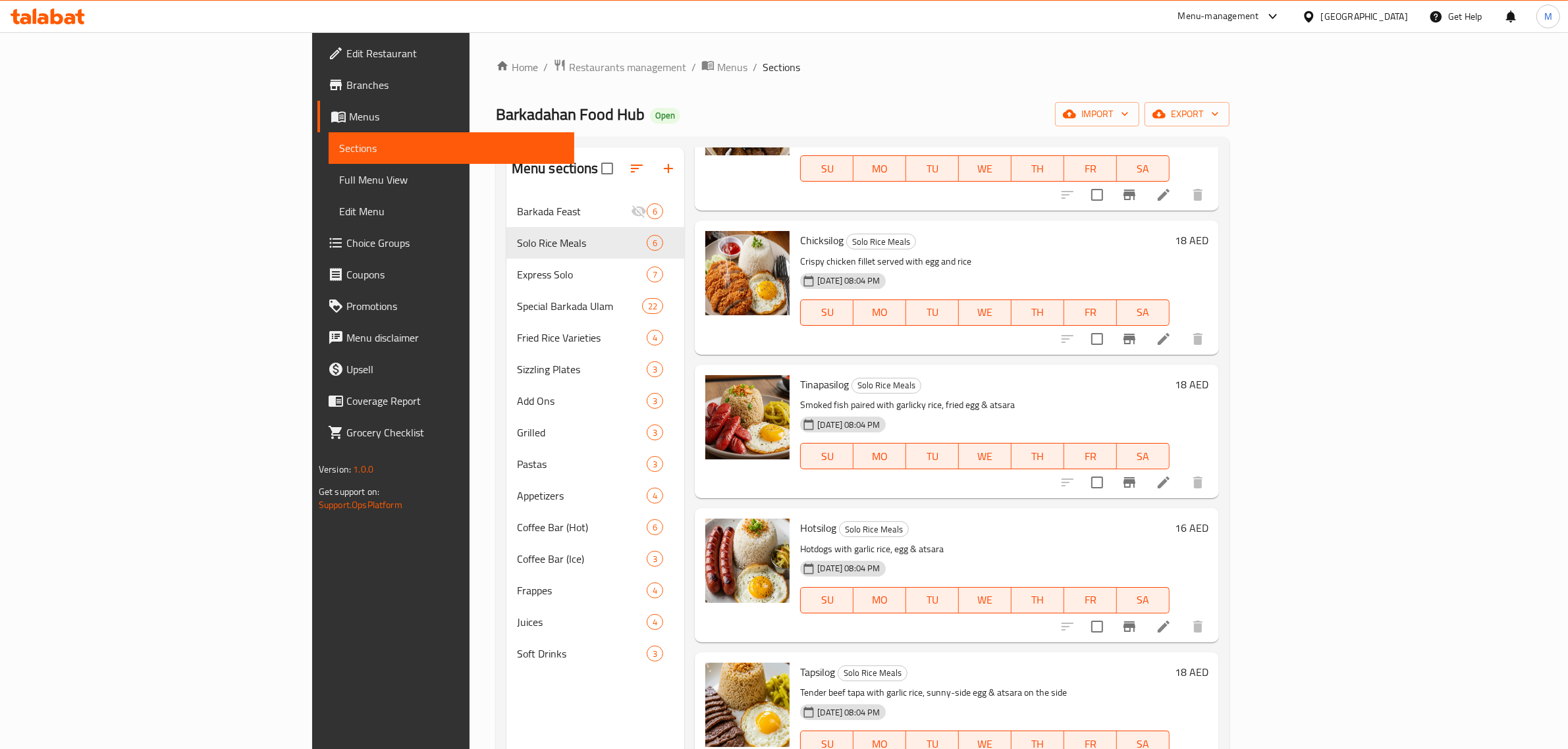
scroll to position [145, 0]
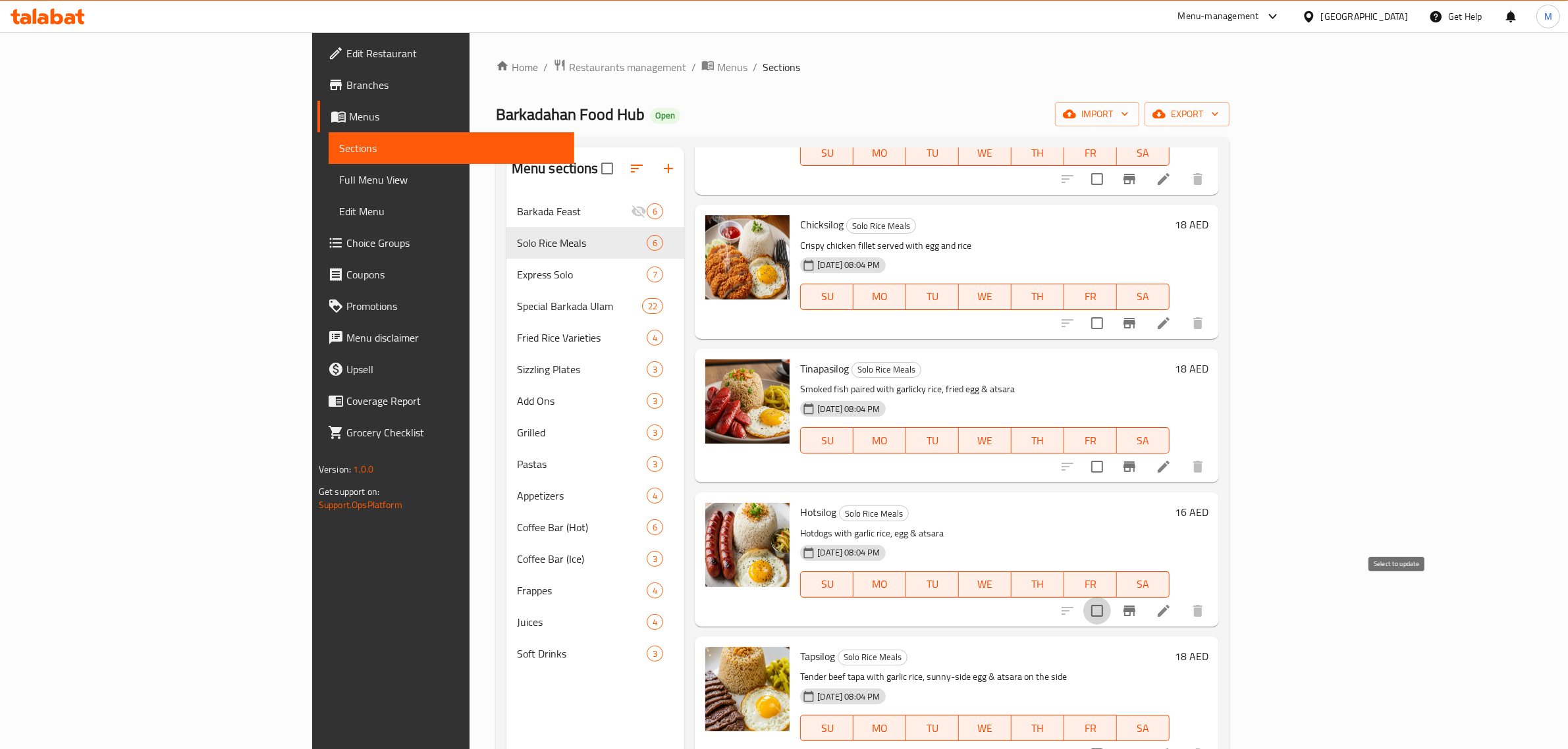
drag, startPoint x: 1397, startPoint y: 590, endPoint x: 1391, endPoint y: 589, distance: 6.1
click at [1111, 597] on input "checkbox" at bounding box center [1097, 610] width 28 height 28
checkbox input "true"
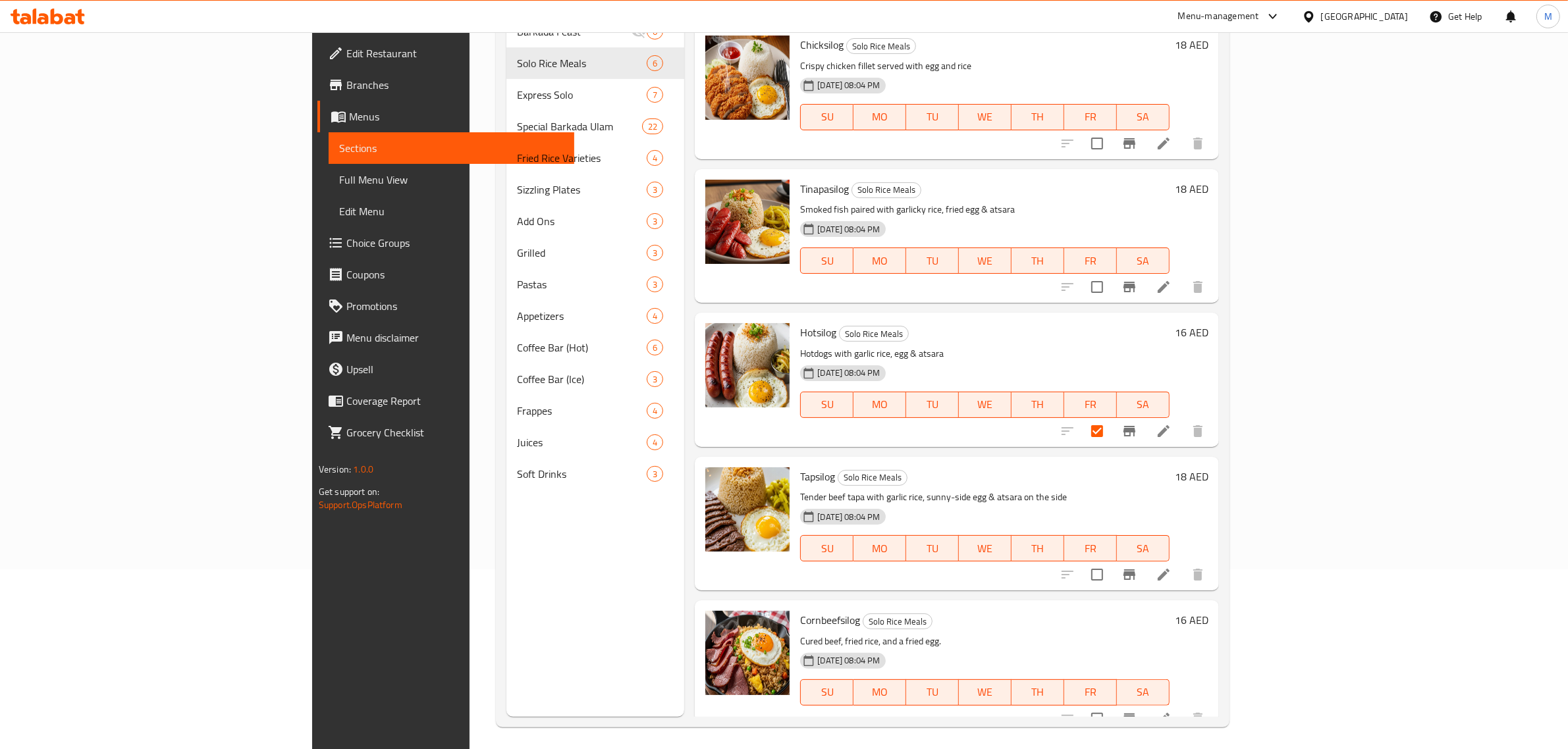
scroll to position [185, 0]
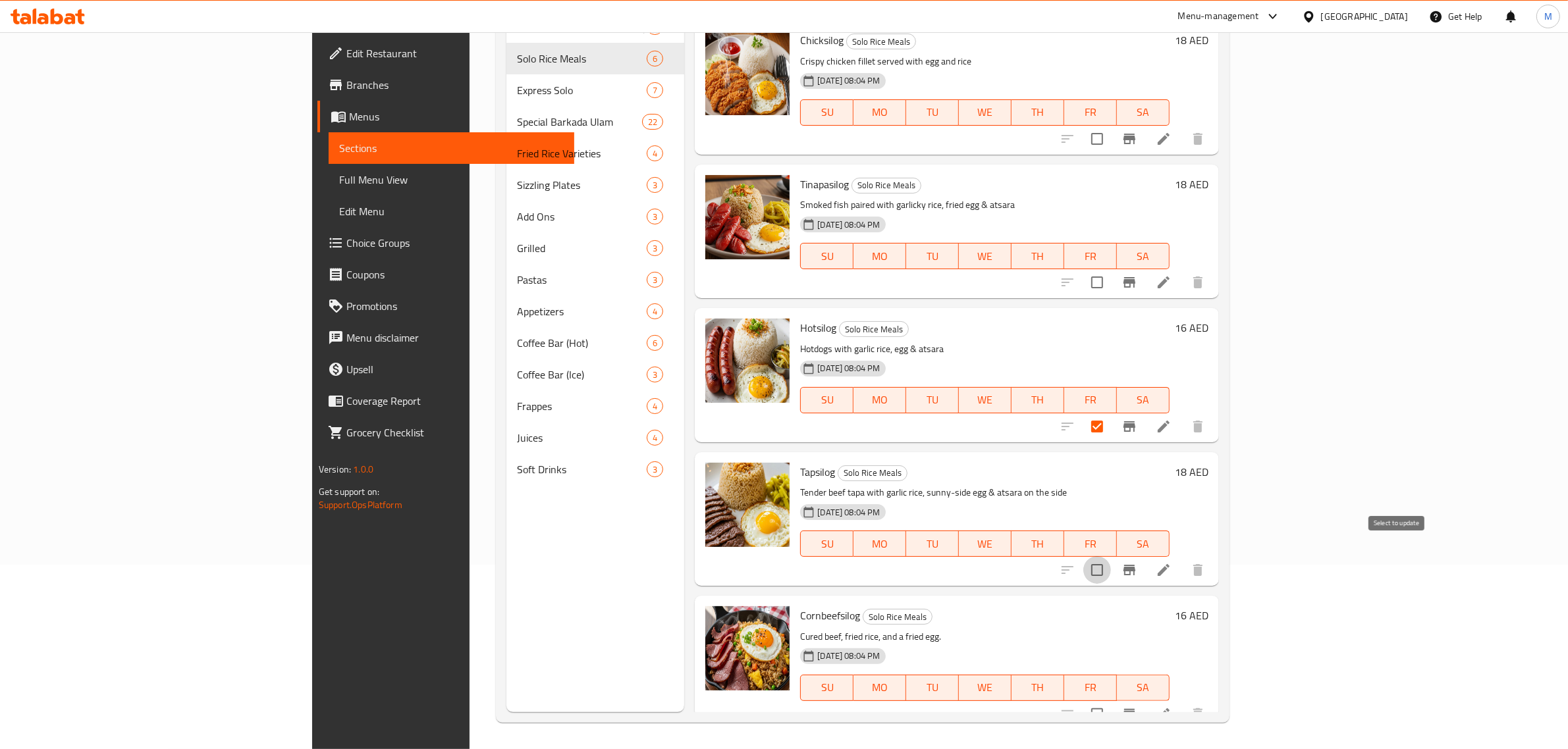
click at [1111, 556] on input "checkbox" at bounding box center [1097, 570] width 28 height 28
checkbox input "true"
click at [1111, 700] on input "checkbox" at bounding box center [1097, 714] width 28 height 28
checkbox input "true"
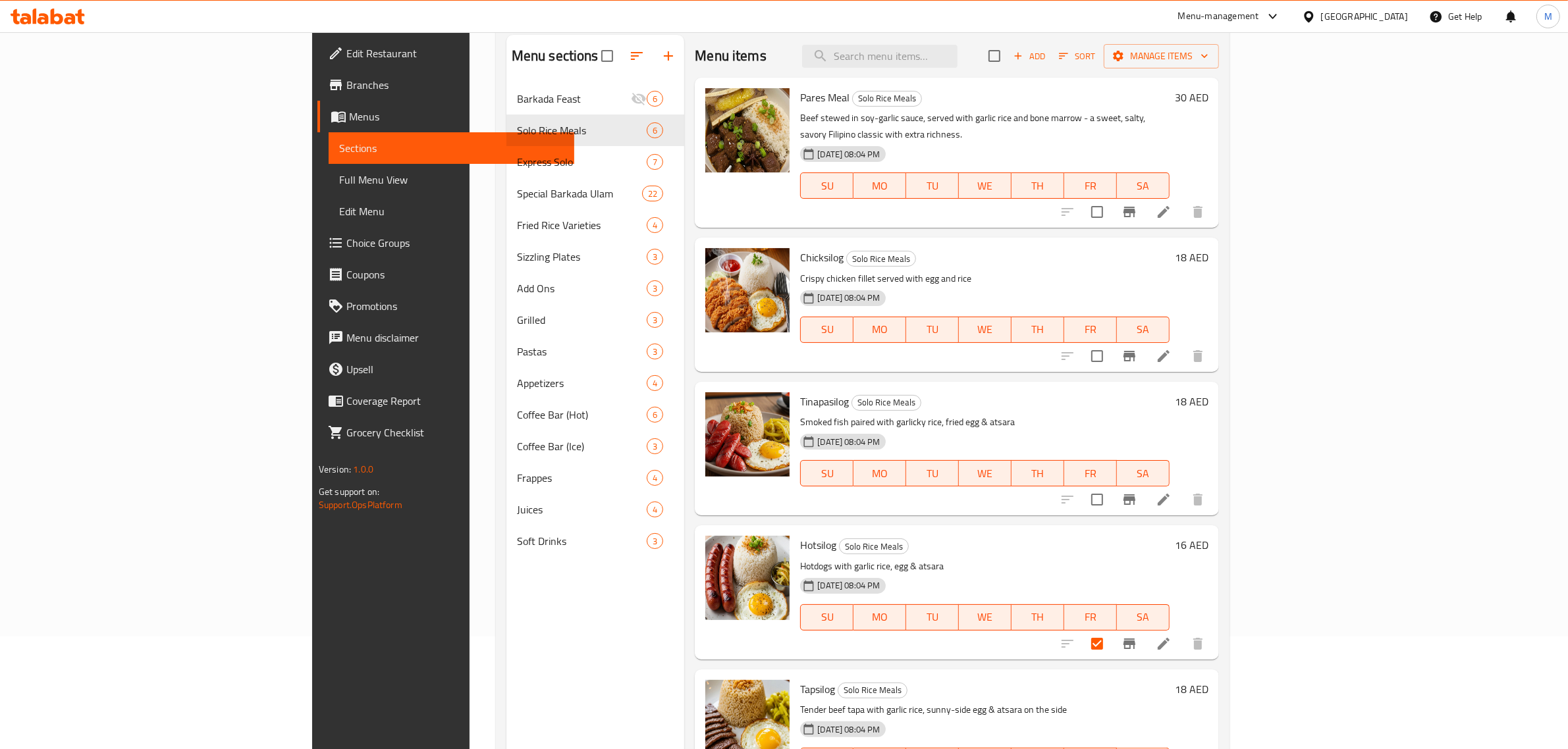
scroll to position [0, 0]
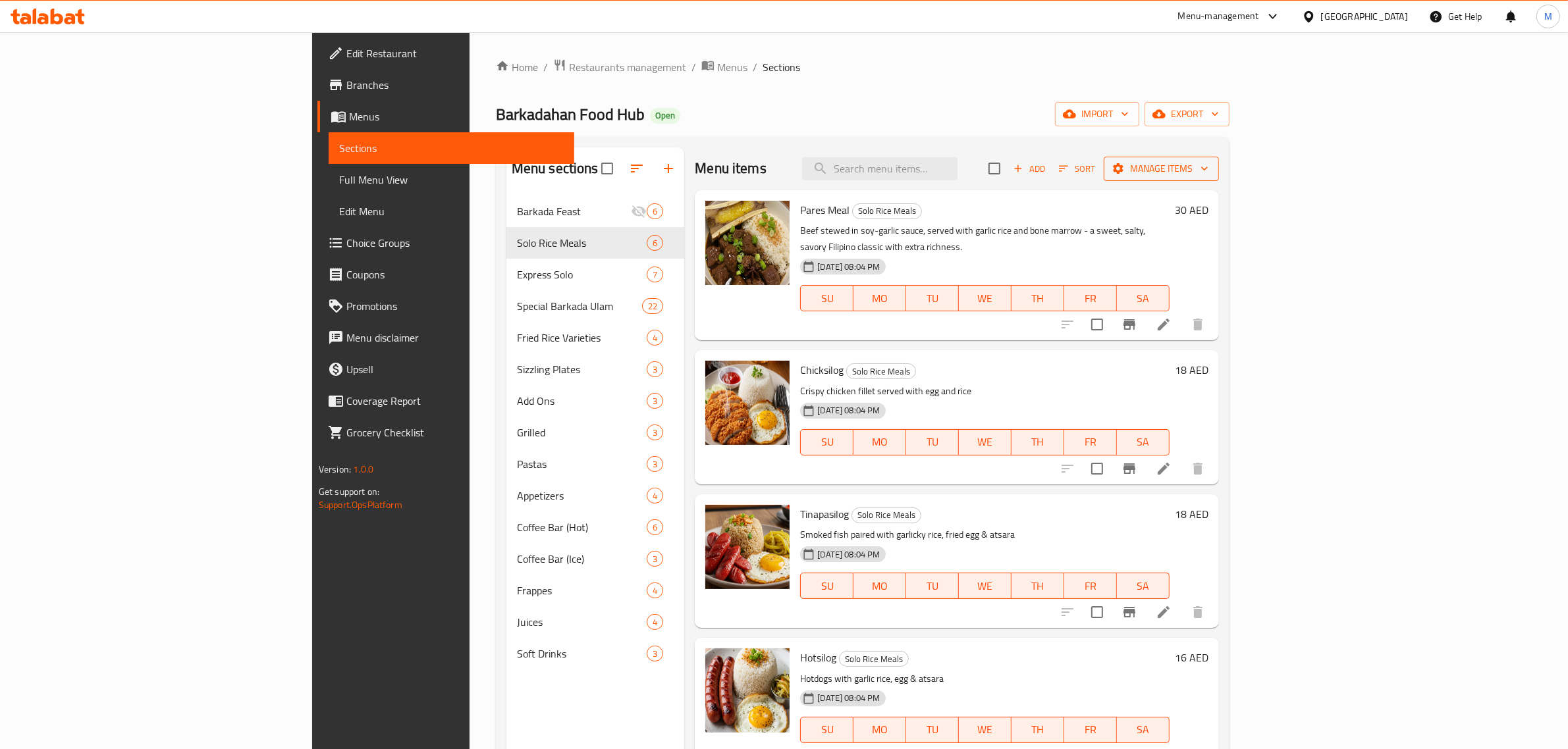
click at [1208, 177] on span "Manage items" at bounding box center [1161, 168] width 94 height 16
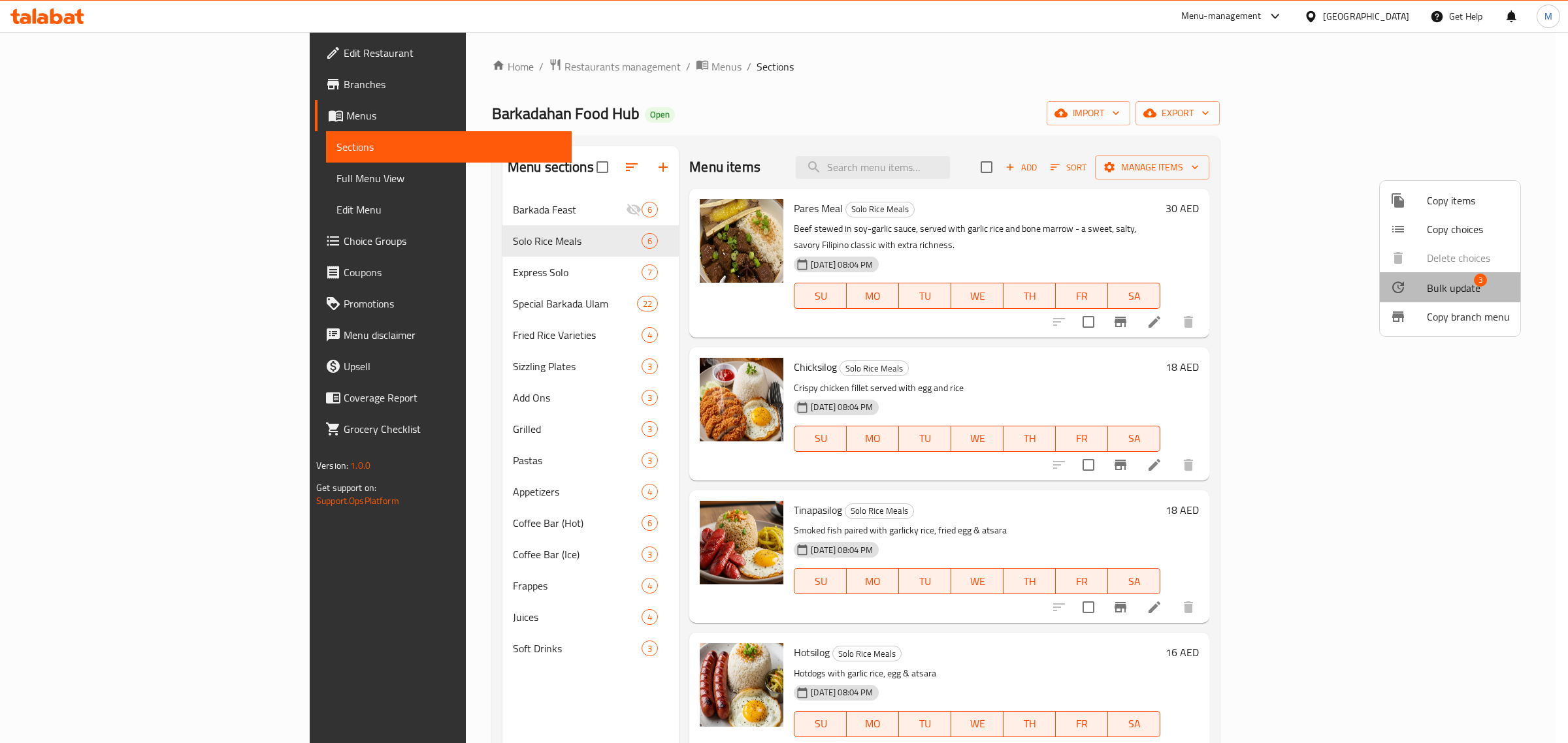
click at [1434, 282] on span "Bulk update" at bounding box center [1454, 287] width 54 height 15
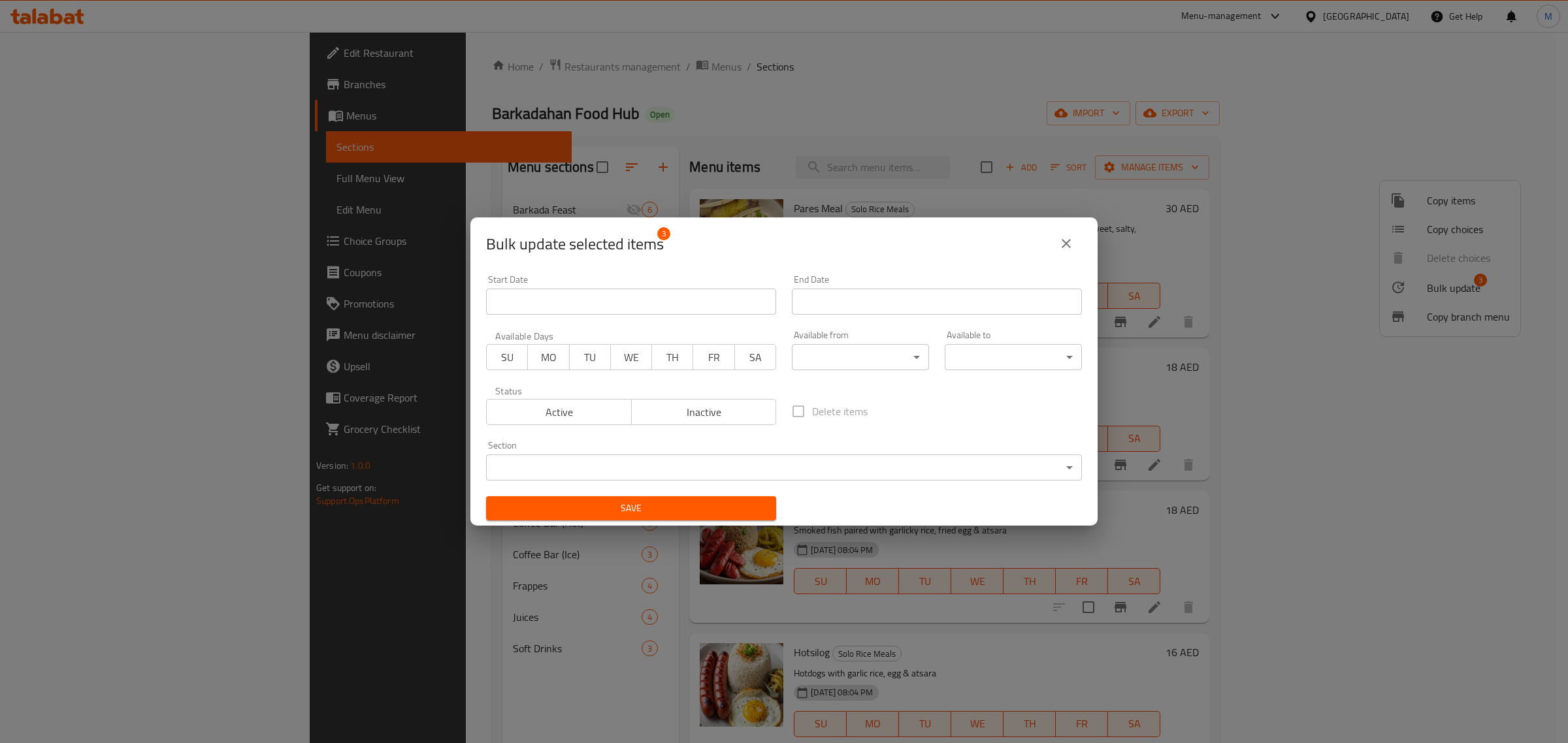
click at [831, 464] on body "​ Menu-management United Arab Emirates Get Help M Edit Restaurant Branches Menu…" at bounding box center [784, 387] width 1568 height 711
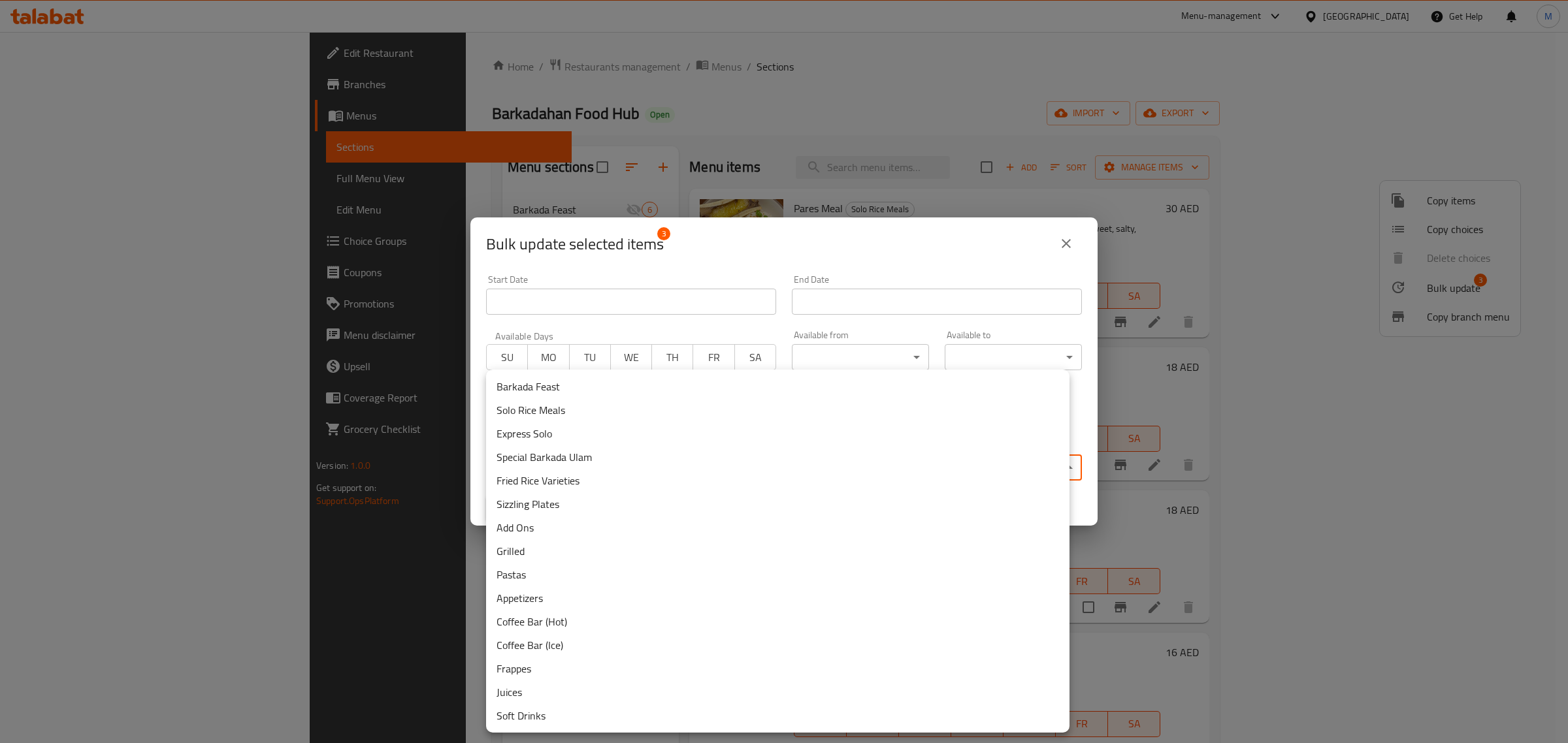
click at [542, 380] on li "Barkada Feast" at bounding box center [778, 386] width 584 height 23
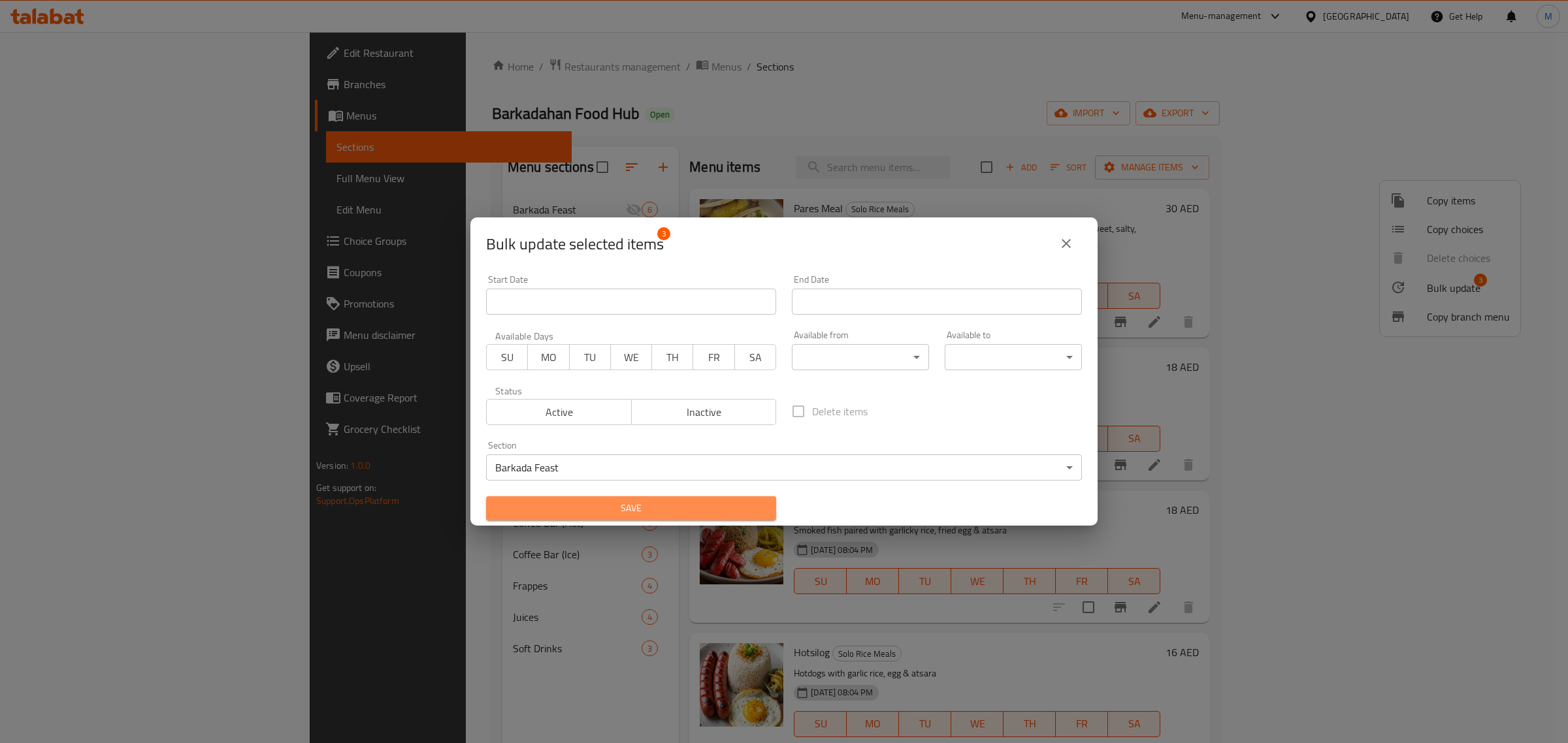
click at [636, 508] on span "Save" at bounding box center [631, 508] width 269 height 16
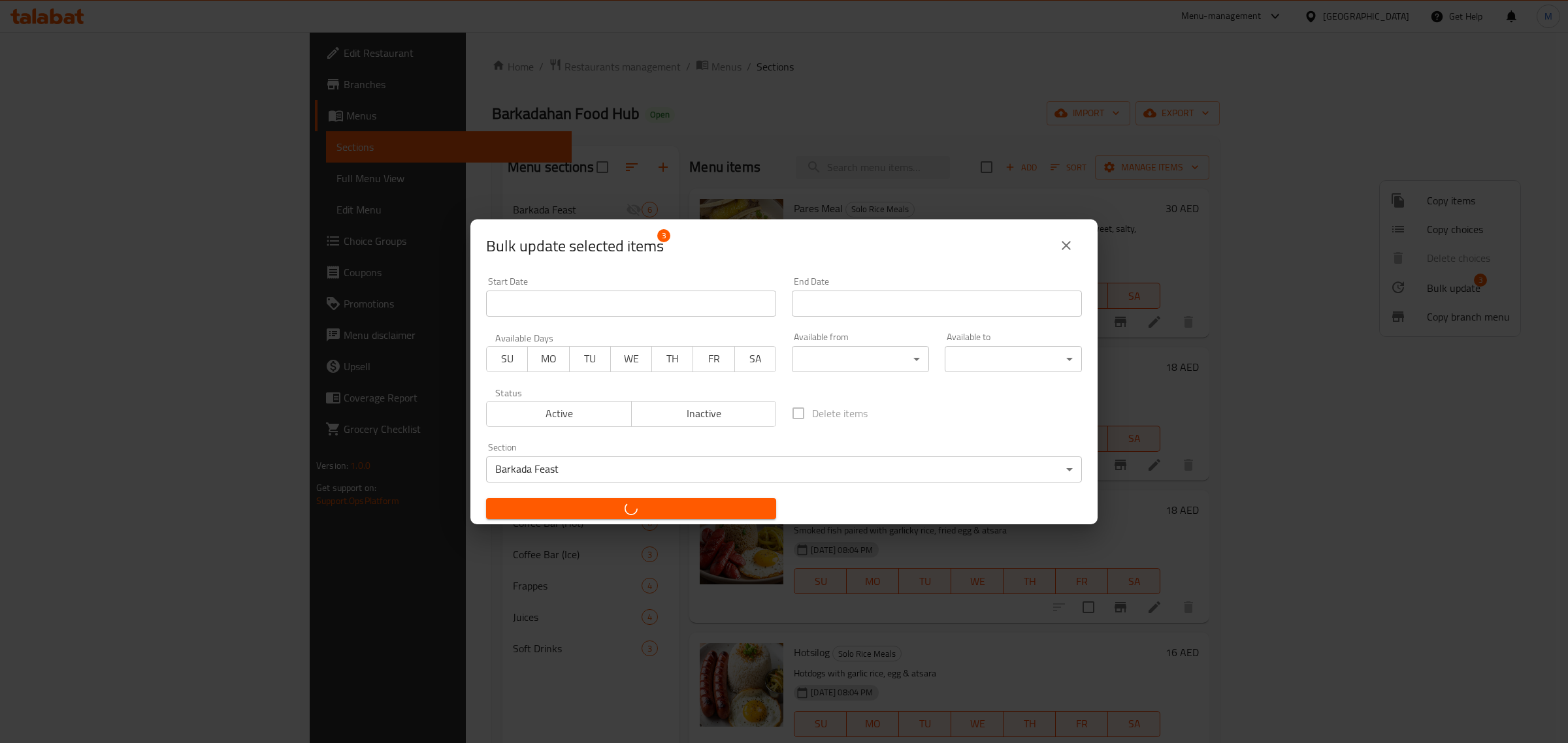
checkbox input "false"
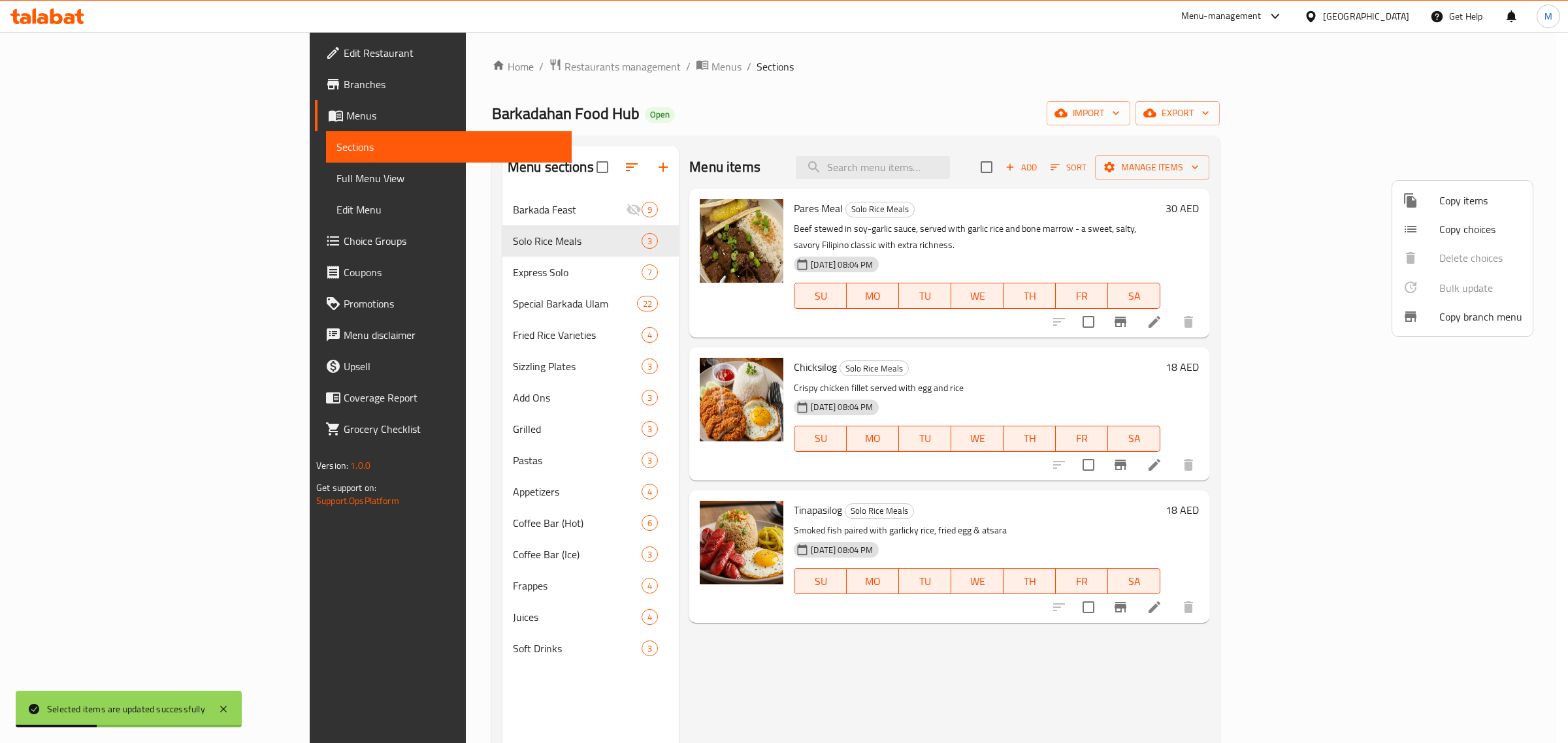
click at [513, 213] on div at bounding box center [784, 371] width 1568 height 743
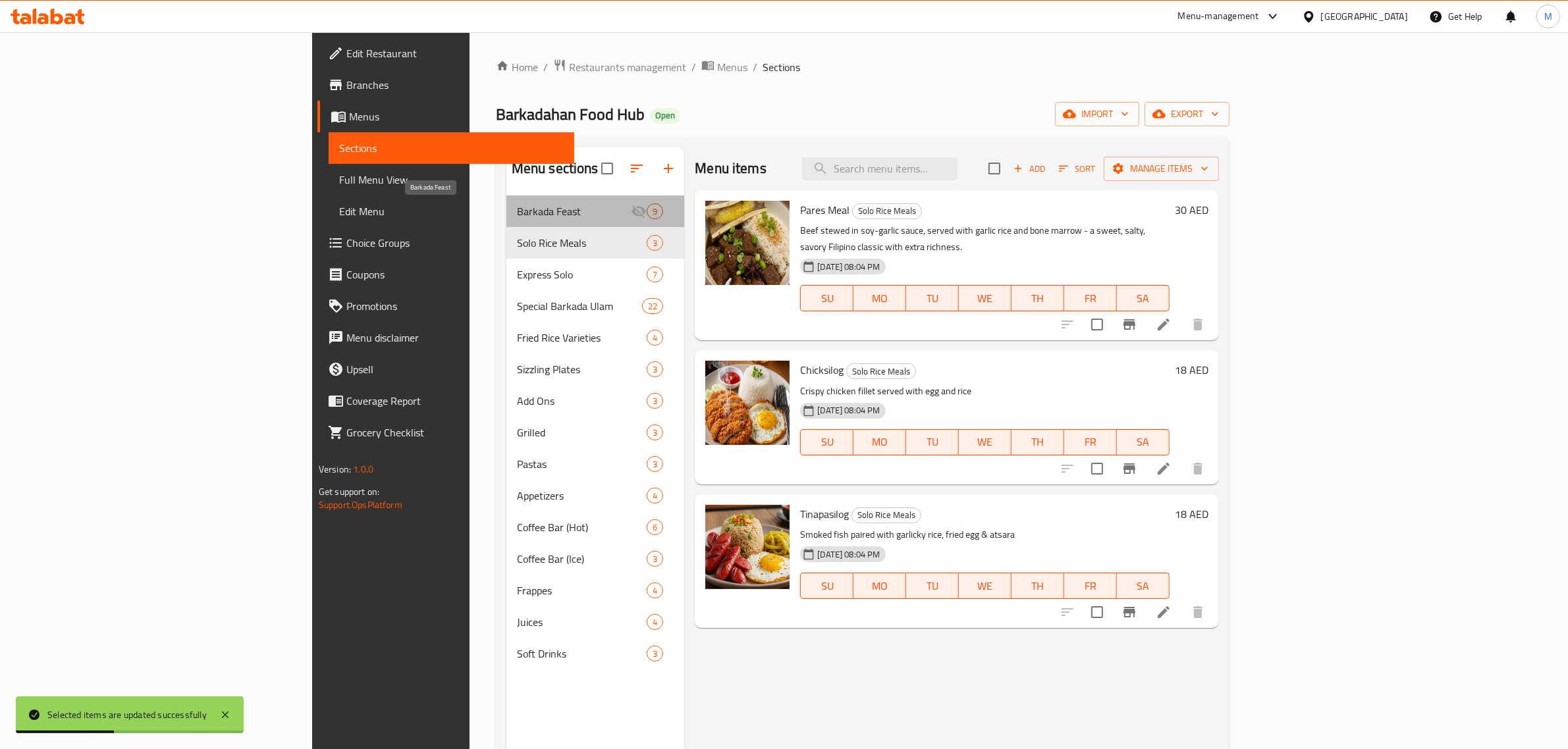
click at [517, 215] on span "Barkada Feast" at bounding box center [574, 211] width 114 height 16
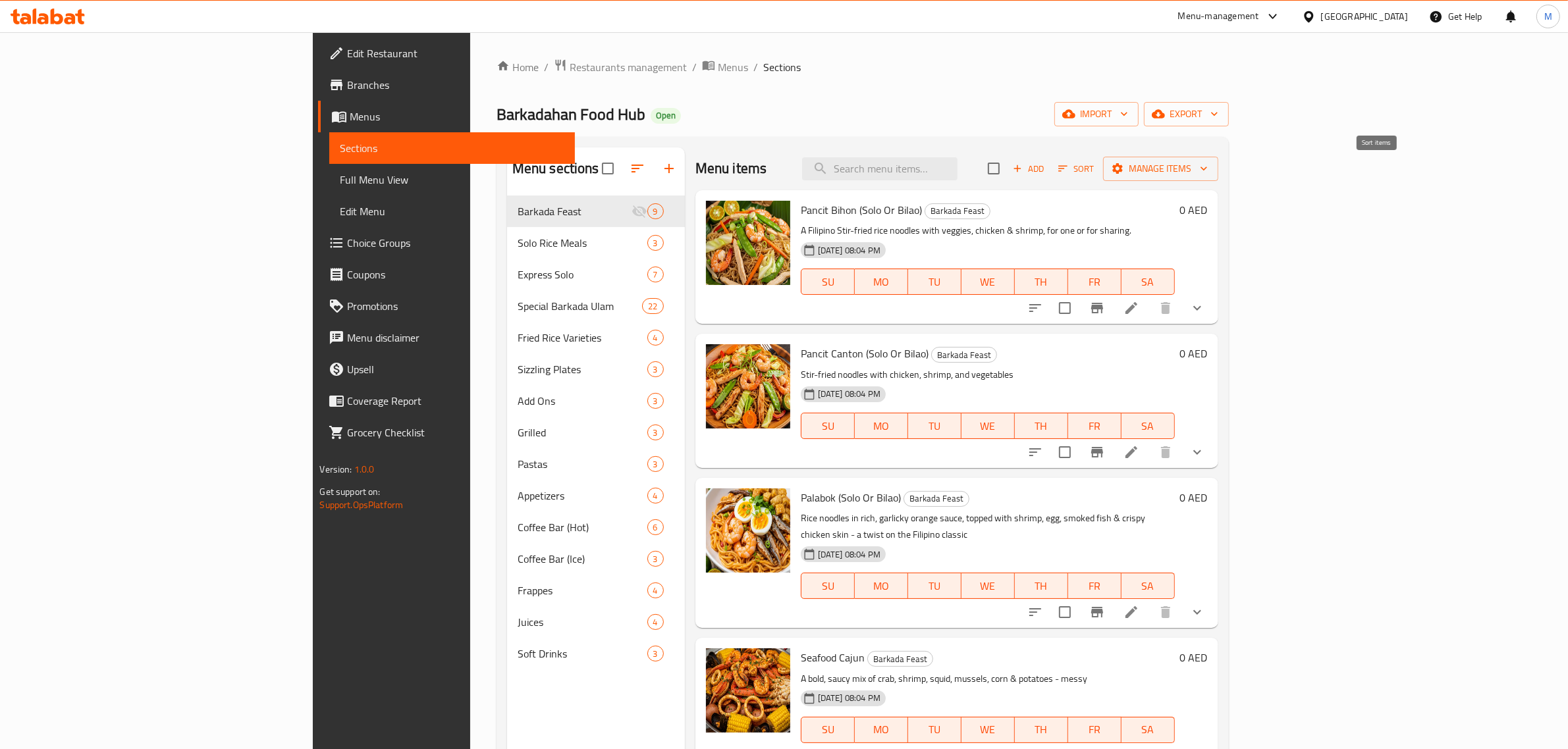
click at [1069, 166] on icon "button" at bounding box center [1063, 168] width 12 height 12
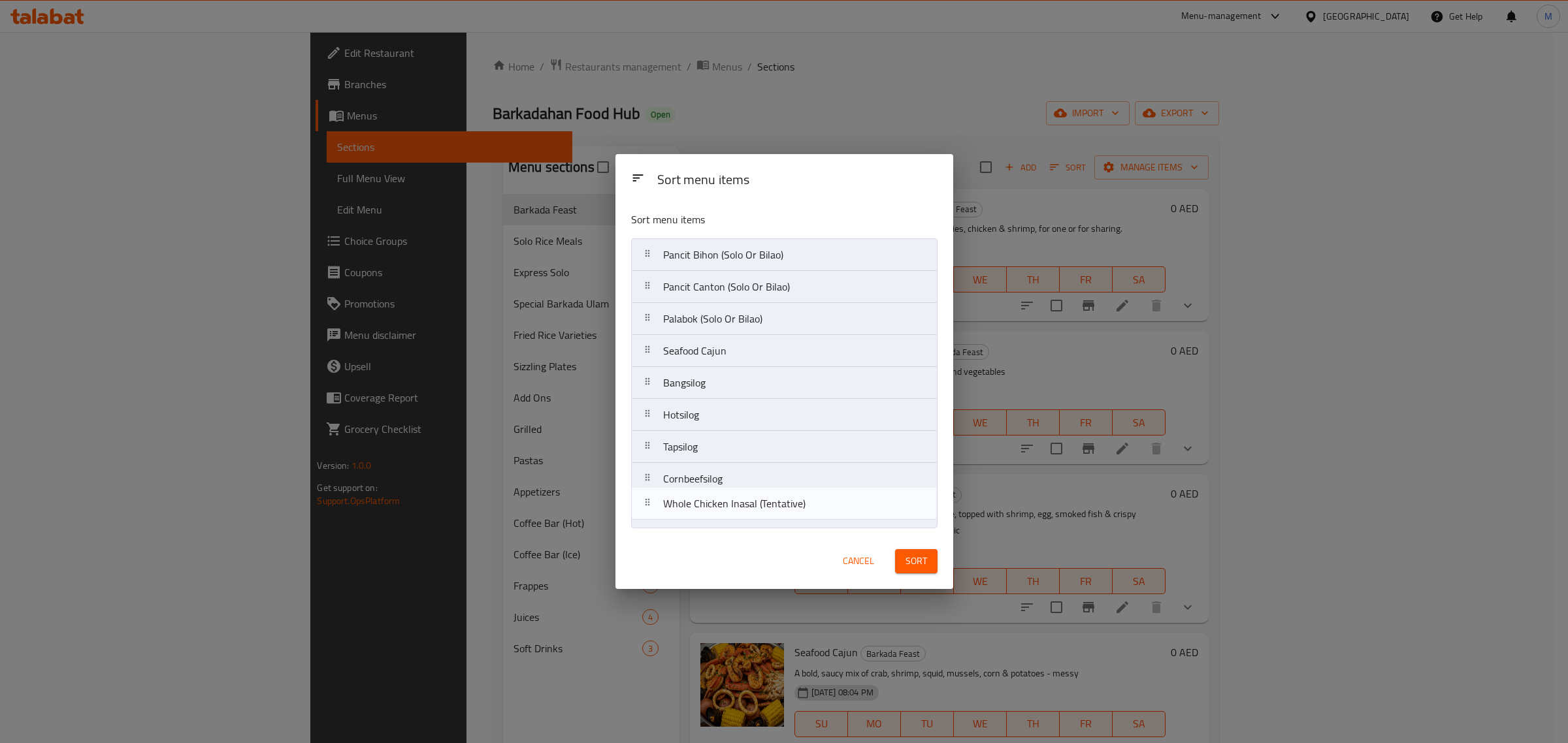
drag, startPoint x: 756, startPoint y: 384, endPoint x: 749, endPoint y: 530, distance: 146.2
click at [753, 522] on nav "Pancit Bihon (Solo Or Bilao) Pancit Canton (Solo Or Bilao) Palabok (Solo Or Bil…" at bounding box center [784, 383] width 306 height 289
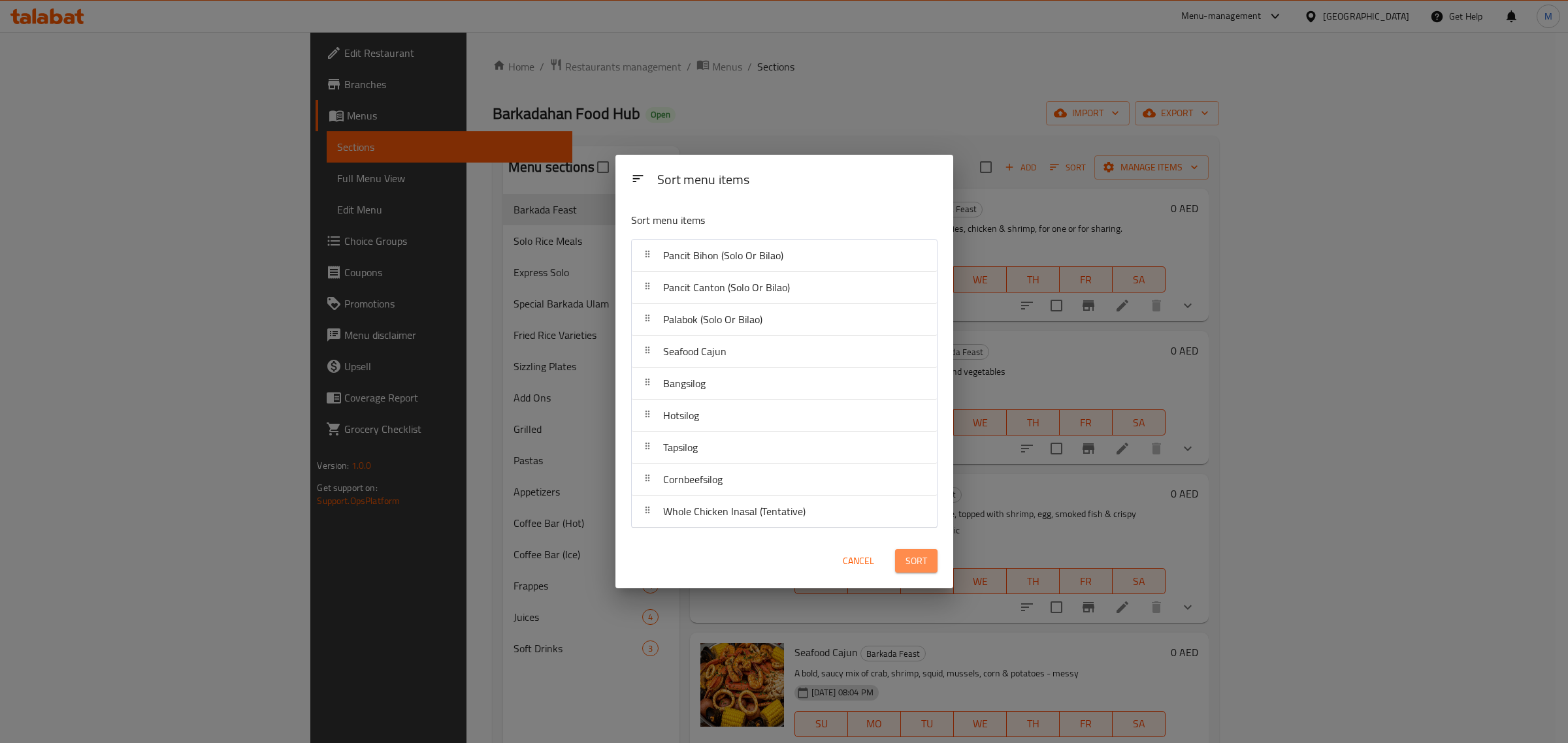
click at [917, 555] on span "Sort" at bounding box center [916, 561] width 21 height 16
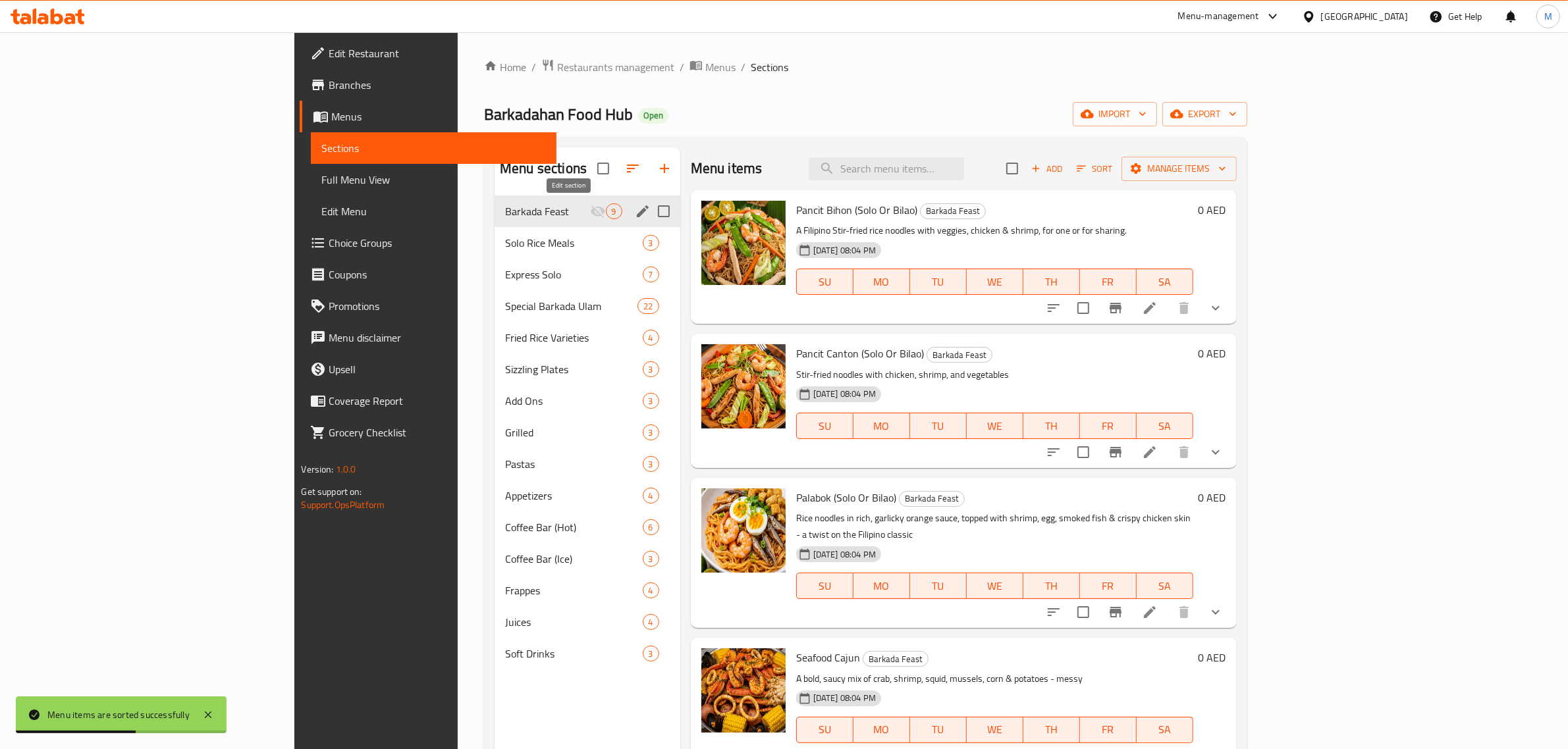
click at [635, 216] on icon "edit" at bounding box center [643, 211] width 16 height 16
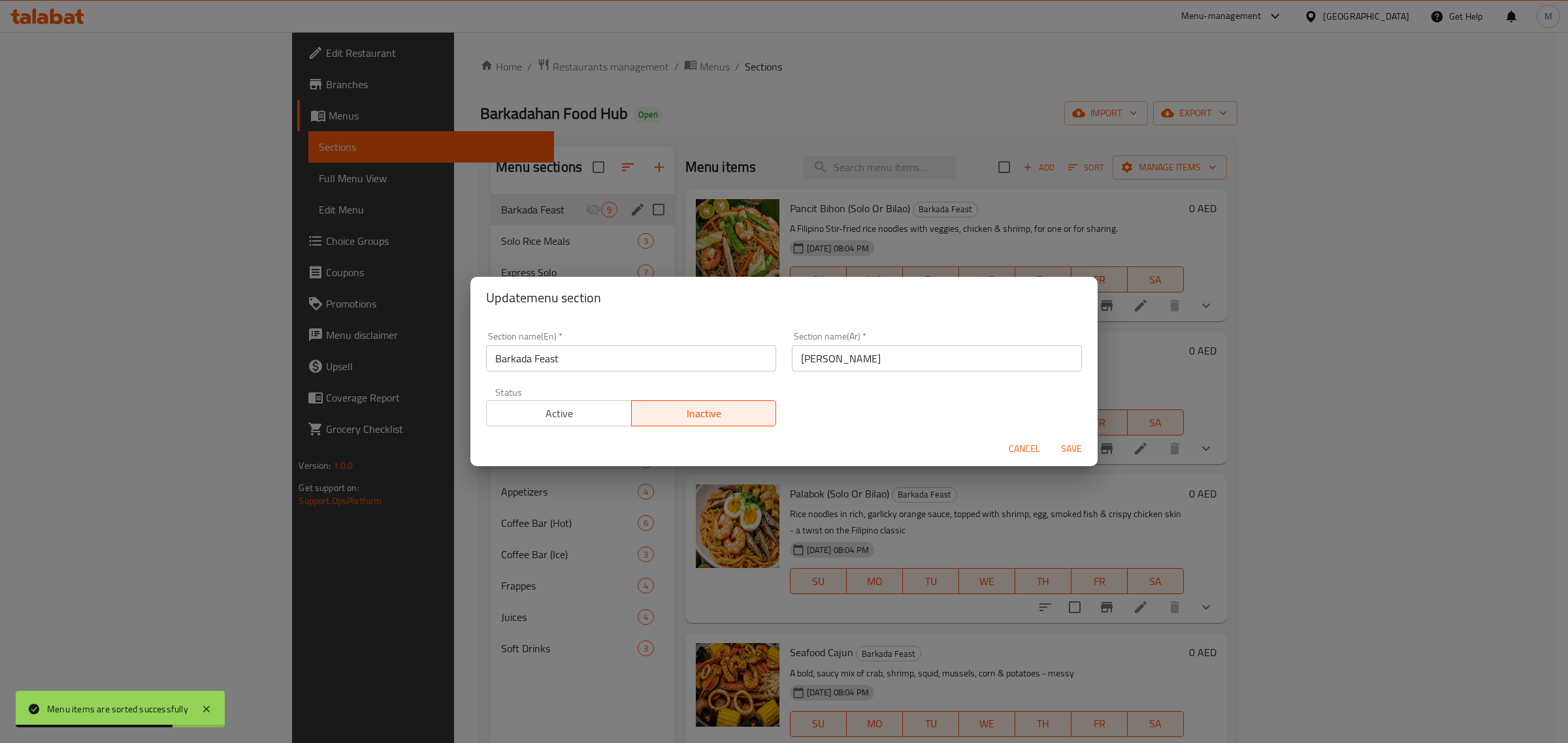
click at [566, 408] on span "Active" at bounding box center [559, 413] width 134 height 19
click at [1067, 443] on span "Save" at bounding box center [1071, 449] width 32 height 16
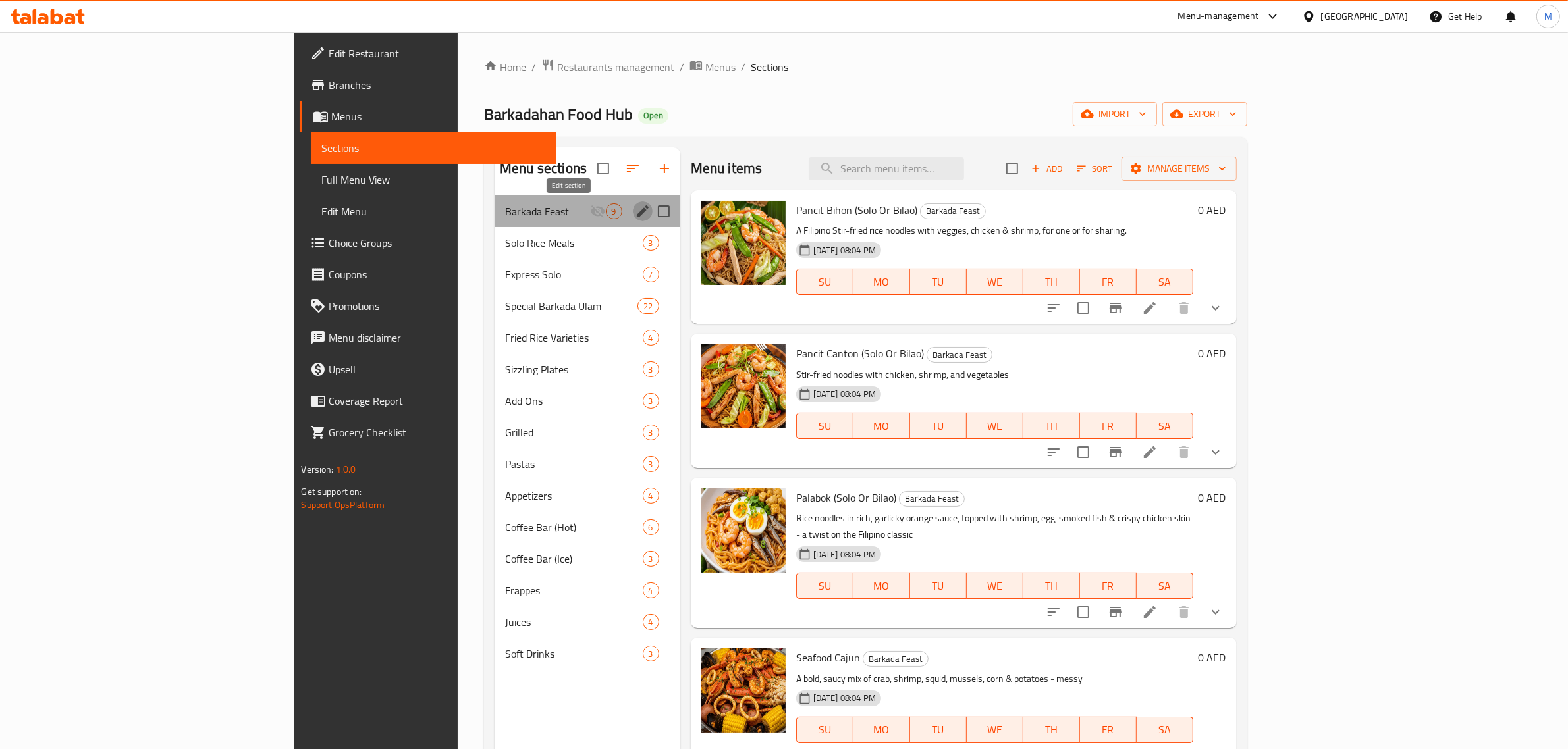
click at [635, 215] on icon "edit" at bounding box center [643, 211] width 16 height 16
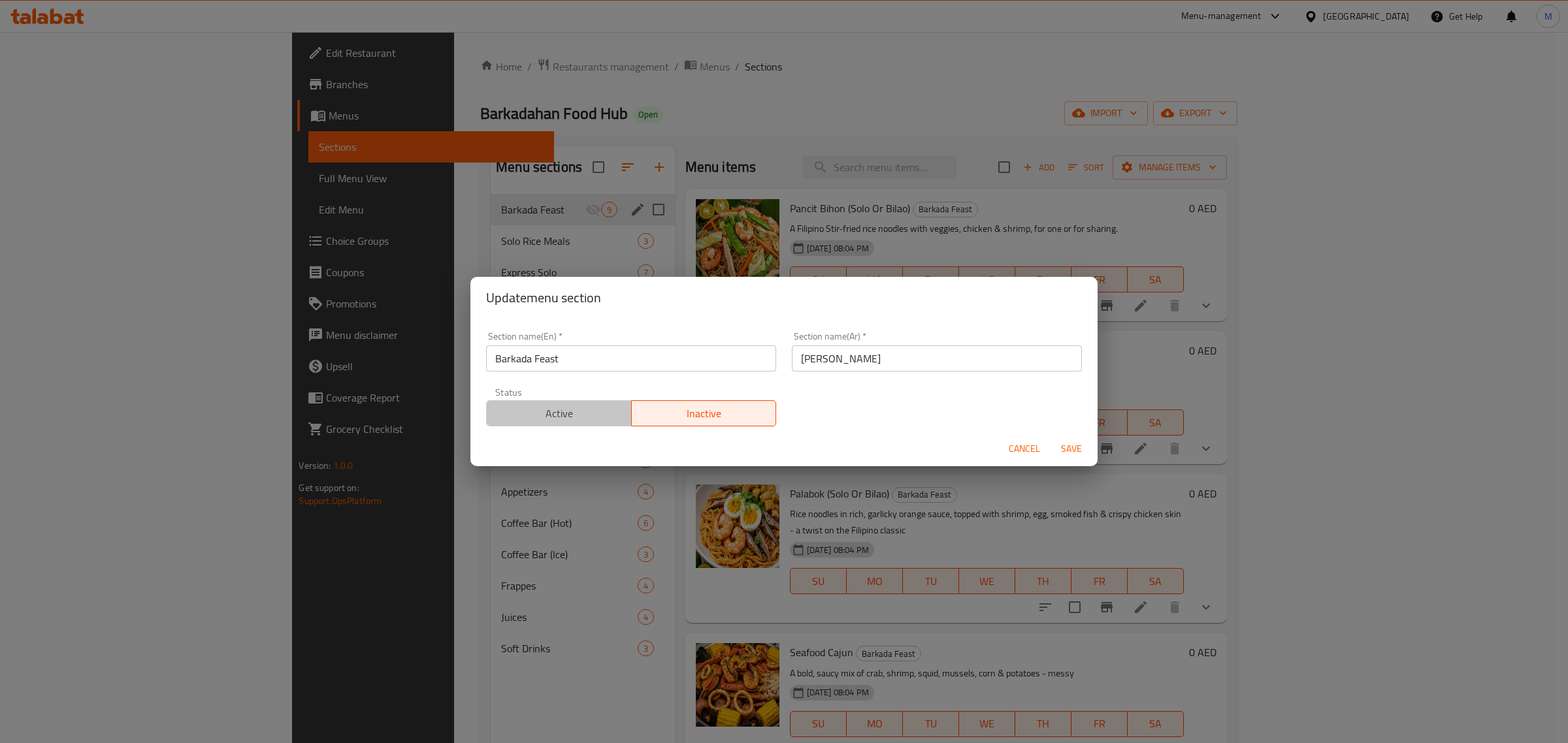
click at [580, 424] on button "Active" at bounding box center [559, 413] width 146 height 26
click at [1074, 450] on span "Save" at bounding box center [1071, 449] width 32 height 16
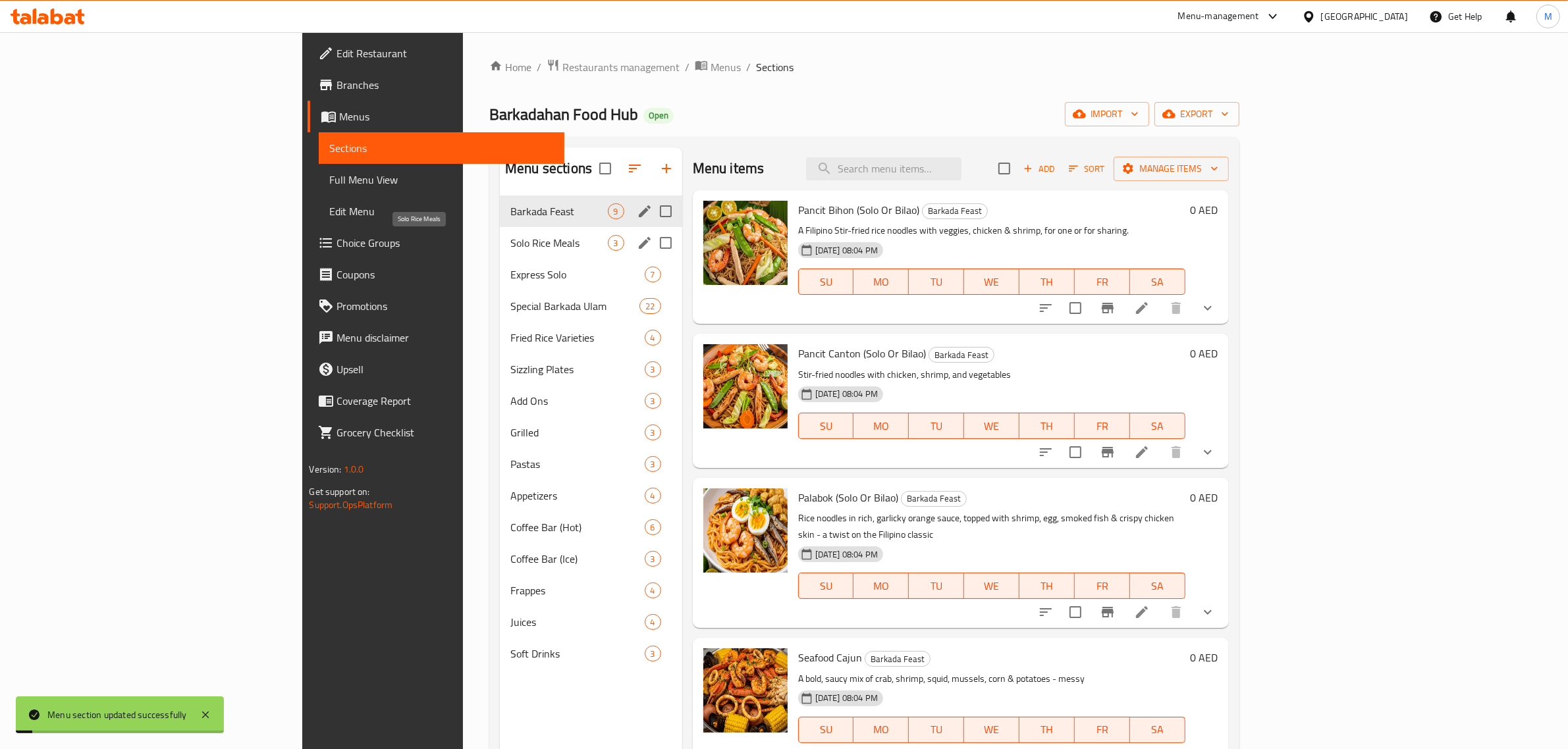
click at [510, 240] on span "Solo Rice Meals" at bounding box center [559, 242] width 97 height 16
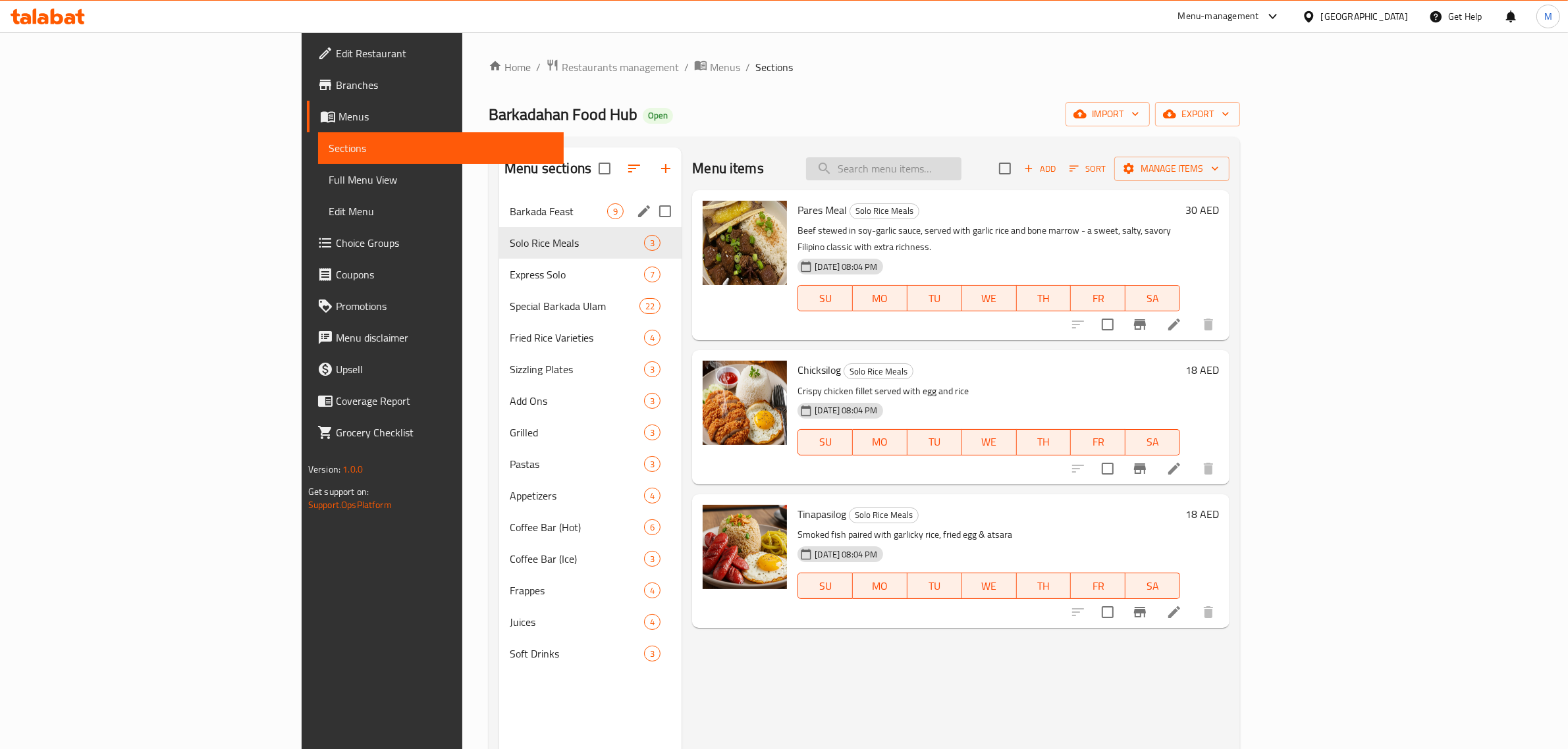
click at [961, 173] on input "search" at bounding box center [884, 169] width 156 height 23
paste input "Tocilog"
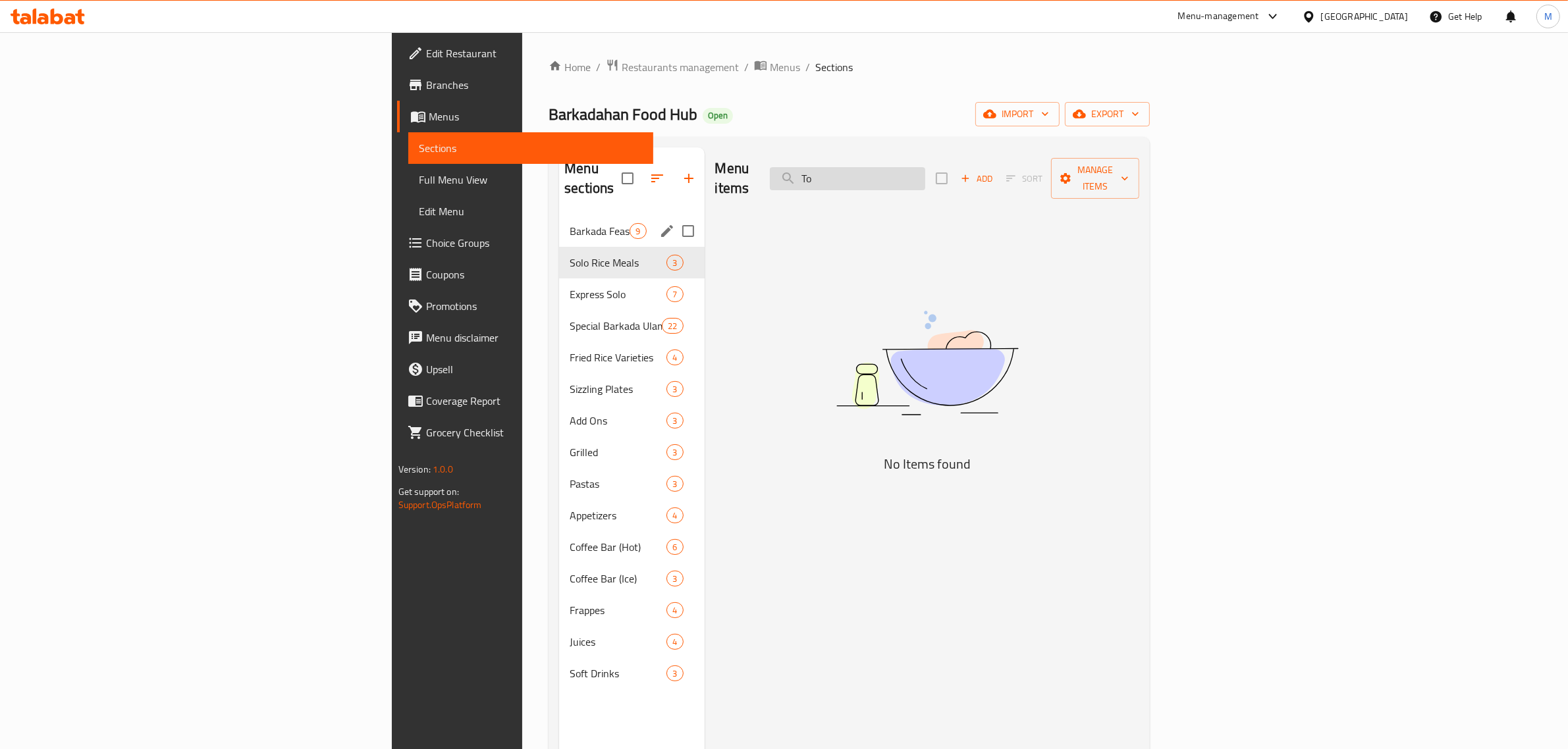
type input "T"
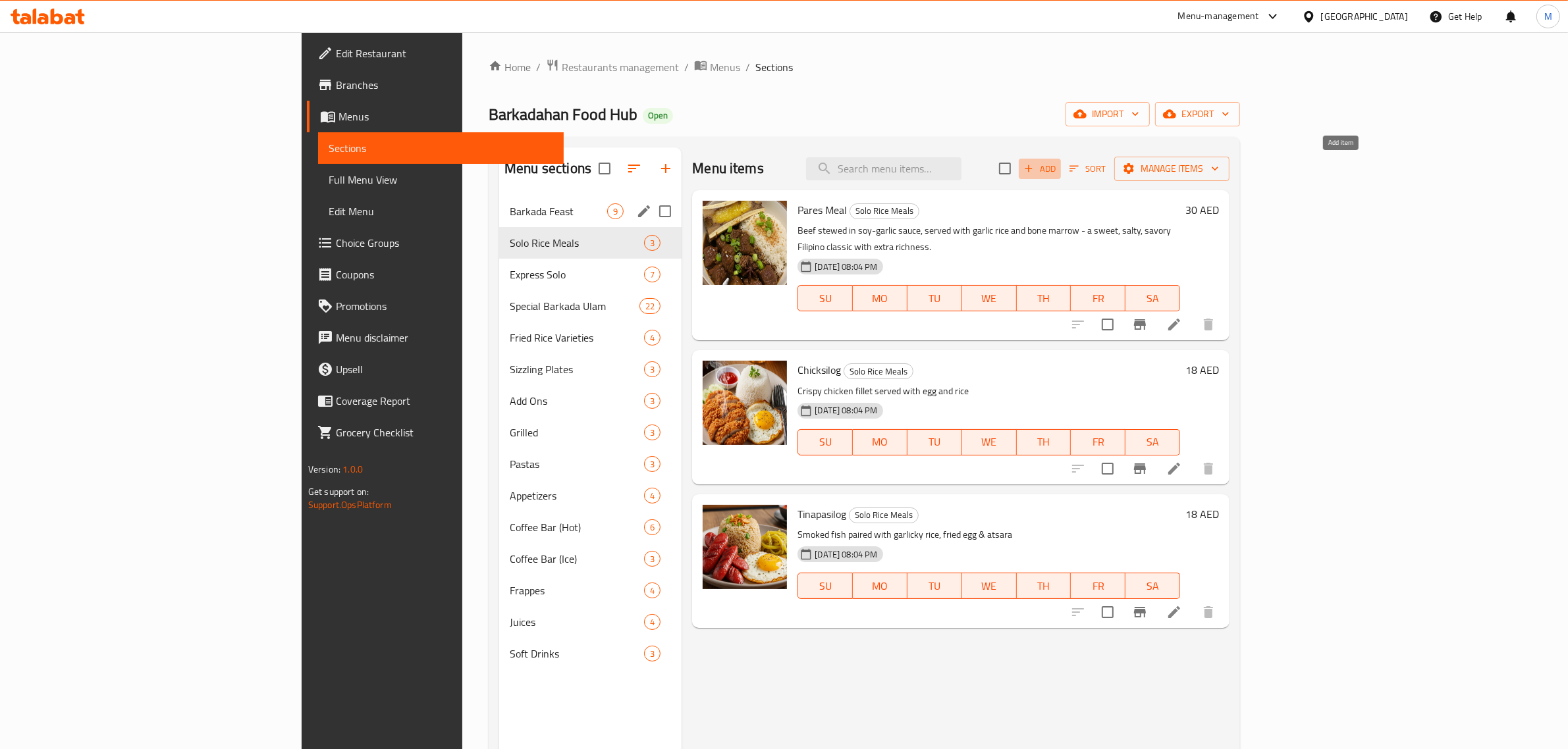
click at [1058, 170] on span "Add" at bounding box center [1040, 168] width 36 height 15
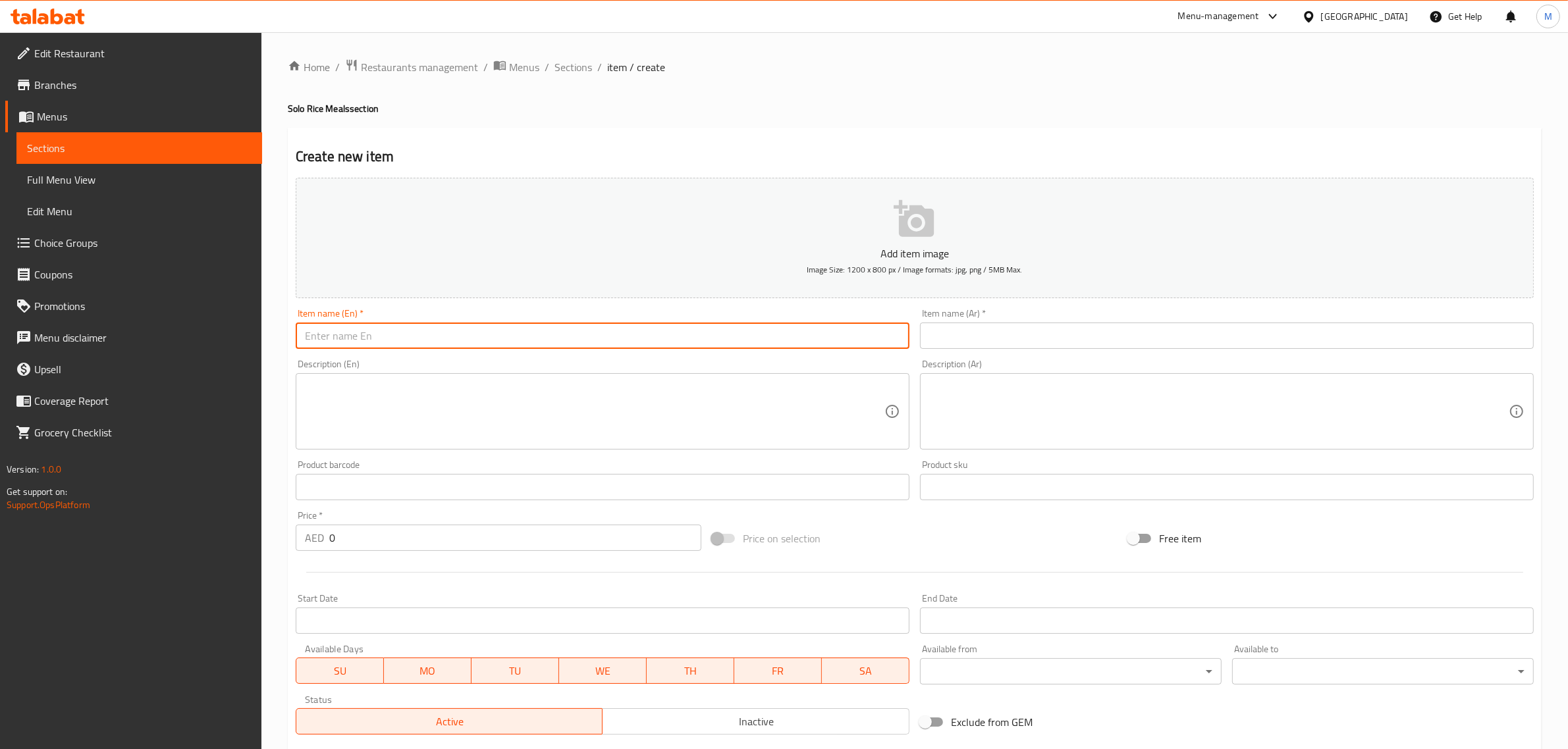
click at [693, 337] on input "text" at bounding box center [603, 336] width 614 height 26
paste input "Tocilog"
type input "Tocilog"
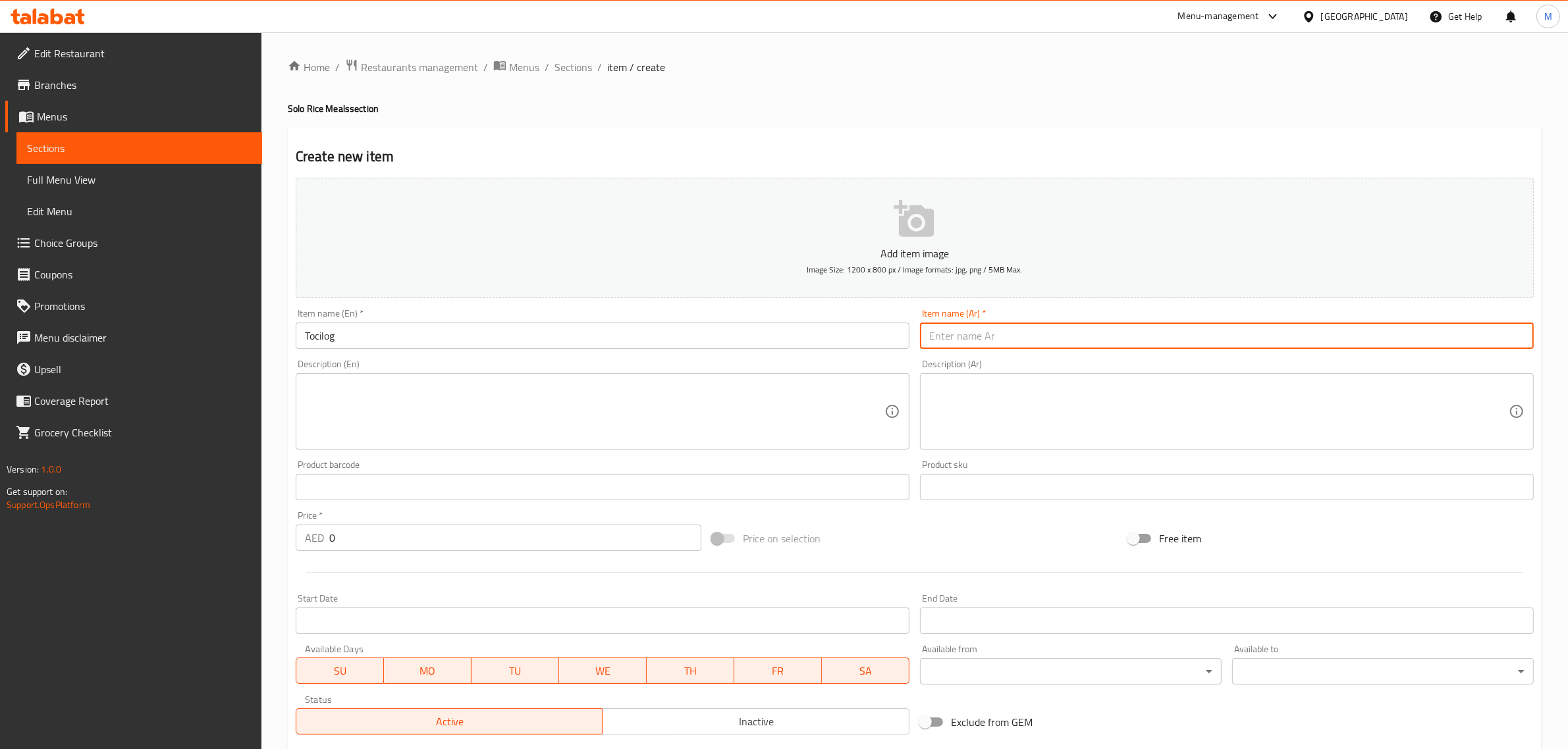
click at [1156, 337] on input "text" at bounding box center [1227, 336] width 614 height 26
paste input "توسيلوج"
type input "توسيلوج"
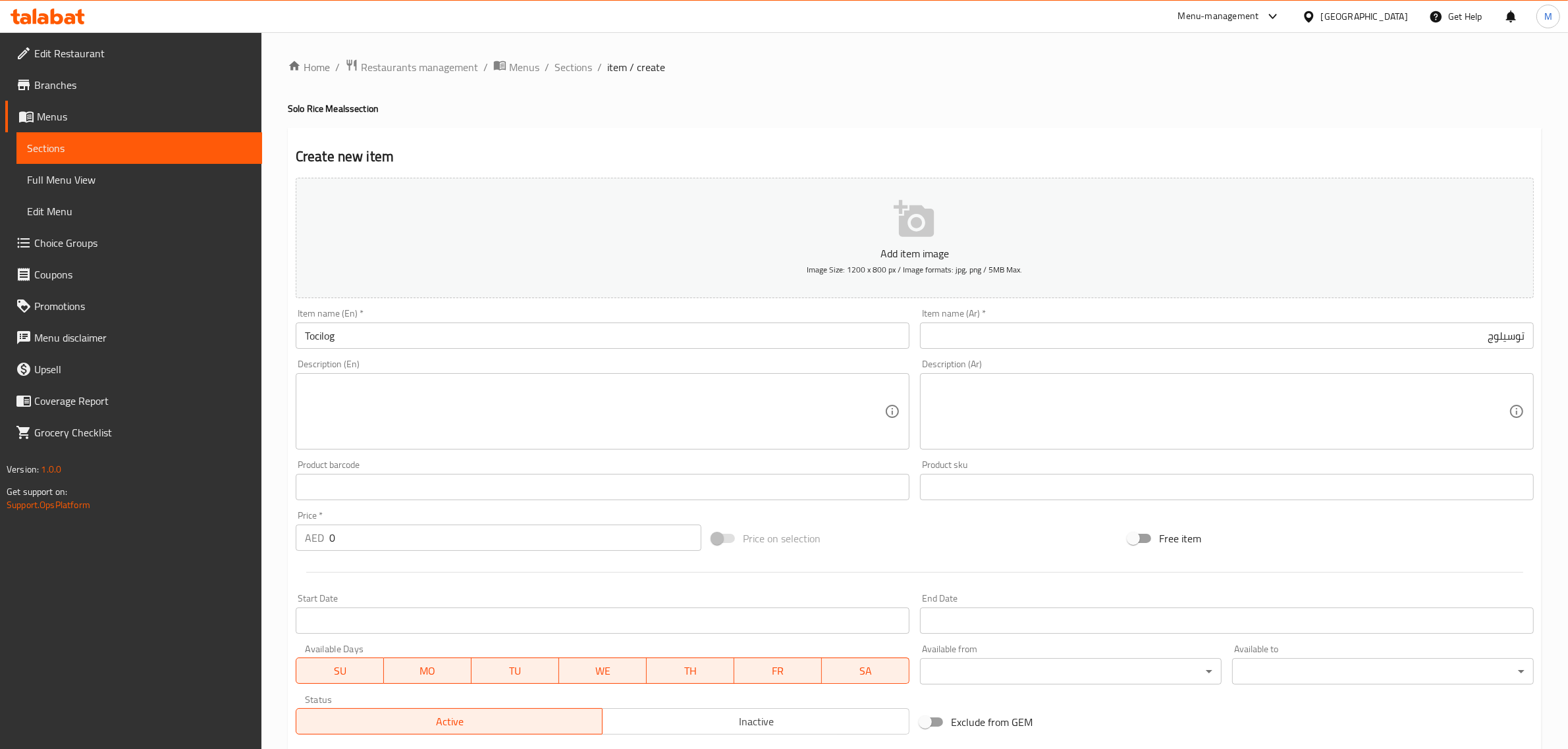
click at [550, 527] on input "0" at bounding box center [515, 537] width 372 height 26
type input "18"
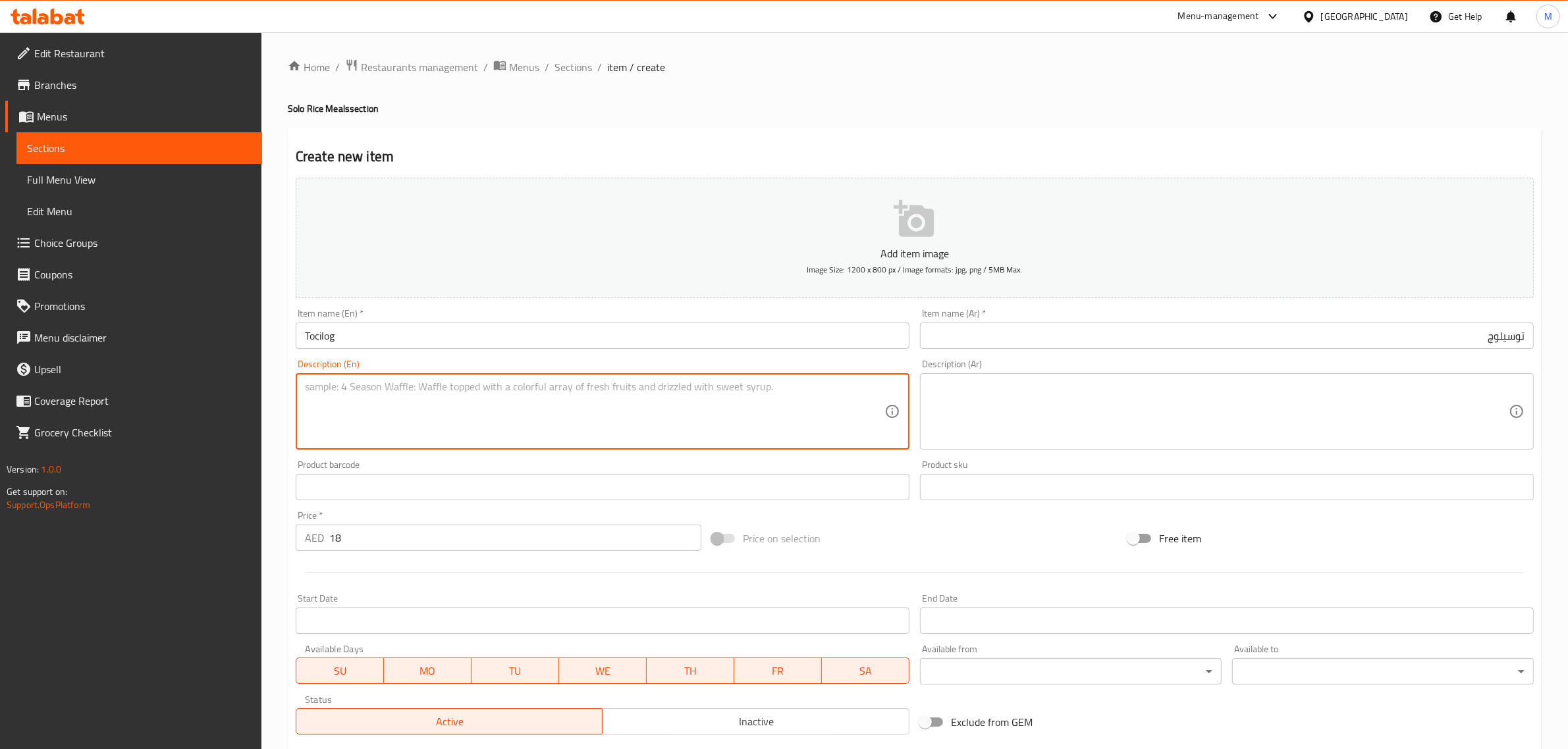
click at [458, 419] on textarea at bounding box center [594, 411] width 580 height 62
paste textarea "Sweet and savory chicken tocino, served with garlic rice, egg & atsara."
click at [590, 386] on textarea "Sweet and savory chicken tocino, served with garlic rice, egg & atsara." at bounding box center [594, 411] width 580 height 62
type textarea "Sweet and savory chicken tocino, served with garlic rice, egg & atsara."
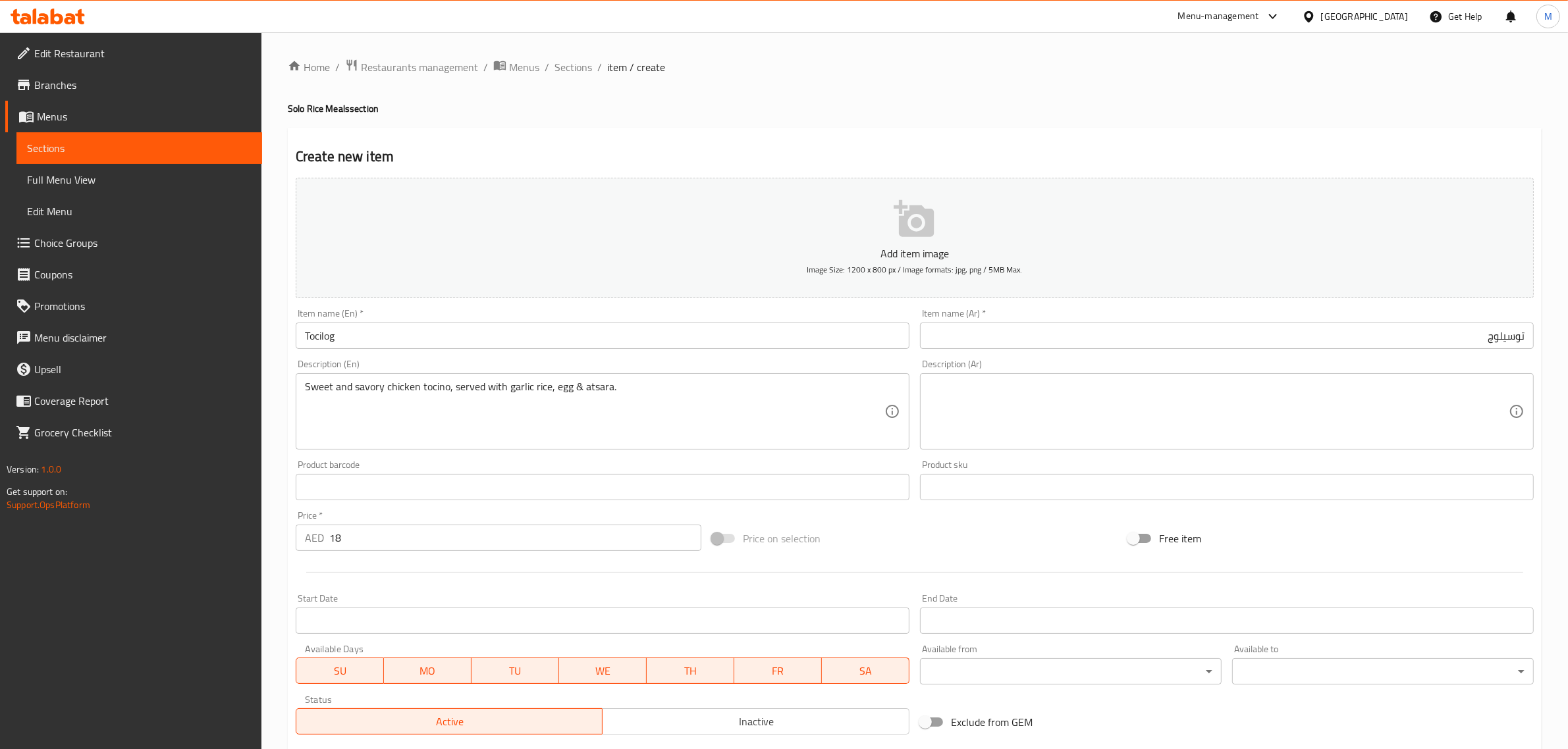
click at [1242, 399] on textarea at bounding box center [1219, 411] width 580 height 62
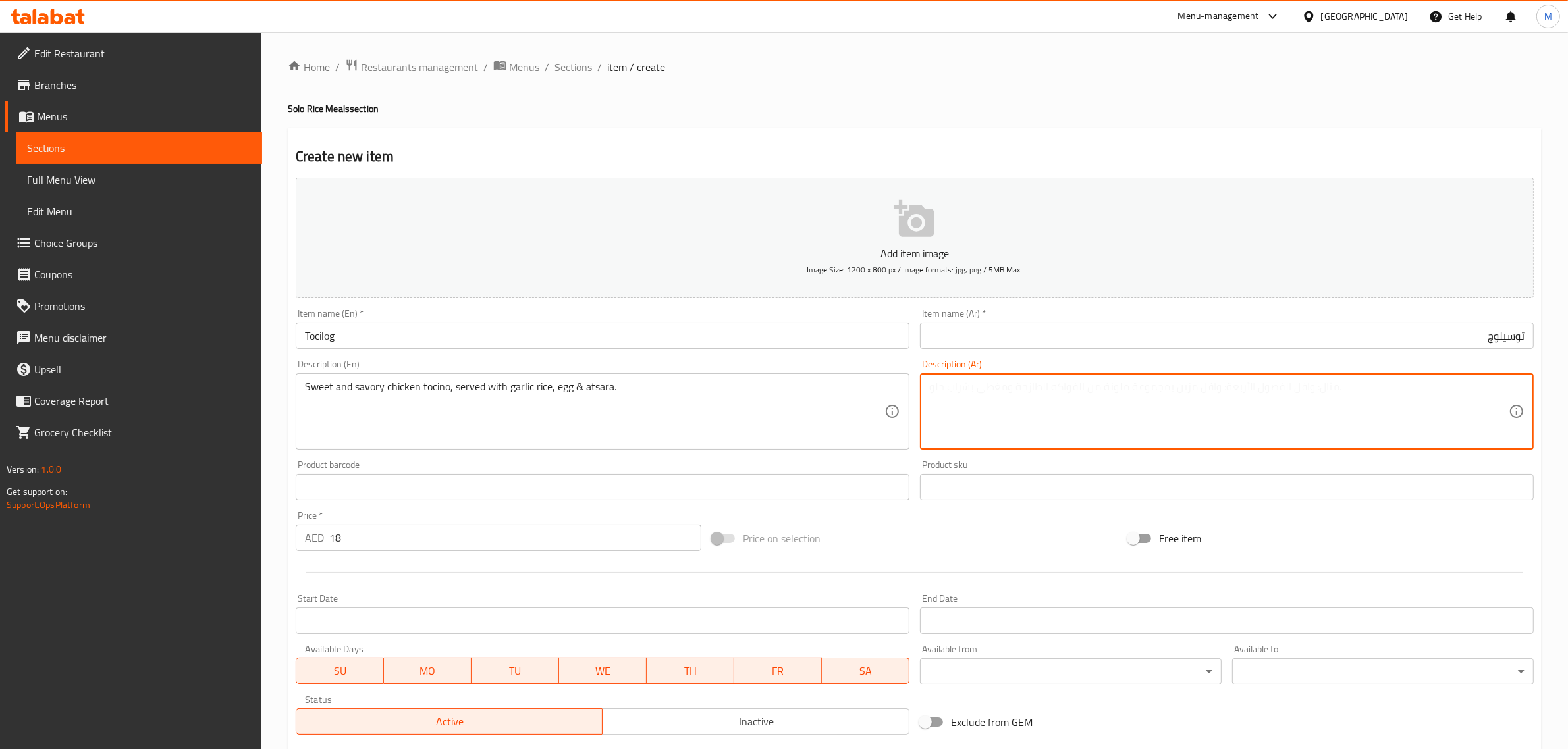
paste textarea "دجاج [PERSON_NAME] ولذيذ، يُقدم مع أرز بالثوم، بيض وأتسارا."
type textarea "دجاج [PERSON_NAME] ولذيذ، يُقدم مع أرز بالثوم، بيض وأتسارا."
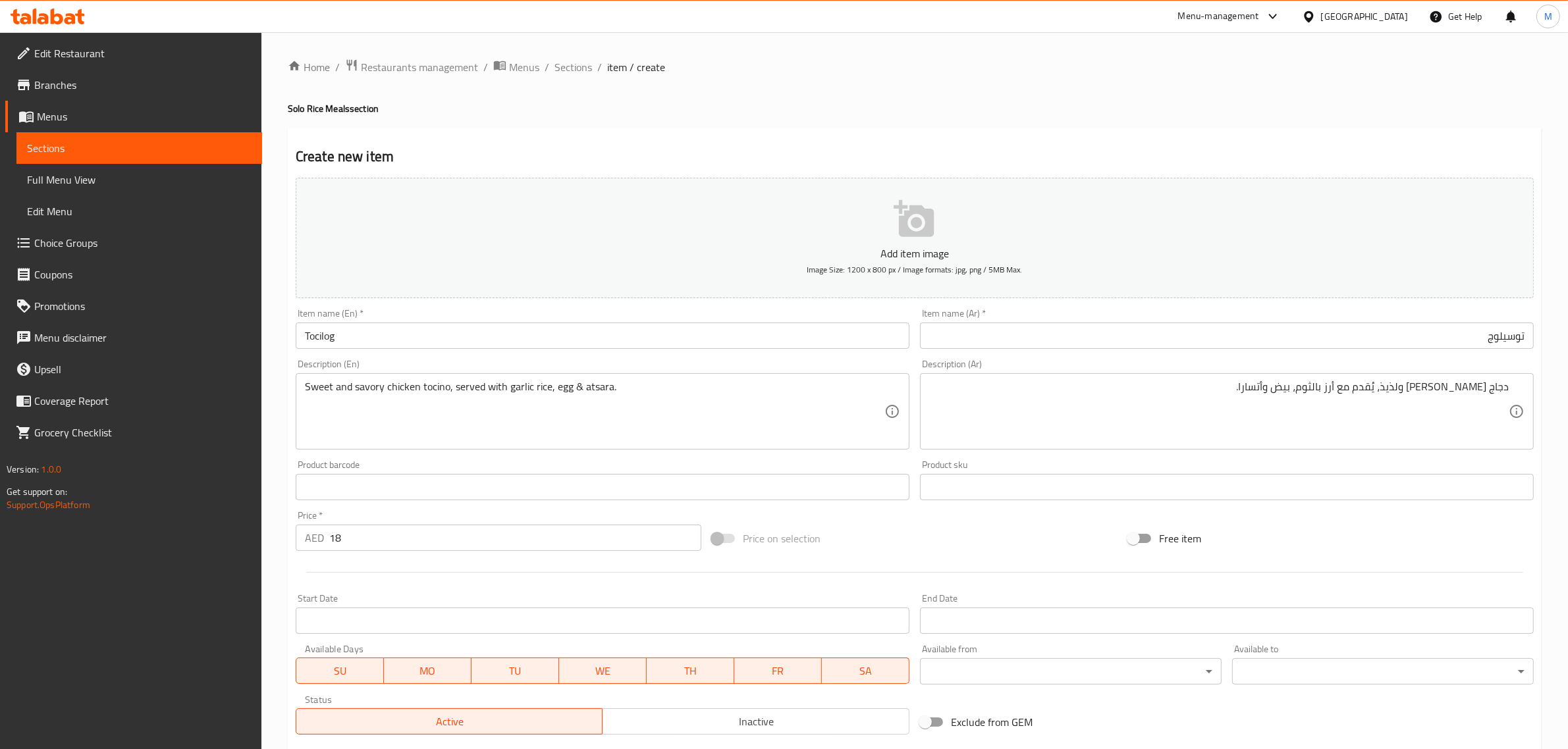
click at [921, 540] on div "Price on selection" at bounding box center [915, 539] width 416 height 36
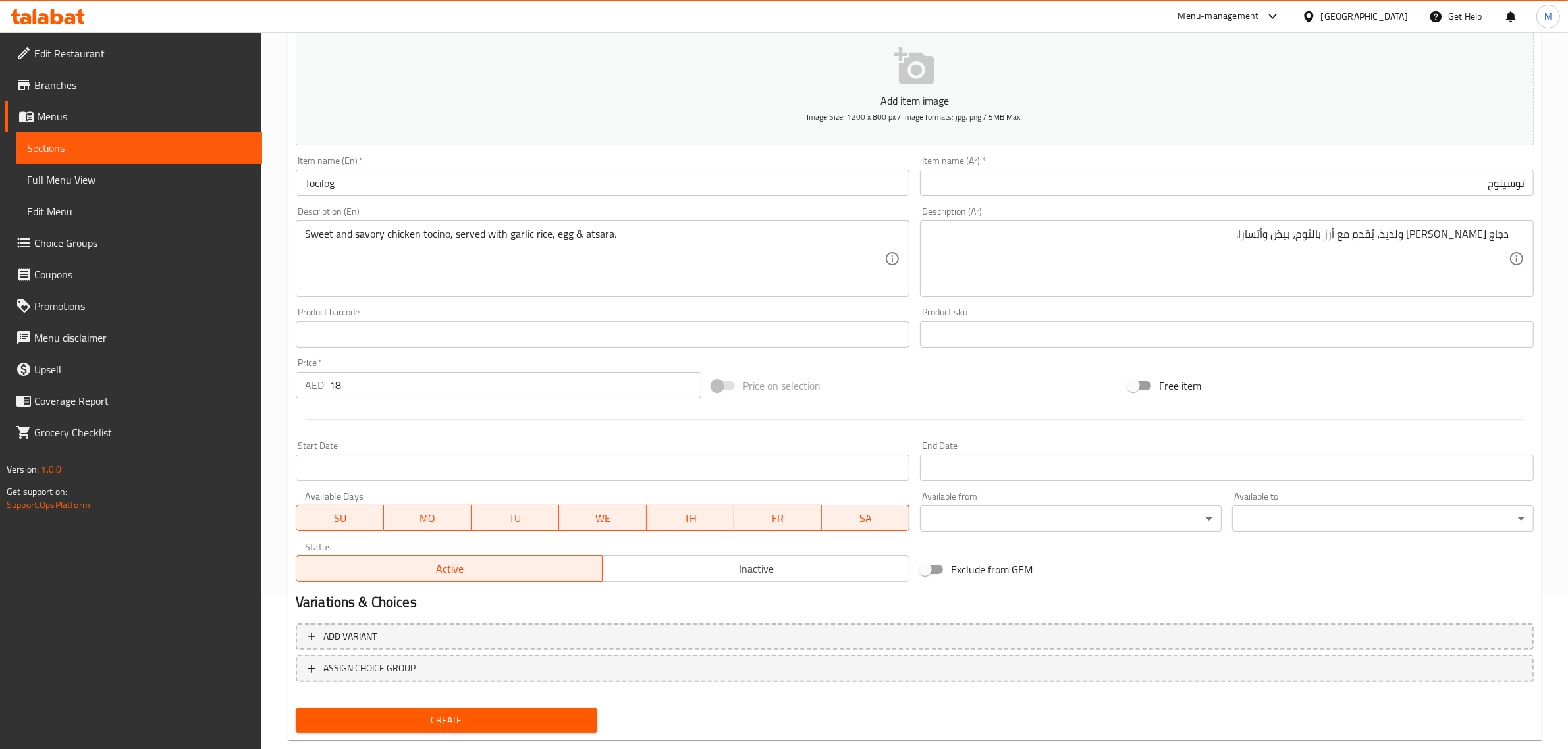
scroll to position [164, 0]
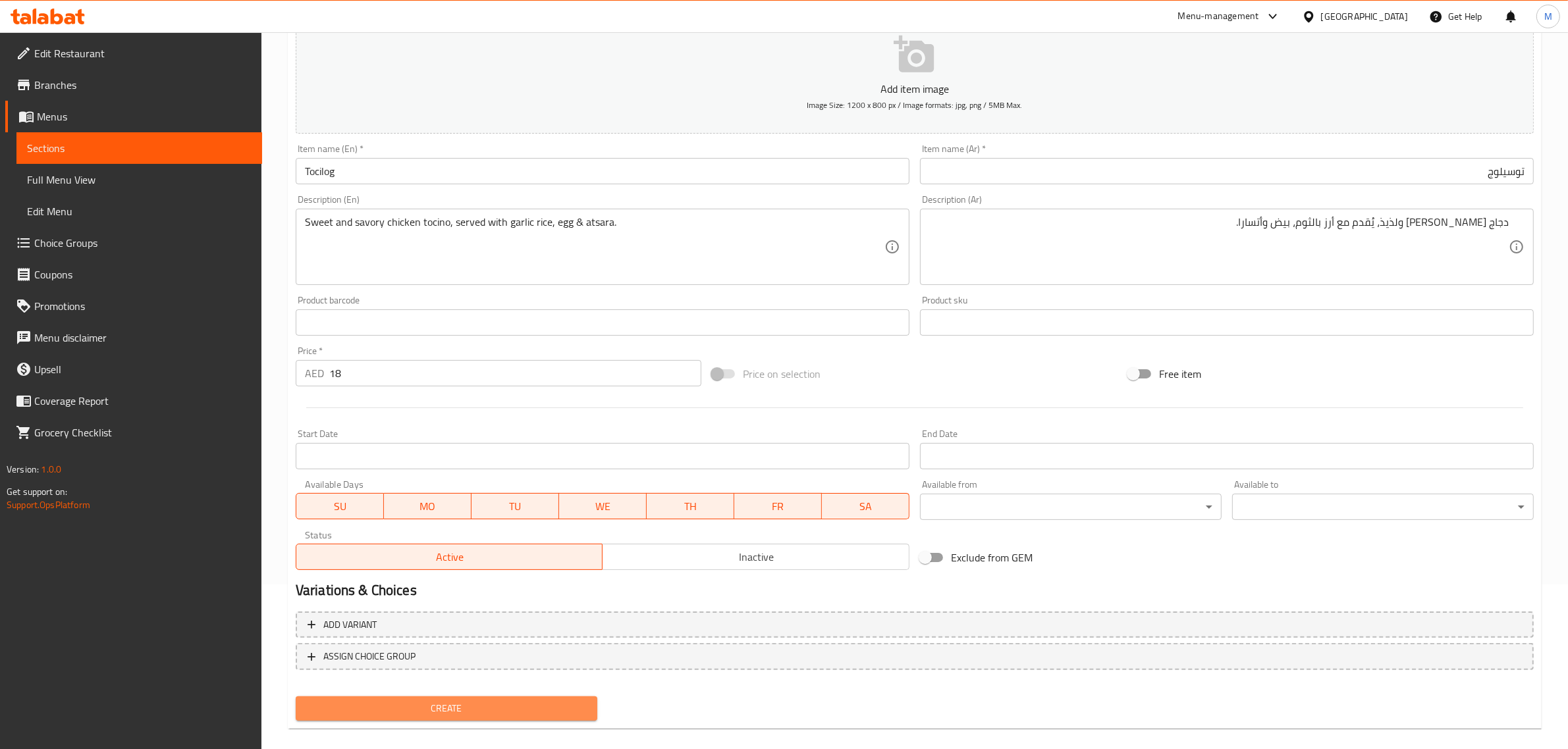
click at [483, 706] on span "Create" at bounding box center [446, 708] width 280 height 16
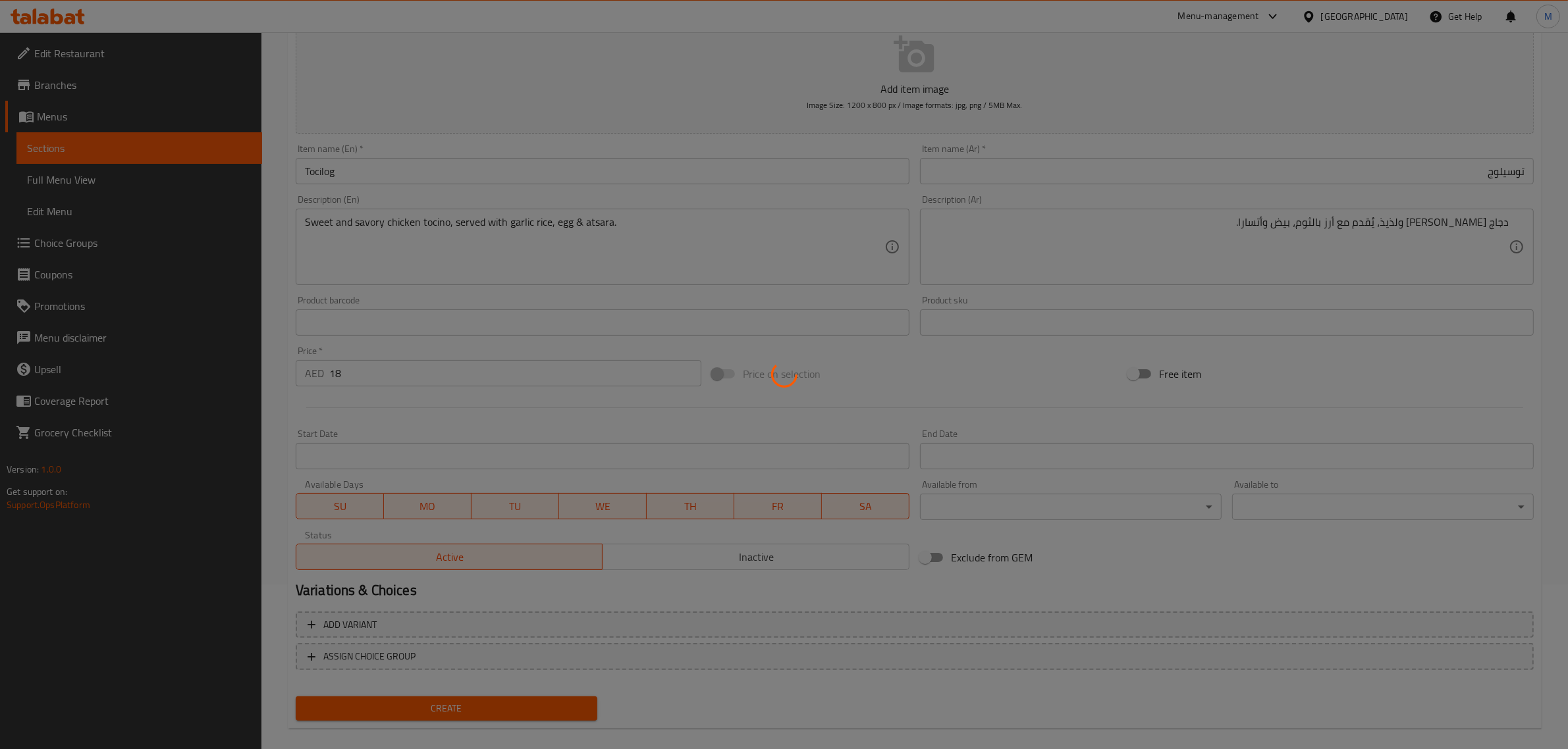
type input "0"
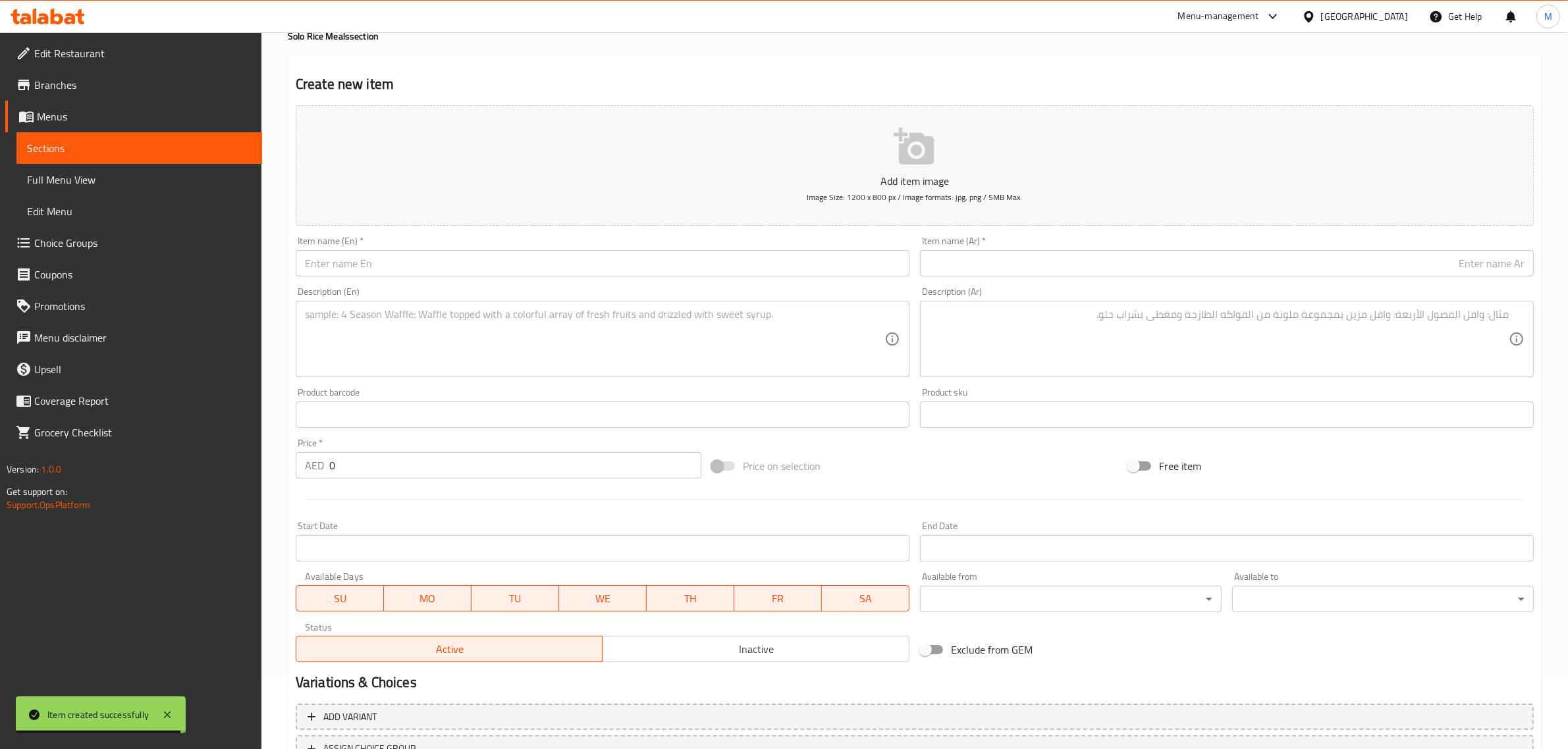
scroll to position [0, 0]
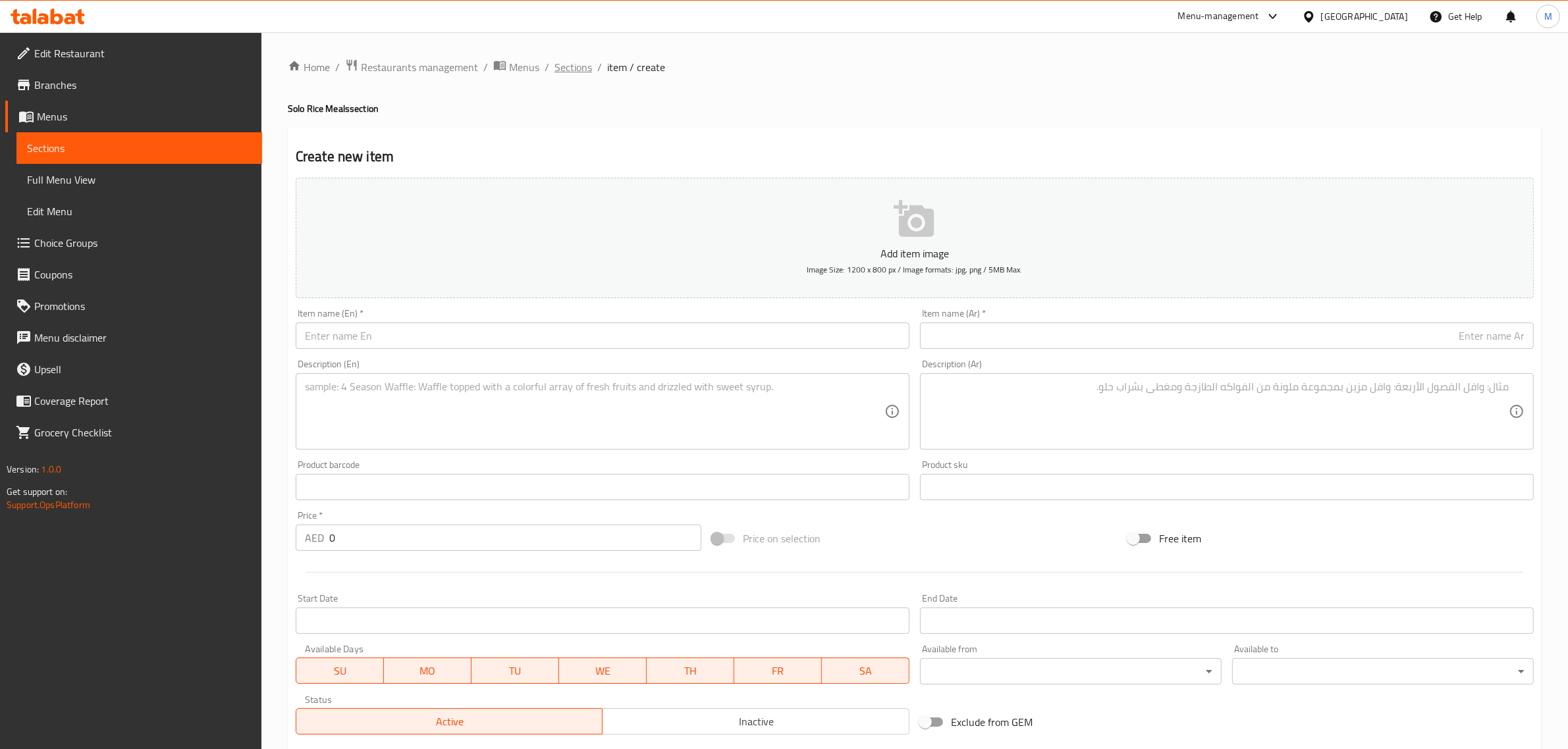
click at [564, 67] on span "Sections" at bounding box center [573, 67] width 37 height 16
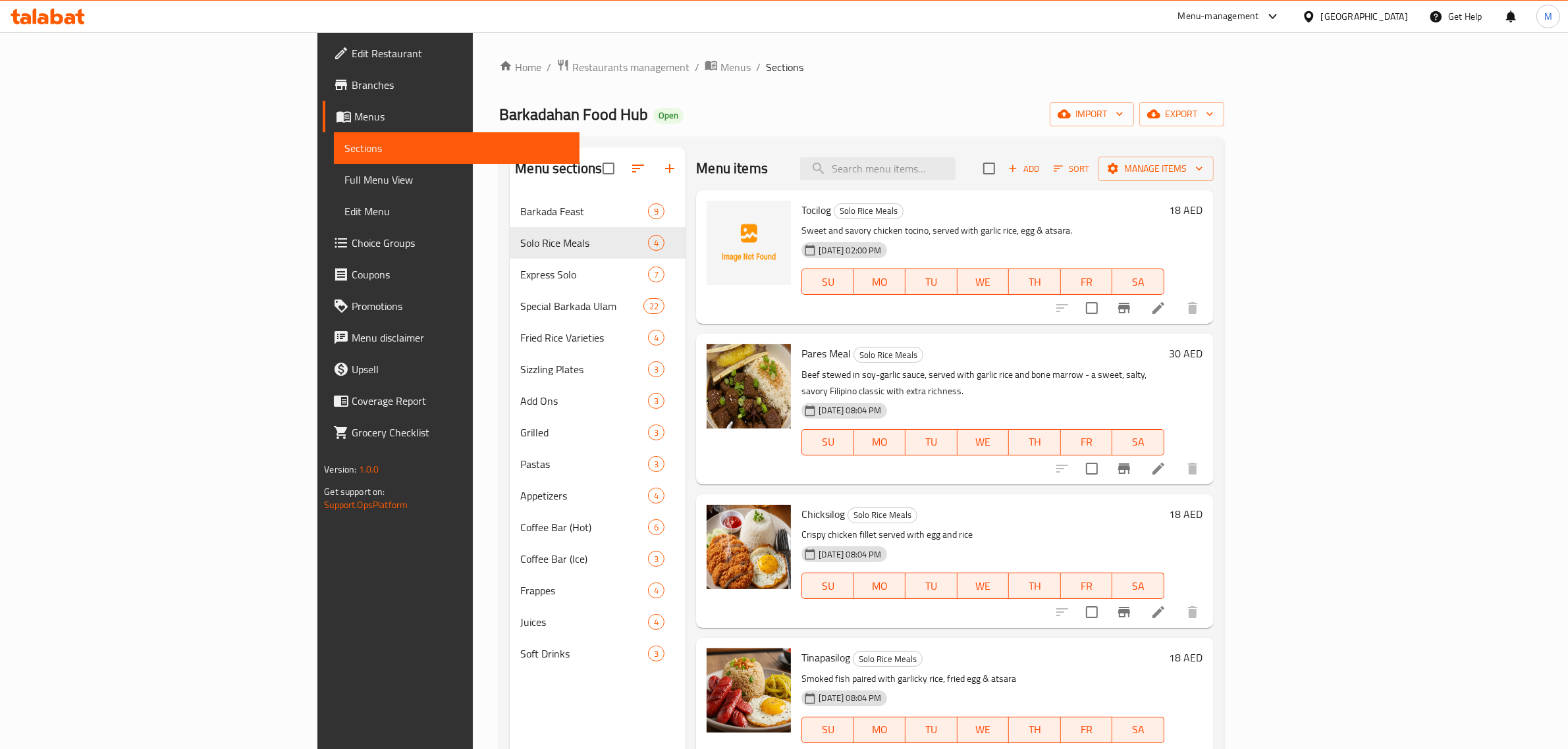
scroll to position [83, 0]
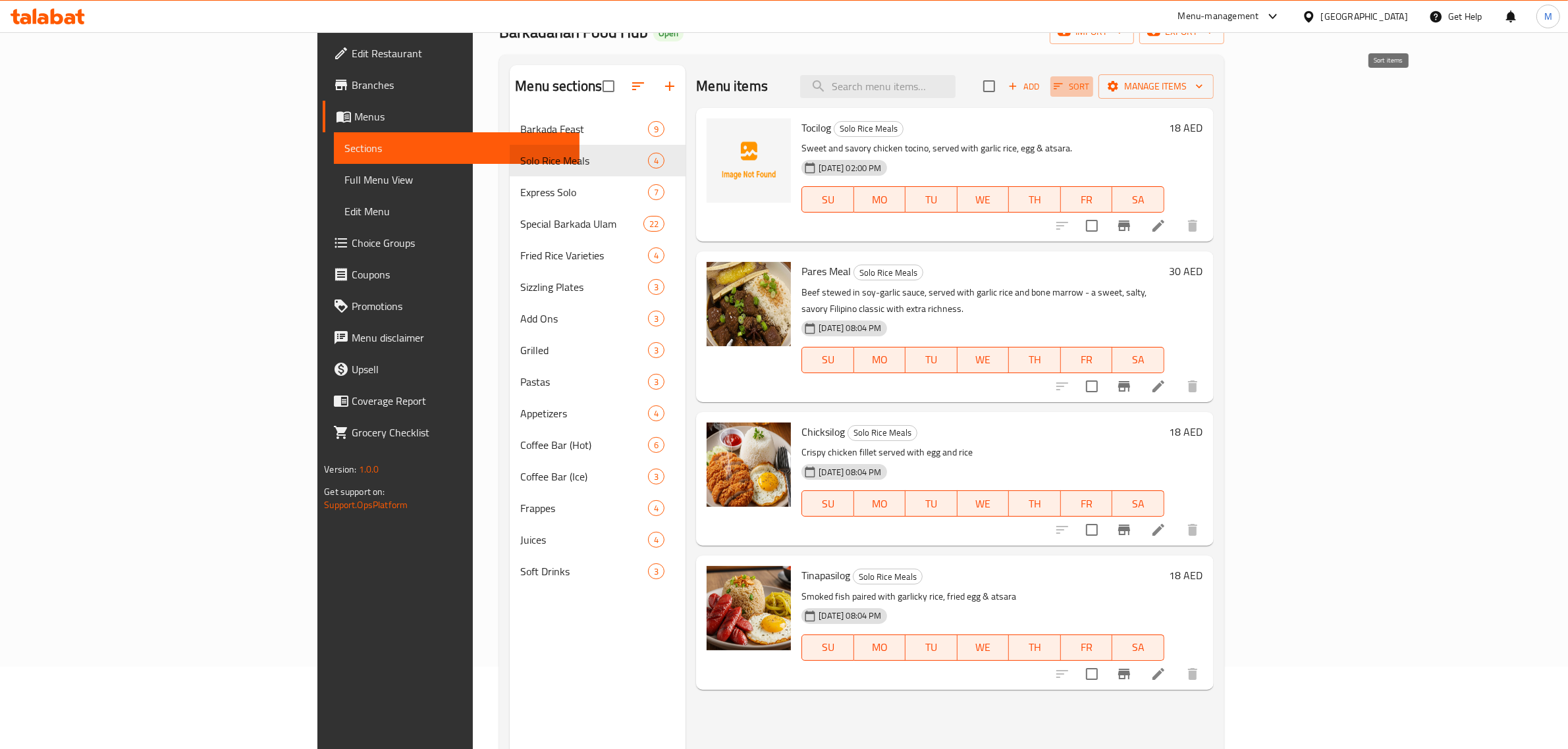
click at [1090, 79] on span "Sort" at bounding box center [1072, 87] width 37 height 15
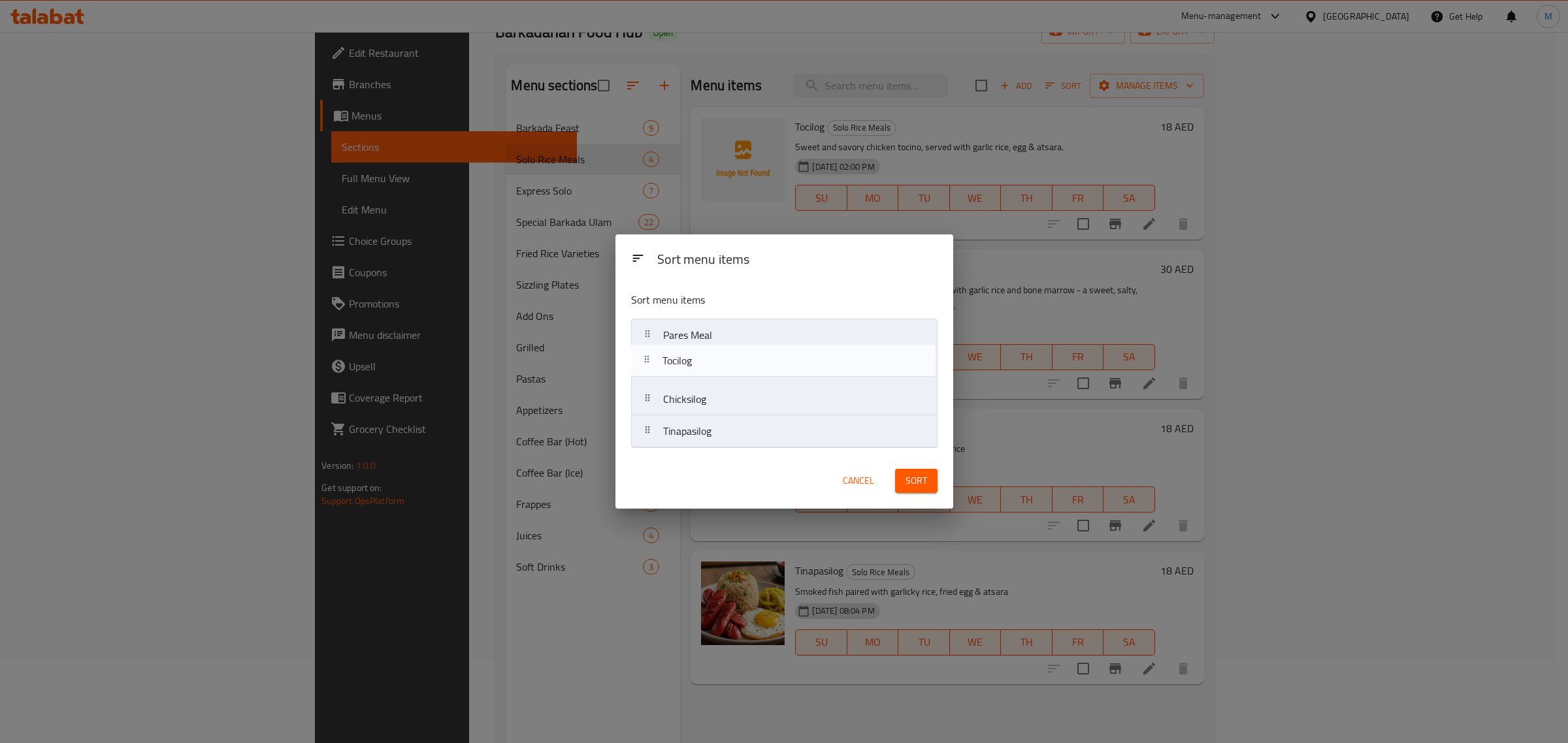
drag, startPoint x: 727, startPoint y: 338, endPoint x: 725, endPoint y: 367, distance: 29.1
click at [725, 367] on nav "Tocilog Pares Meal Chicksilog Tinapasilog" at bounding box center [784, 383] width 306 height 130
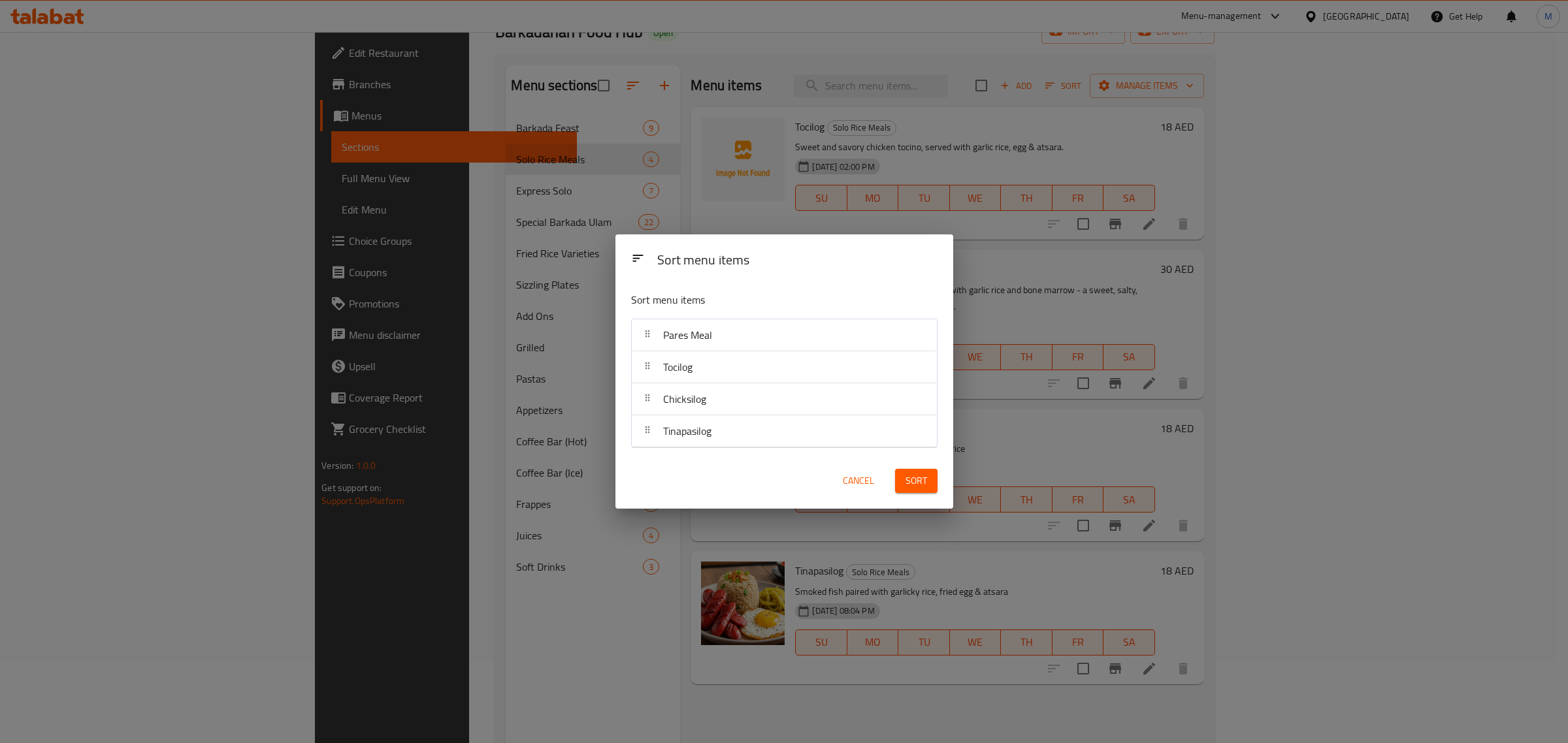
click at [909, 481] on span "Sort" at bounding box center [916, 481] width 21 height 16
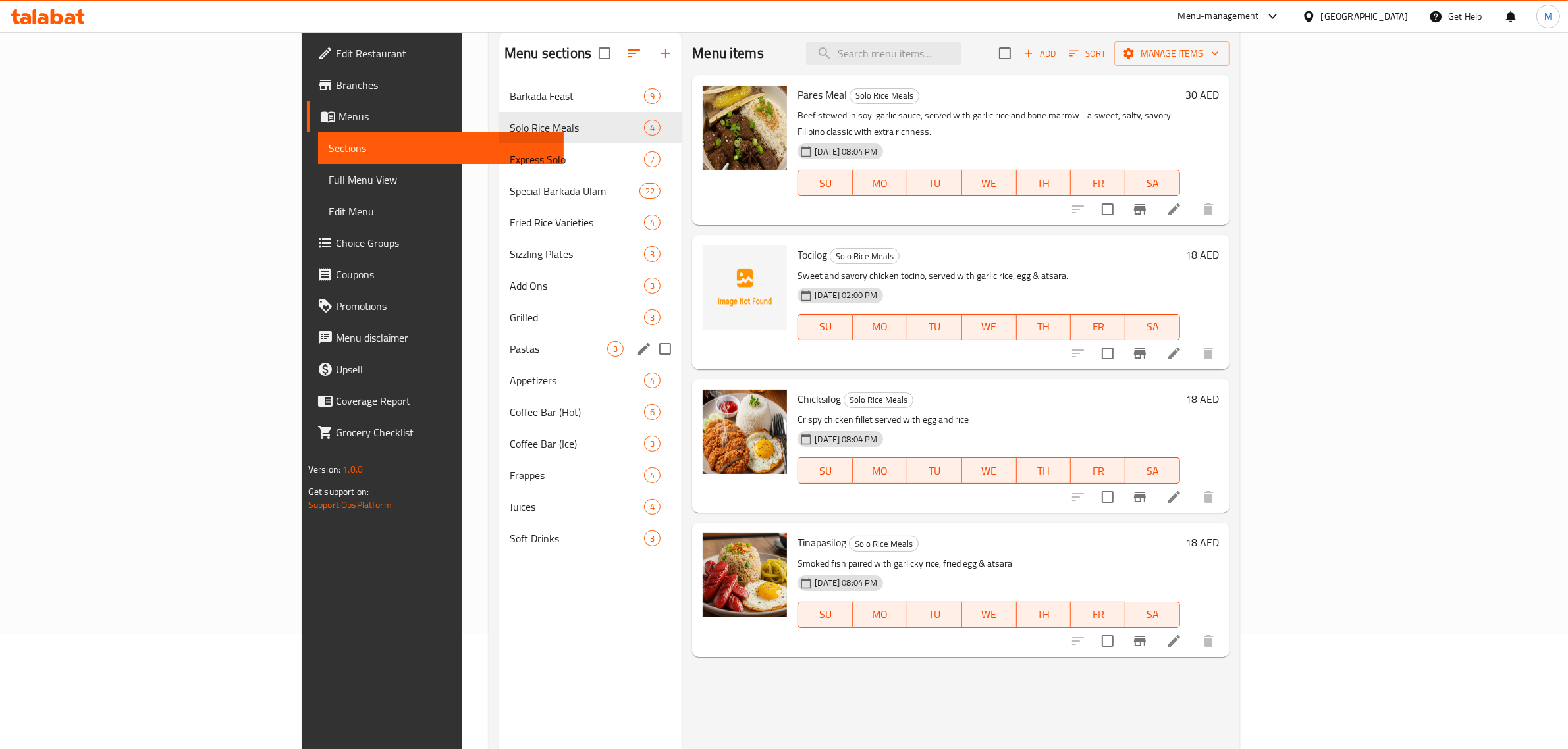
scroll to position [0, 0]
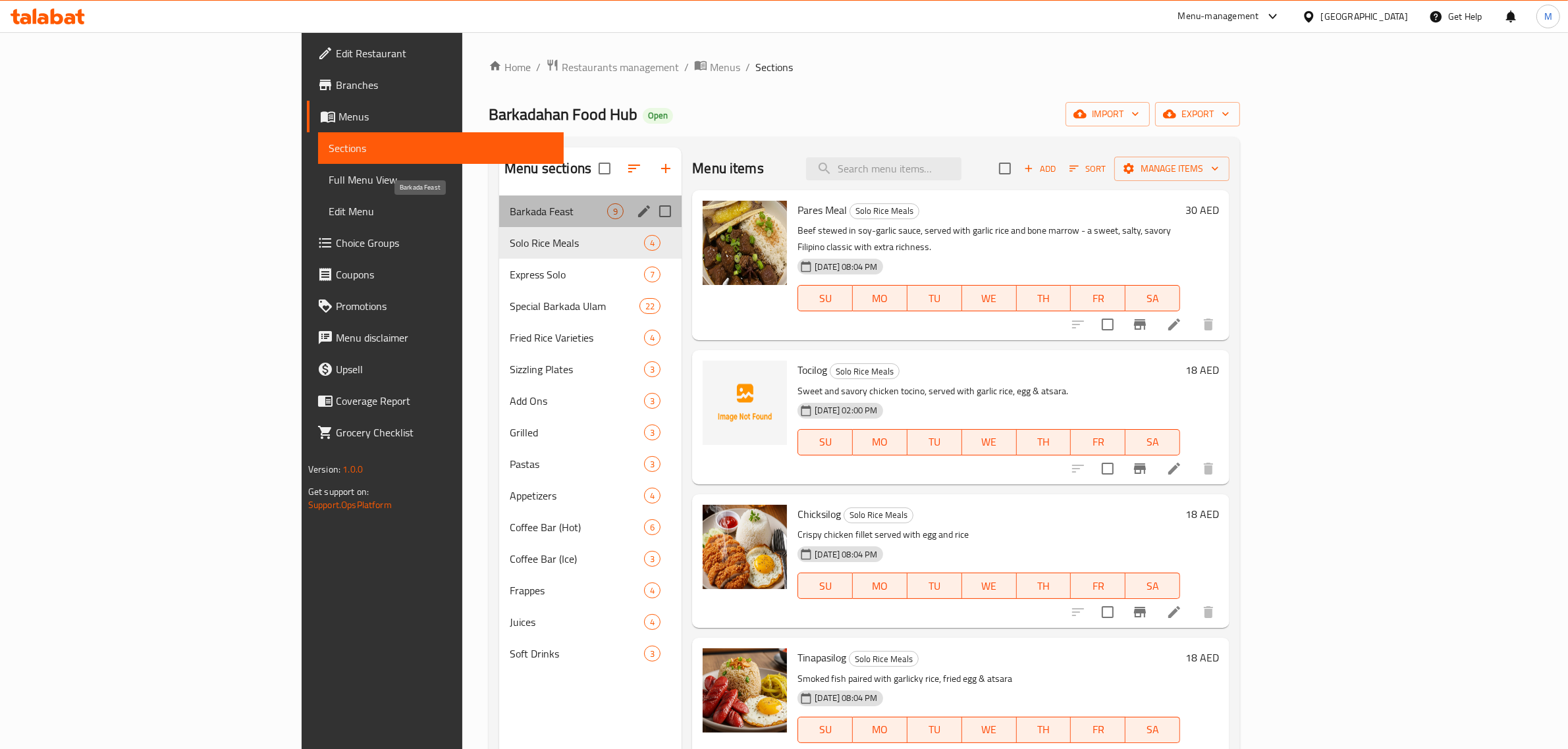
click at [510, 215] on span "Barkada Feast" at bounding box center [559, 211] width 97 height 16
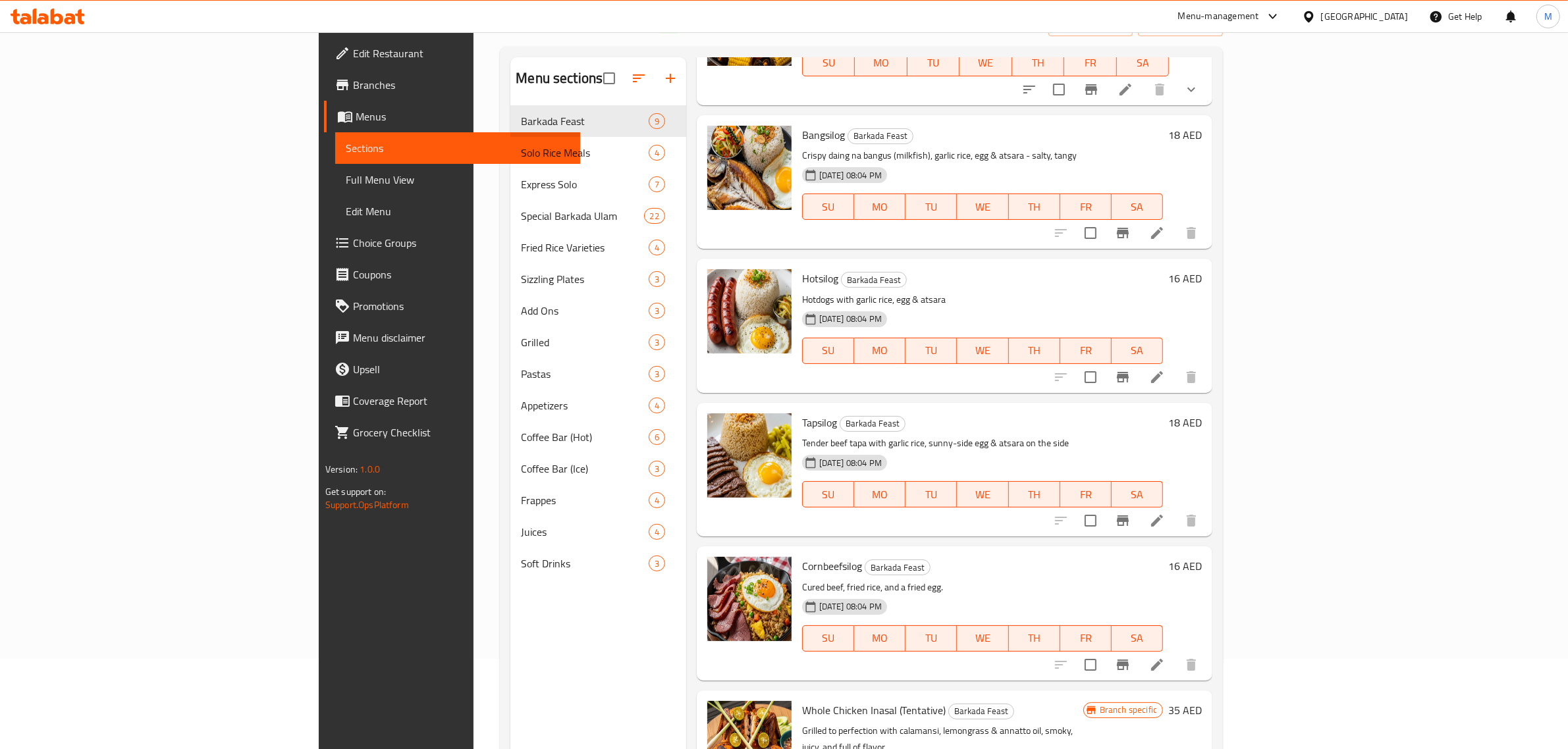
scroll to position [185, 0]
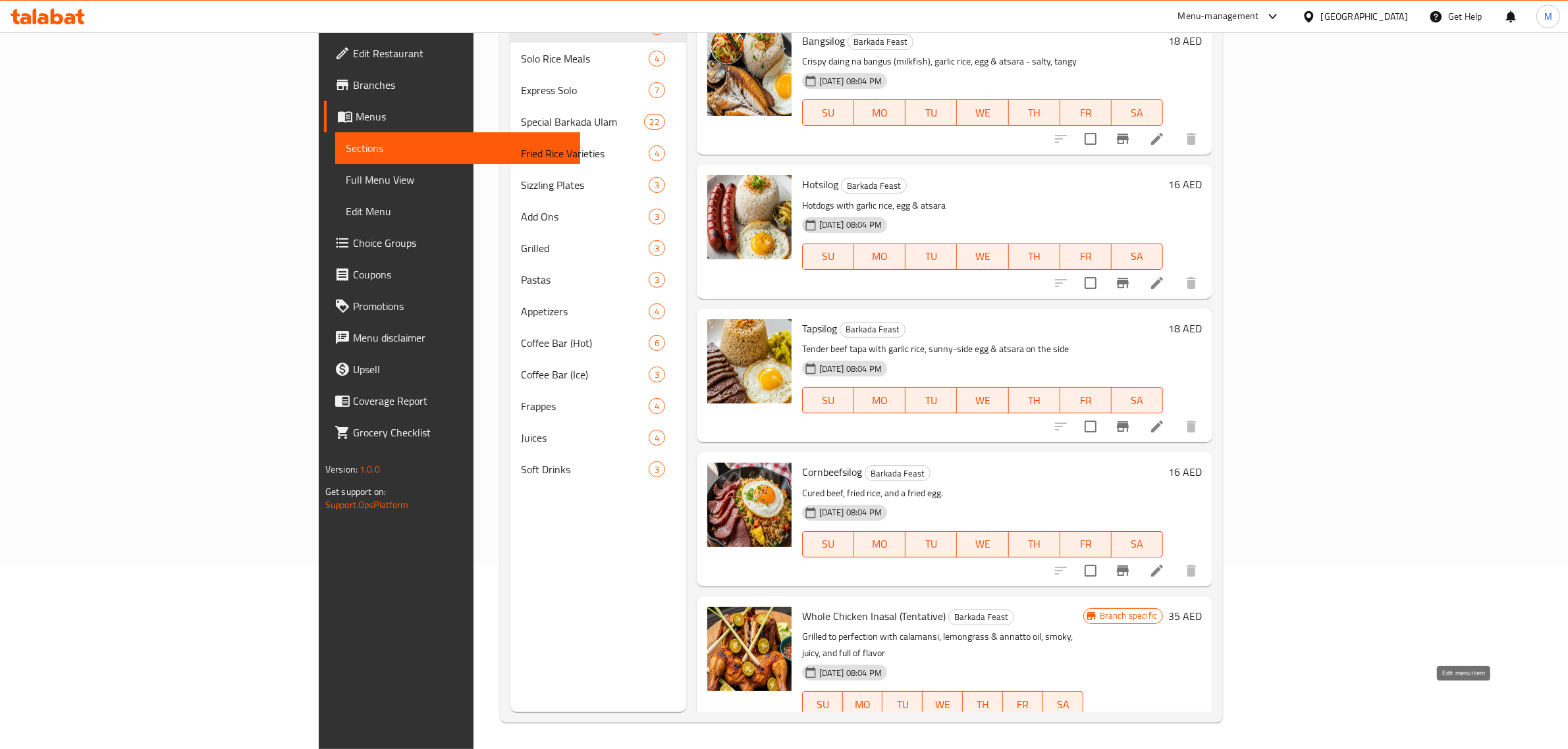
click at [1165, 723] on icon at bounding box center [1157, 730] width 16 height 16
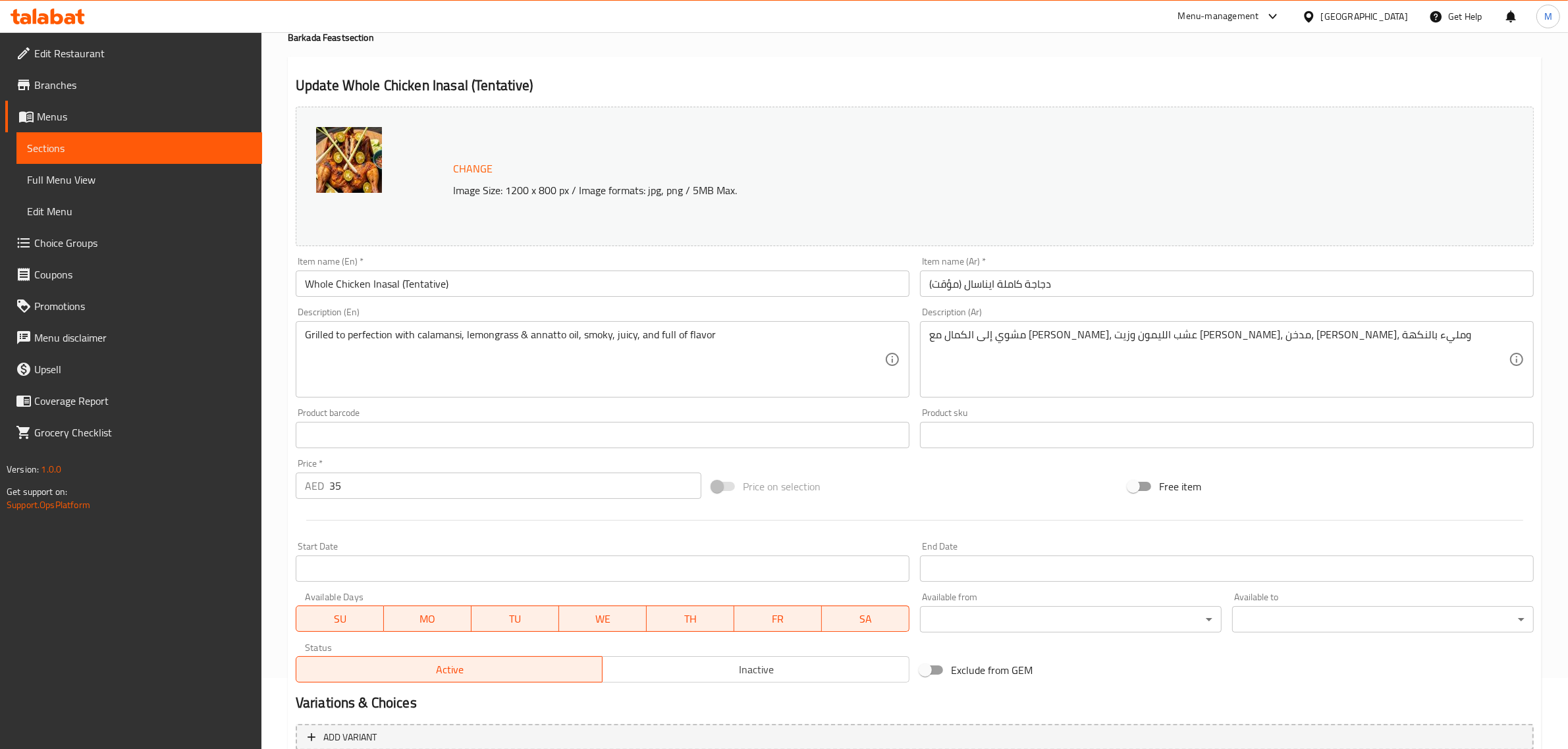
scroll to position [198, 0]
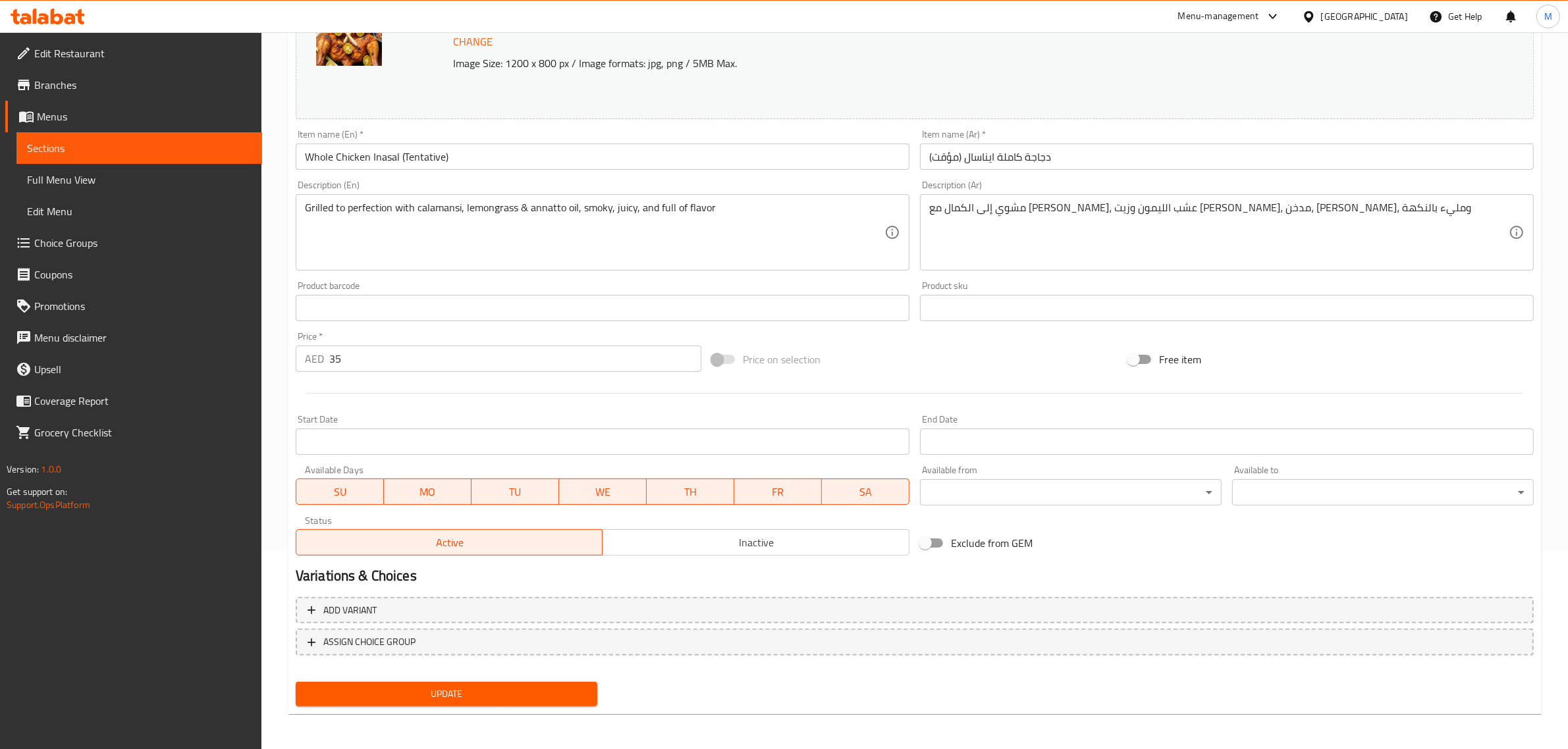
drag, startPoint x: 741, startPoint y: 545, endPoint x: 716, endPoint y: 593, distance: 54.1
click at [741, 545] on span "Inactive" at bounding box center [756, 543] width 297 height 19
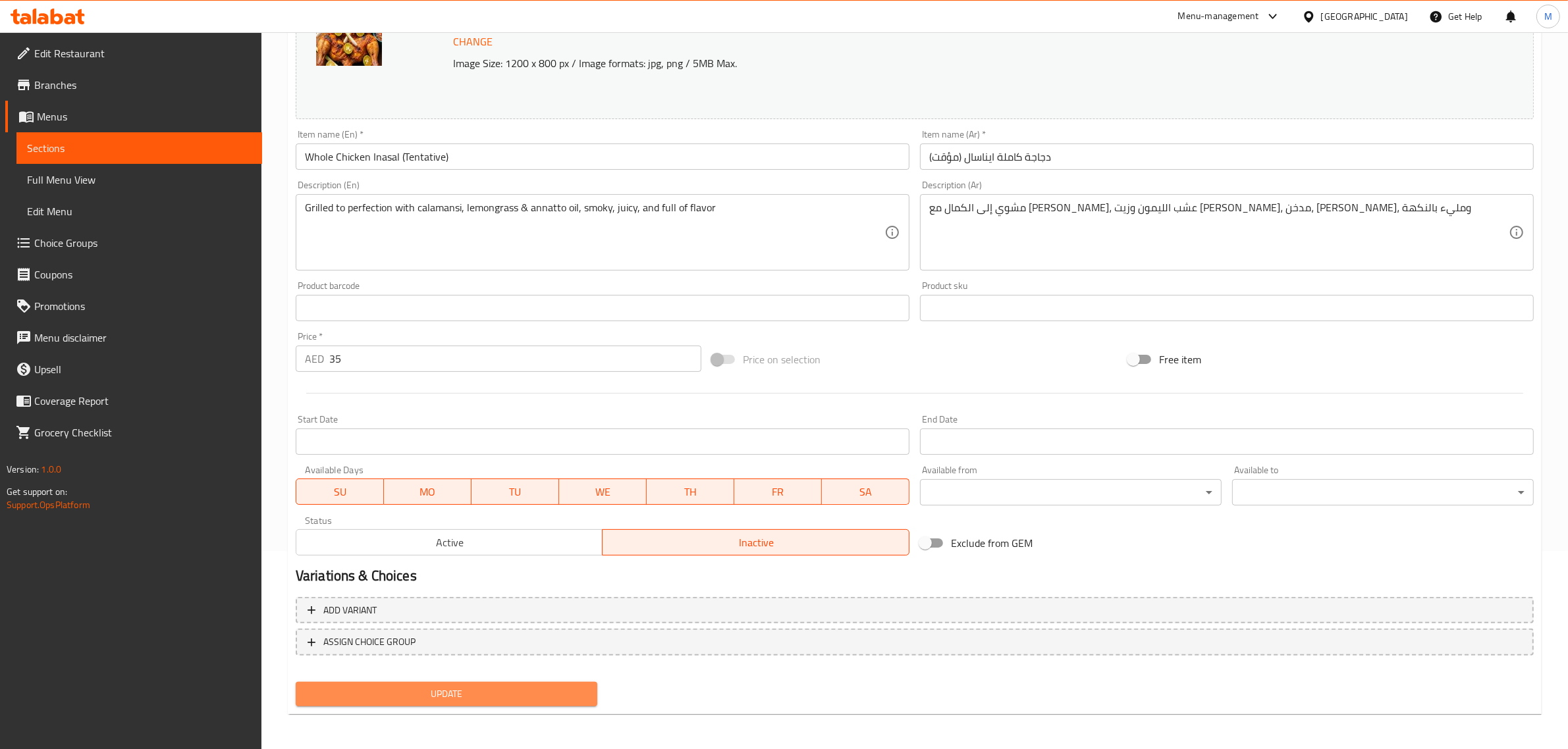
click at [525, 702] on button "Update" at bounding box center [447, 694] width 302 height 24
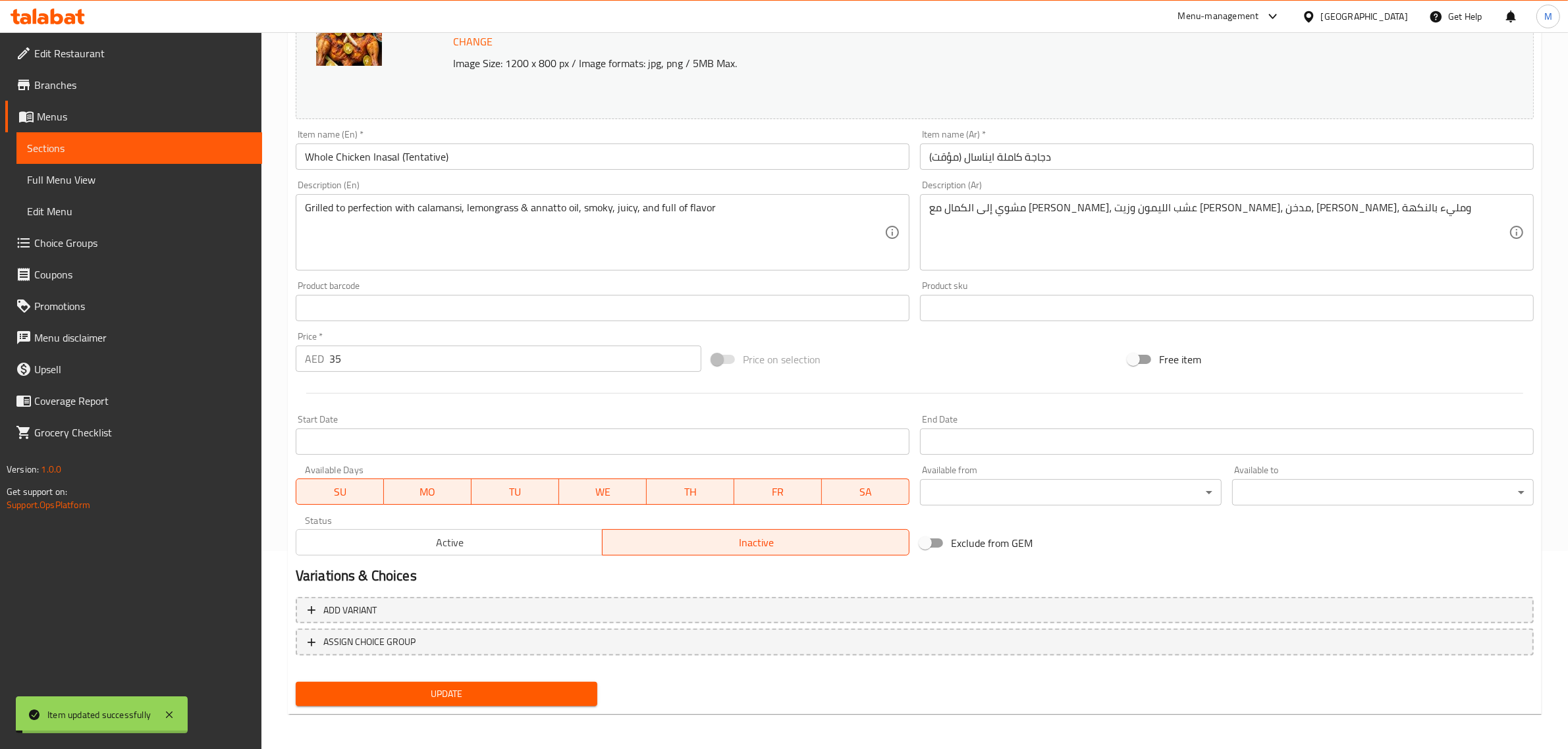
click at [479, 161] on input "Whole Chicken Inasal (Tentative)" at bounding box center [603, 156] width 614 height 26
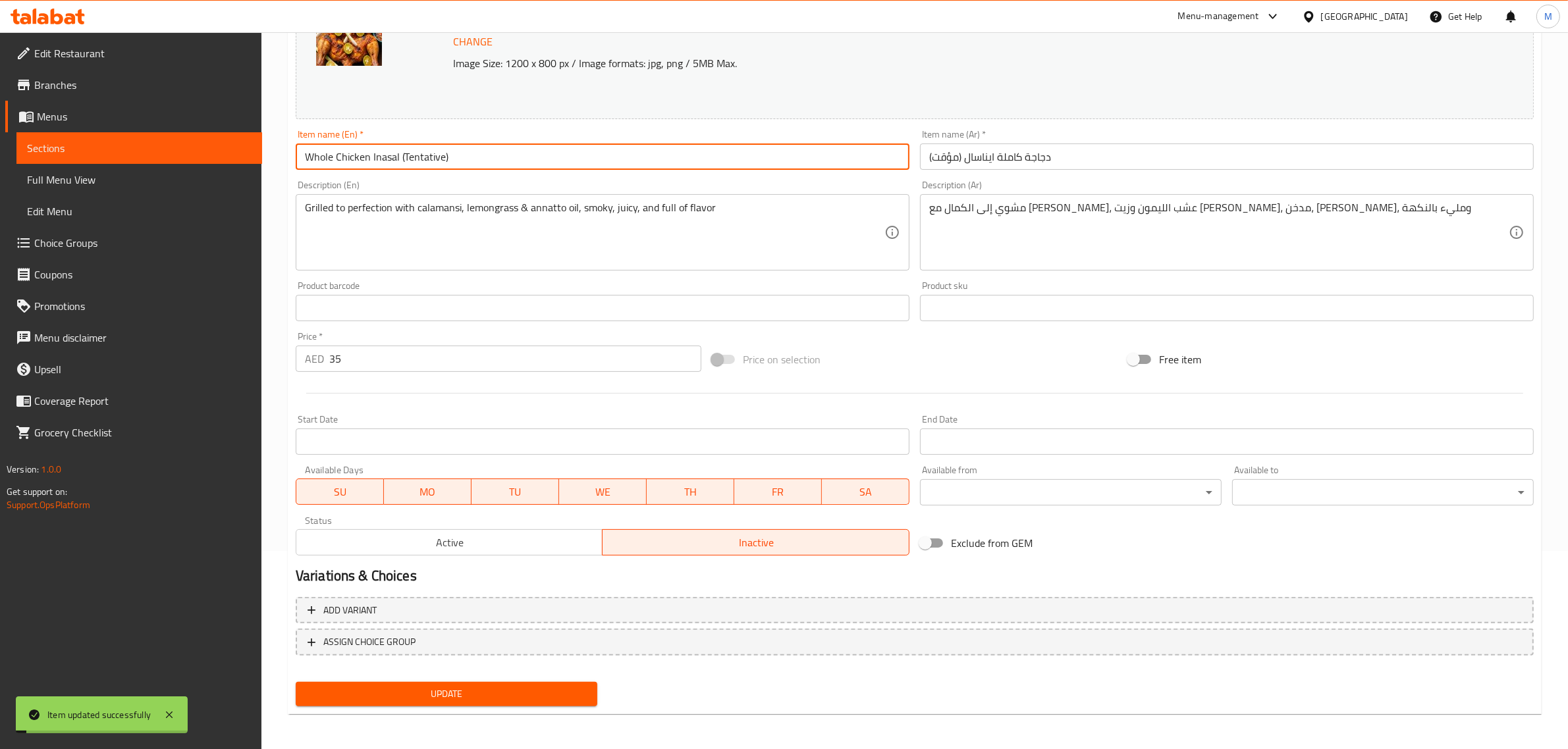
click at [479, 161] on input "Whole Chicken Inasal (Tentative)" at bounding box center [603, 156] width 614 height 26
click at [744, 702] on div "Update" at bounding box center [915, 694] width 1249 height 35
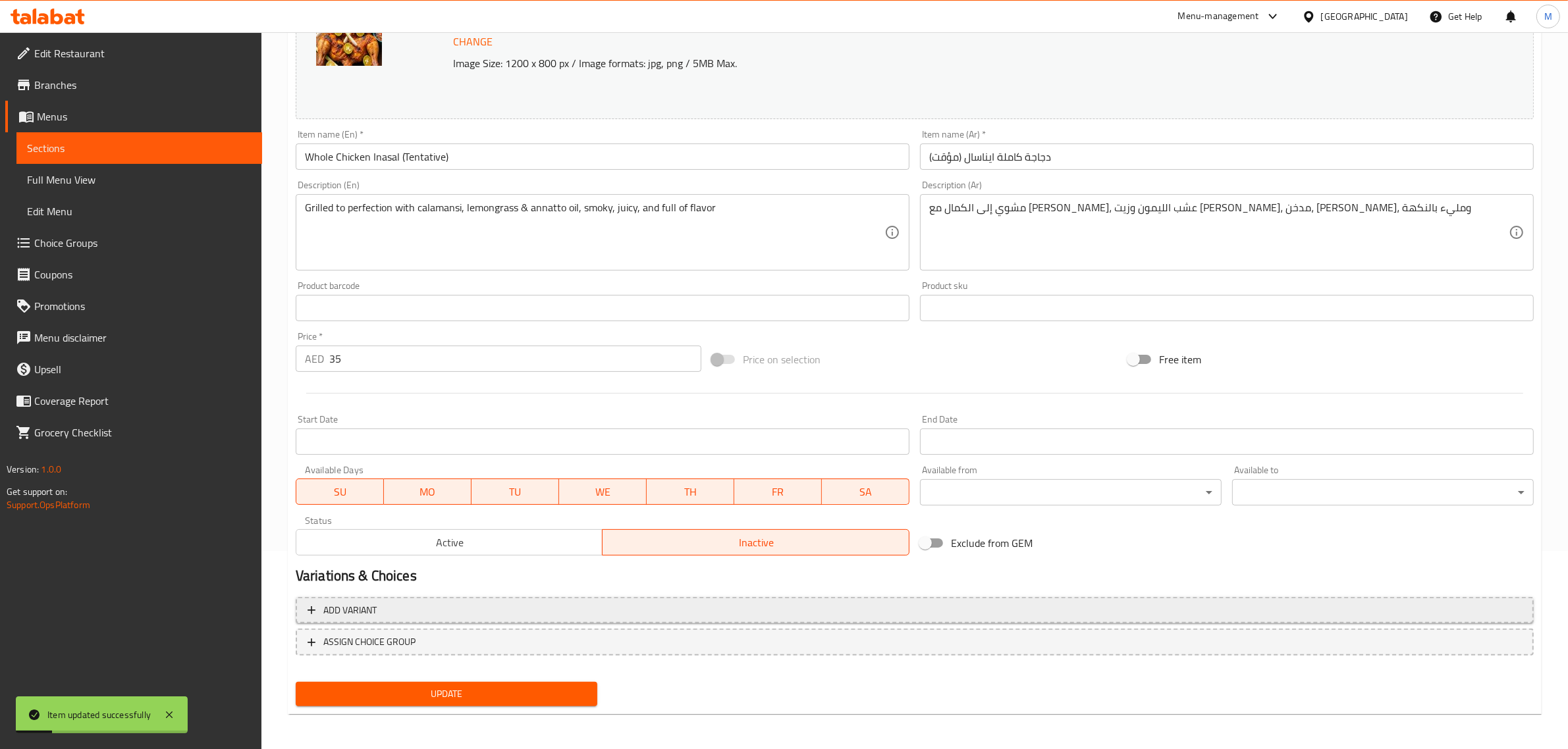
scroll to position [0, 0]
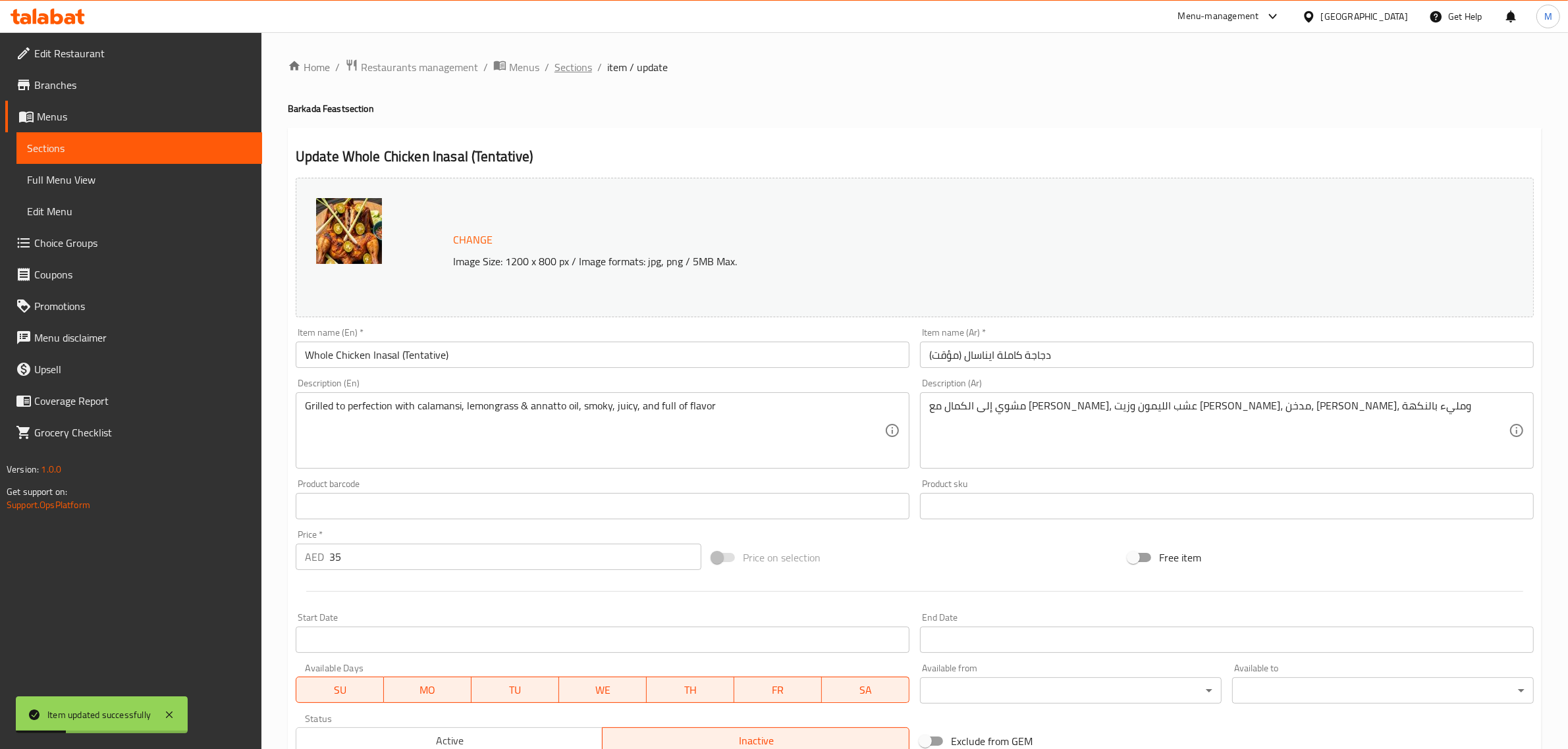
click at [559, 62] on span "Sections" at bounding box center [573, 67] width 37 height 16
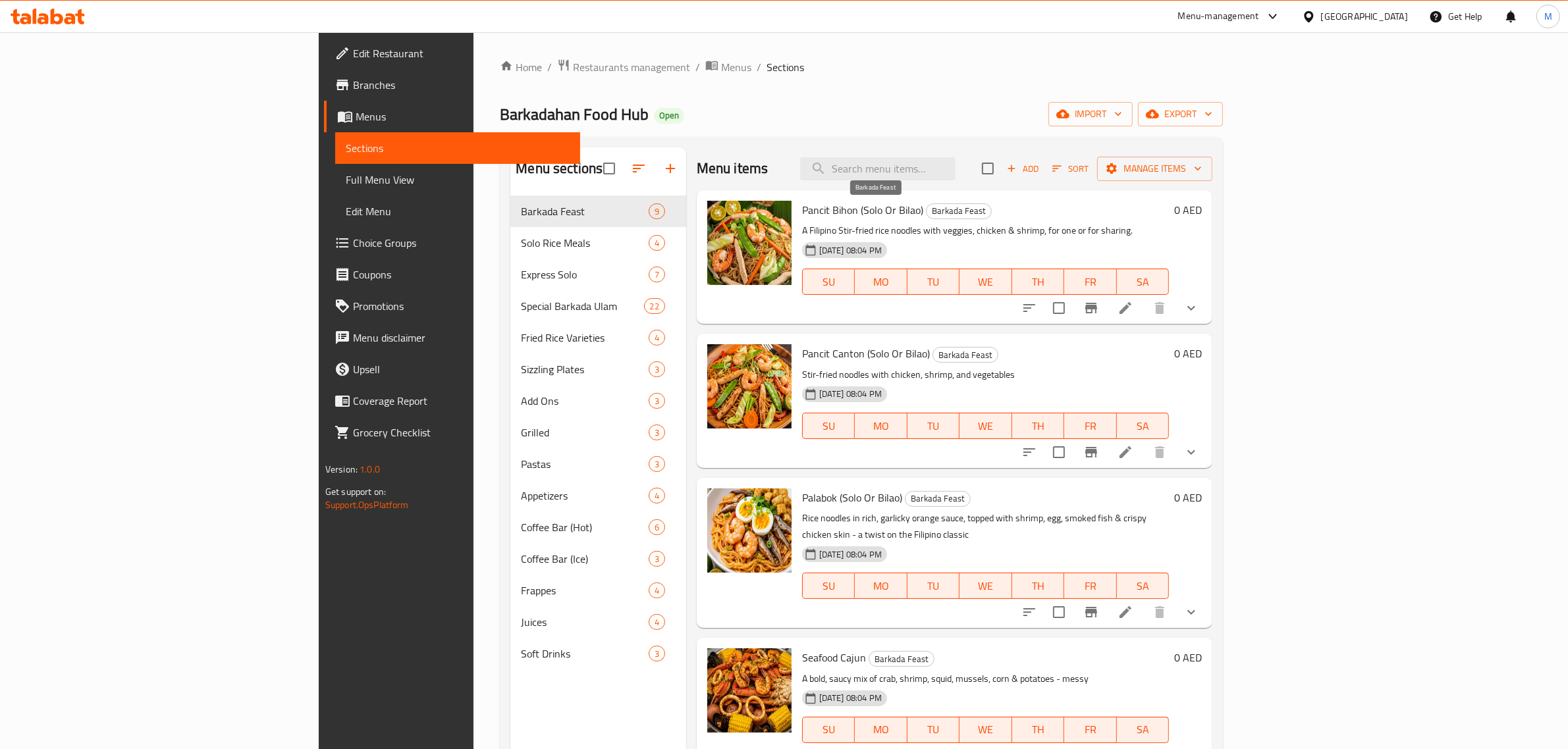
click at [927, 214] on span "Barkada Feast" at bounding box center [959, 211] width 64 height 15
copy span "Barkada Feast"
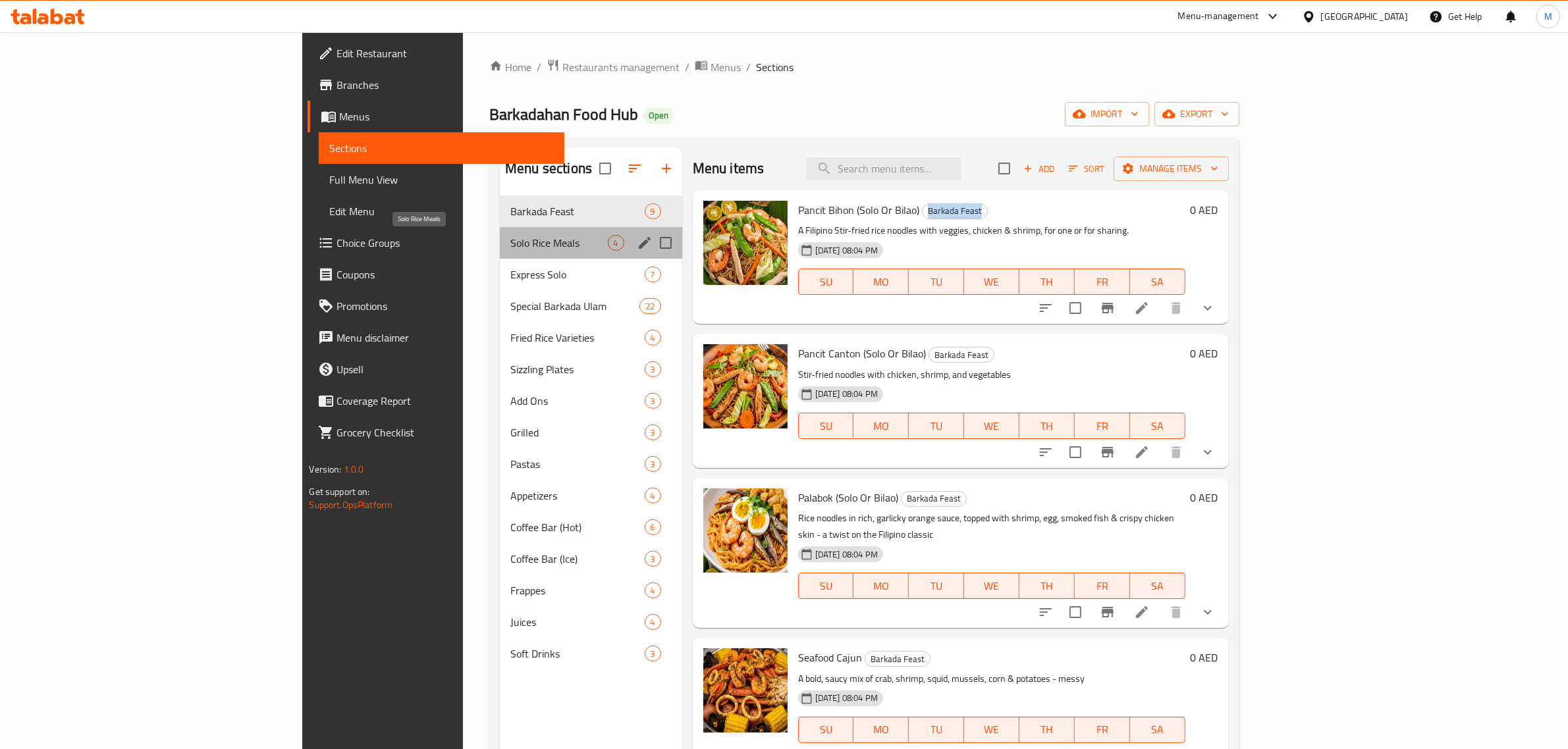
click at [510, 235] on span "Solo Rice Meals" at bounding box center [559, 242] width 97 height 16
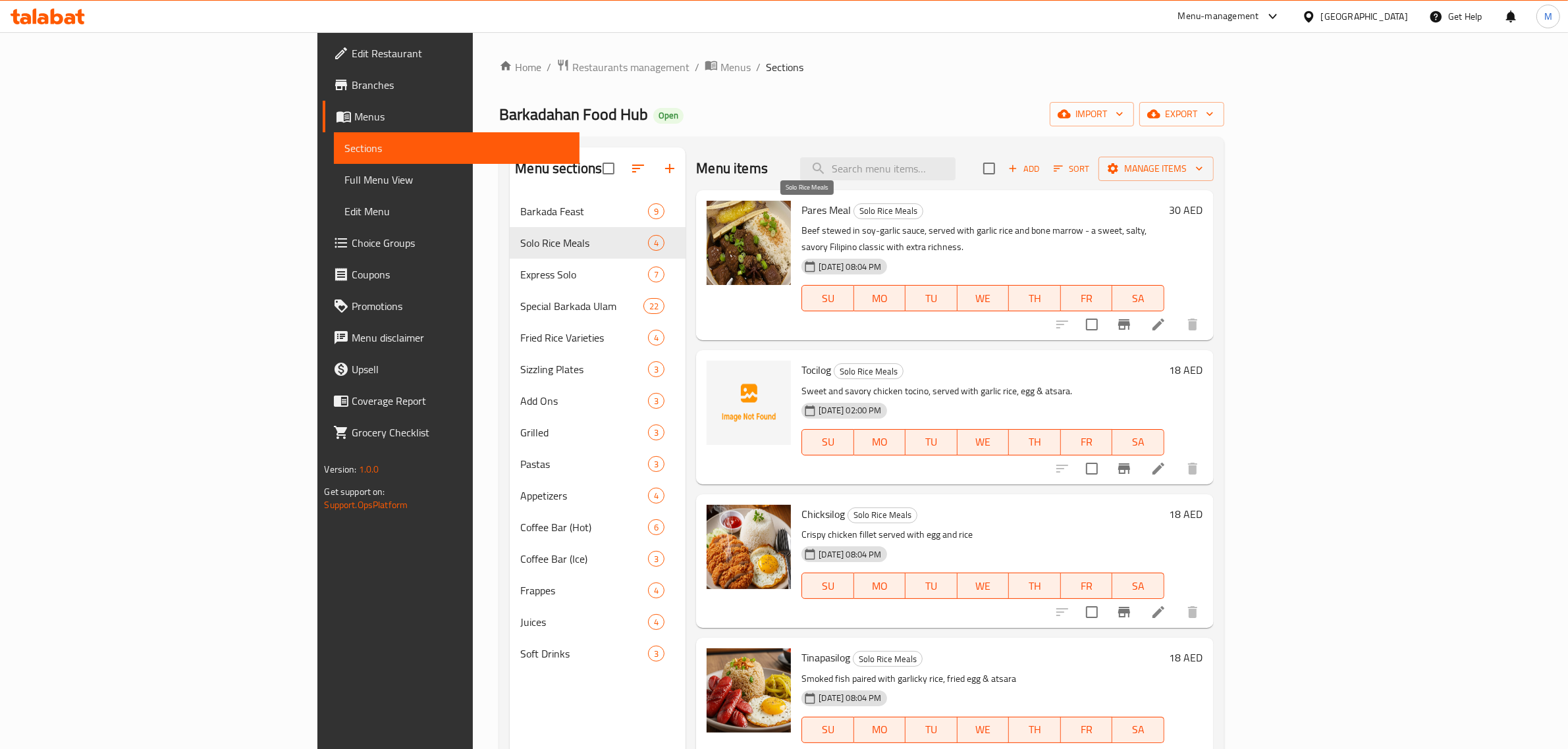
click at [854, 217] on span "Solo Rice Meals" at bounding box center [888, 211] width 68 height 15
copy span "Solo Rice Meals"
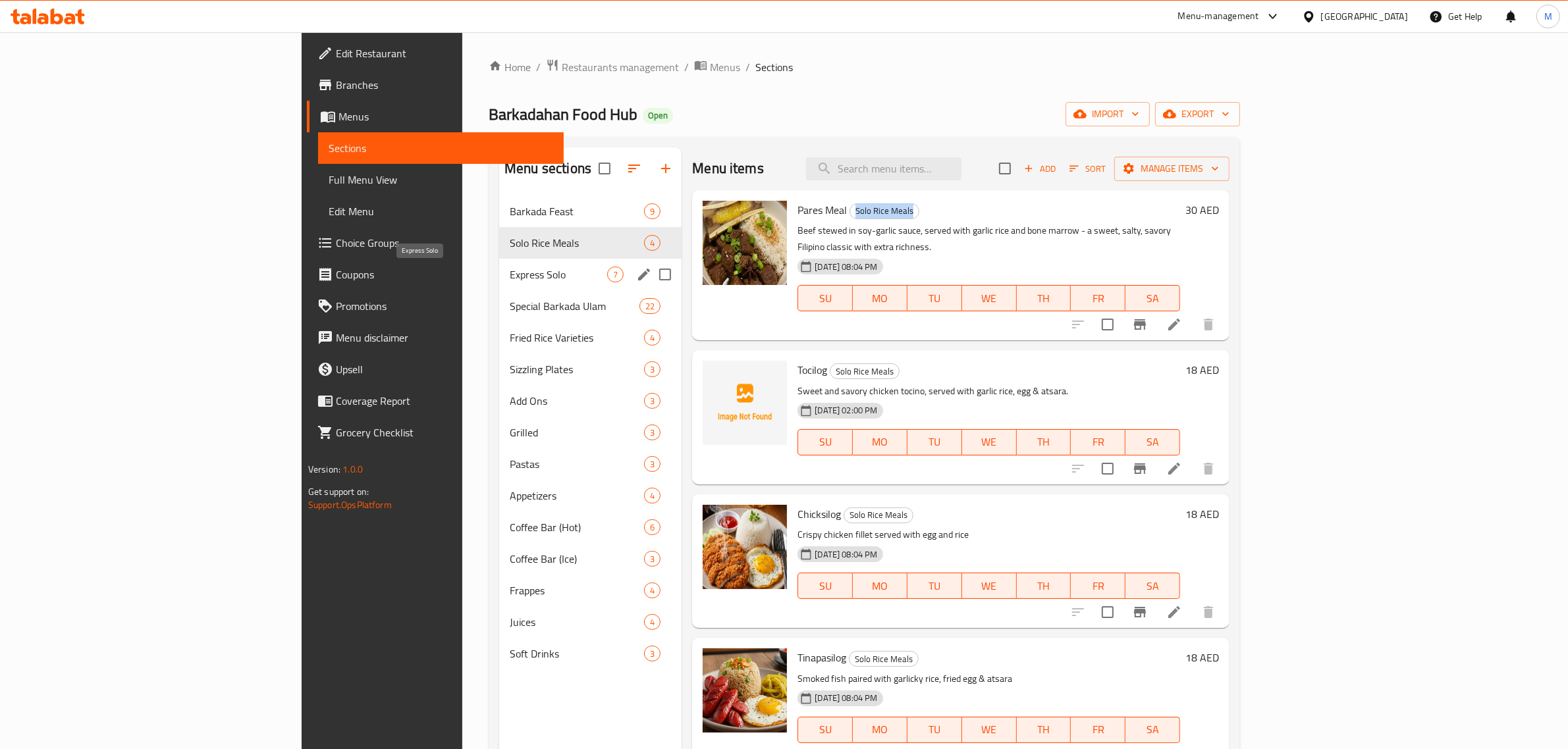
click at [510, 271] on span "Express Solo" at bounding box center [559, 274] width 97 height 16
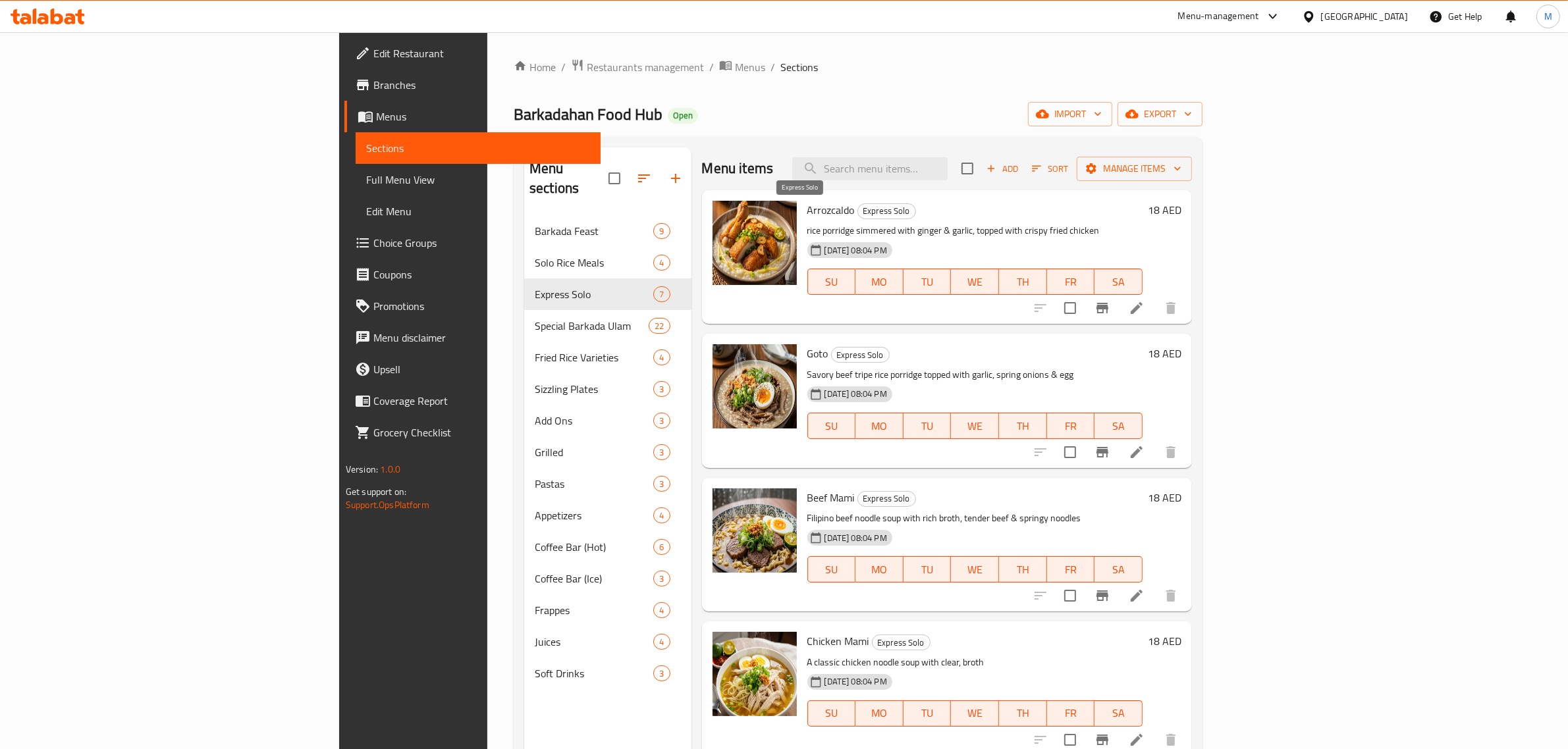
click at [858, 208] on span "Express Solo" at bounding box center [887, 211] width 58 height 15
copy span "Express Solo"
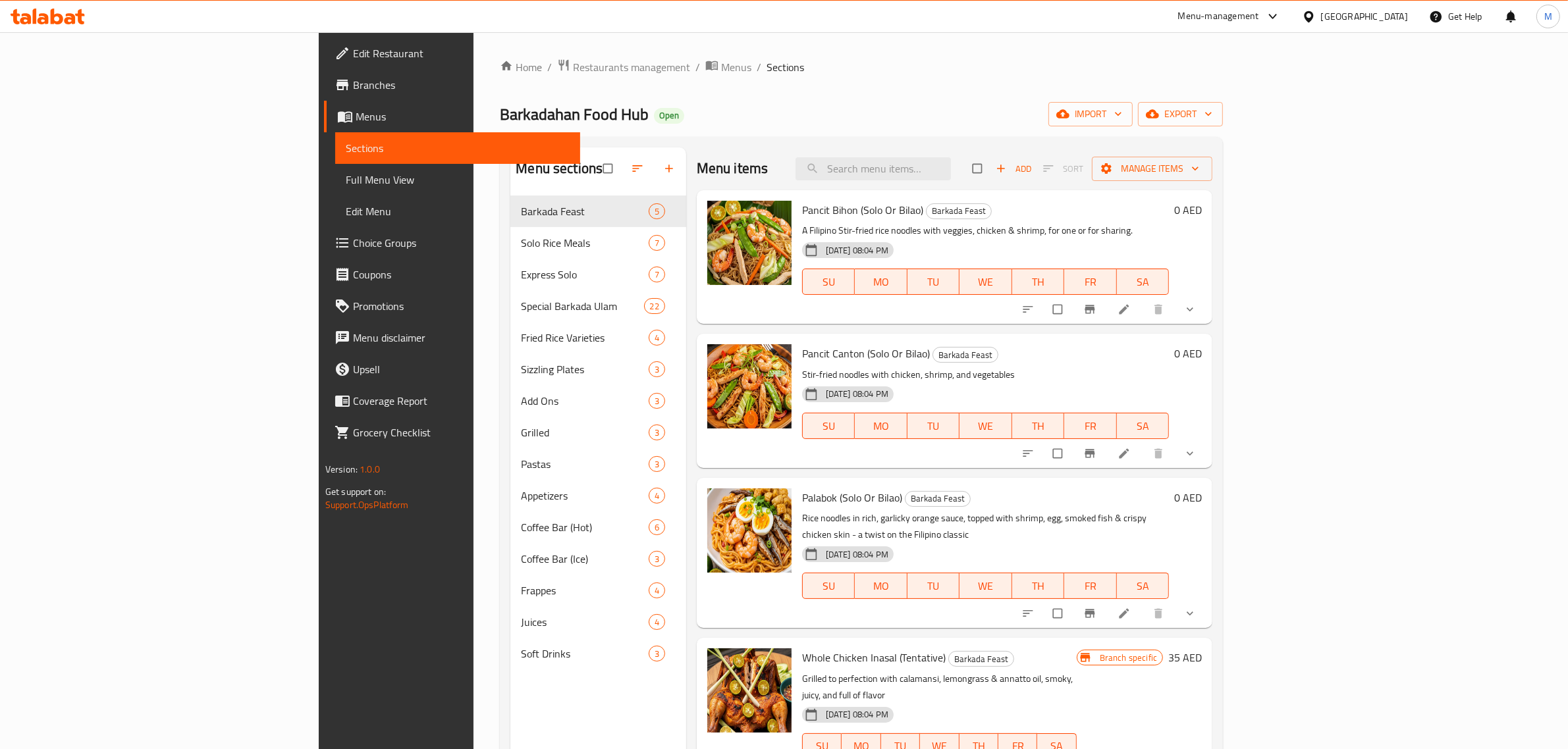
drag, startPoint x: 104, startPoint y: 175, endPoint x: 309, endPoint y: 1, distance: 268.9
click at [346, 175] on span "Full Menu View" at bounding box center [458, 179] width 225 height 16
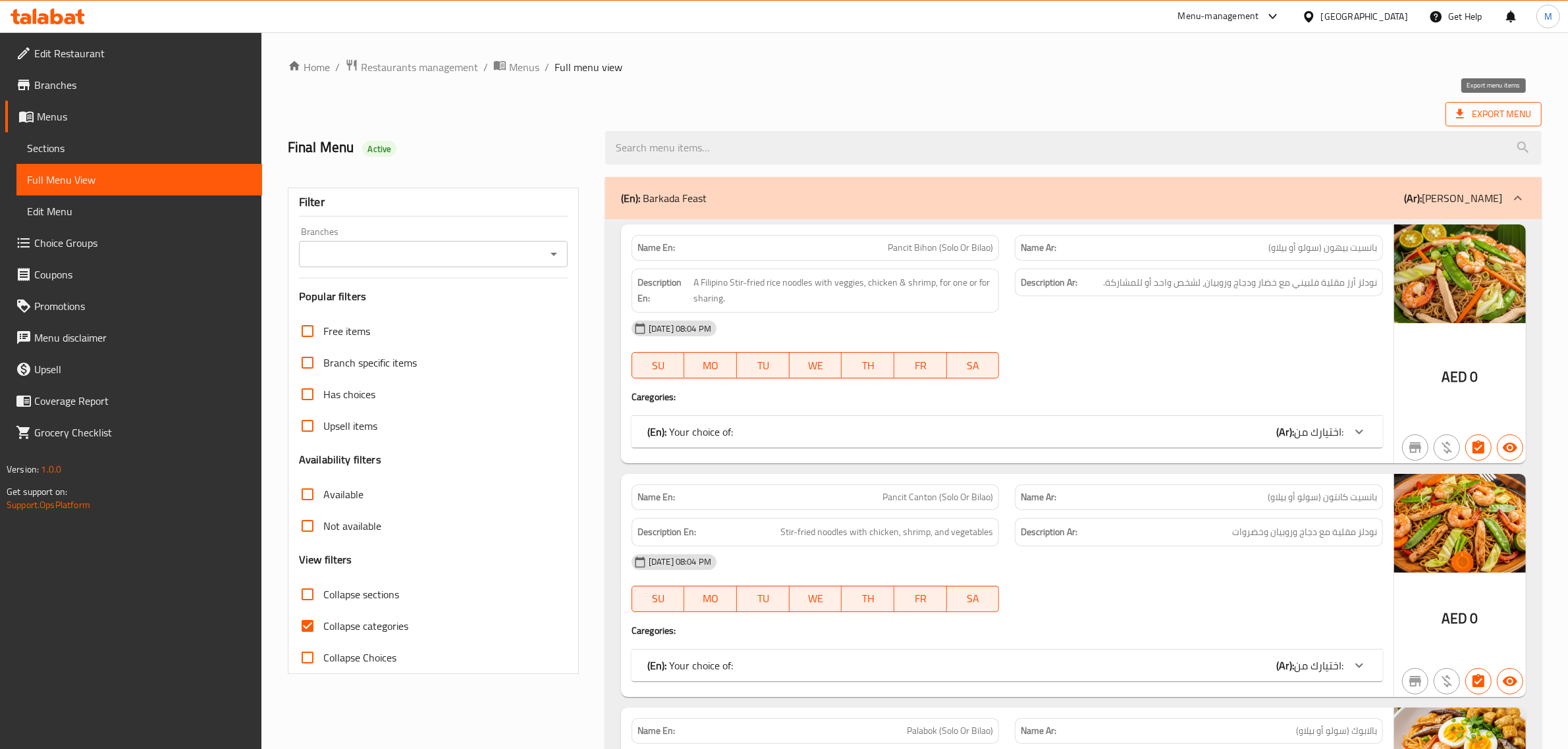
click at [1464, 107] on span "Export Menu" at bounding box center [1494, 114] width 75 height 16
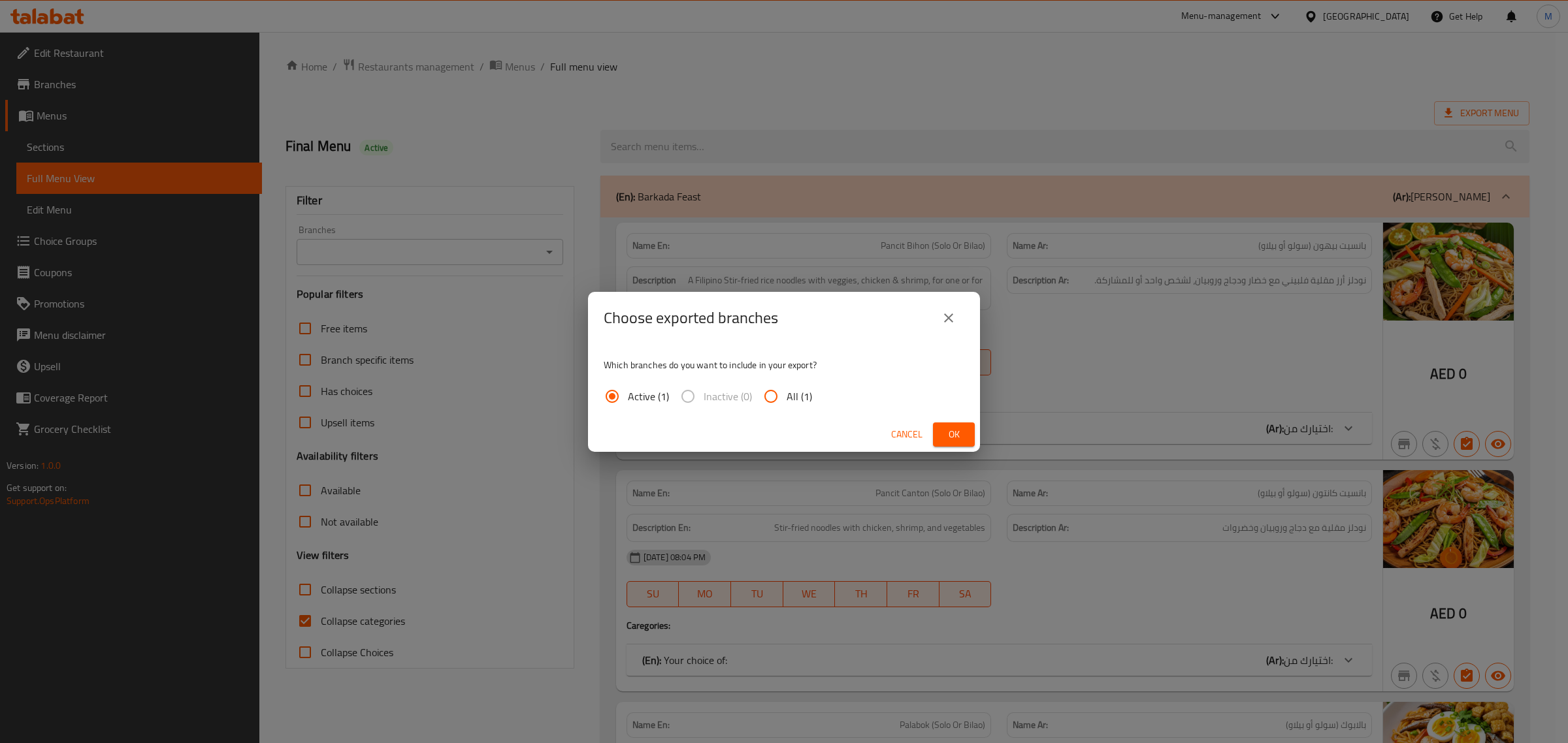
click at [951, 429] on span "Ok" at bounding box center [954, 434] width 21 height 16
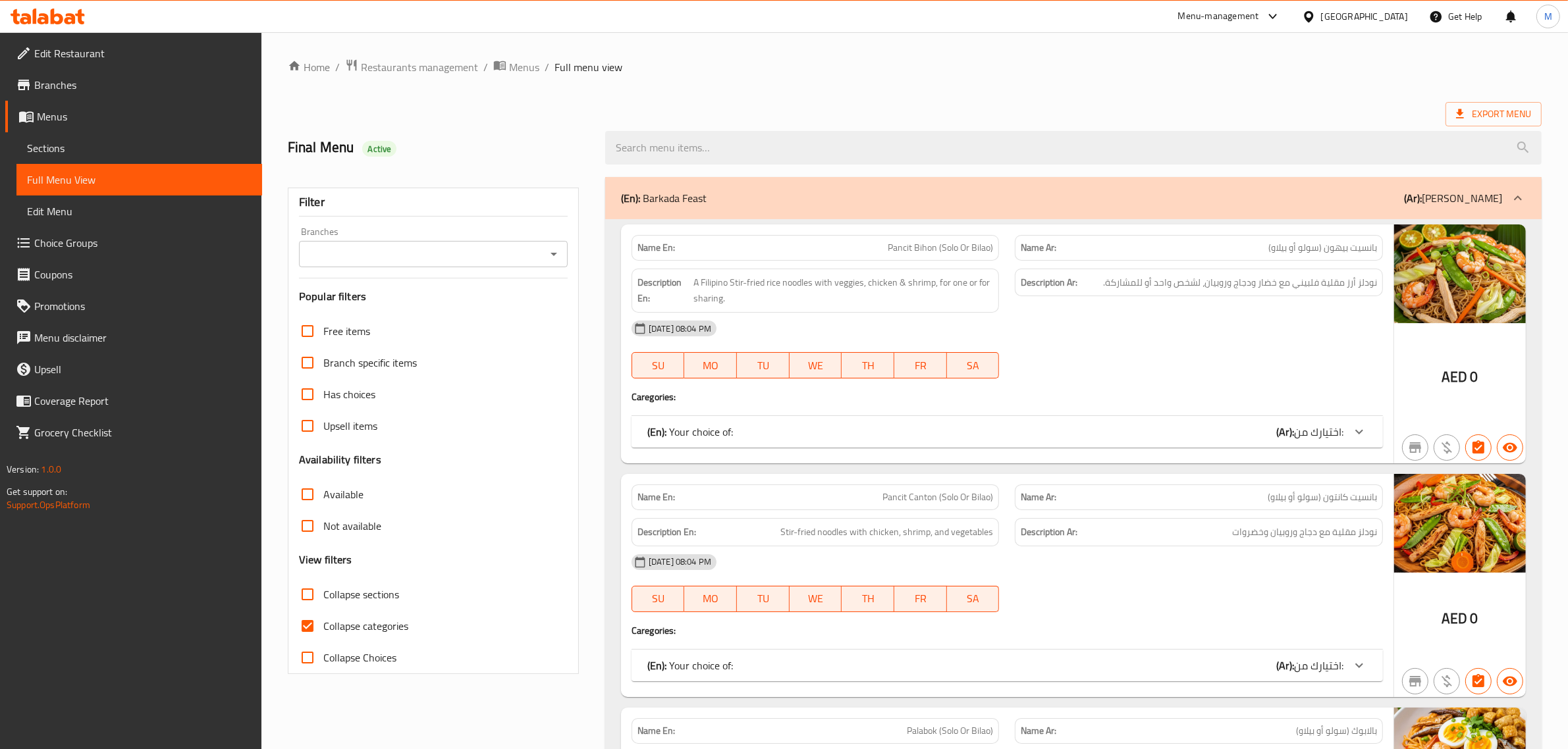
click at [838, 112] on div "Export Menu" at bounding box center [915, 114] width 1254 height 24
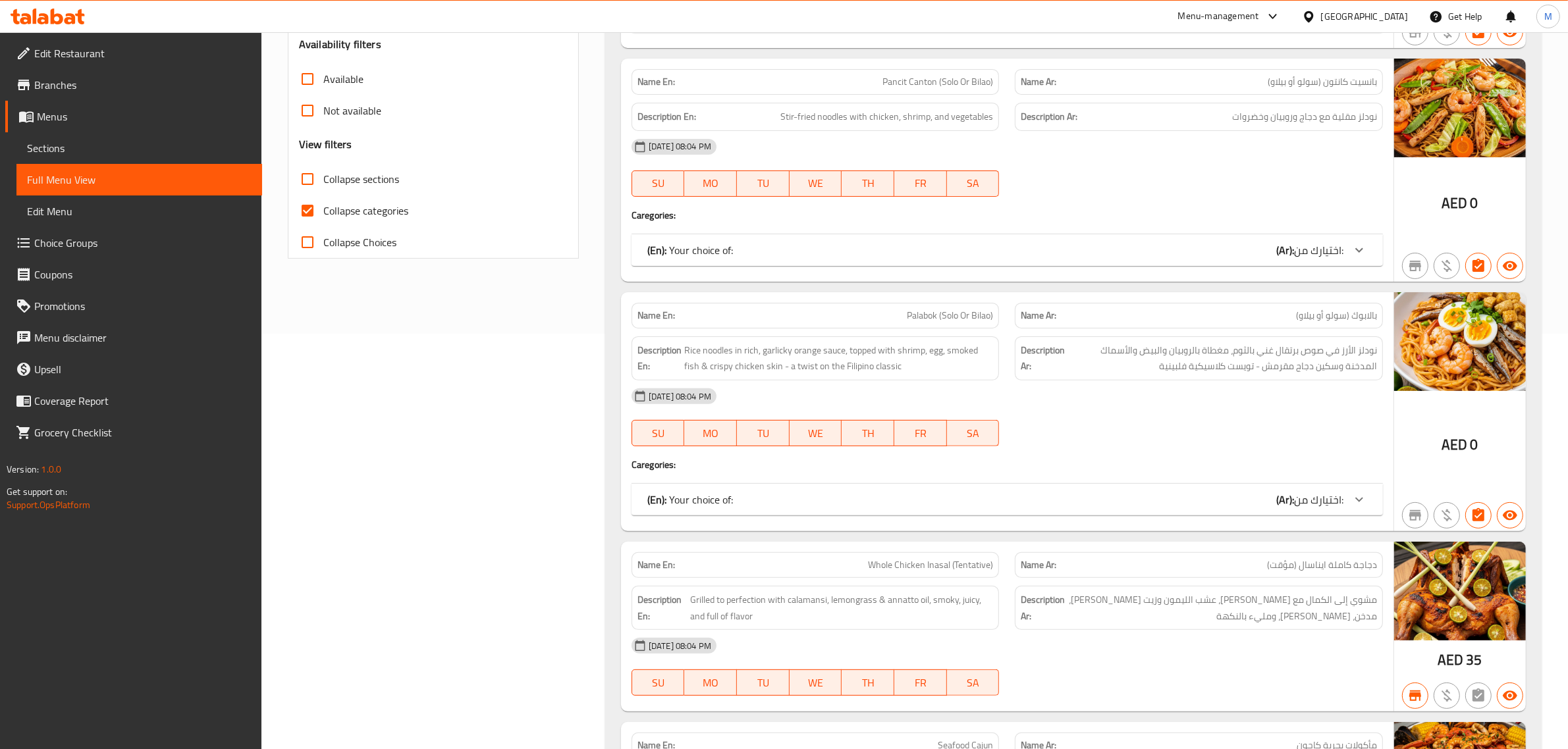
scroll to position [494, 0]
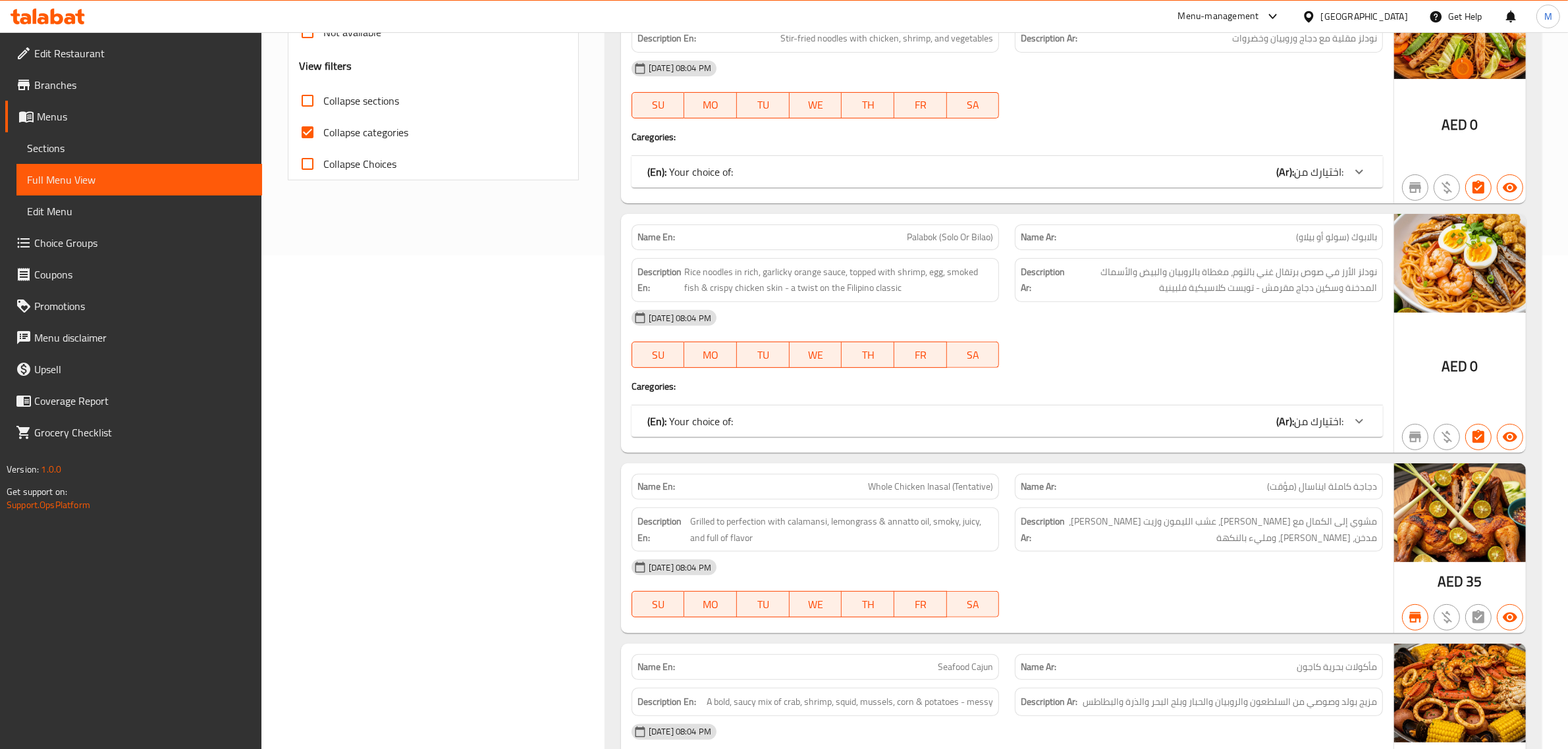
click at [1128, 415] on div "(En): Your choice of: (Ar): اختيارك من:" at bounding box center [1007, 421] width 752 height 32
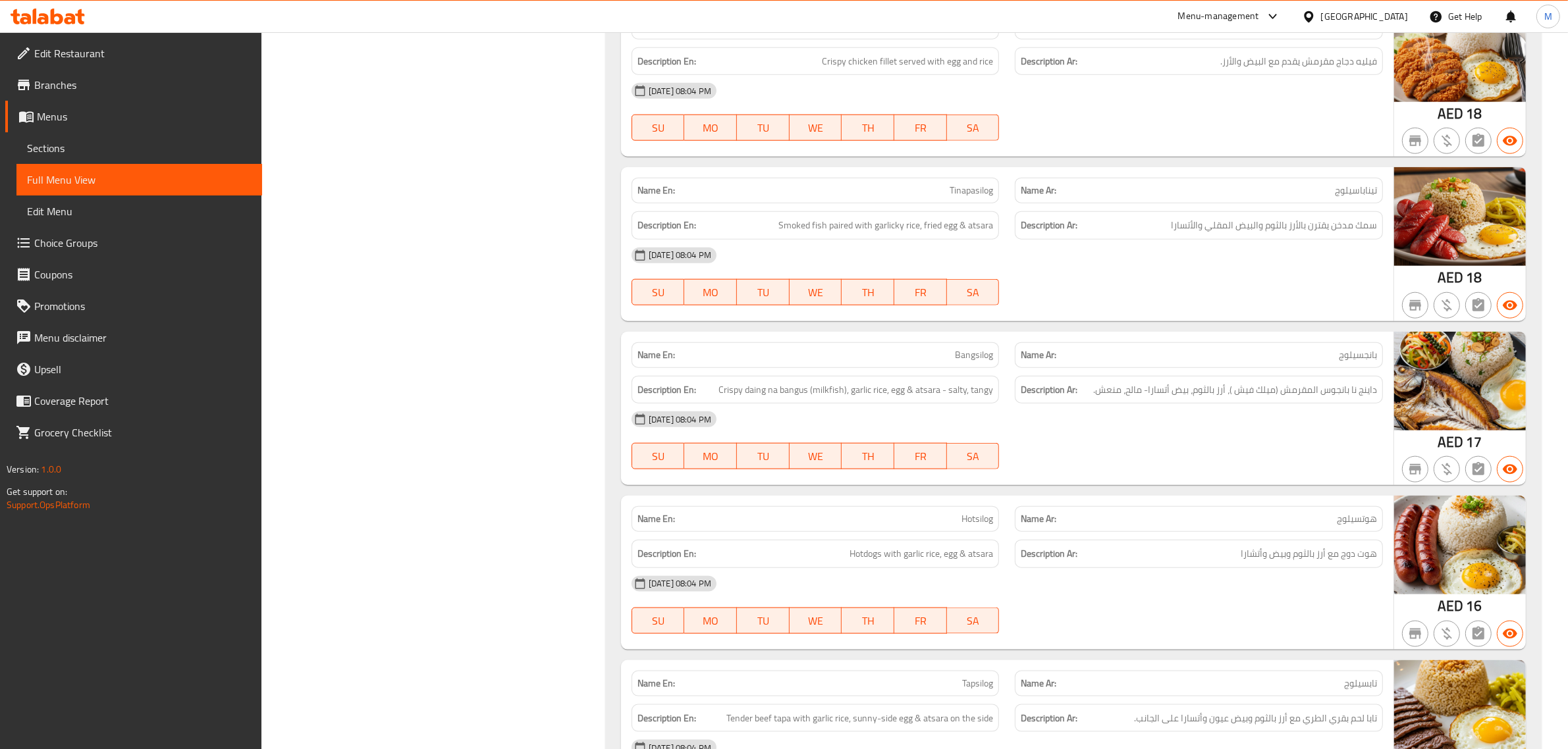
scroll to position [1810, 0]
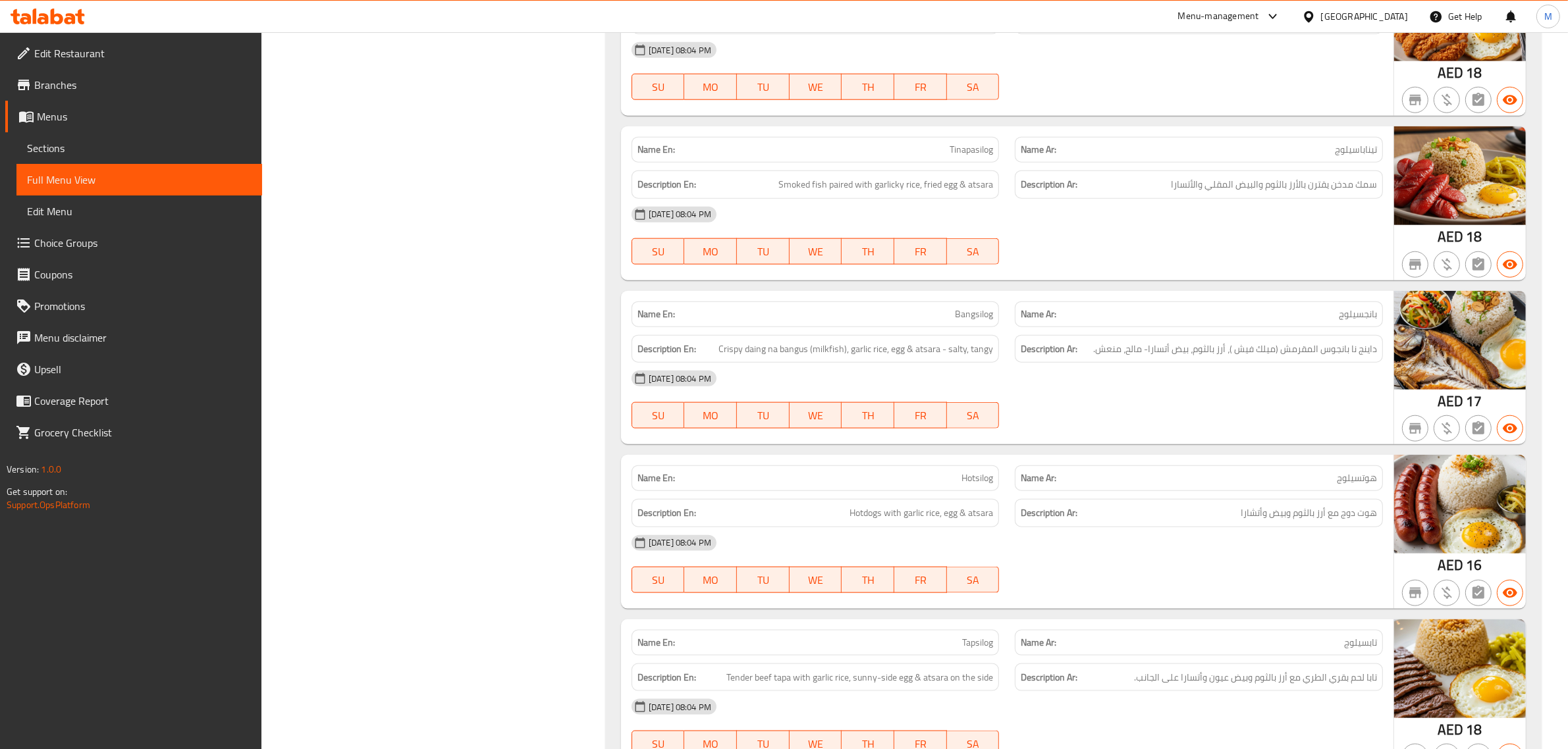
click at [980, 321] on span "Bangsilog" at bounding box center [974, 314] width 38 height 14
click at [980, 321] on span "Bangsilog" at bounding box center [974, 314] width 38 height 14
copy span "Bangsilog"
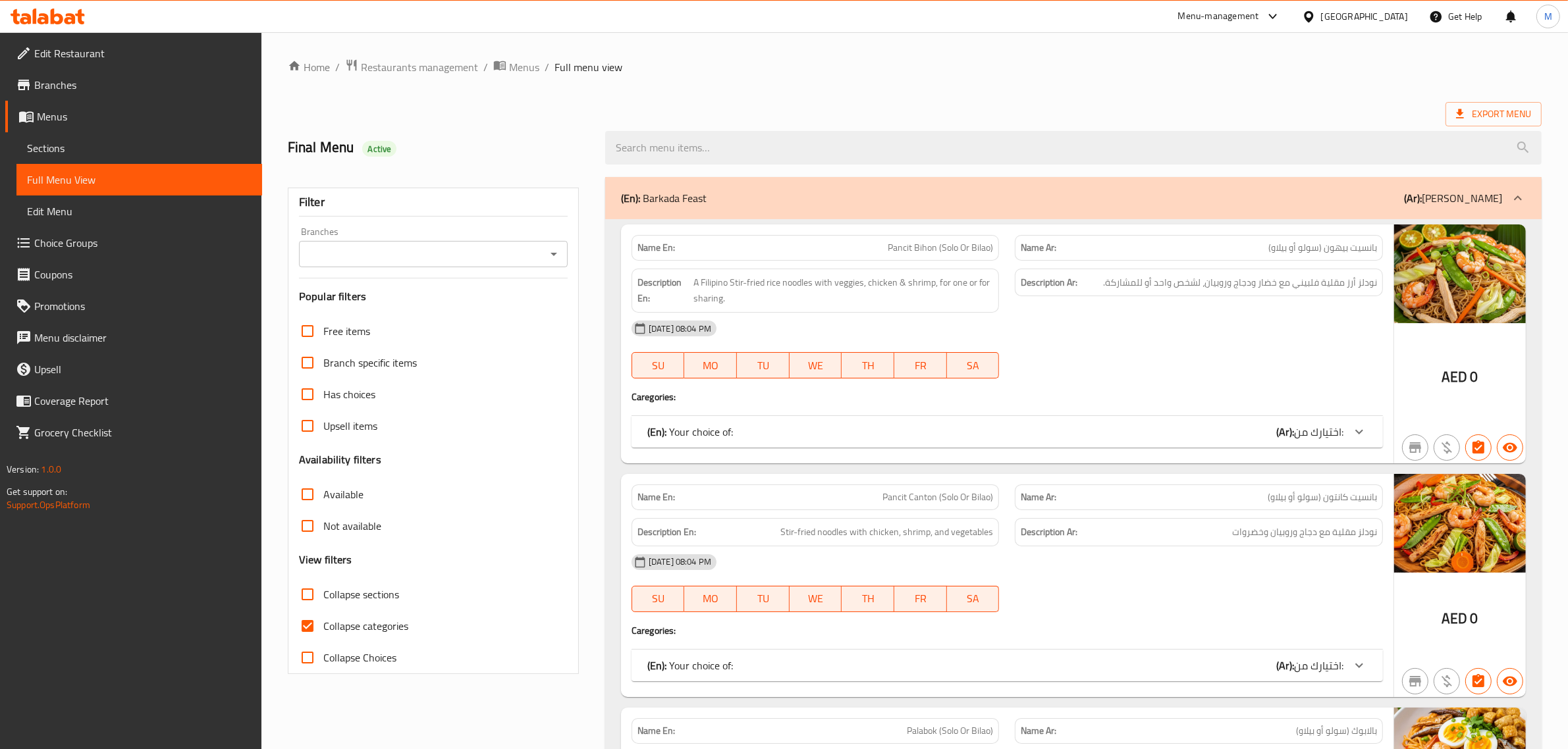
click at [1133, 73] on ol "Home / Restaurants management / Menus / Full menu view" at bounding box center [915, 67] width 1254 height 17
click at [1456, 110] on icon at bounding box center [1460, 114] width 13 height 13
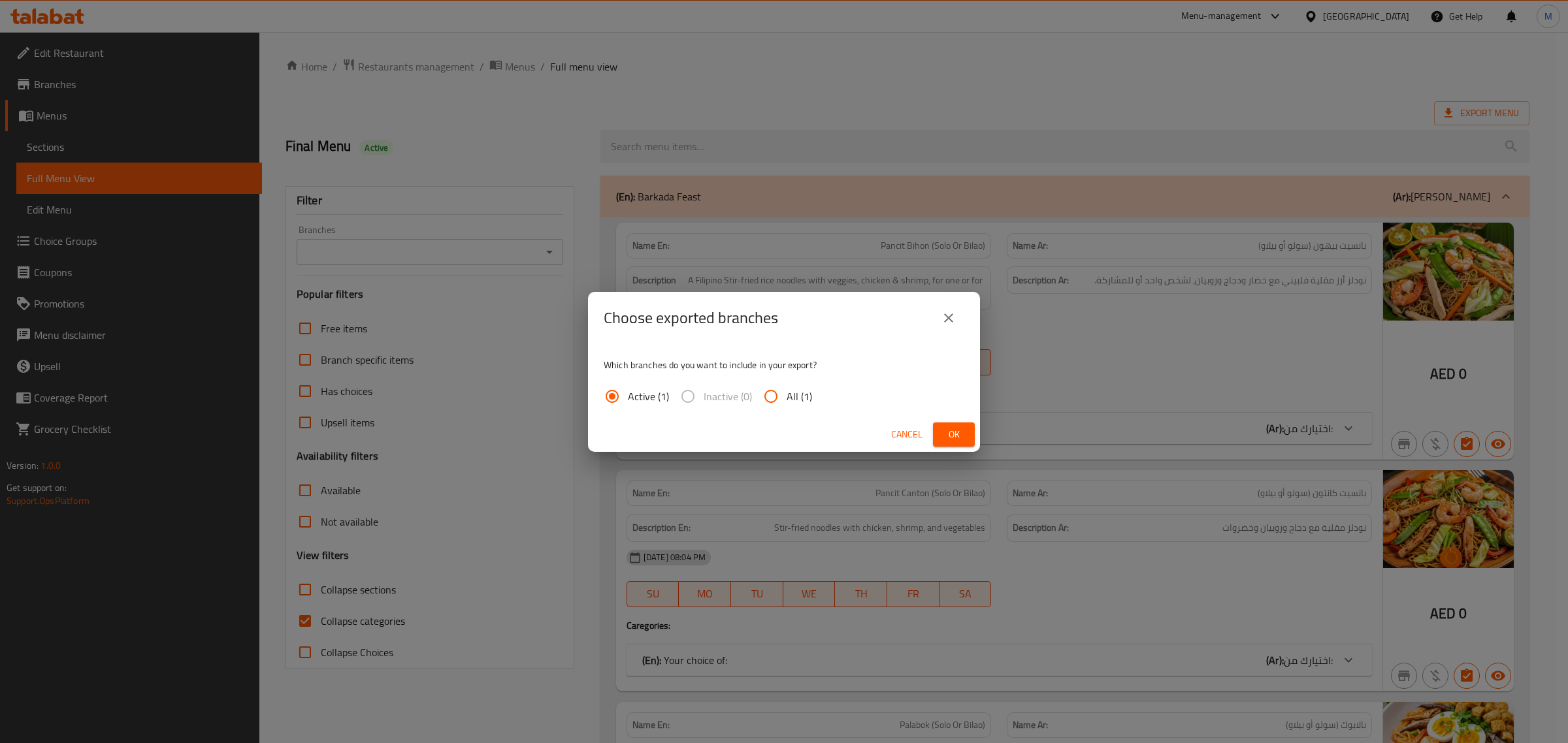
click at [944, 433] on span "Ok" at bounding box center [954, 434] width 21 height 16
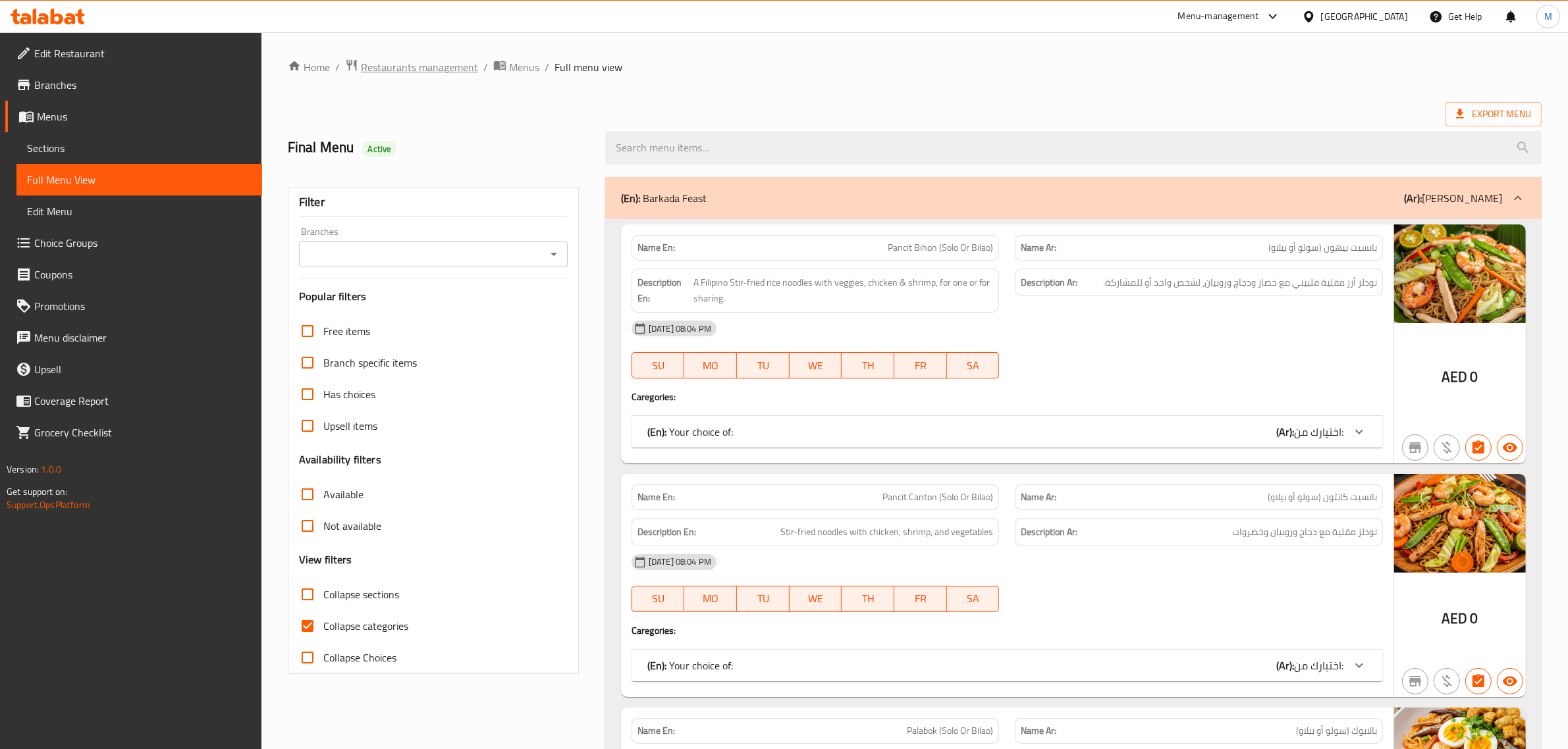
click at [453, 73] on span "Restaurants management" at bounding box center [419, 67] width 117 height 16
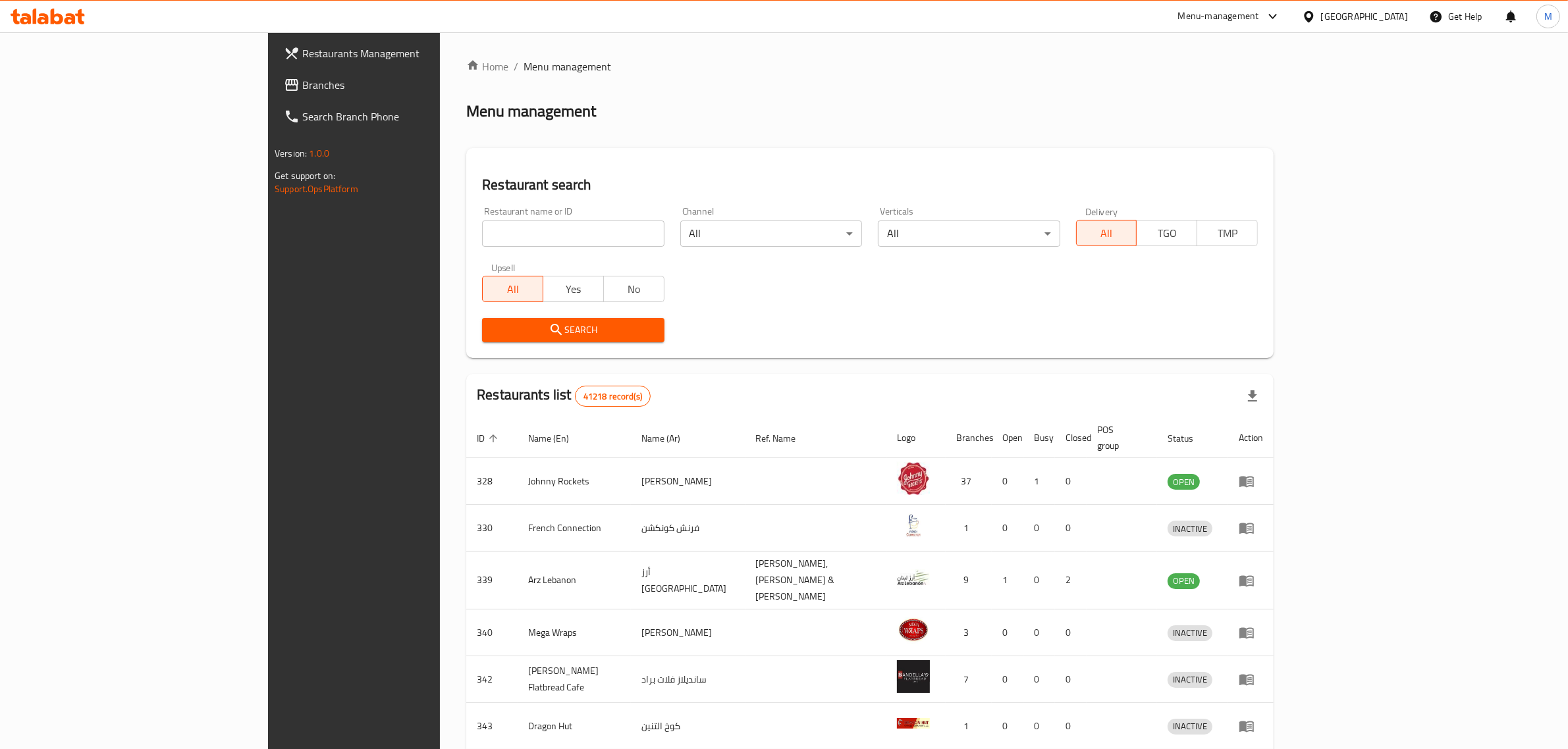
click at [700, 148] on div "Restaurant search Restaurant name or ID Restaurant name or ID Channel All ​ Ver…" at bounding box center [870, 253] width 808 height 210
